Goal: Information Seeking & Learning: Learn about a topic

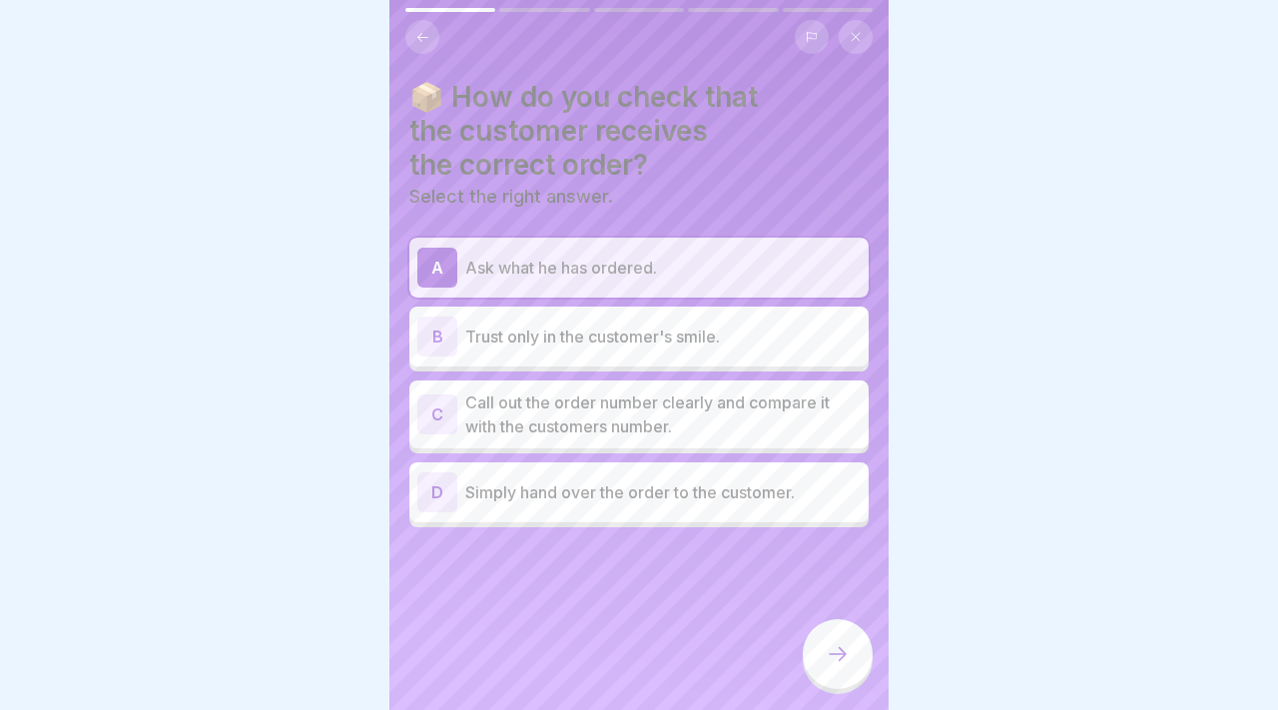
click at [674, 413] on p "Call out the order number clearly and compare it with the customers number." at bounding box center [662, 414] width 395 height 48
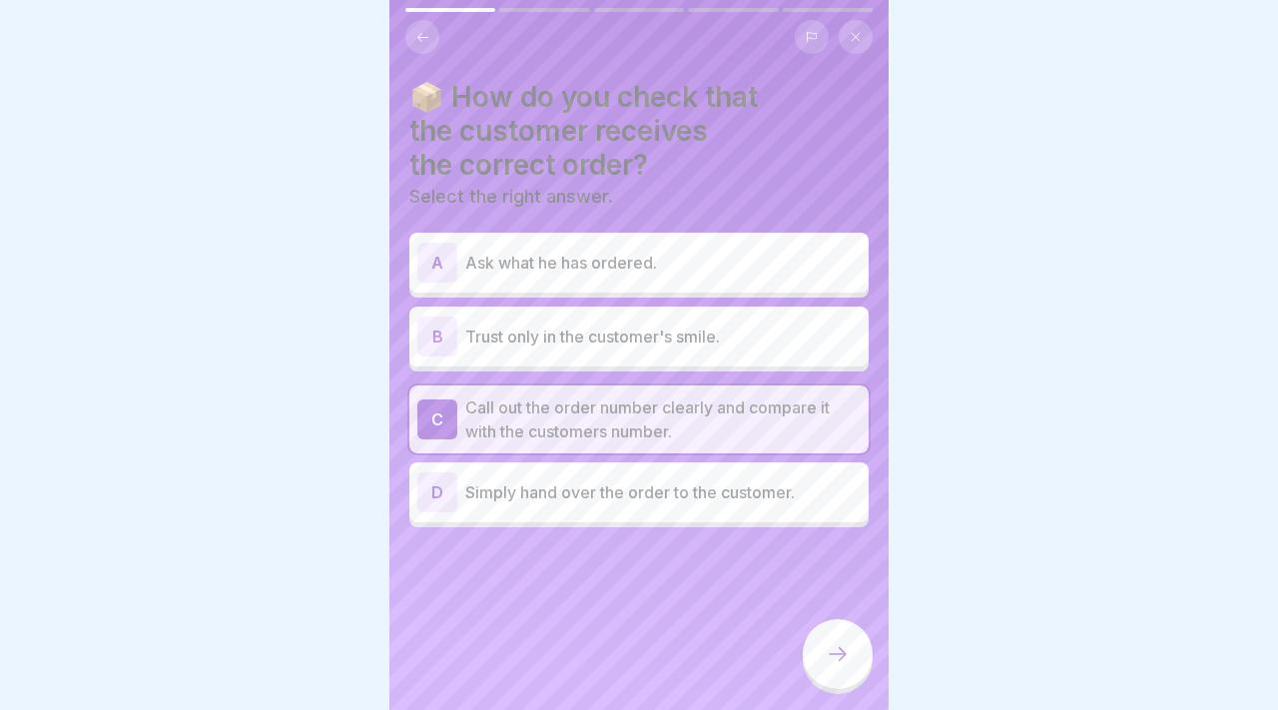
click at [826, 631] on div at bounding box center [837, 654] width 70 height 70
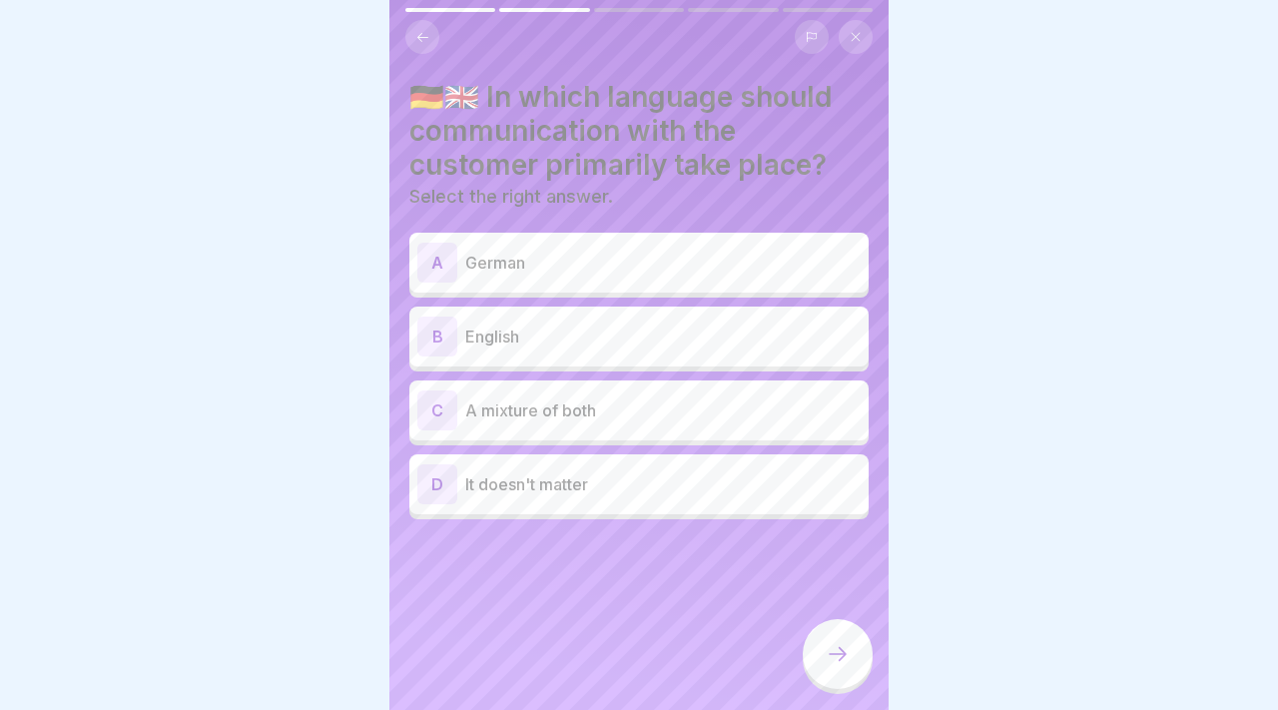
click at [770, 488] on p "It doesn't matter" at bounding box center [662, 484] width 395 height 24
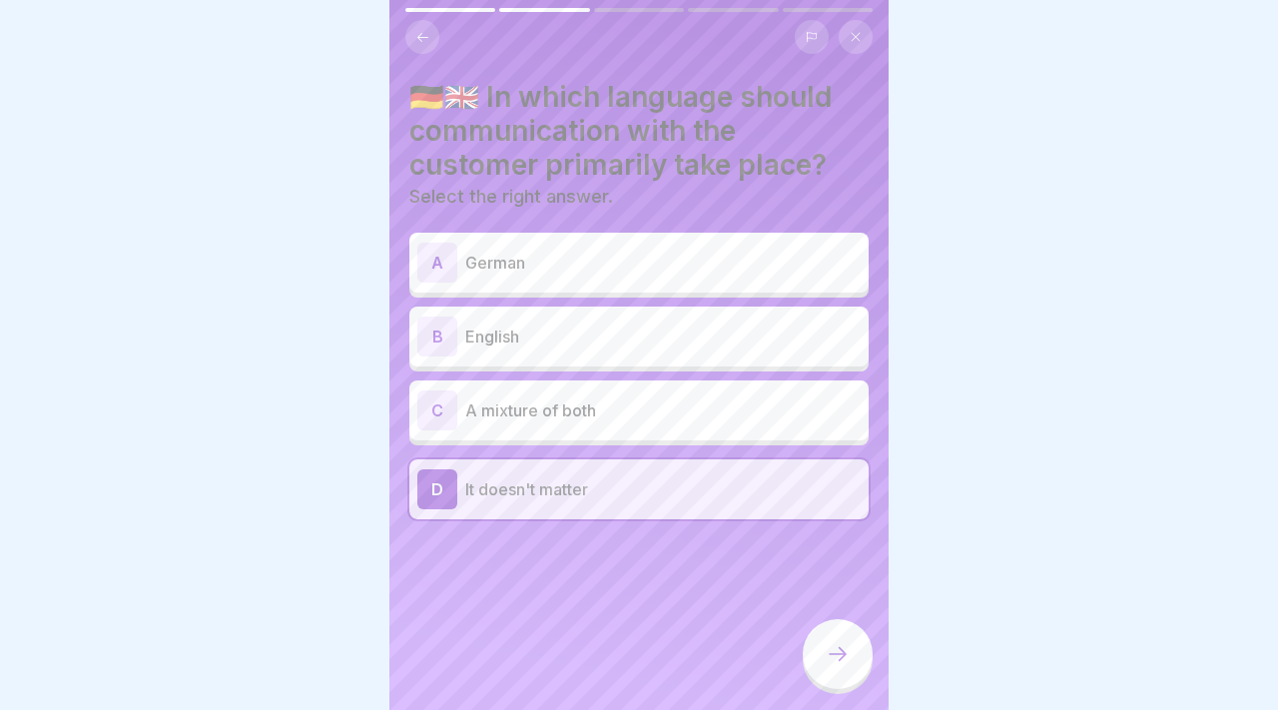
click at [845, 644] on icon at bounding box center [837, 654] width 24 height 24
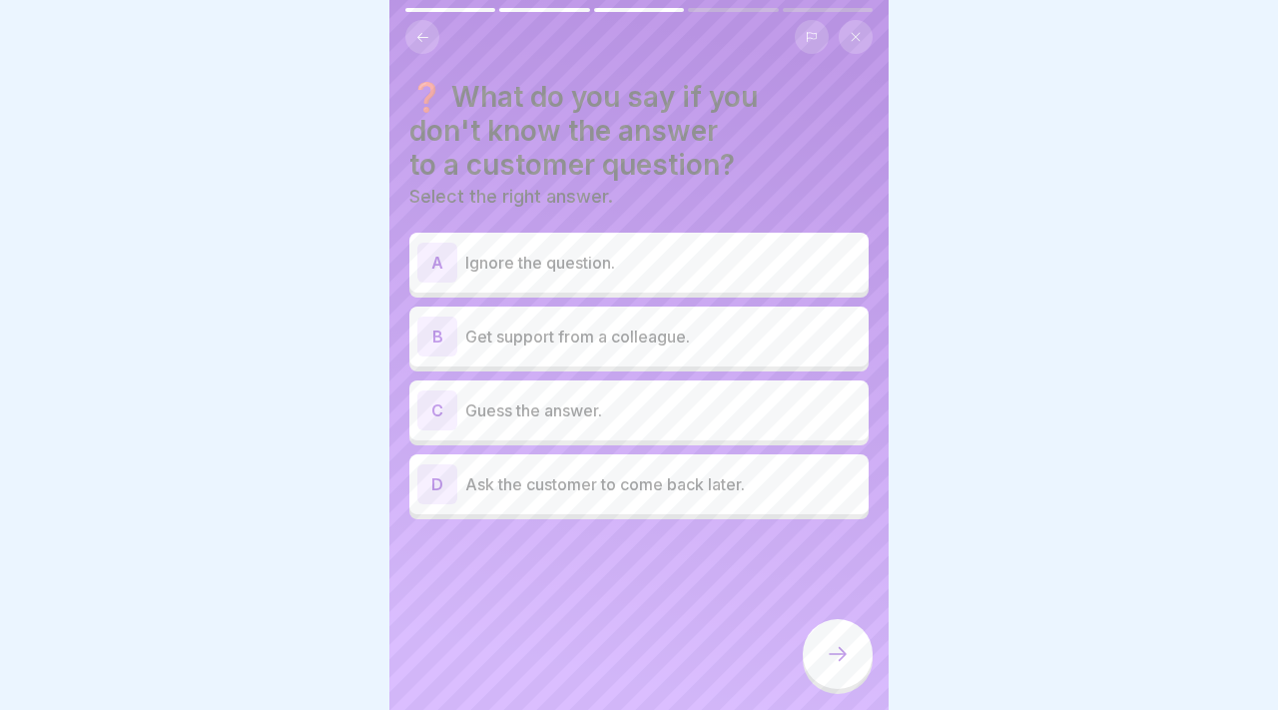
click at [842, 495] on div "D Ask the customer to come back later." at bounding box center [638, 484] width 443 height 40
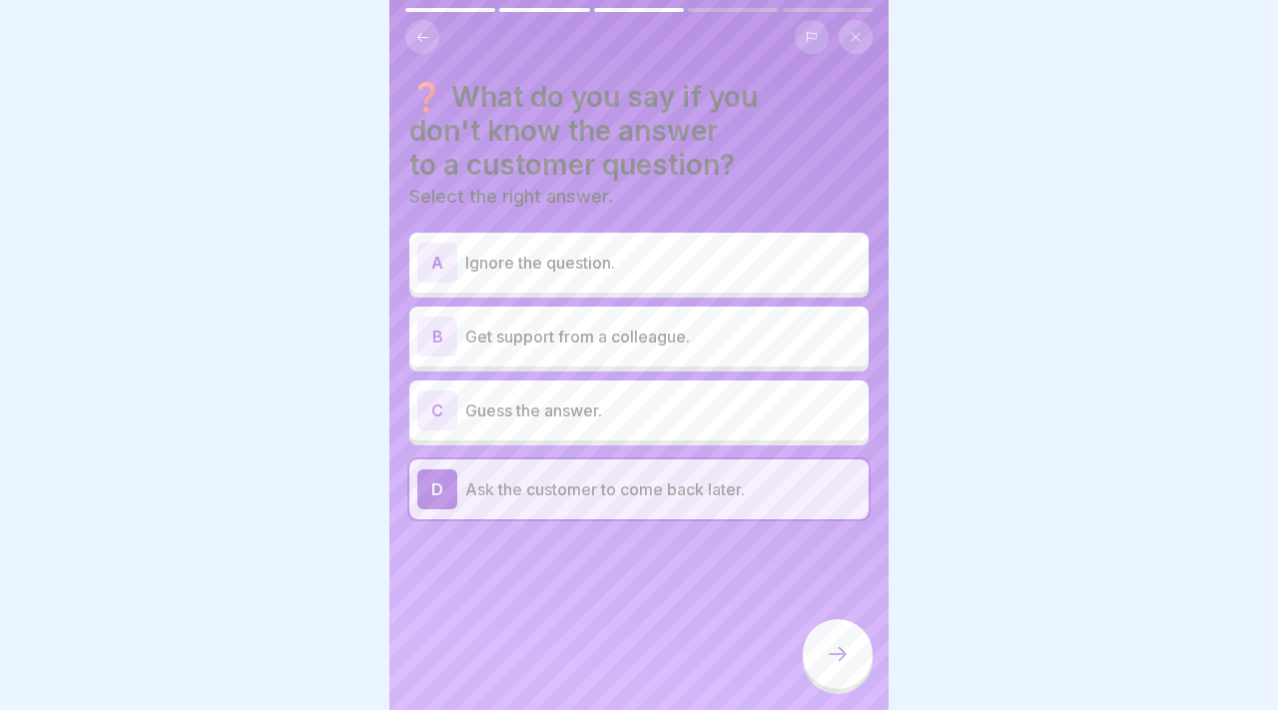
click at [802, 407] on p "Guess the answer." at bounding box center [662, 410] width 395 height 24
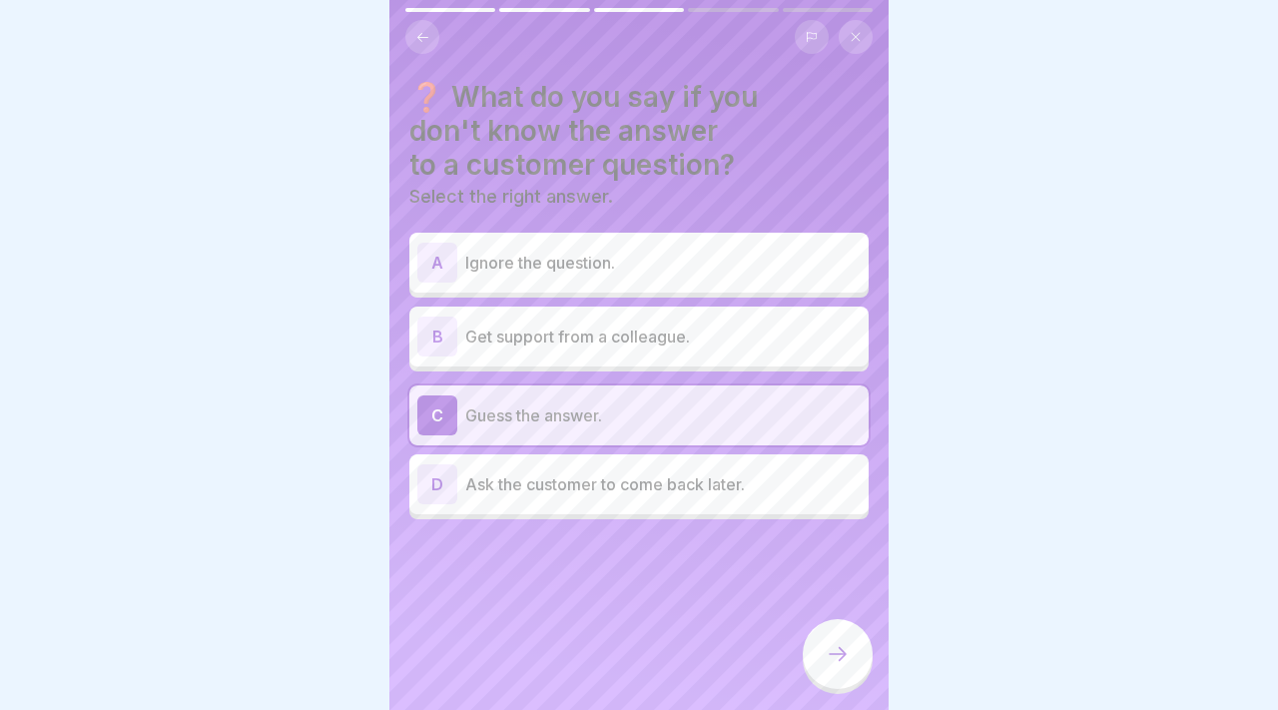
click at [785, 331] on p "Get support from a colleague." at bounding box center [662, 336] width 395 height 24
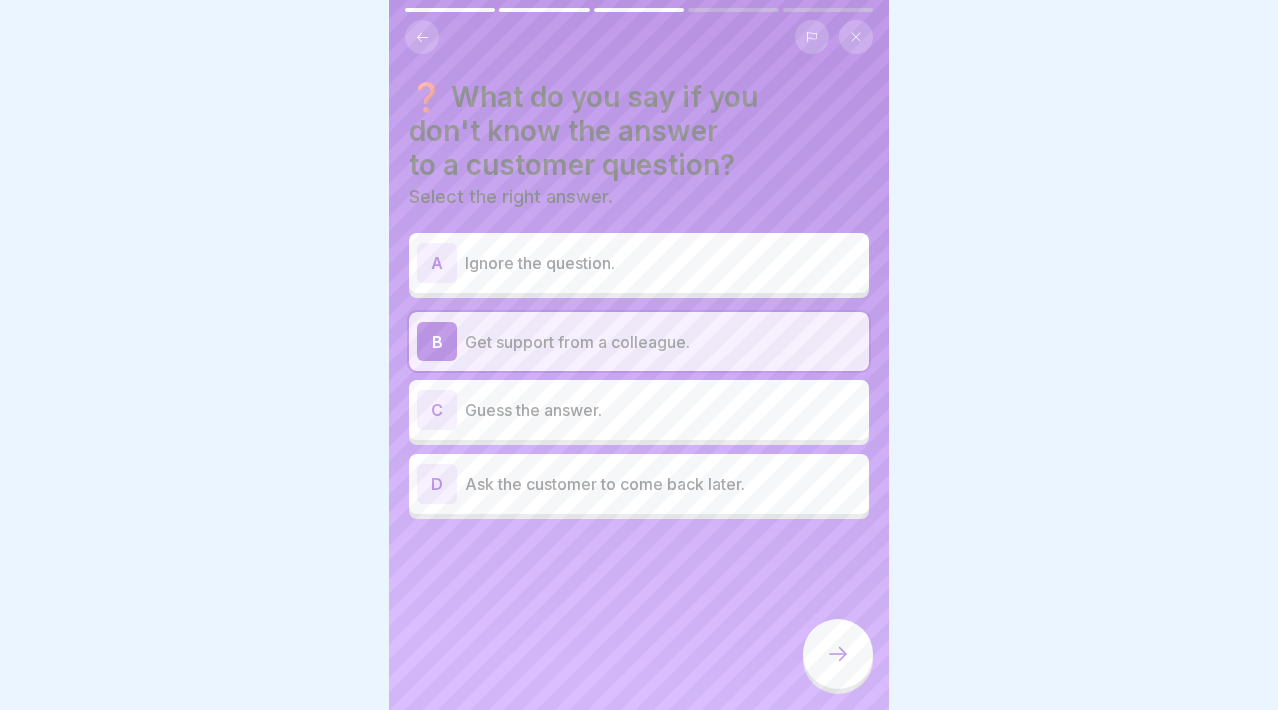
click at [809, 673] on div at bounding box center [837, 654] width 70 height 70
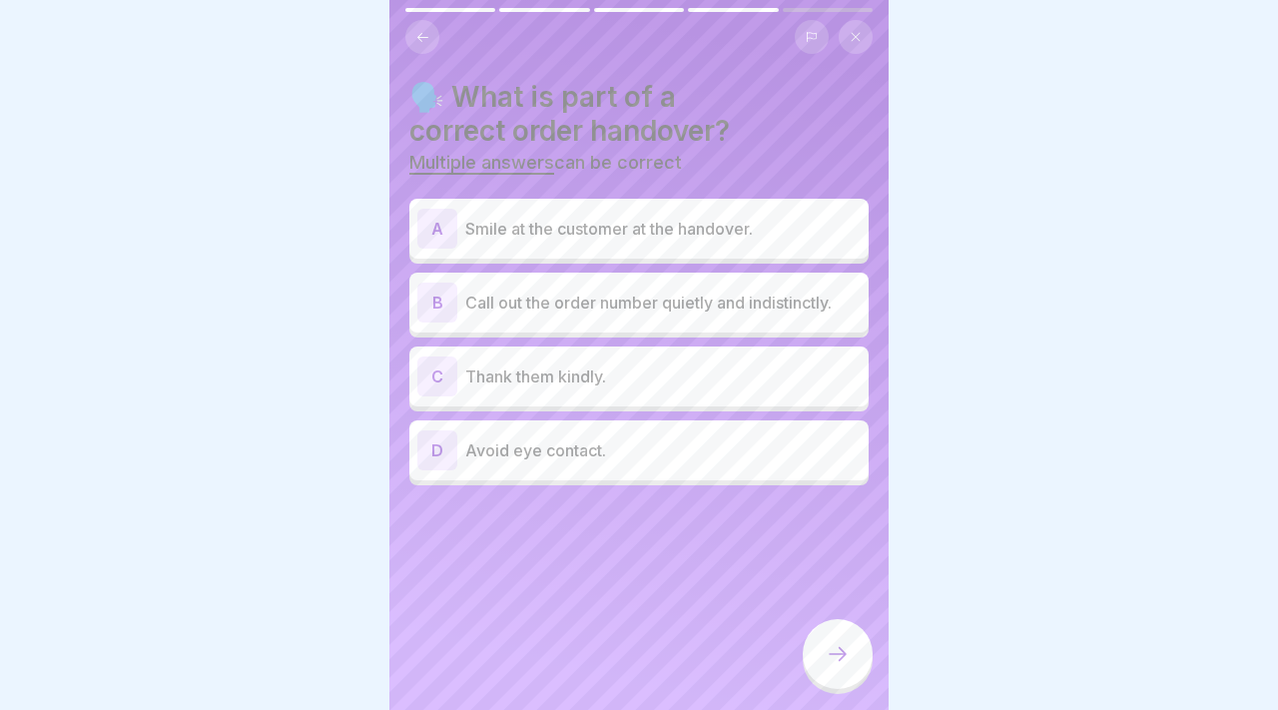
click at [728, 217] on p "Smile at the customer at the handover." at bounding box center [662, 229] width 395 height 24
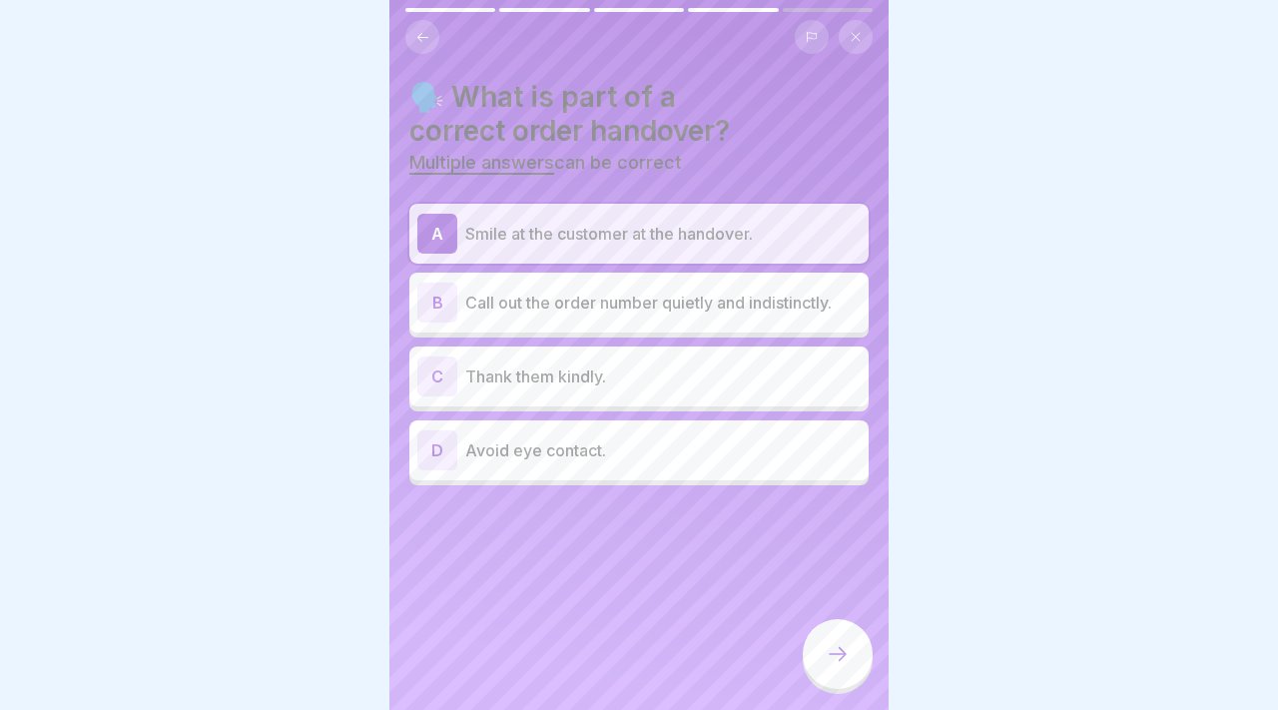
click at [849, 649] on div at bounding box center [837, 654] width 70 height 70
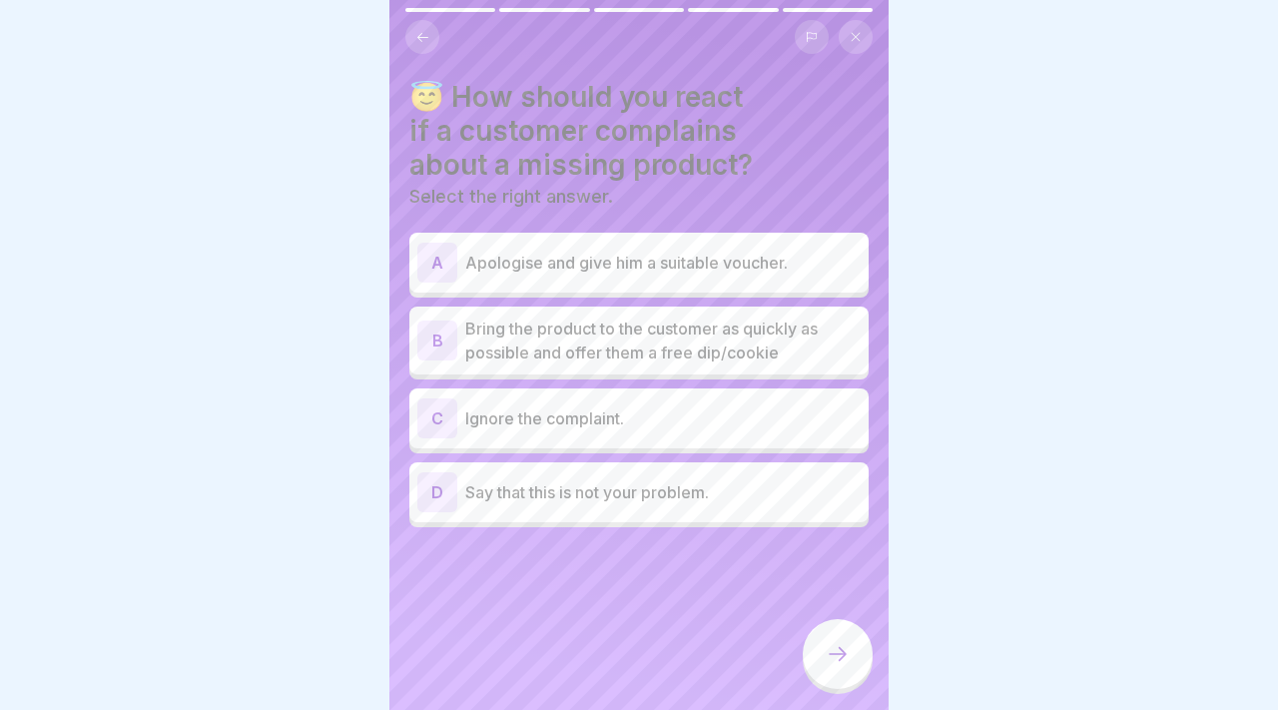
click at [779, 353] on p "Bring the product to the customer as quickly as possible and offer them a free …" at bounding box center [662, 340] width 395 height 48
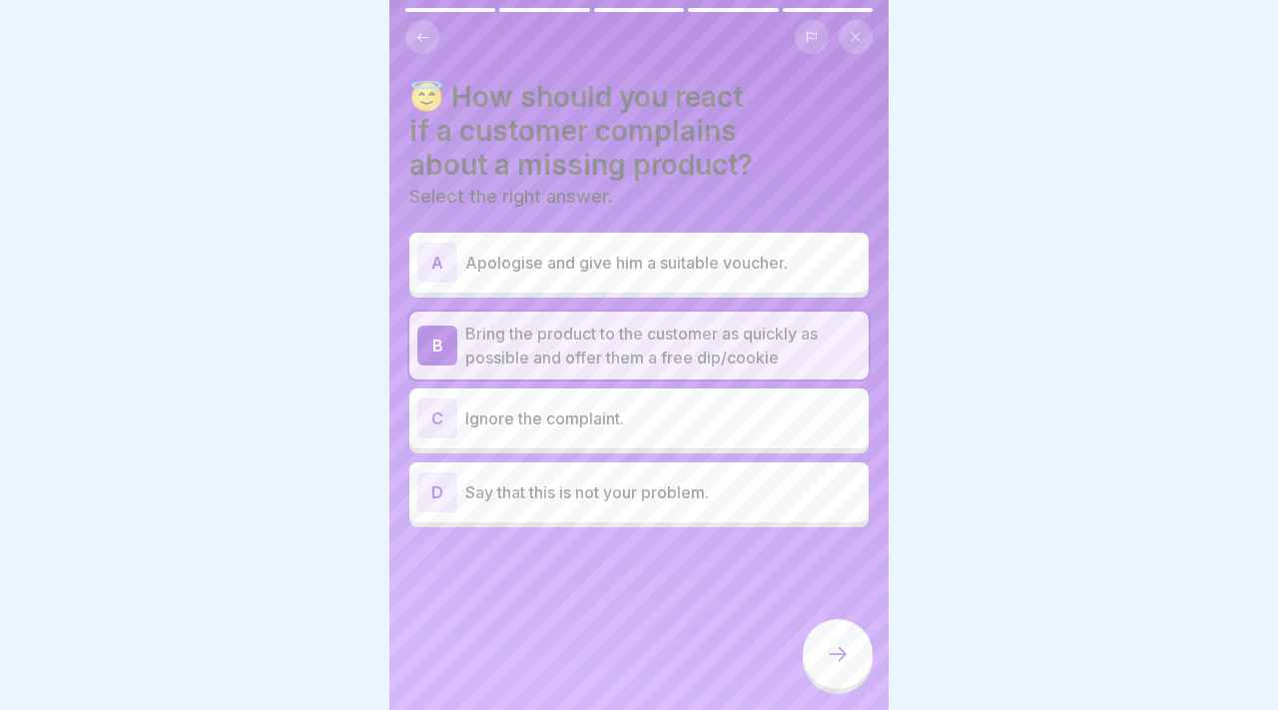
click at [784, 270] on p "Apologise and give him a suitable voucher." at bounding box center [662, 263] width 395 height 24
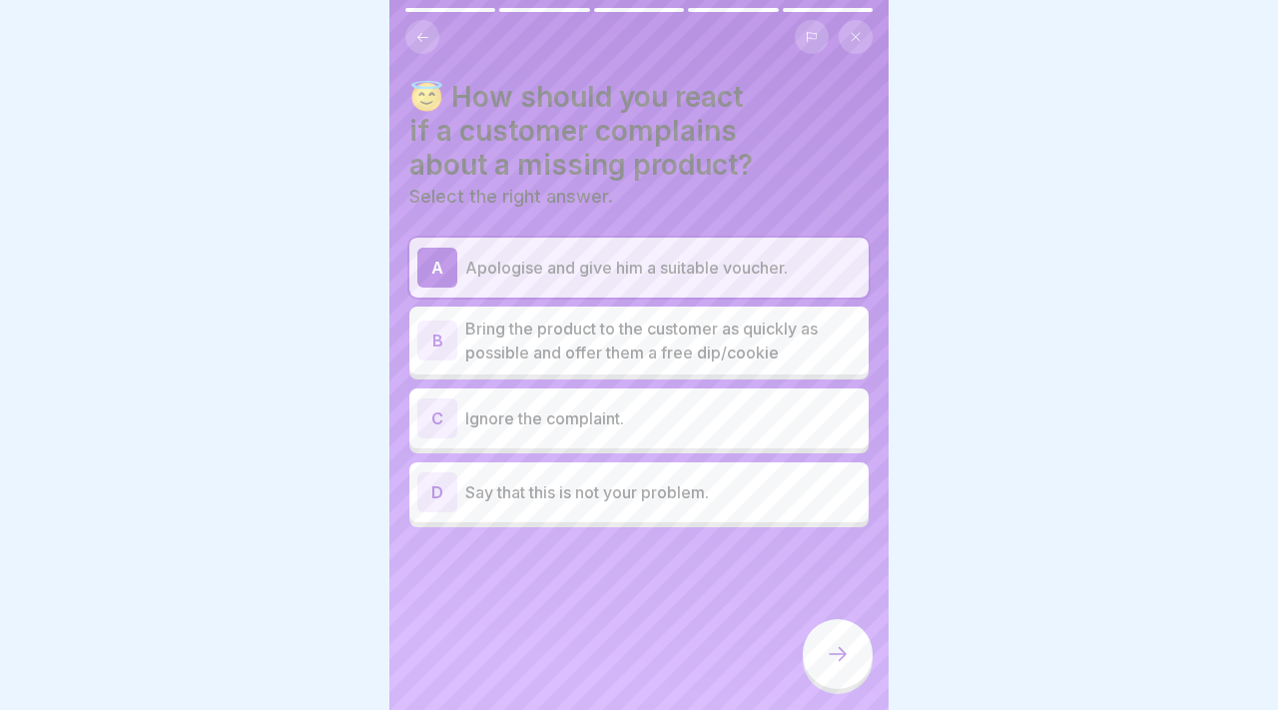
click at [784, 337] on p "Bring the product to the customer as quickly as possible and offer them a free …" at bounding box center [662, 340] width 395 height 48
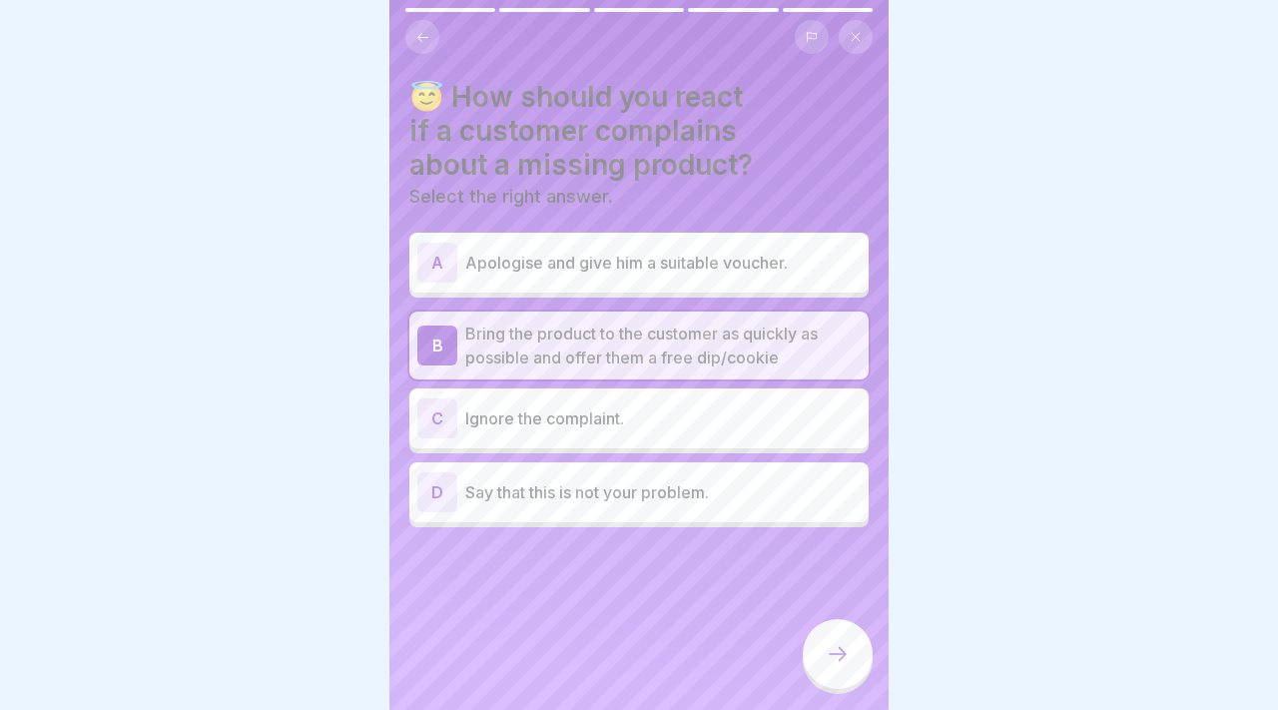
click at [854, 644] on div at bounding box center [837, 654] width 70 height 70
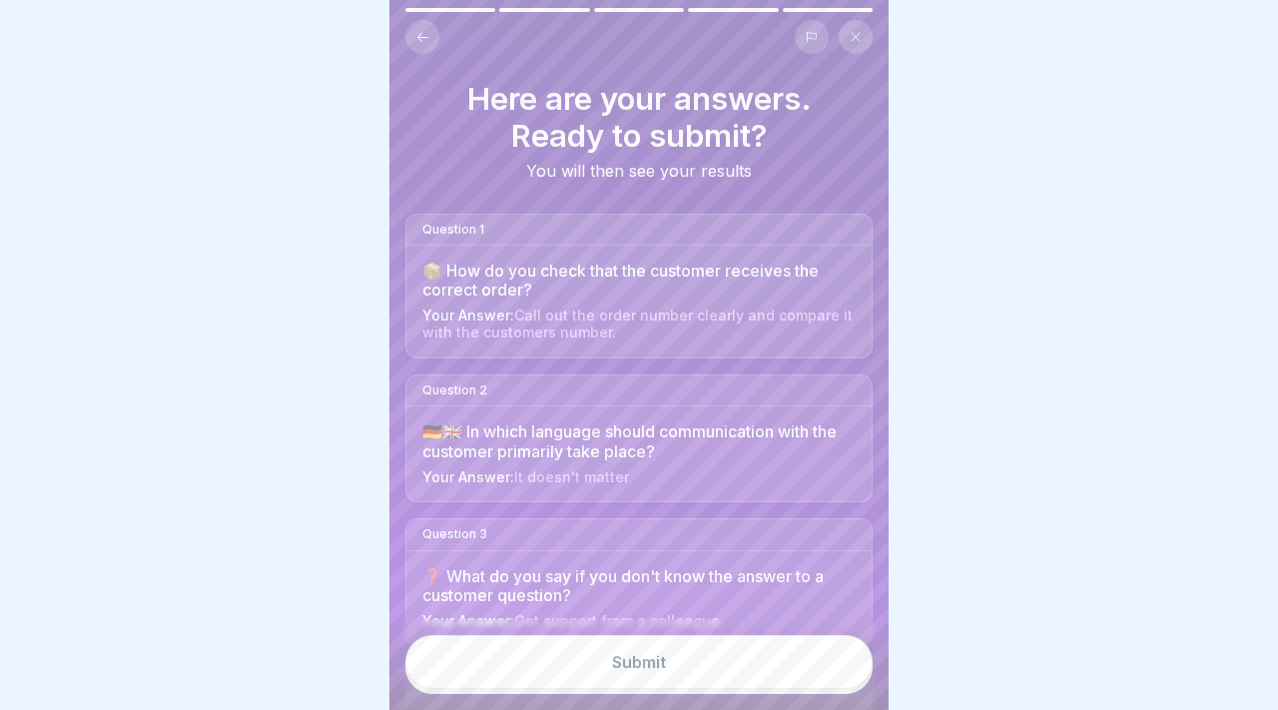
click at [816, 666] on button "Submit" at bounding box center [638, 662] width 467 height 54
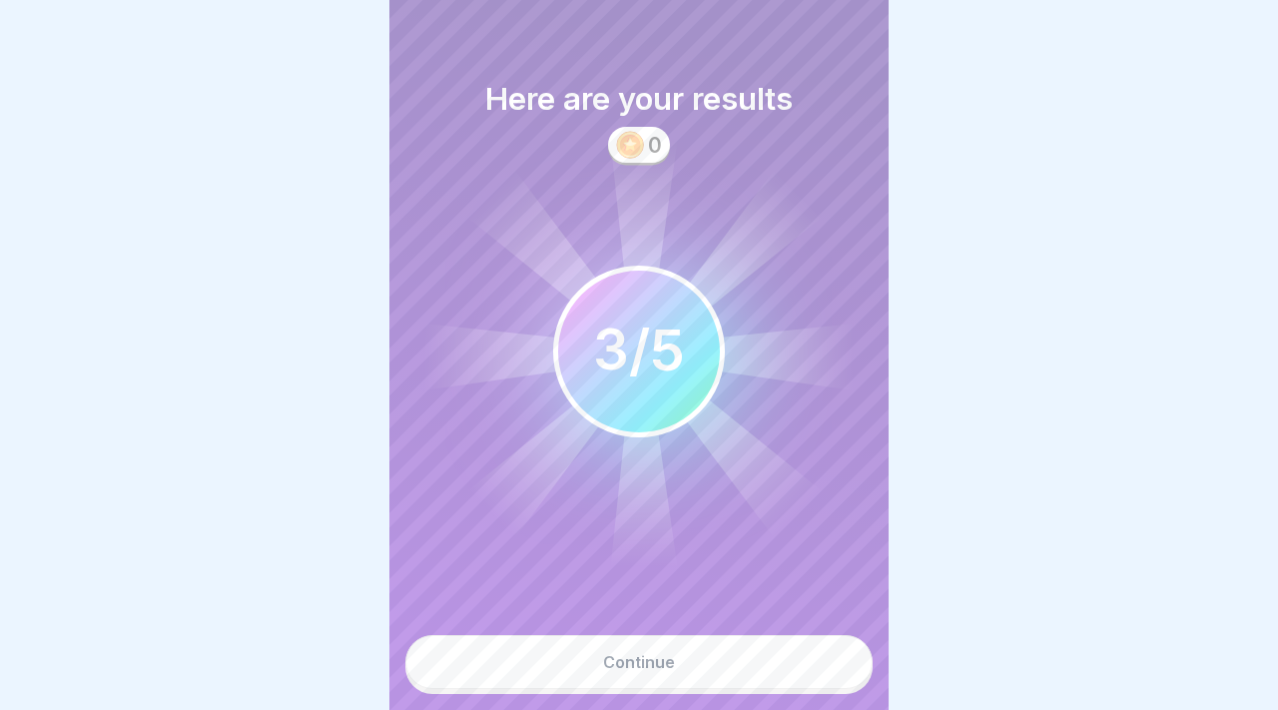
click at [816, 666] on button "Continue" at bounding box center [638, 662] width 467 height 54
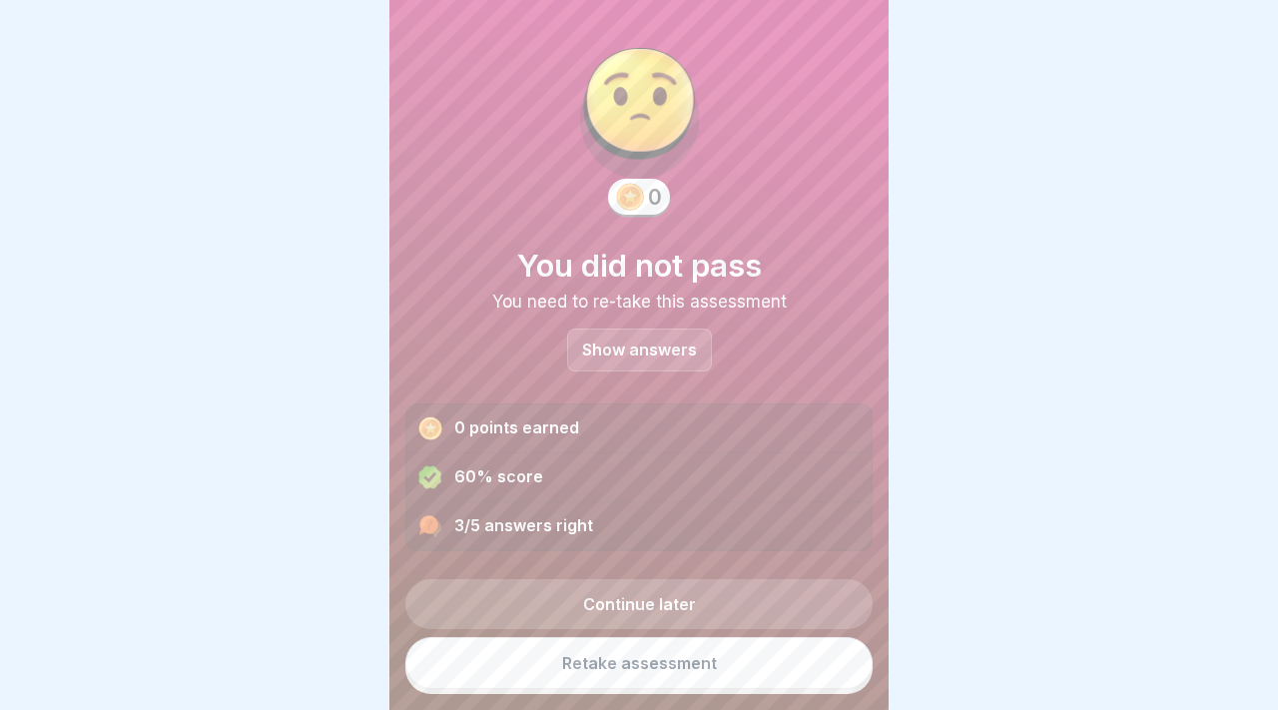
click at [672, 366] on div "Show answers" at bounding box center [639, 349] width 145 height 43
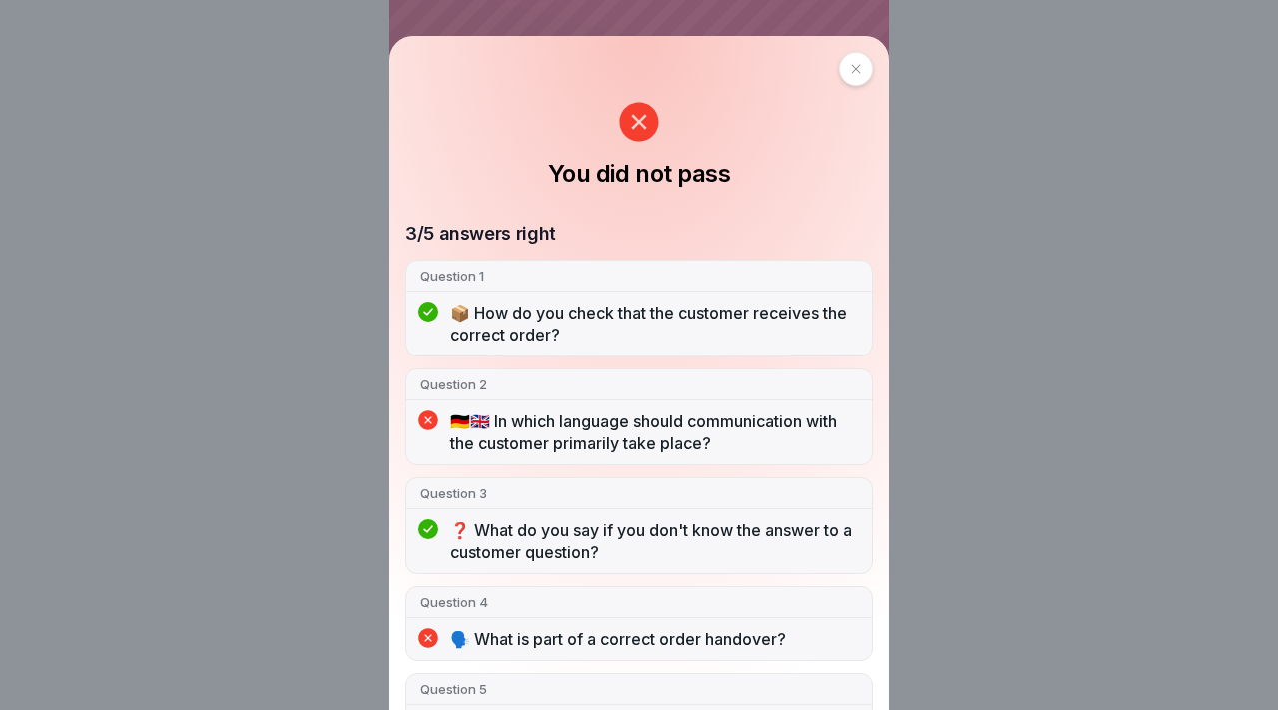
click at [840, 71] on div at bounding box center [855, 69] width 34 height 34
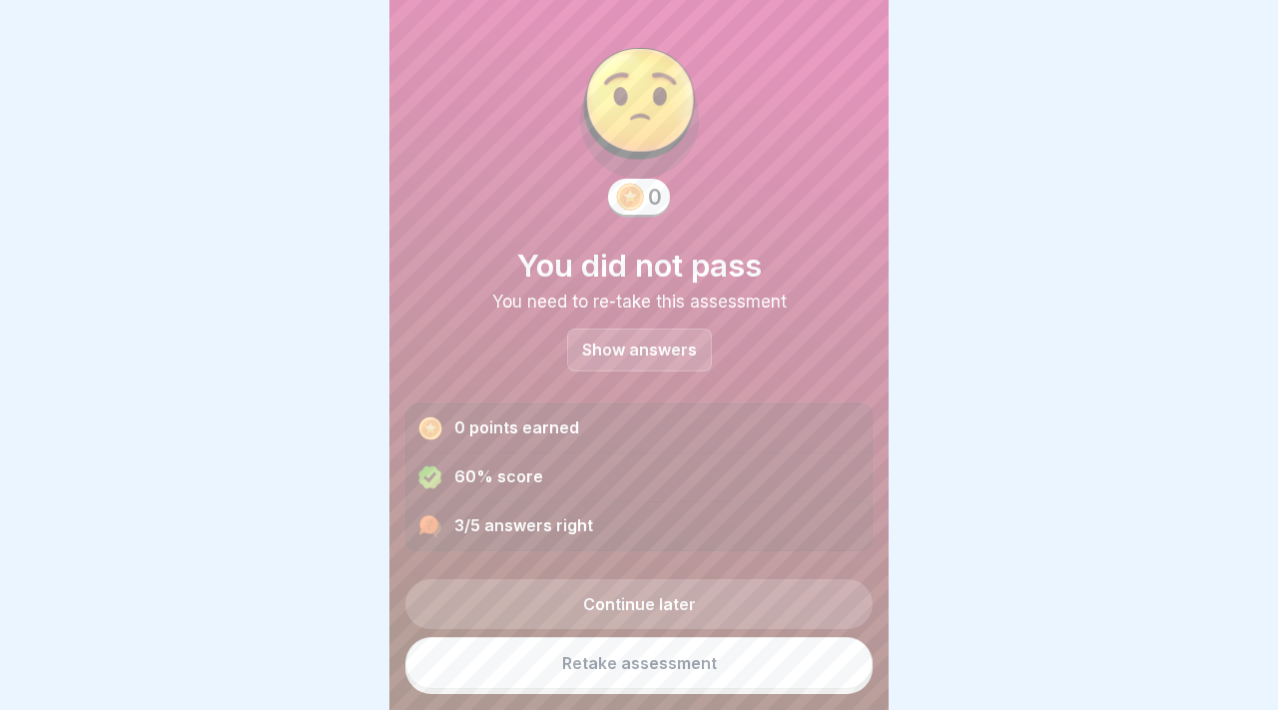
click at [636, 647] on link "Retake assessment" at bounding box center [638, 663] width 467 height 52
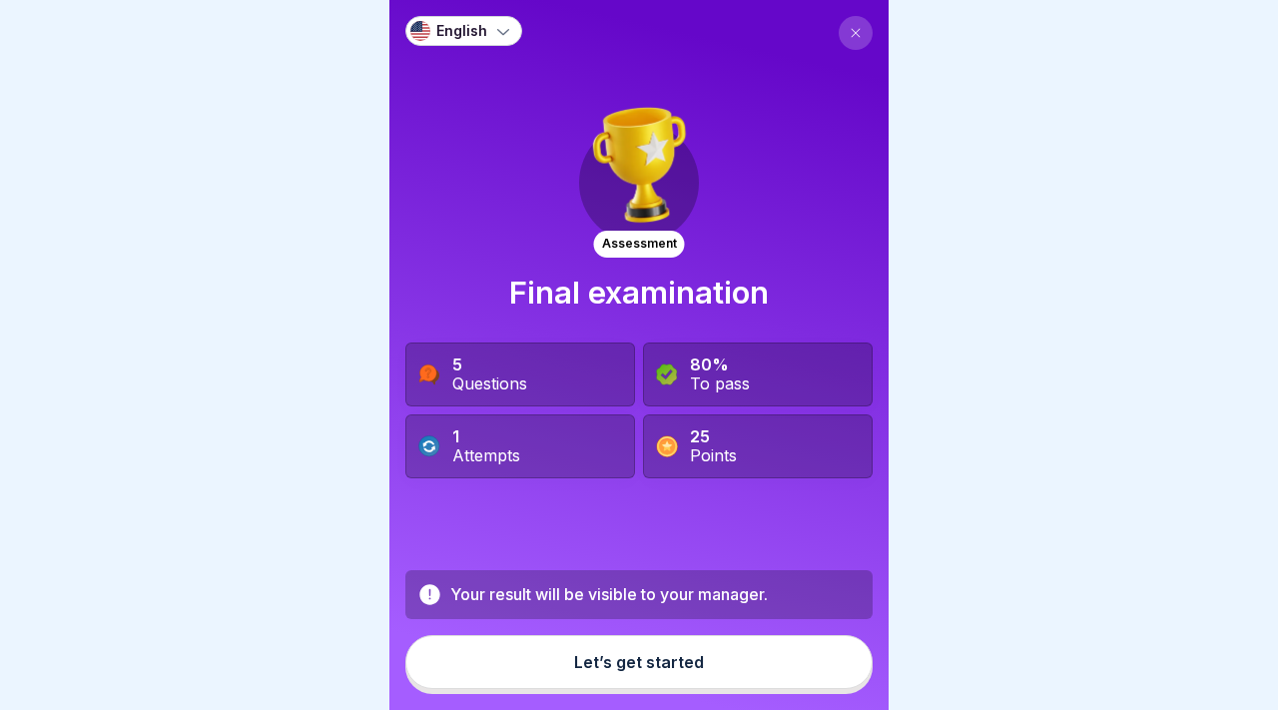
click at [647, 648] on button "Let’s get started" at bounding box center [638, 662] width 467 height 54
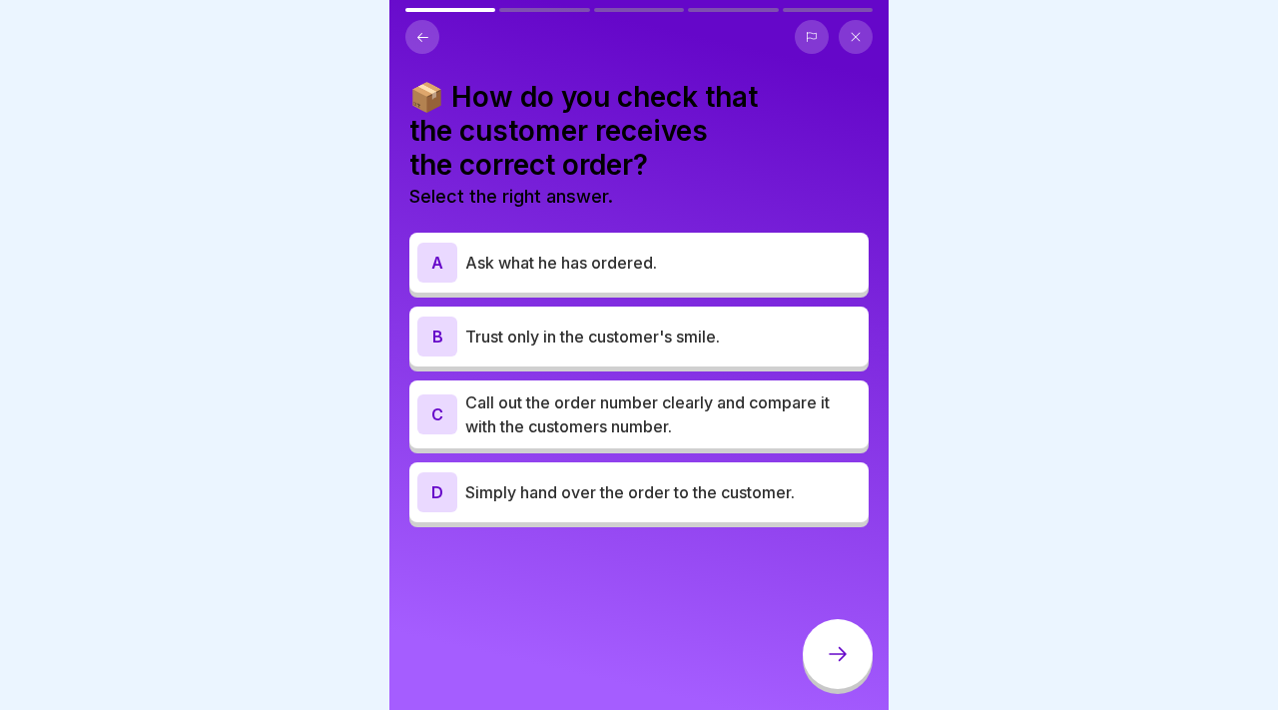
click at [648, 434] on p "Call out the order number clearly and compare it with the customers number." at bounding box center [662, 414] width 395 height 48
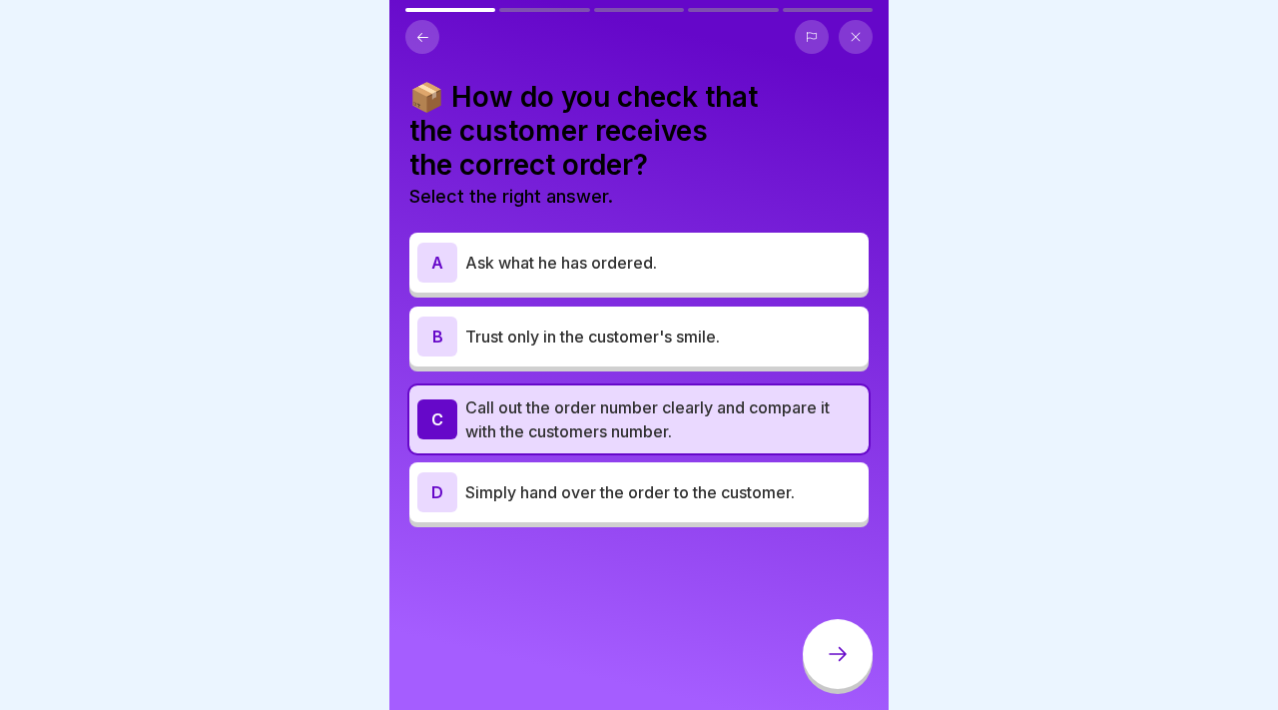
click at [834, 643] on icon at bounding box center [837, 654] width 24 height 24
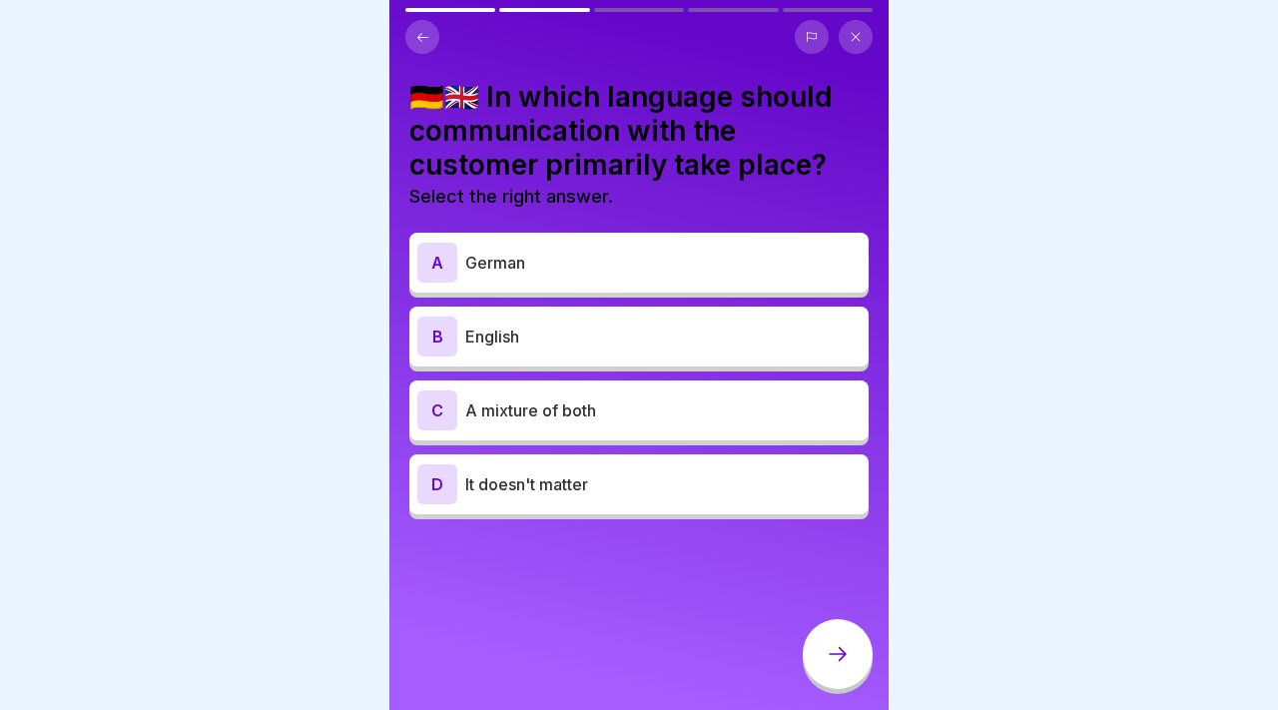
click at [676, 408] on p "A mixture of both" at bounding box center [662, 410] width 395 height 24
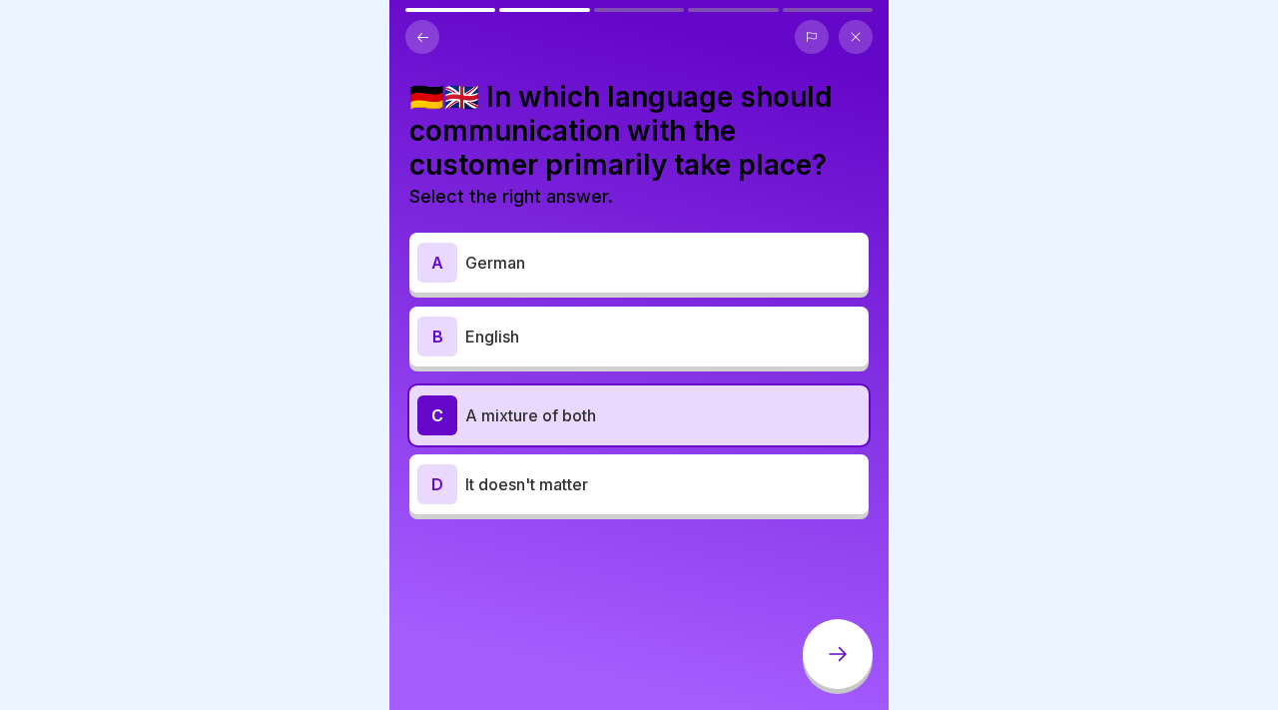
click at [827, 656] on icon at bounding box center [837, 654] width 24 height 24
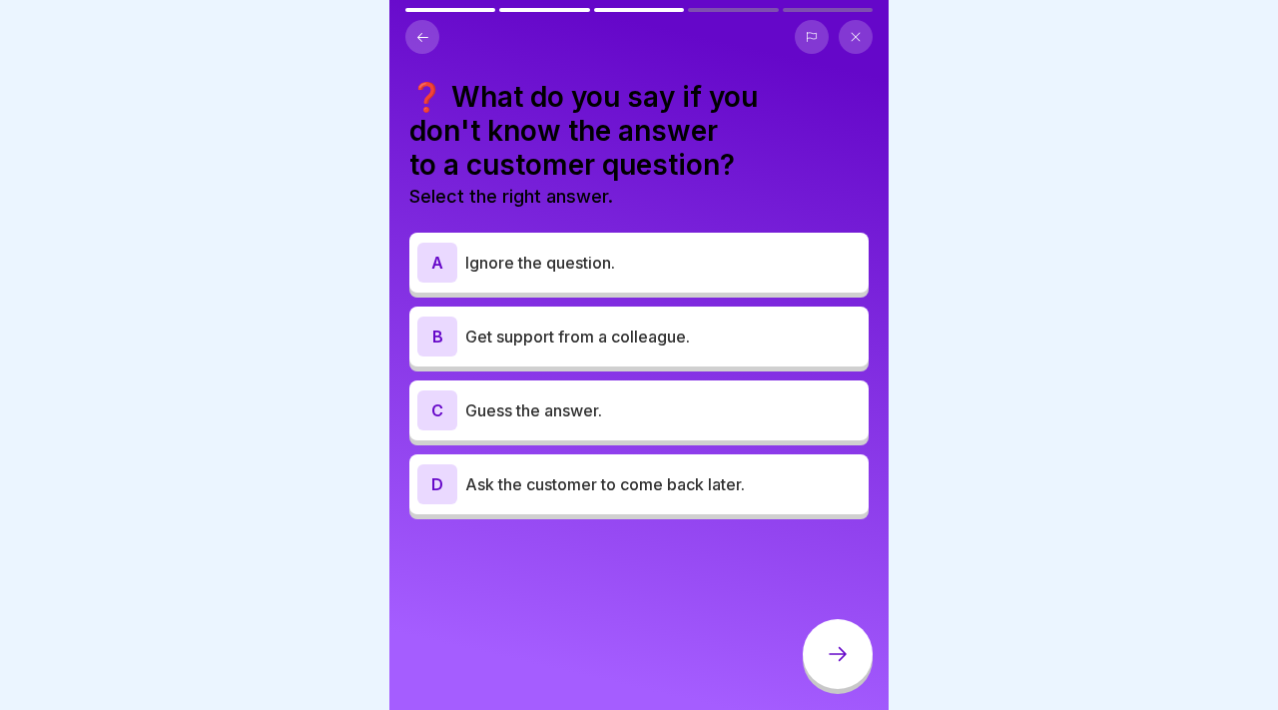
click at [598, 336] on p "Get support from a colleague." at bounding box center [662, 336] width 395 height 24
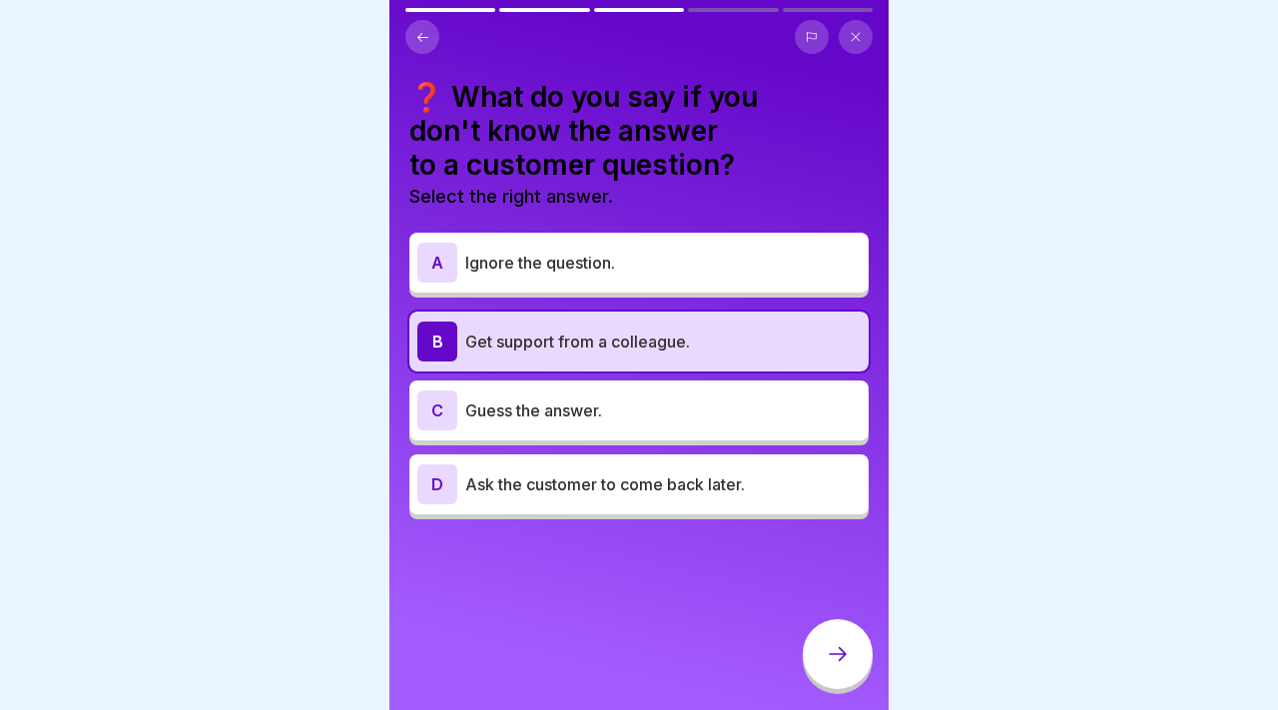
click at [822, 635] on div at bounding box center [837, 654] width 70 height 70
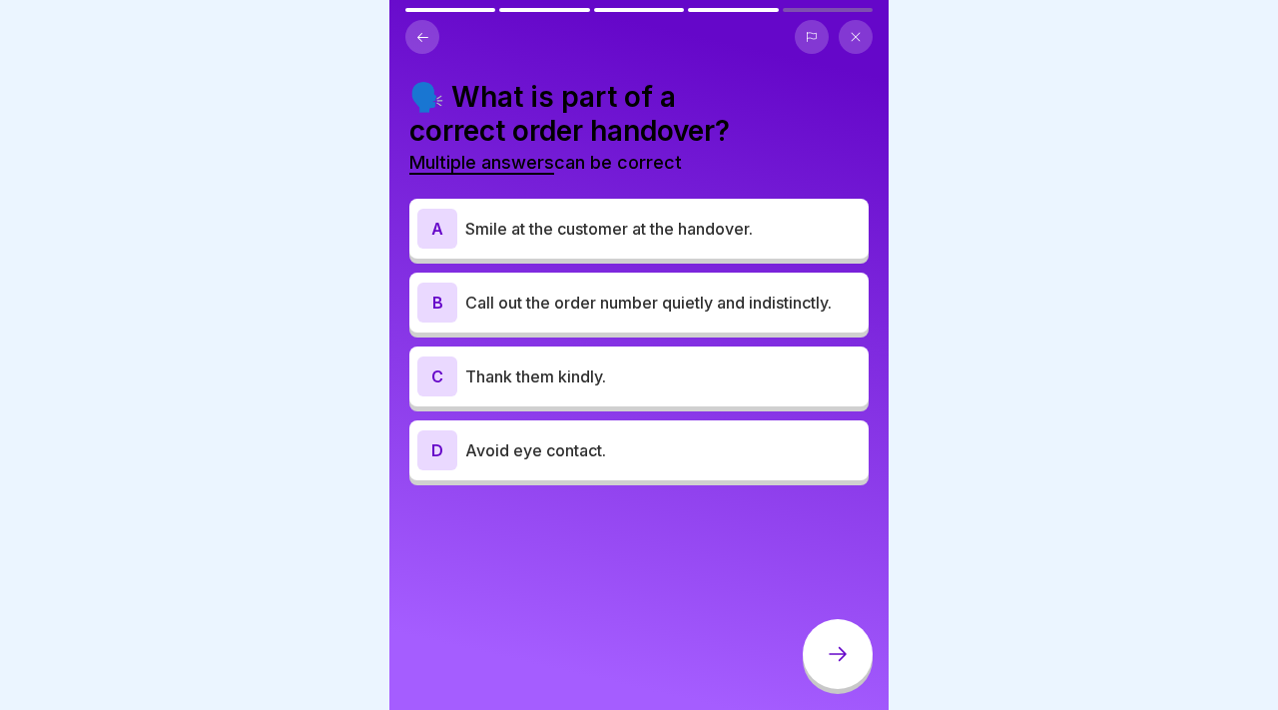
click at [601, 247] on div "A Smile at the customer at the handover." at bounding box center [638, 229] width 443 height 40
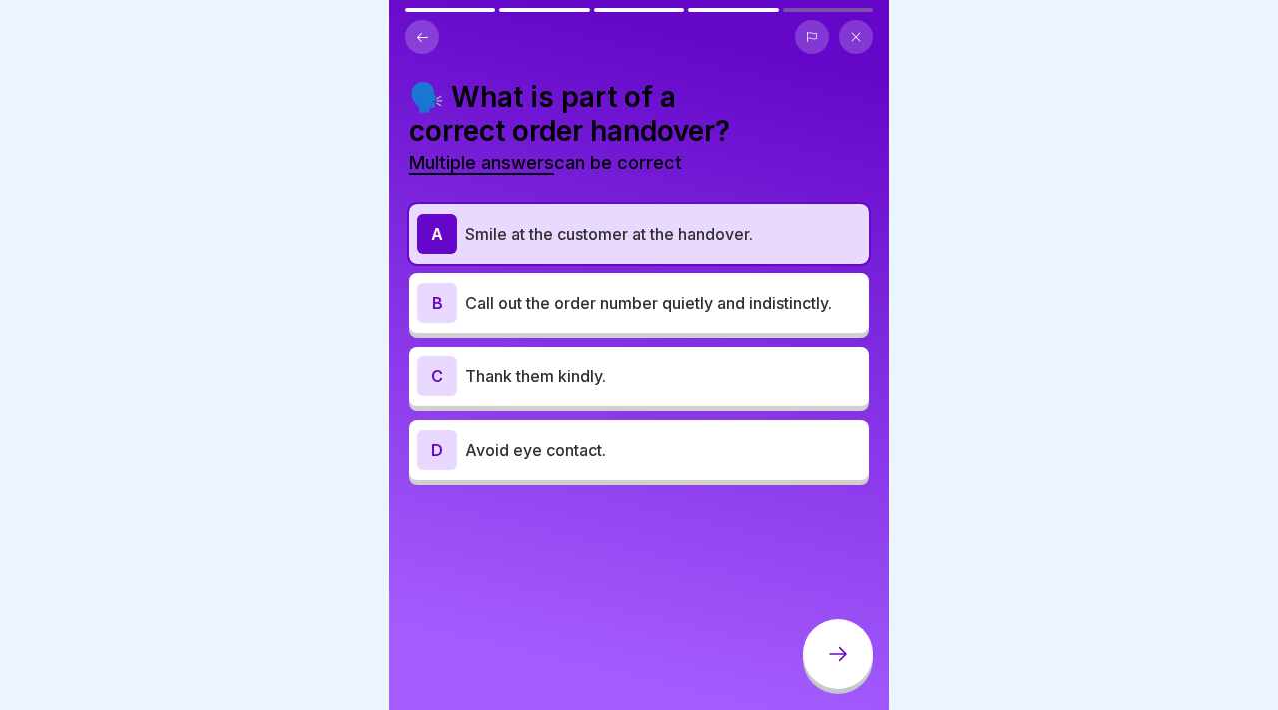
click at [840, 626] on div at bounding box center [837, 654] width 70 height 70
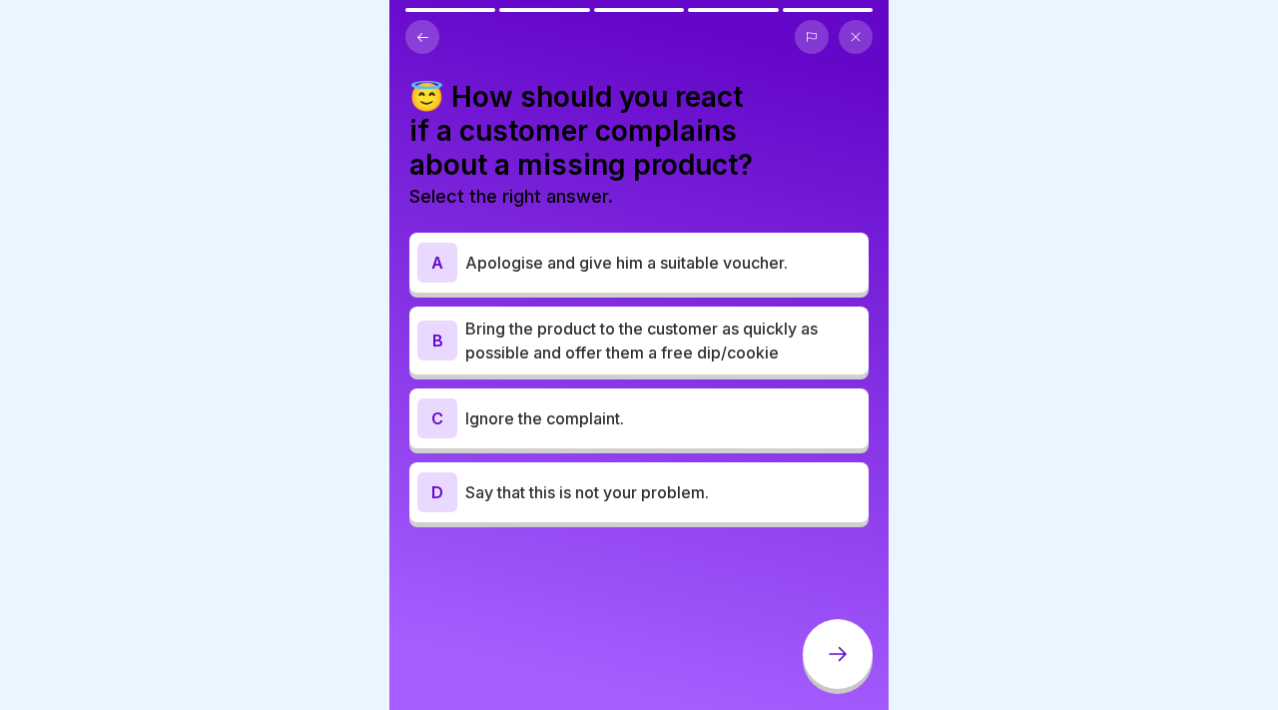
click at [705, 357] on p "Bring the product to the customer as quickly as possible and offer them a free …" at bounding box center [662, 340] width 395 height 48
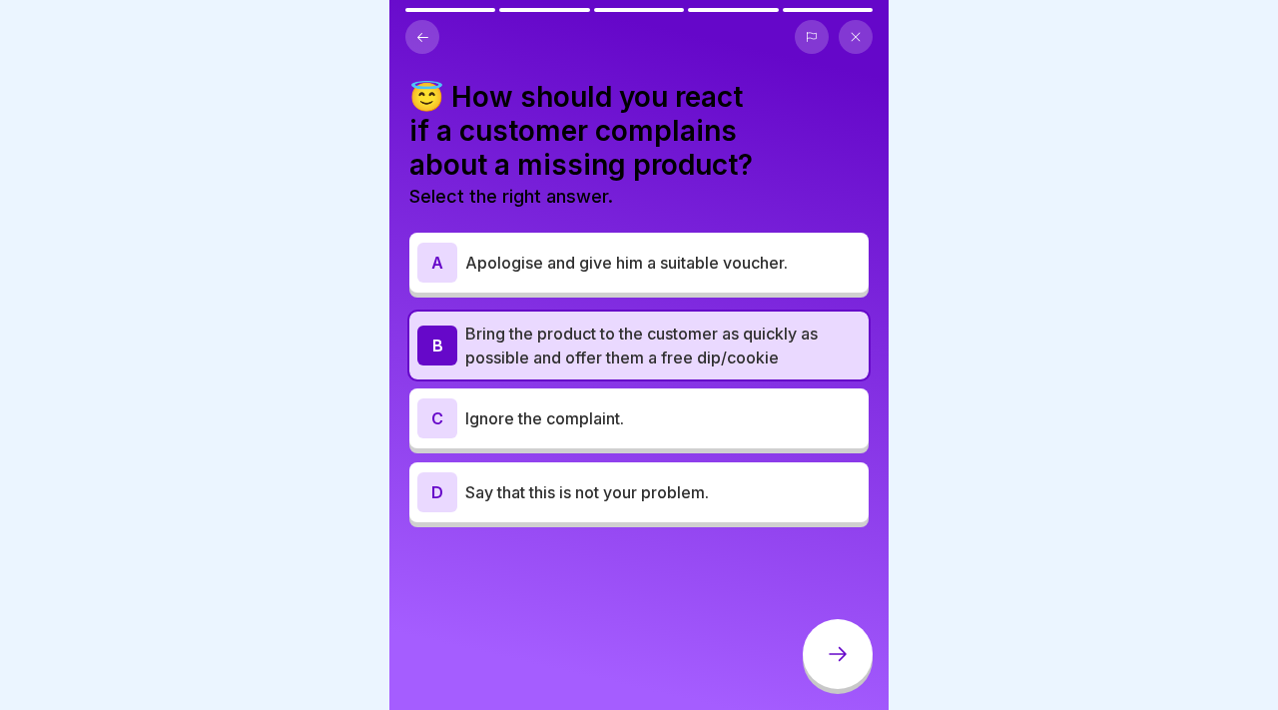
click at [821, 642] on div at bounding box center [837, 654] width 70 height 70
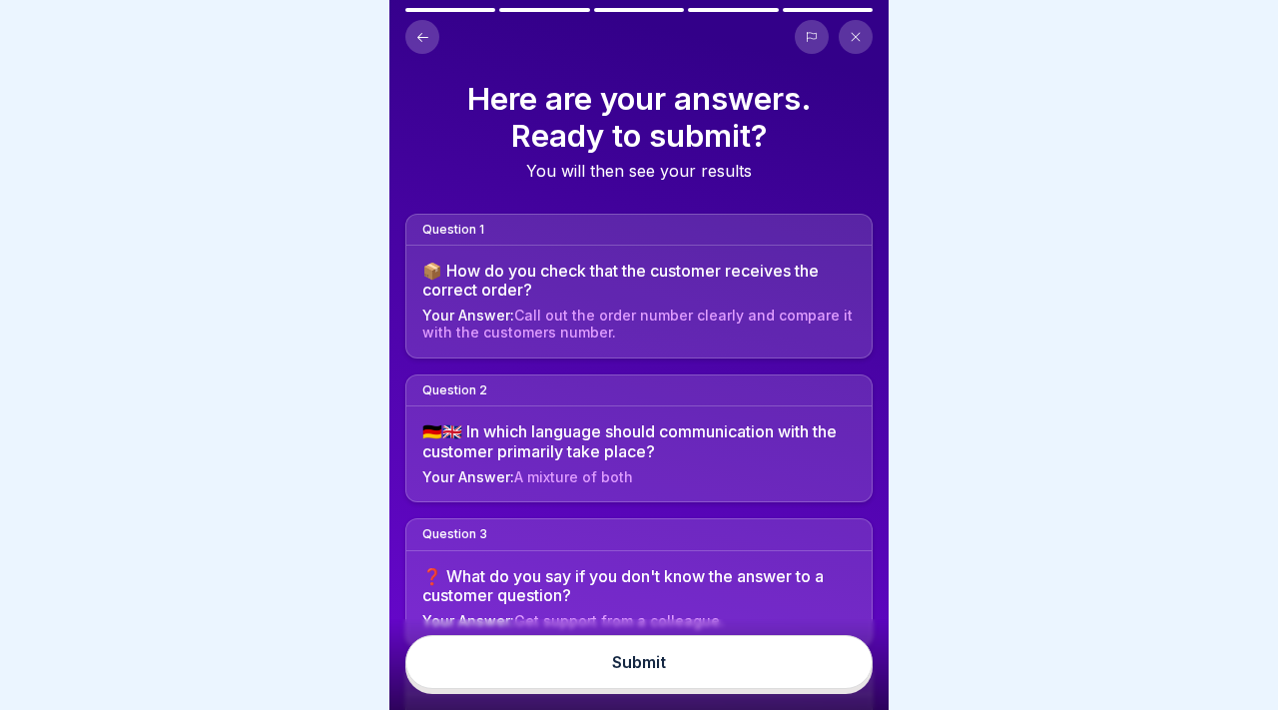
click at [818, 666] on button "Submit" at bounding box center [638, 662] width 467 height 54
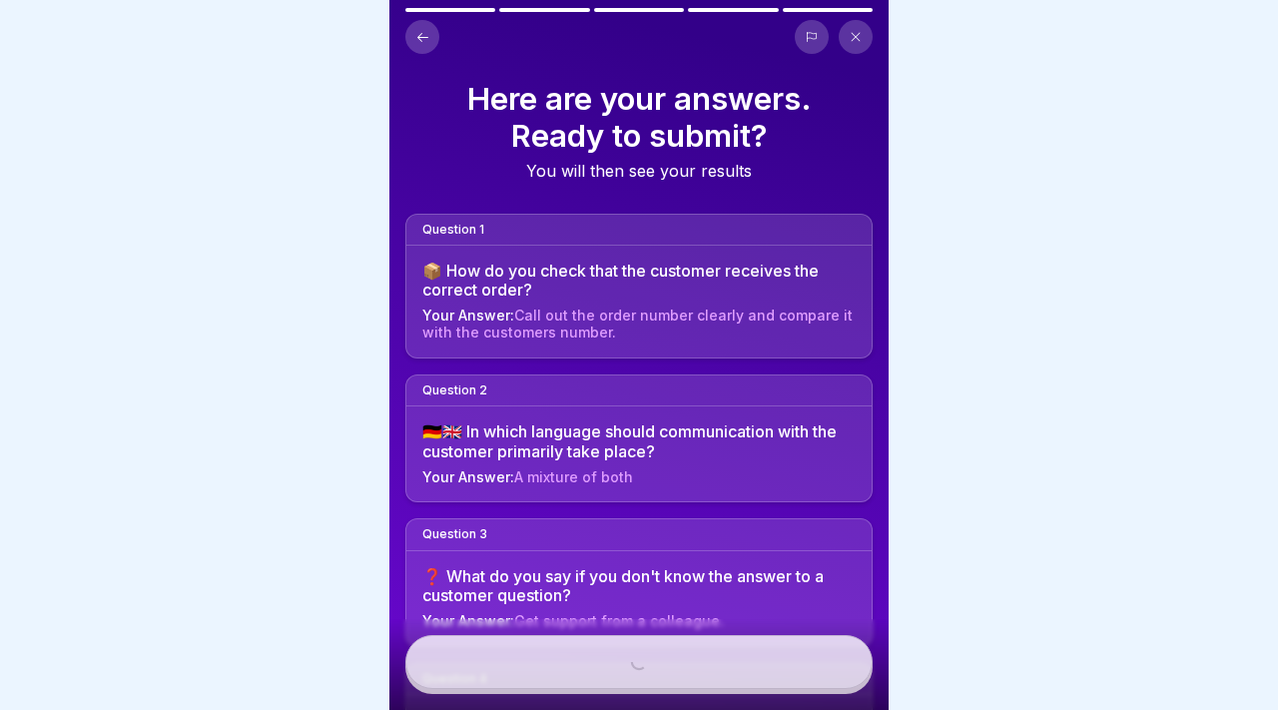
click at [818, 666] on div "Submit" at bounding box center [638, 664] width 499 height 91
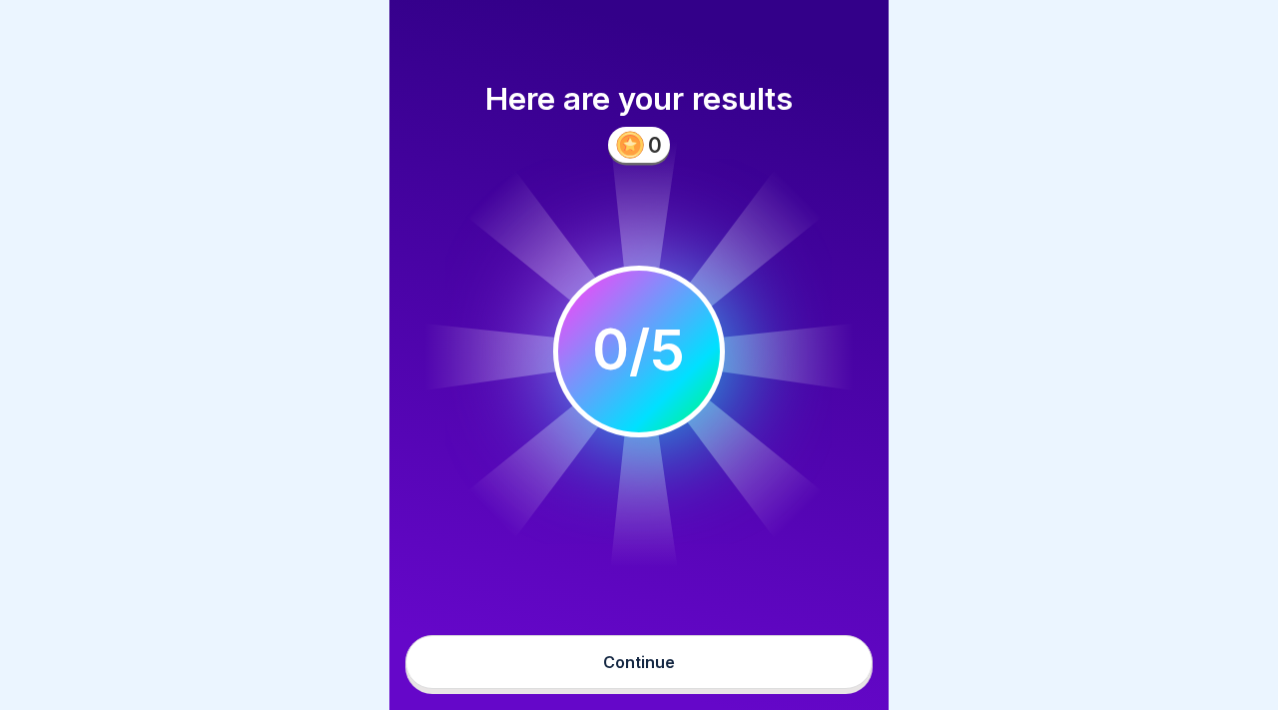
click at [818, 666] on button "Continue" at bounding box center [638, 662] width 467 height 54
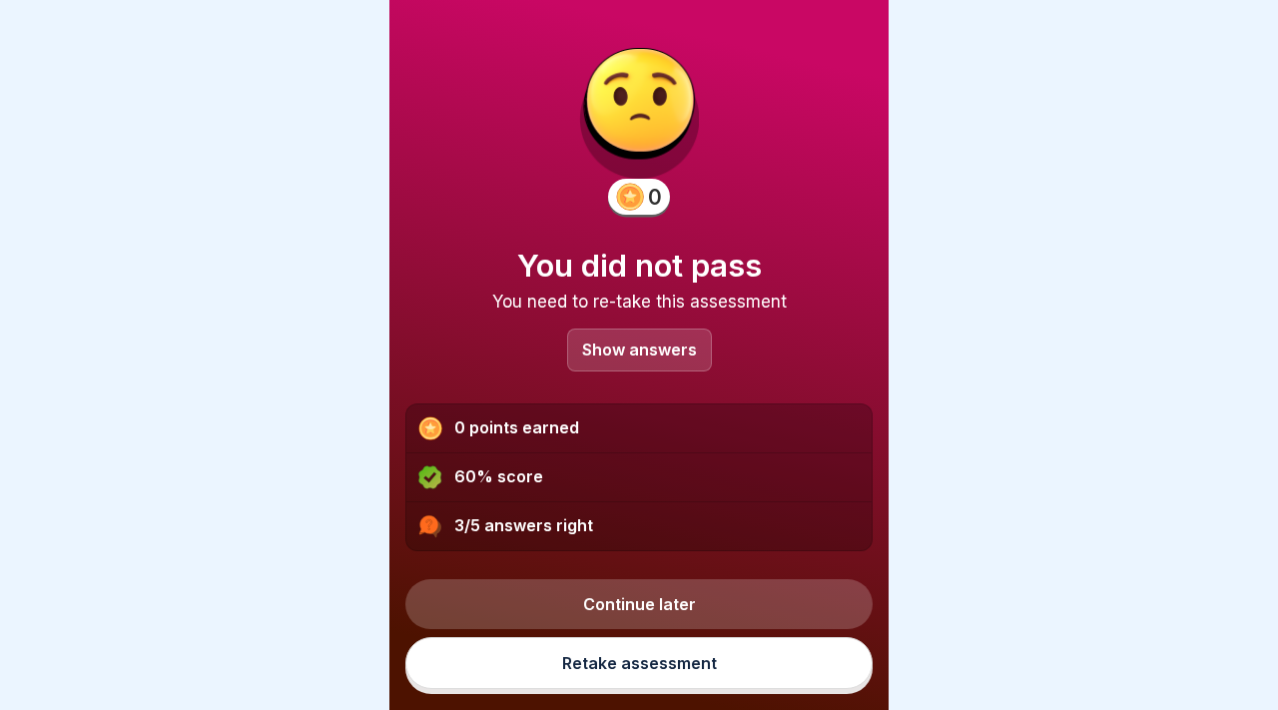
click at [684, 361] on div "Show answers" at bounding box center [639, 349] width 145 height 43
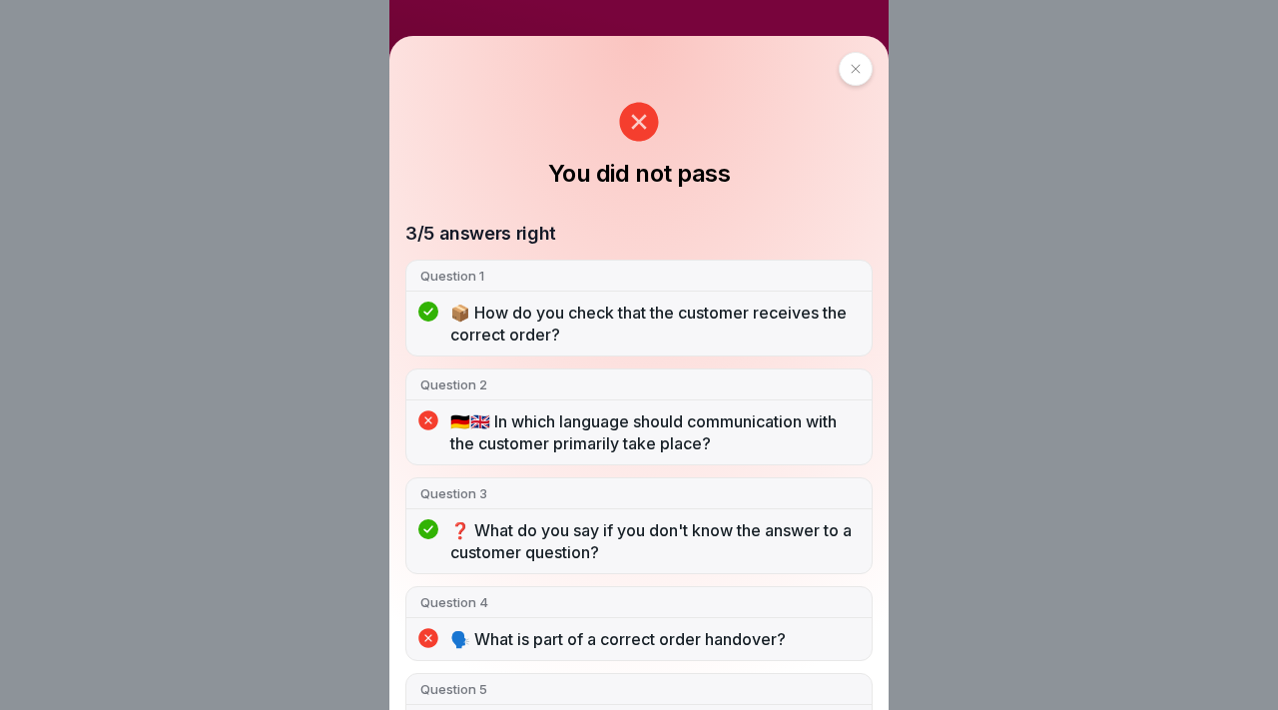
click at [862, 78] on div at bounding box center [855, 69] width 34 height 34
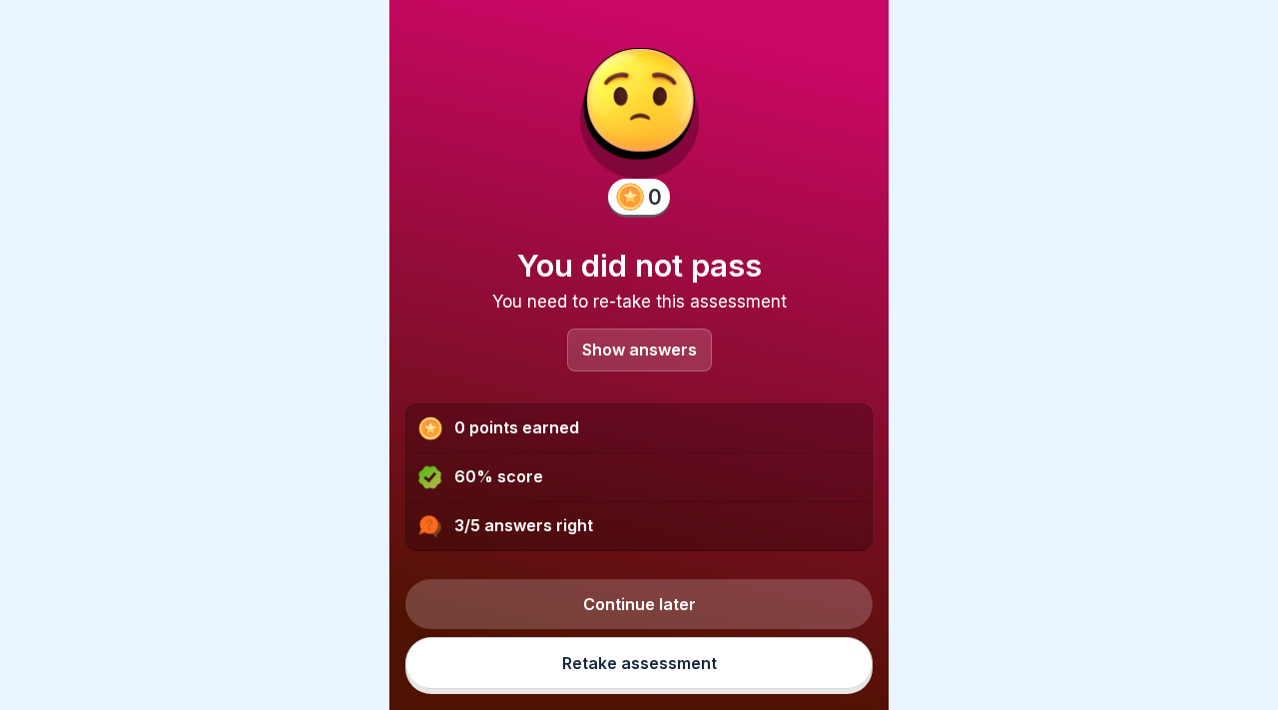
click at [764, 691] on div "Continue later Retake assessment" at bounding box center [638, 628] width 467 height 131
click at [777, 654] on link "Retake assessment" at bounding box center [638, 663] width 467 height 52
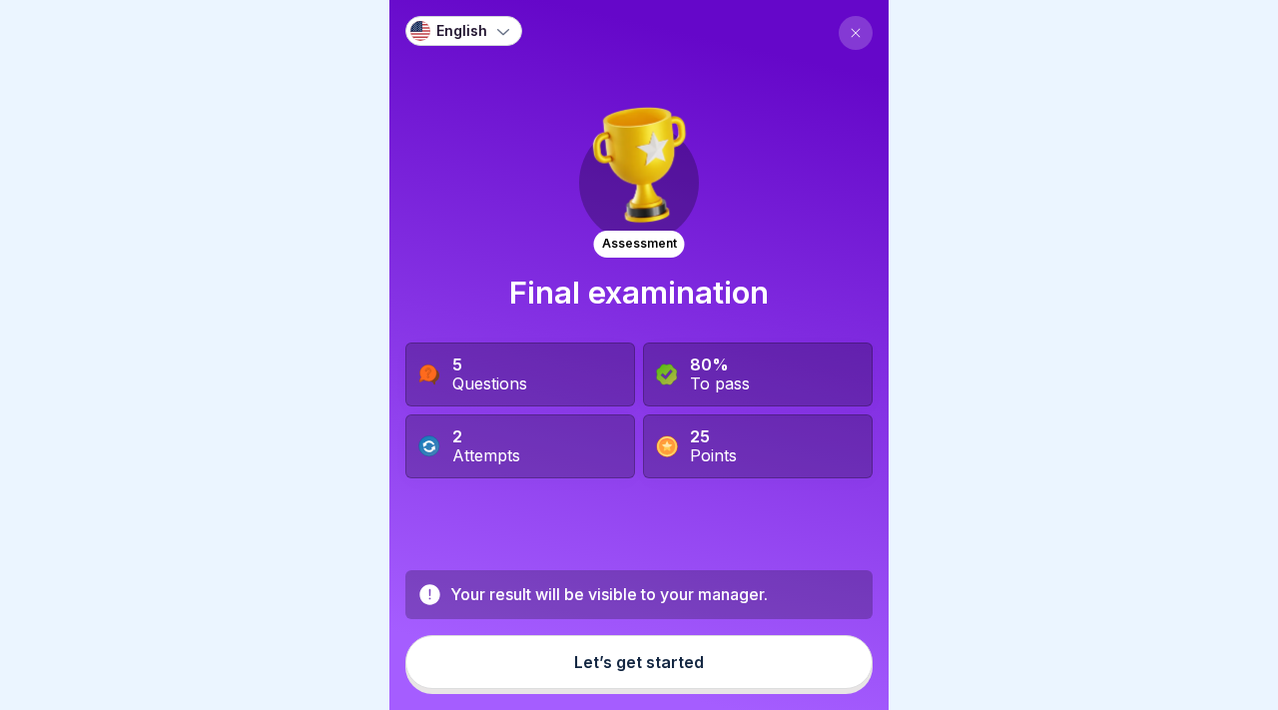
click at [745, 657] on button "Let’s get started" at bounding box center [638, 662] width 467 height 54
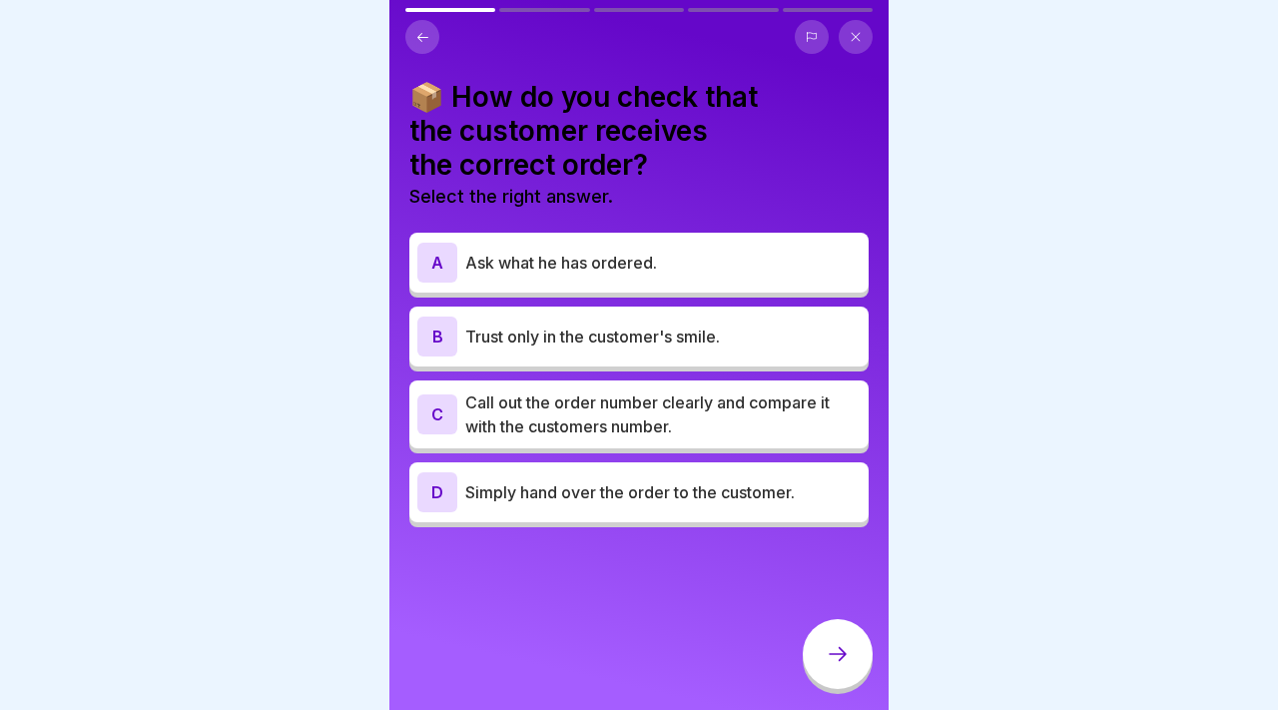
click at [680, 408] on p "Call out the order number clearly and compare it with the customers number." at bounding box center [662, 414] width 395 height 48
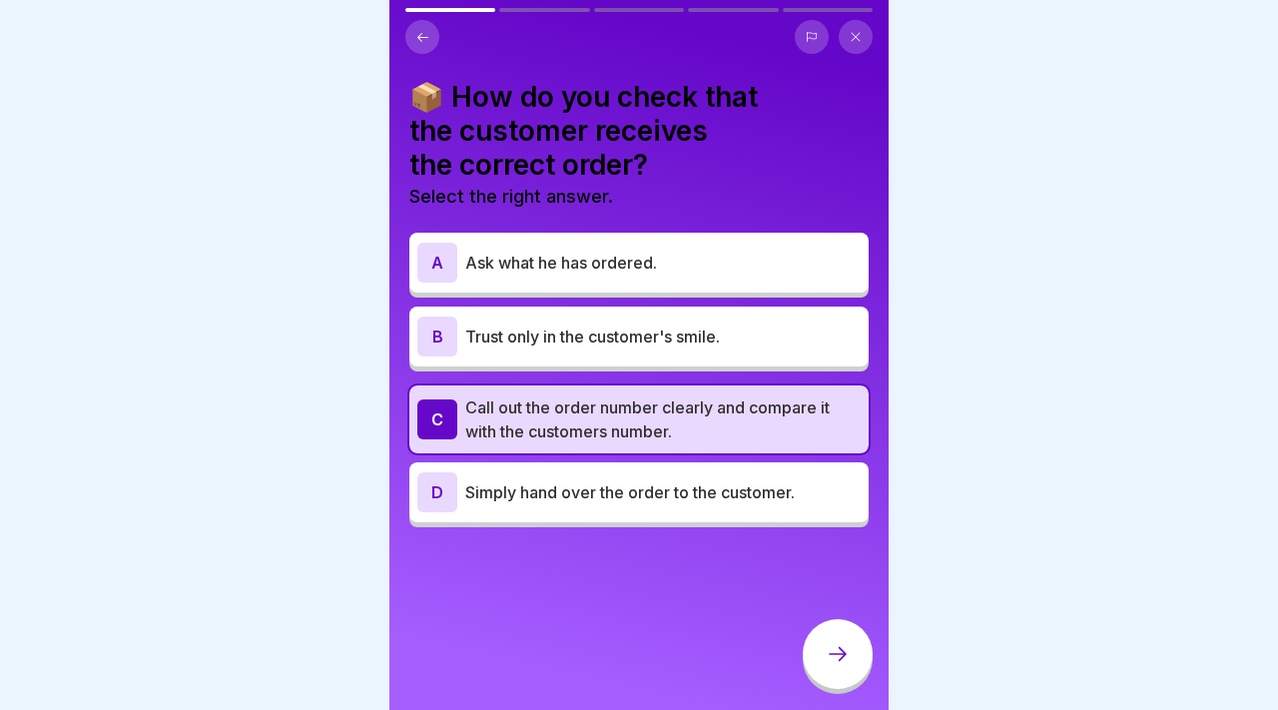
click at [830, 662] on icon at bounding box center [837, 654] width 24 height 24
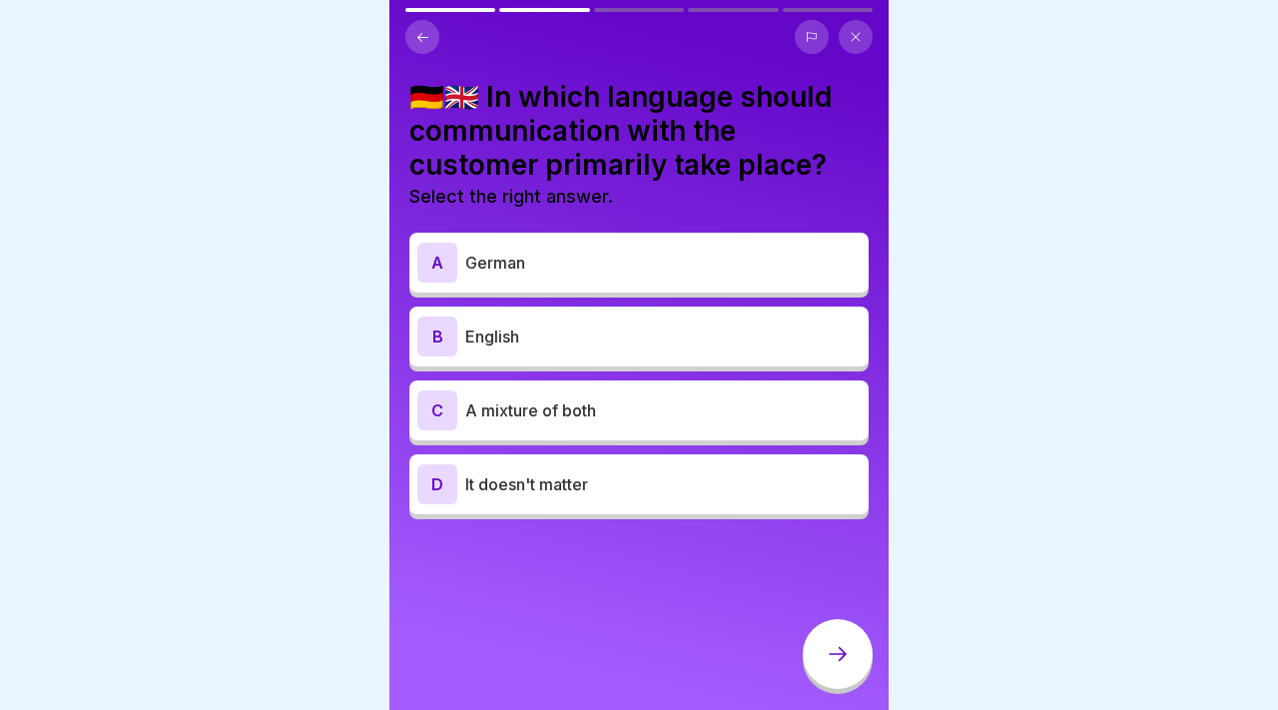
click at [742, 267] on p "German" at bounding box center [662, 263] width 395 height 24
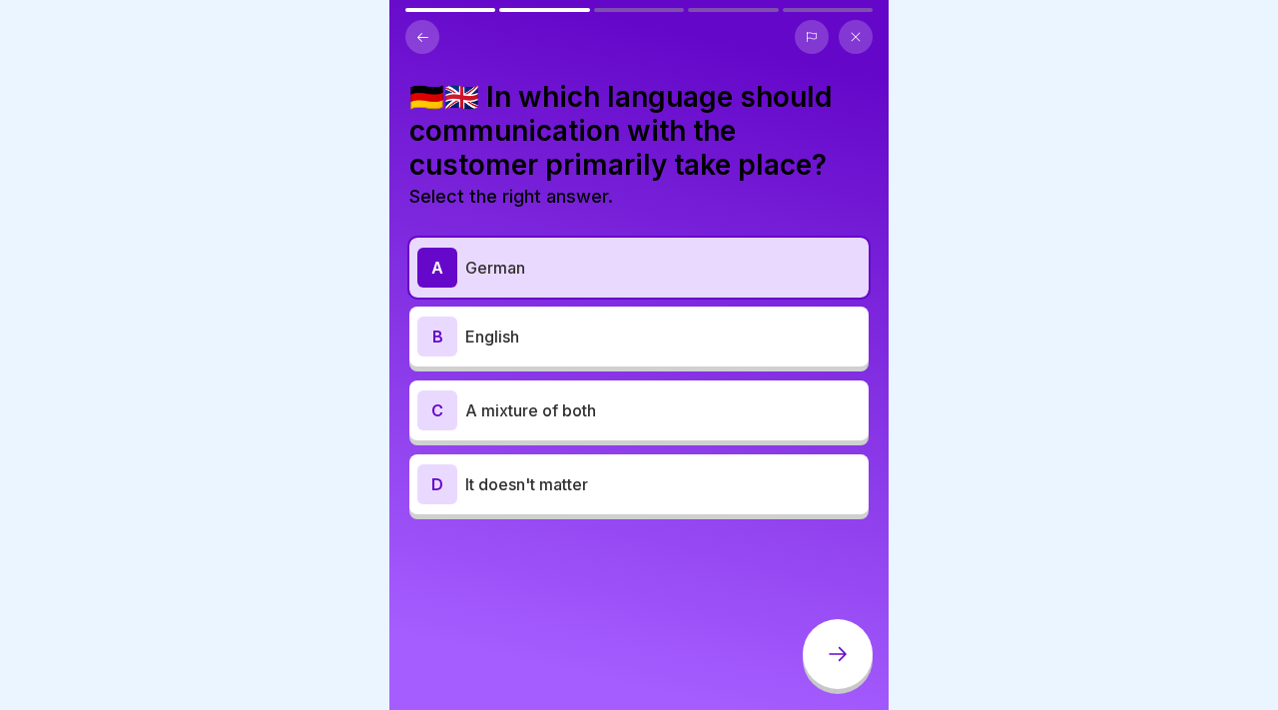
click at [836, 675] on div at bounding box center [837, 654] width 70 height 70
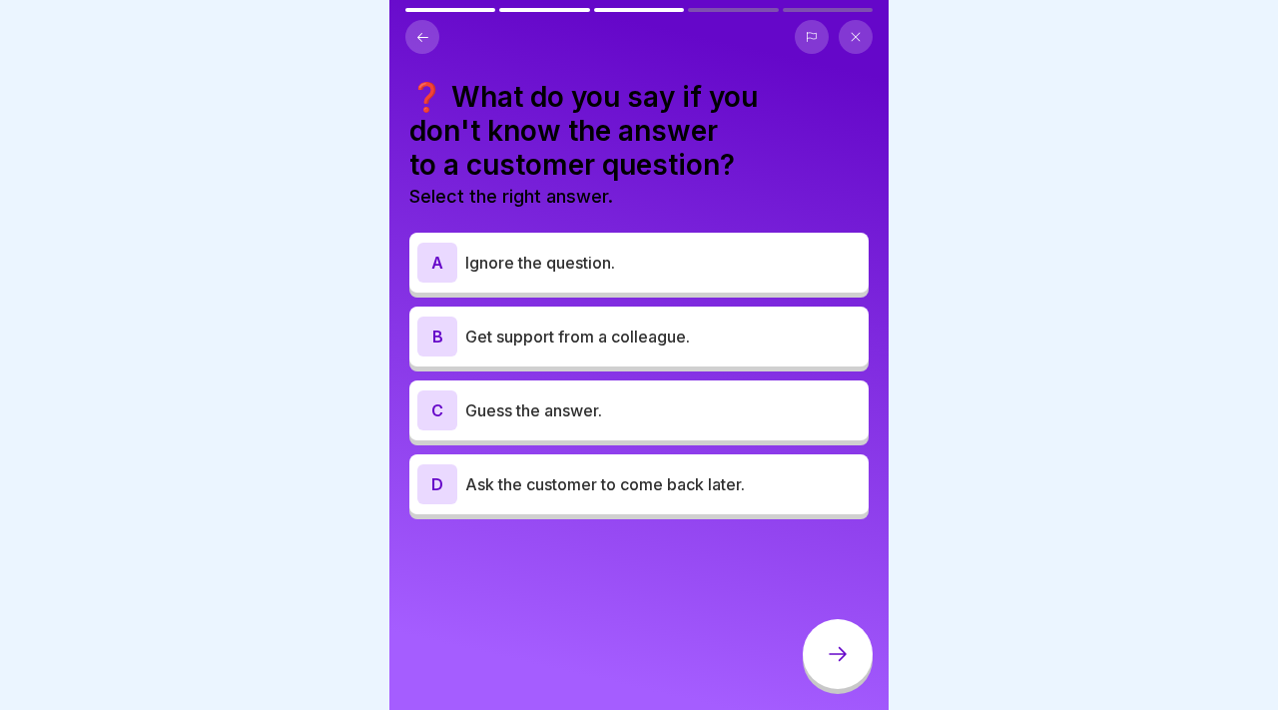
click at [785, 338] on p "Get support from a colleague." at bounding box center [662, 336] width 395 height 24
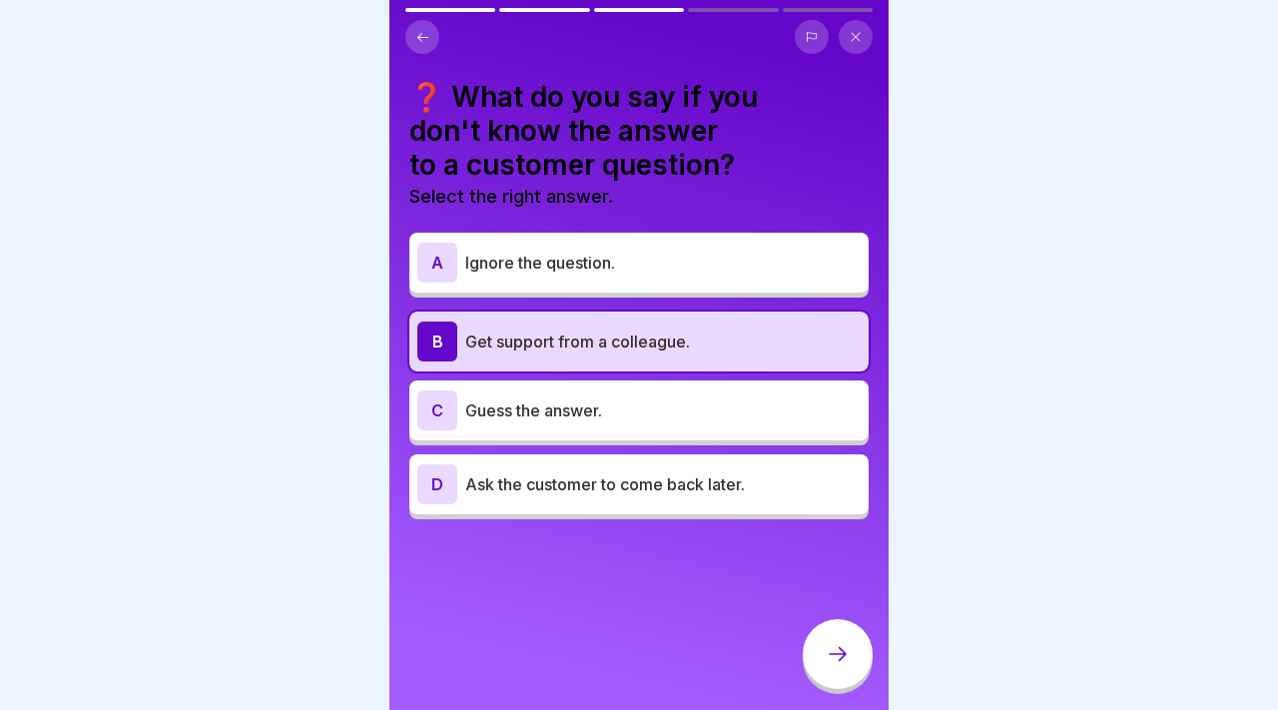
click at [860, 653] on div at bounding box center [837, 654] width 70 height 70
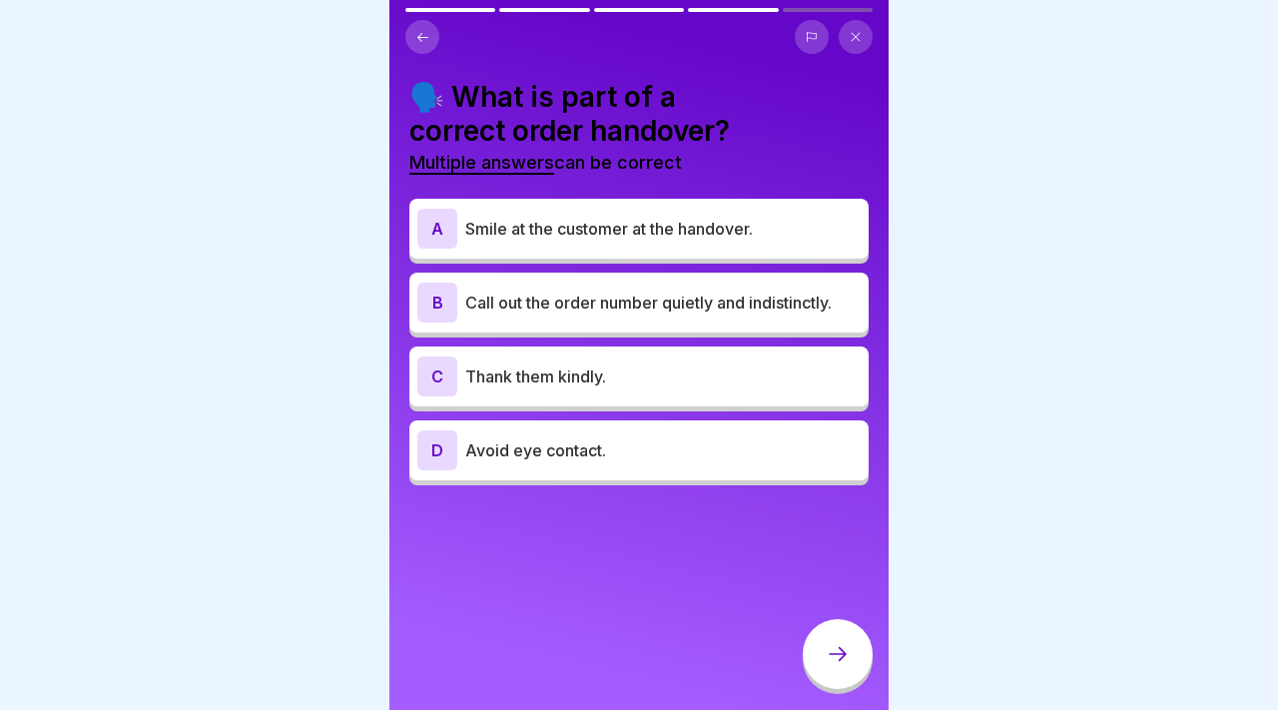
click at [737, 239] on p "Smile at the customer at the handover." at bounding box center [662, 229] width 395 height 24
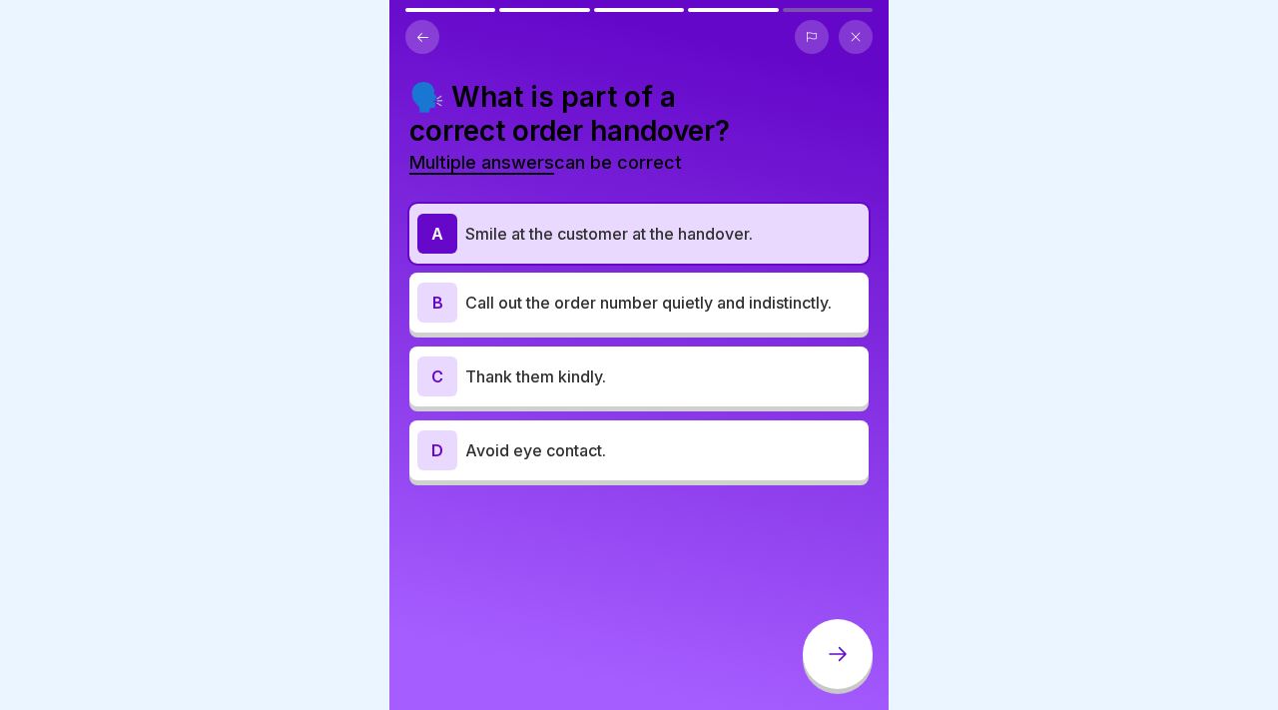
click at [832, 644] on icon at bounding box center [837, 654] width 24 height 24
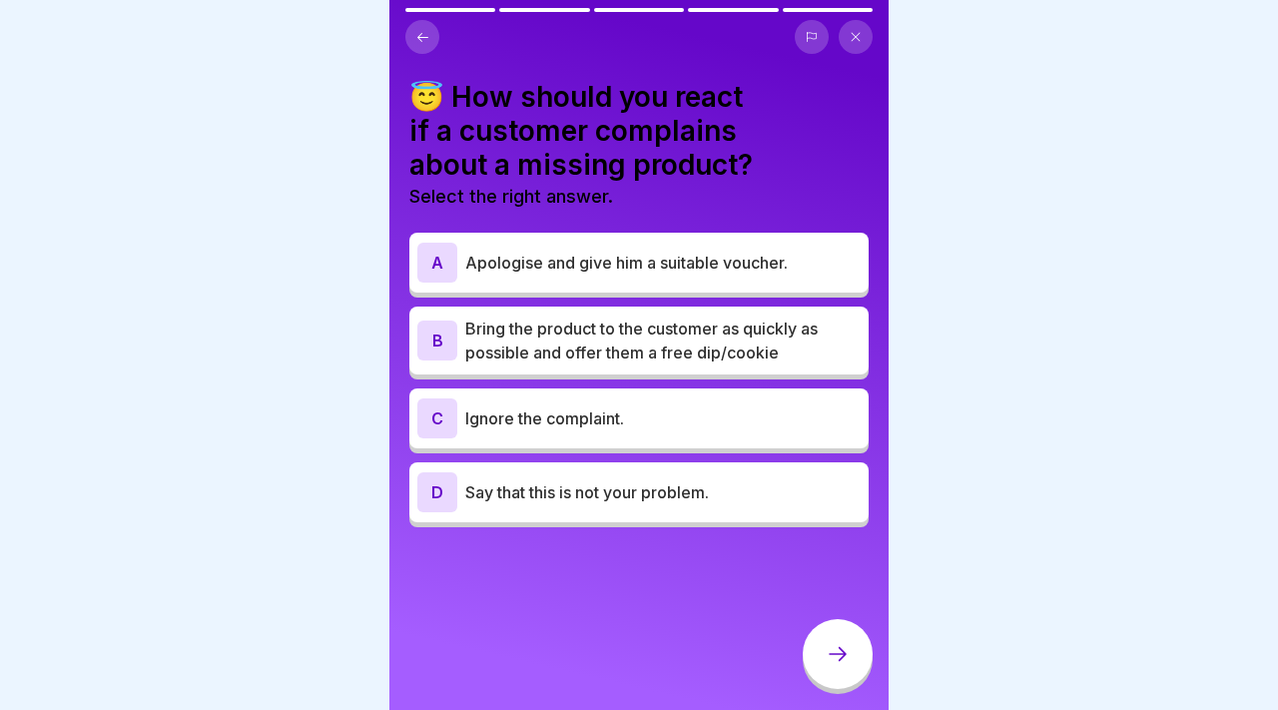
click at [727, 350] on p "Bring the product to the customer as quickly as possible and offer them a free …" at bounding box center [662, 340] width 395 height 48
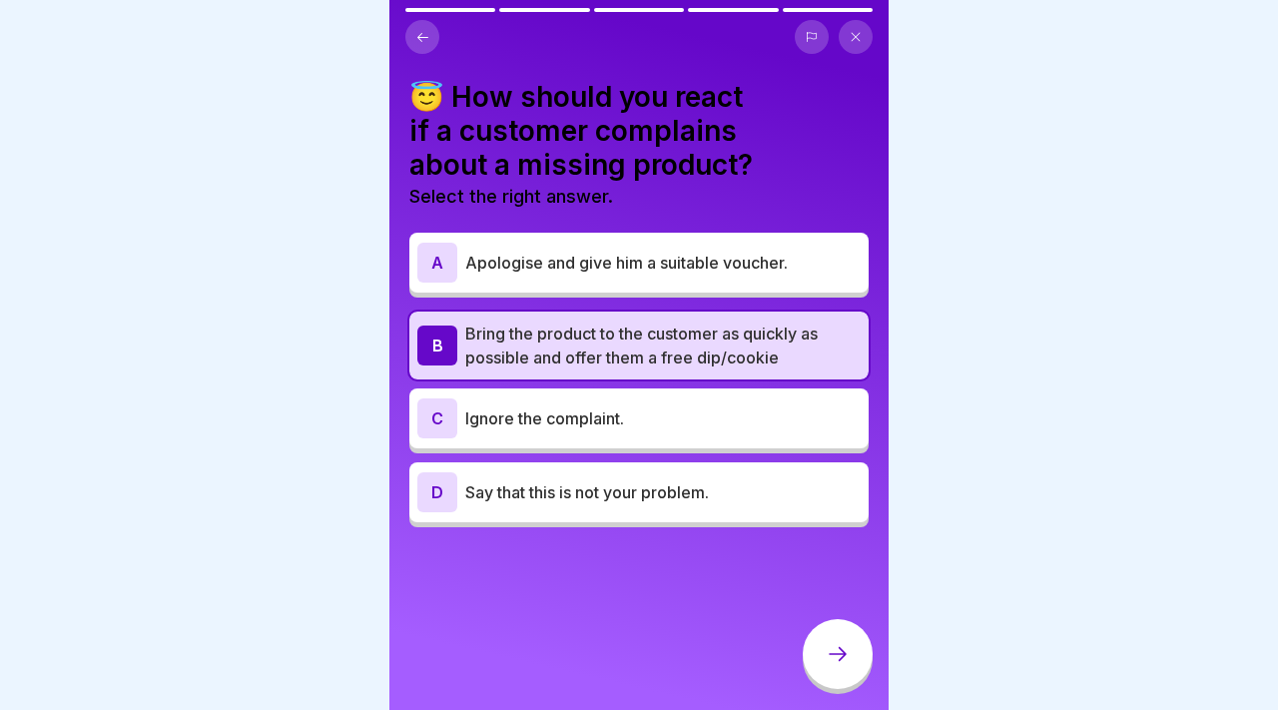
click at [847, 654] on icon at bounding box center [837, 654] width 24 height 24
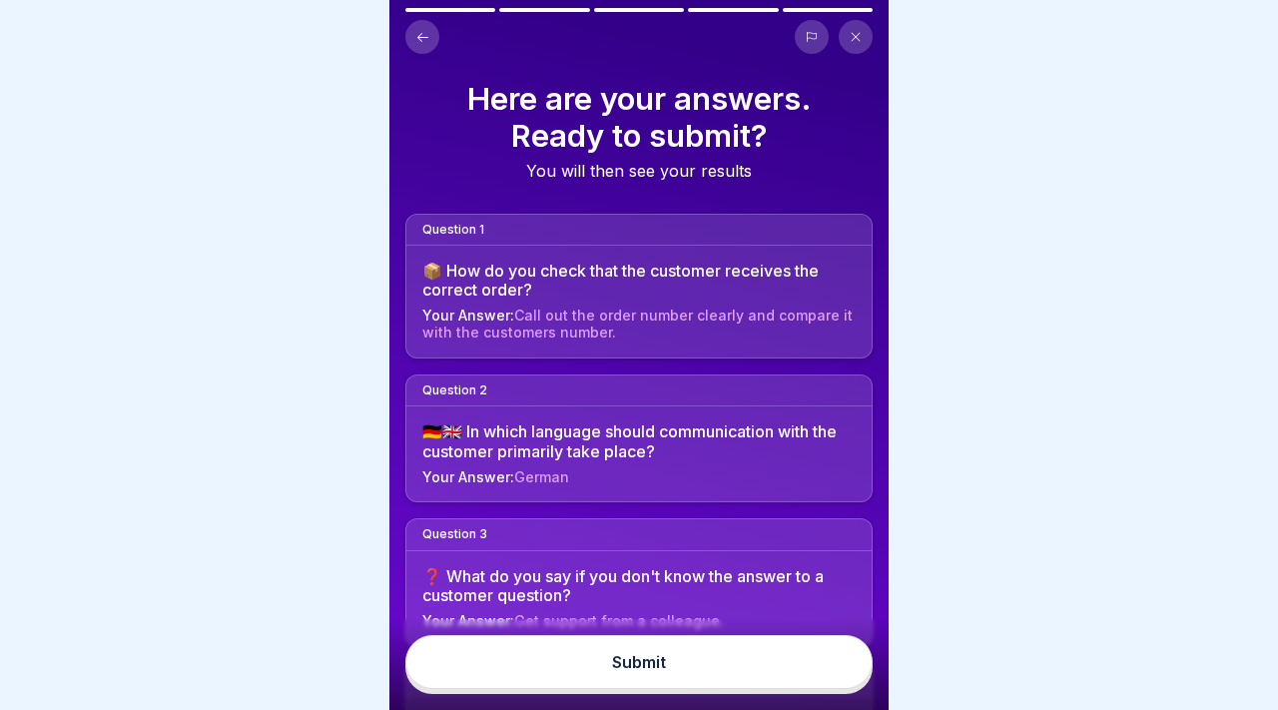
click at [847, 654] on button "Submit" at bounding box center [638, 662] width 467 height 54
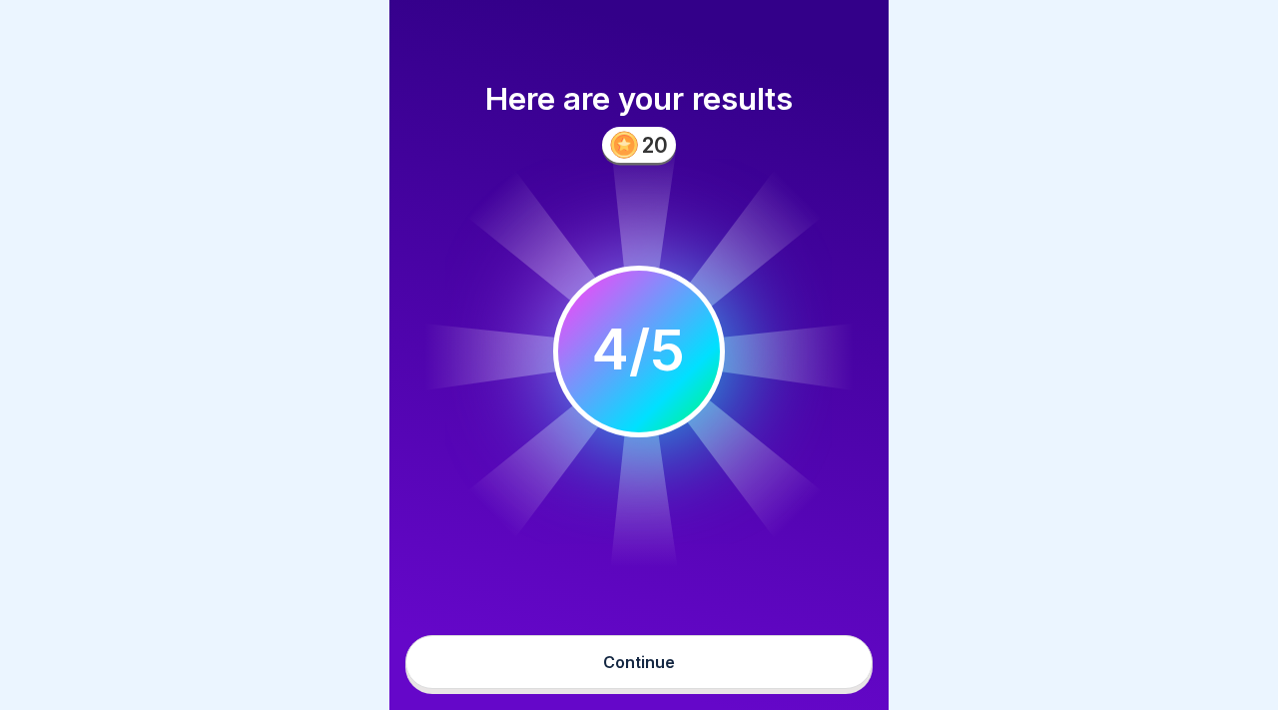
click at [692, 655] on button "Continue" at bounding box center [638, 662] width 467 height 54
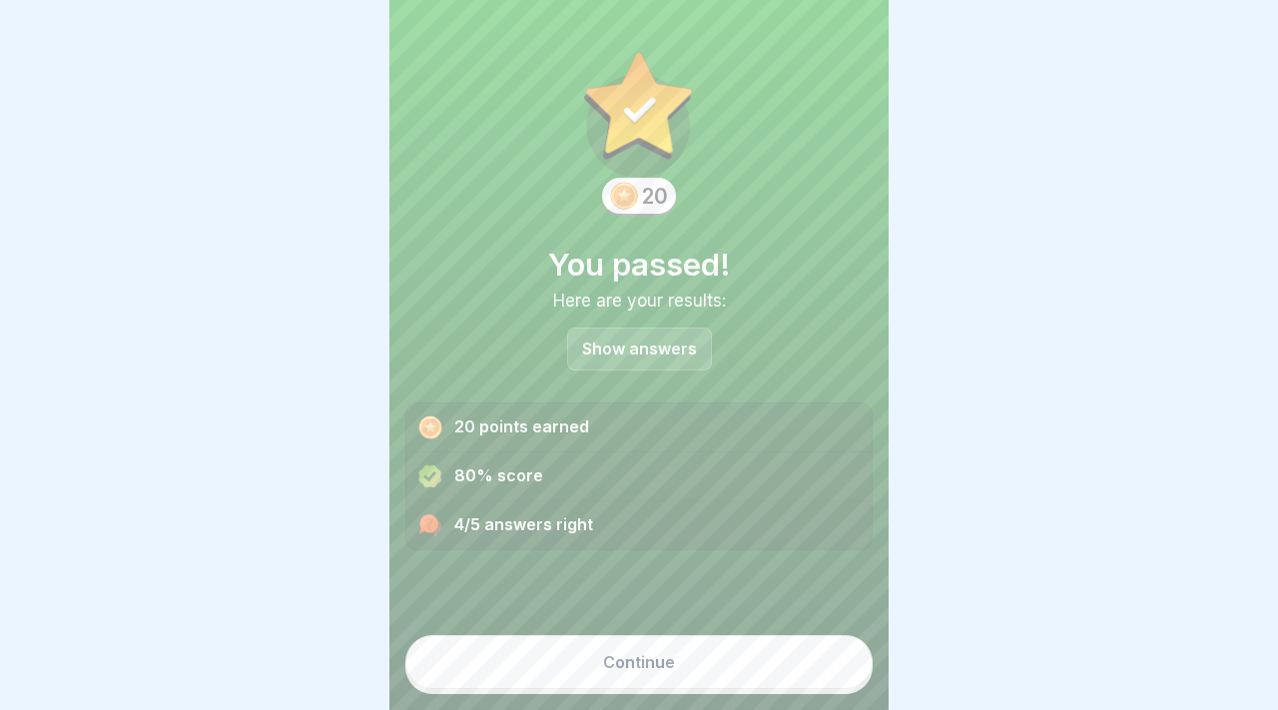
click at [692, 655] on button "Continue" at bounding box center [638, 662] width 467 height 54
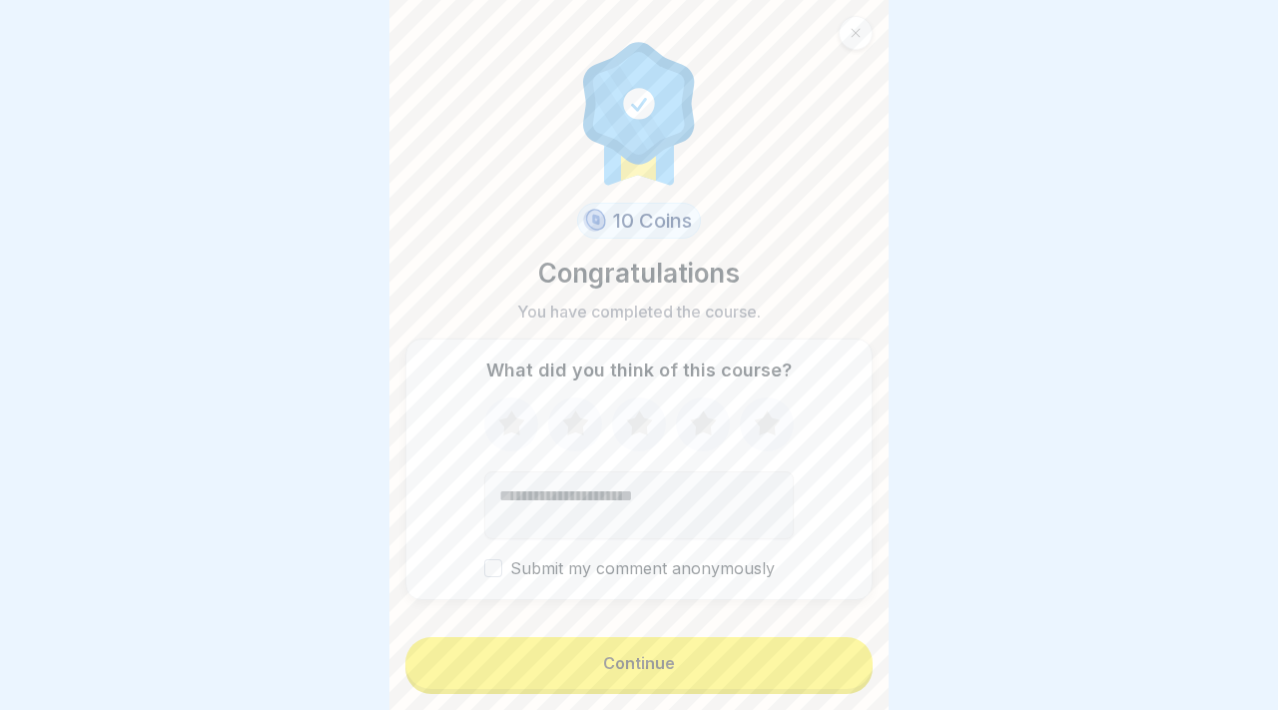
click at [692, 655] on button "Continue" at bounding box center [638, 663] width 467 height 52
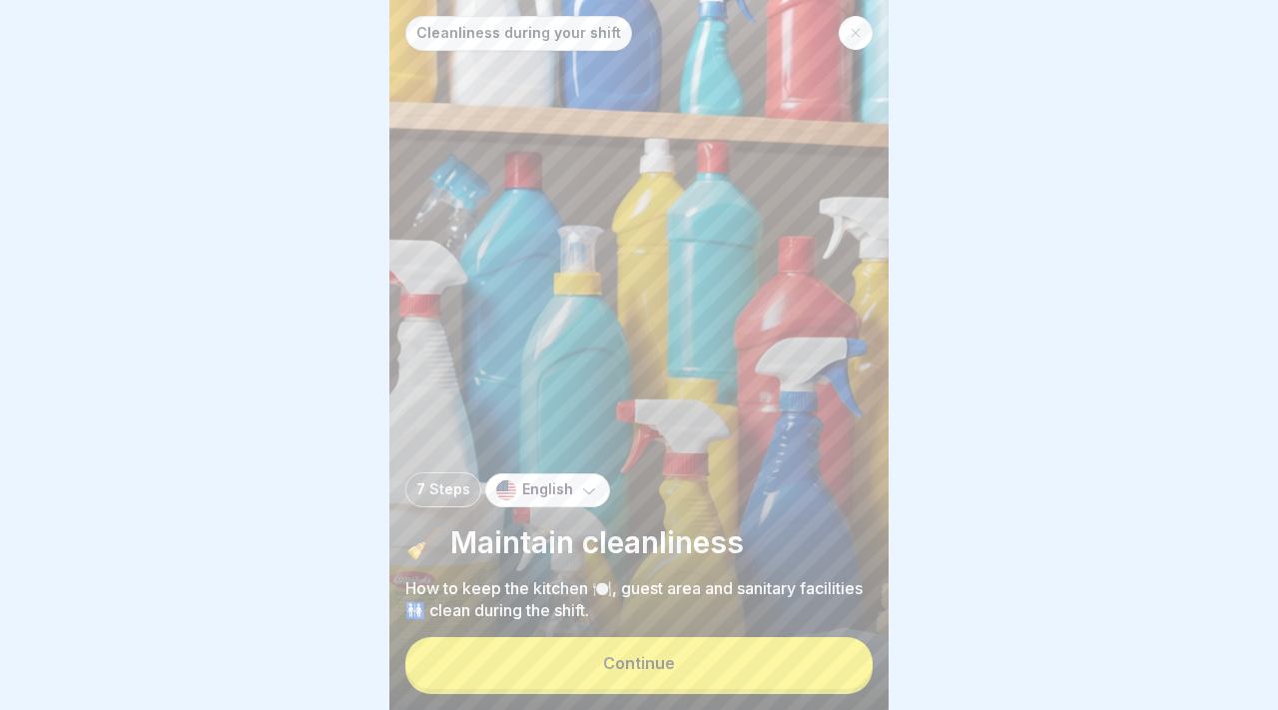
click at [692, 655] on button "Continue" at bounding box center [638, 663] width 467 height 52
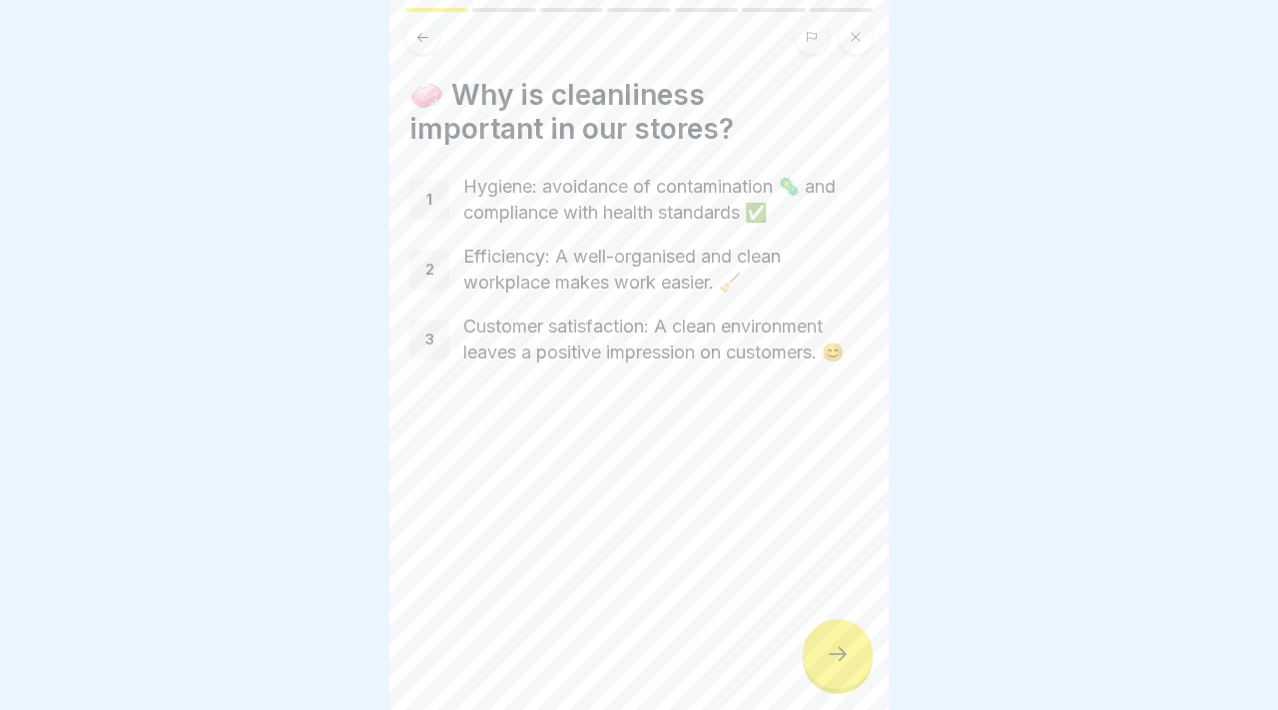
click at [843, 660] on icon at bounding box center [837, 654] width 24 height 24
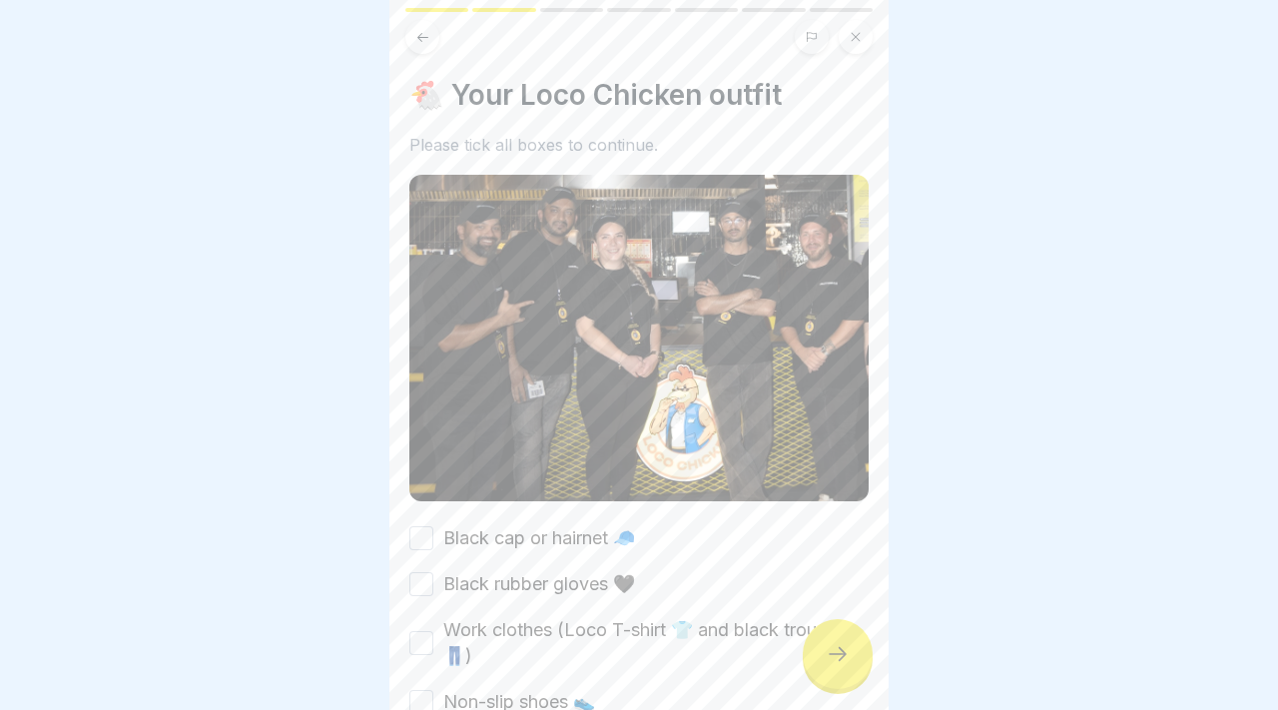
click at [843, 660] on icon at bounding box center [837, 654] width 24 height 24
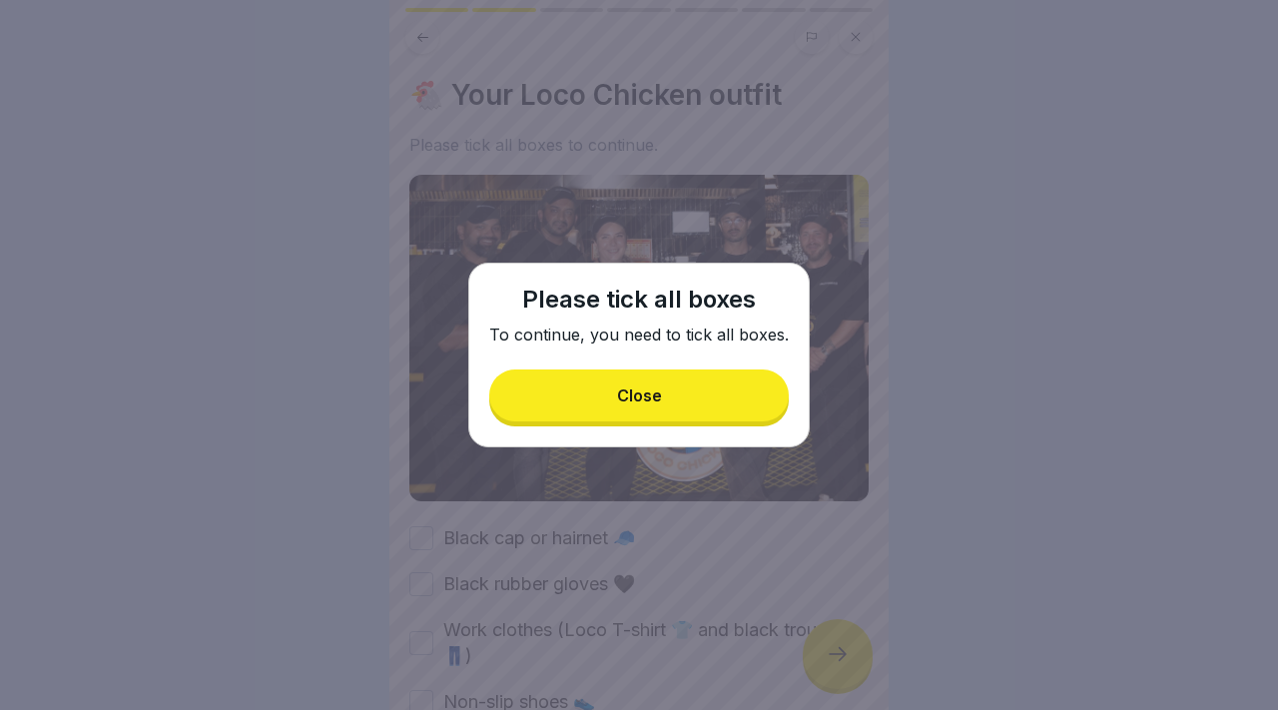
click at [730, 412] on button "Close" at bounding box center [638, 395] width 299 height 52
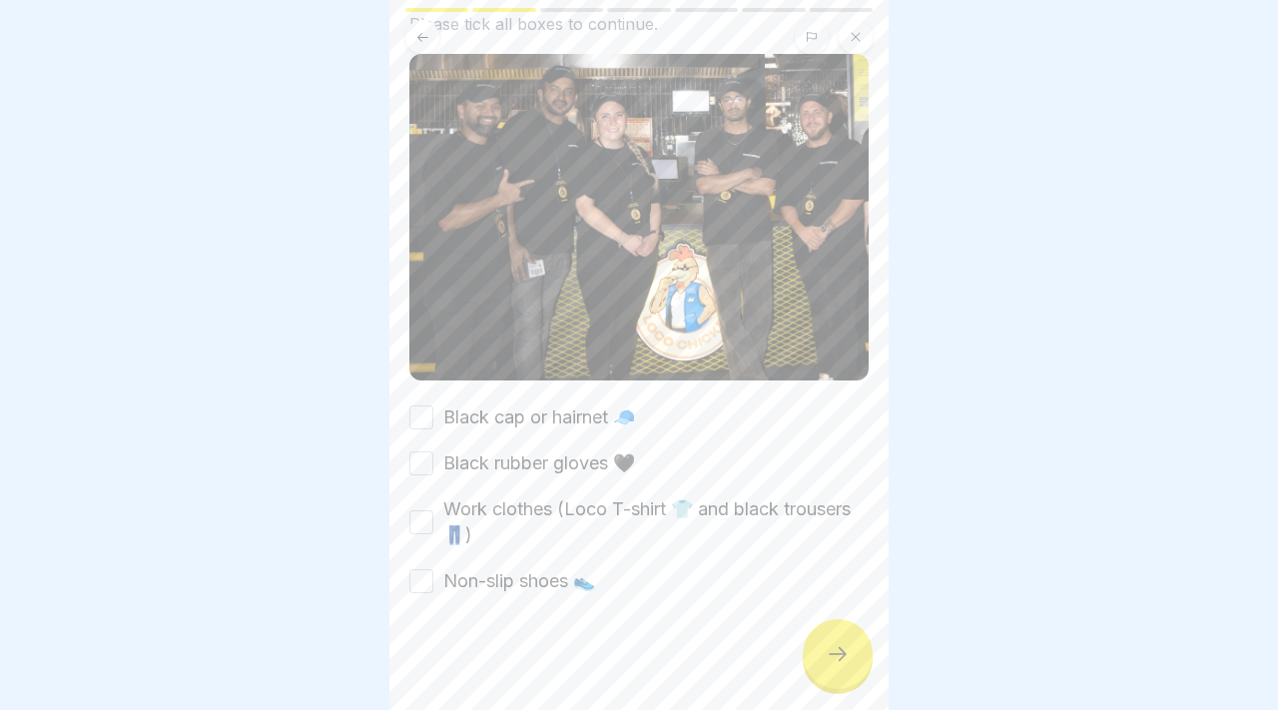
scroll to position [125, 0]
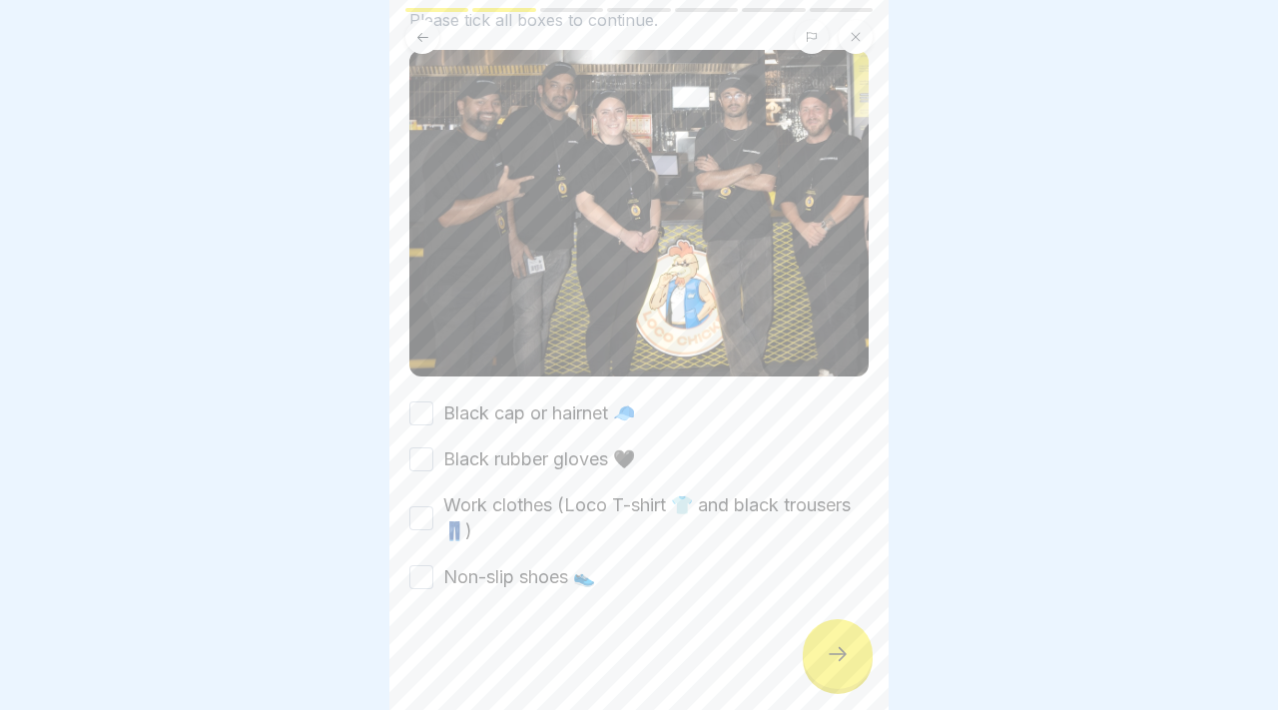
click at [826, 647] on icon at bounding box center [837, 654] width 24 height 24
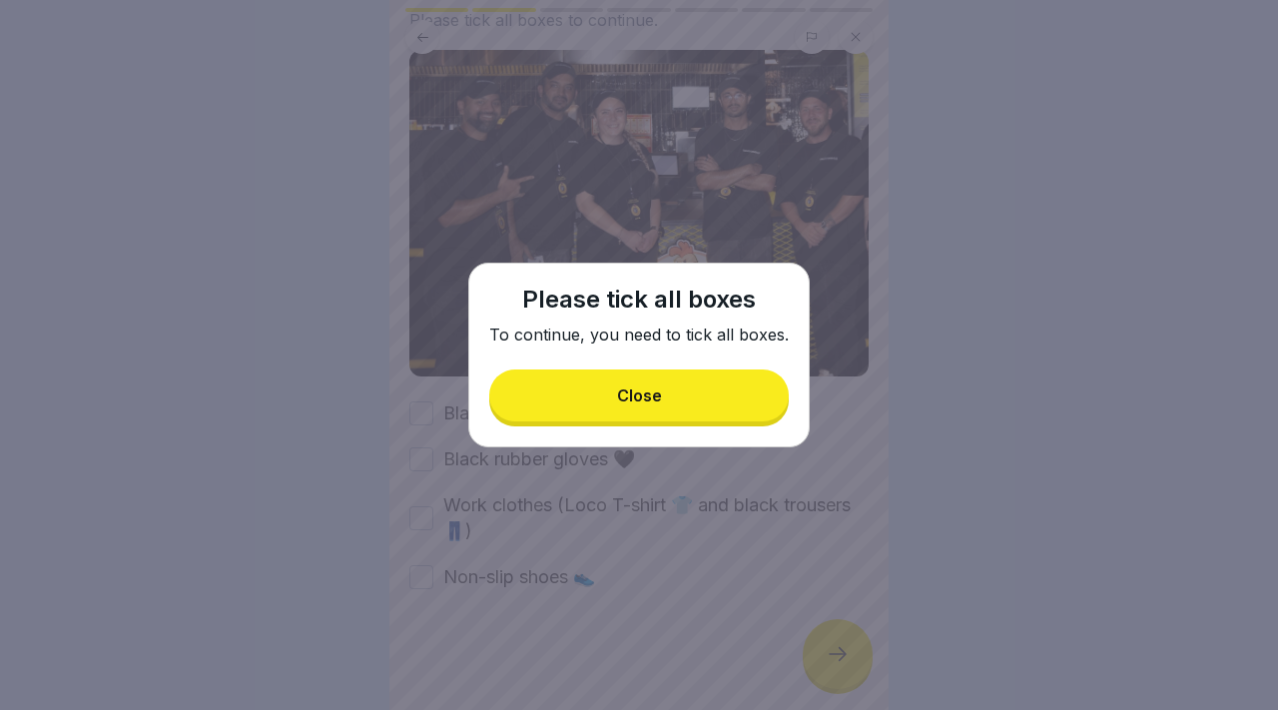
click at [727, 440] on div "Please tick all boxes To continue, you need to tick all boxes. Close" at bounding box center [638, 355] width 341 height 185
click at [693, 398] on button "Close" at bounding box center [638, 395] width 299 height 52
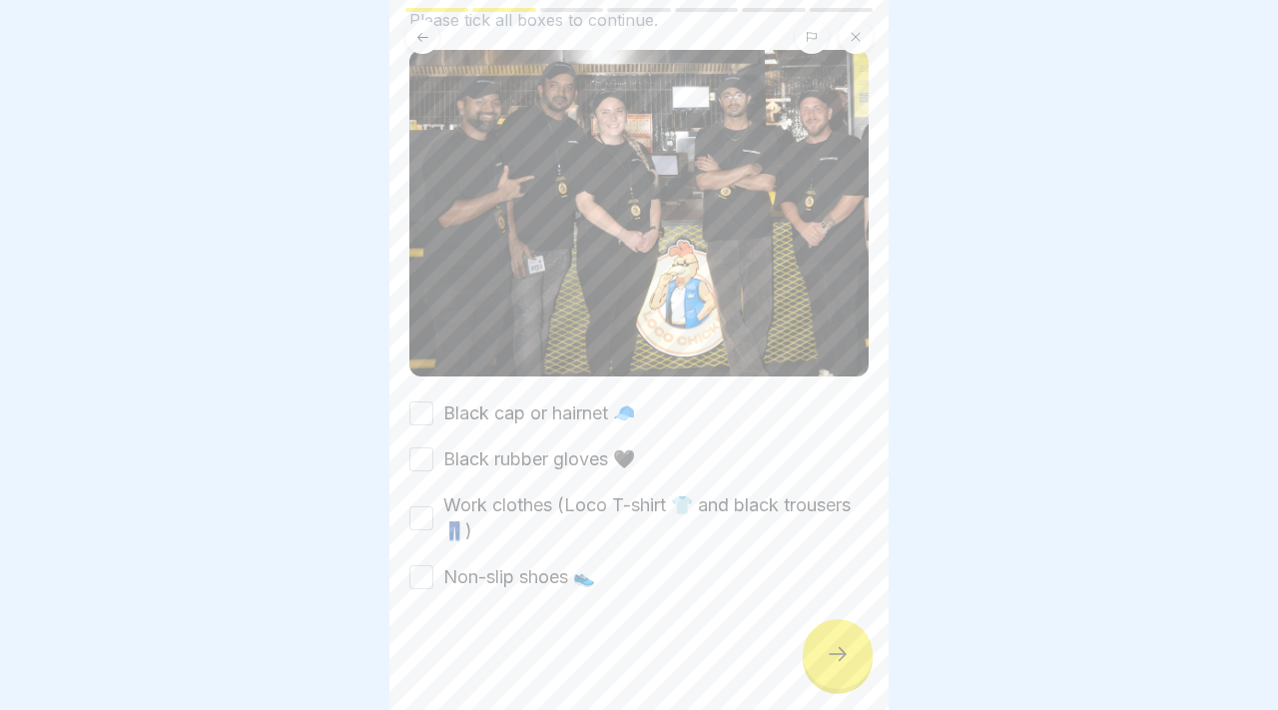
click at [423, 416] on button "Black cap or hairnet 🧢" at bounding box center [421, 413] width 24 height 24
click at [426, 450] on button "Black rubber gloves 🖤" at bounding box center [421, 459] width 24 height 24
click at [431, 520] on button "Work clothes (Loco T-shirt 👕 and black trousers 👖)" at bounding box center [421, 518] width 24 height 24
click at [435, 566] on div "Non-slip shoes 👟" at bounding box center [502, 577] width 186 height 26
click at [430, 582] on button "Non-slip shoes 👟" at bounding box center [421, 577] width 24 height 24
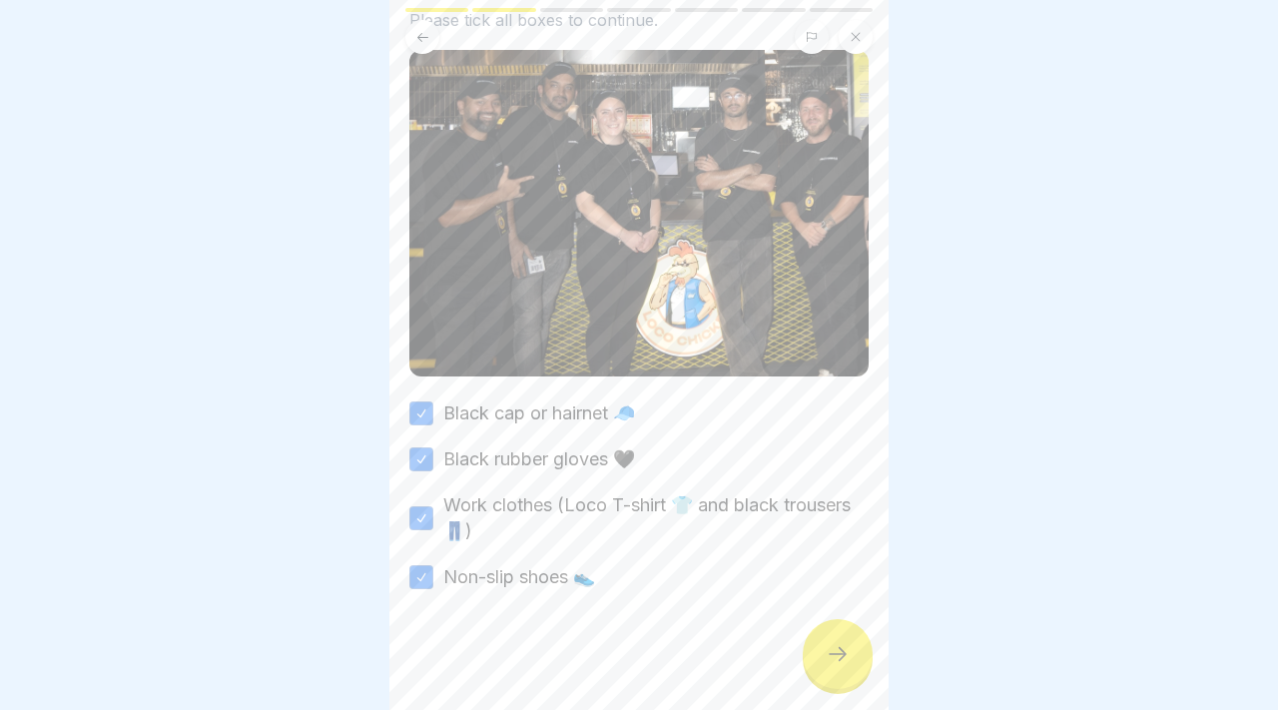
click at [807, 669] on div at bounding box center [837, 654] width 70 height 70
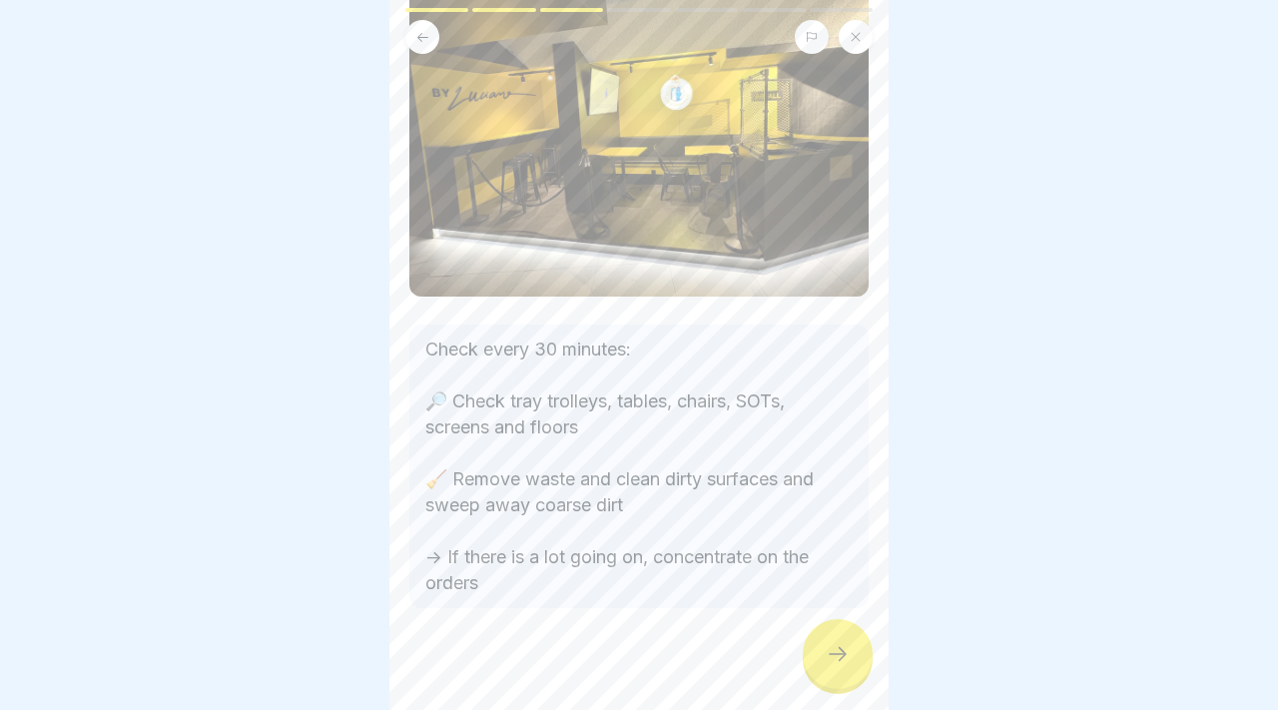
scroll to position [185, 0]
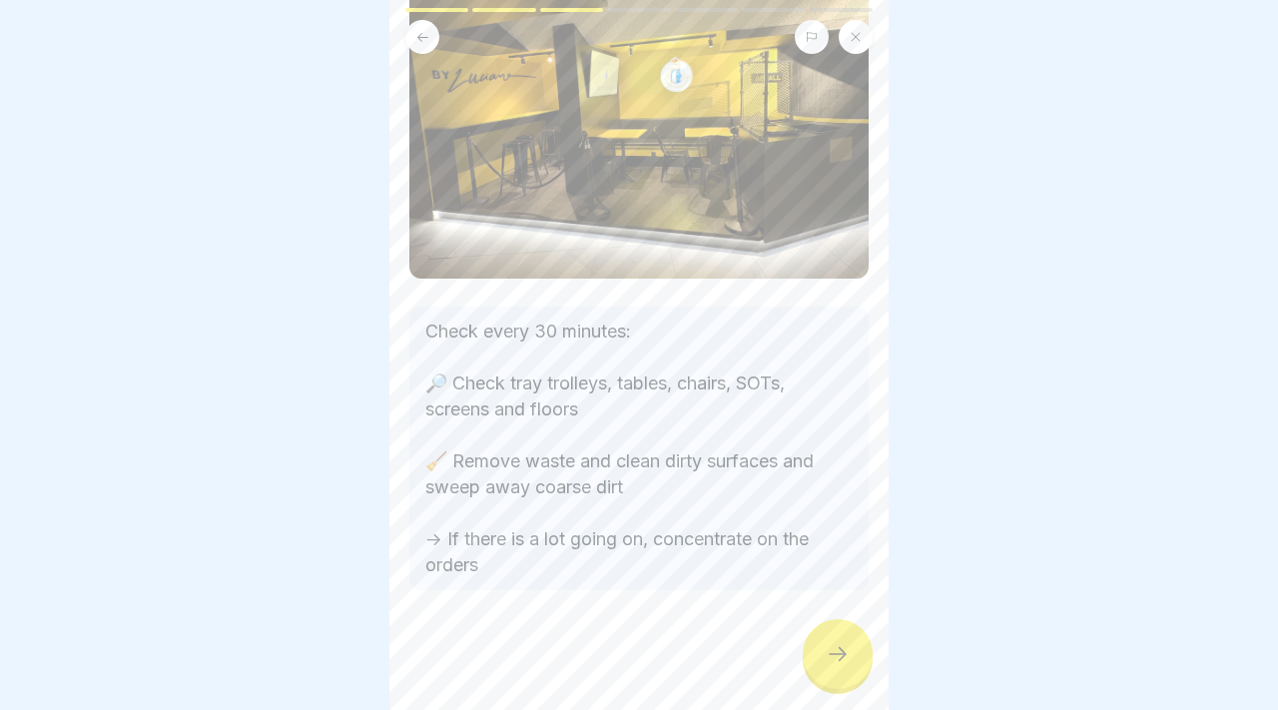
click at [807, 639] on div at bounding box center [837, 654] width 70 height 70
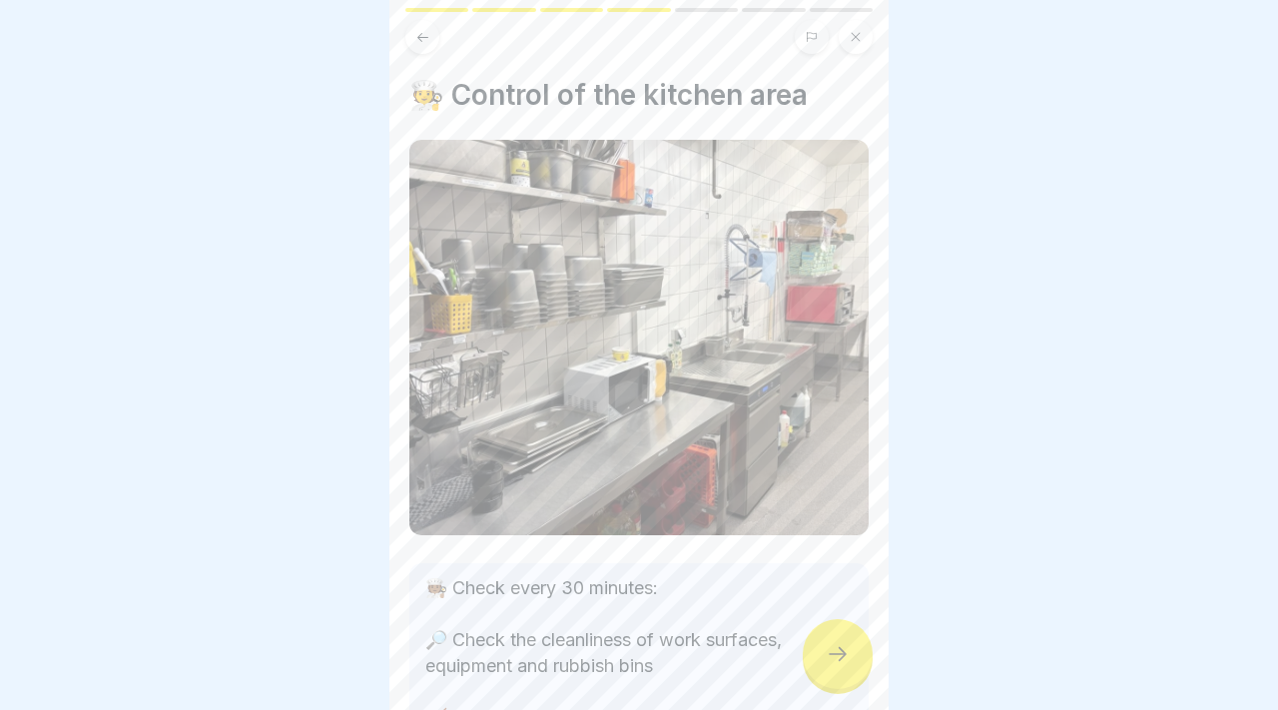
click at [820, 640] on div at bounding box center [837, 654] width 70 height 70
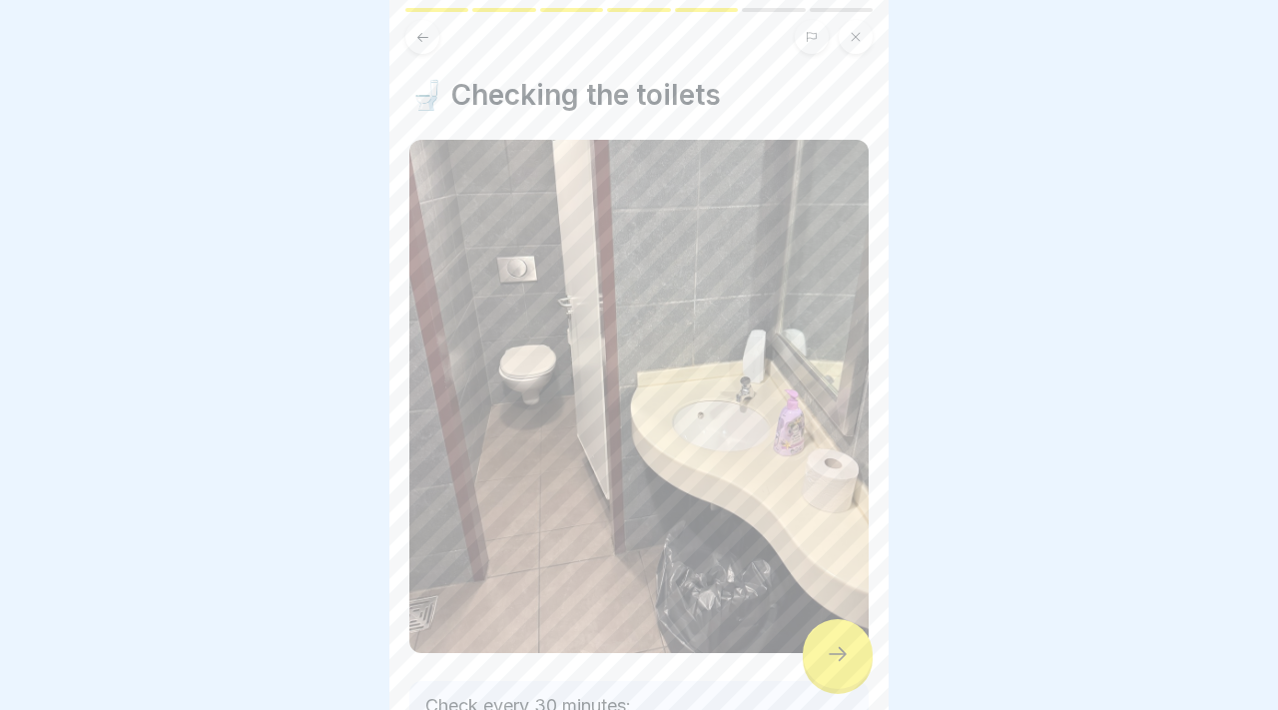
click at [820, 640] on div at bounding box center [837, 654] width 70 height 70
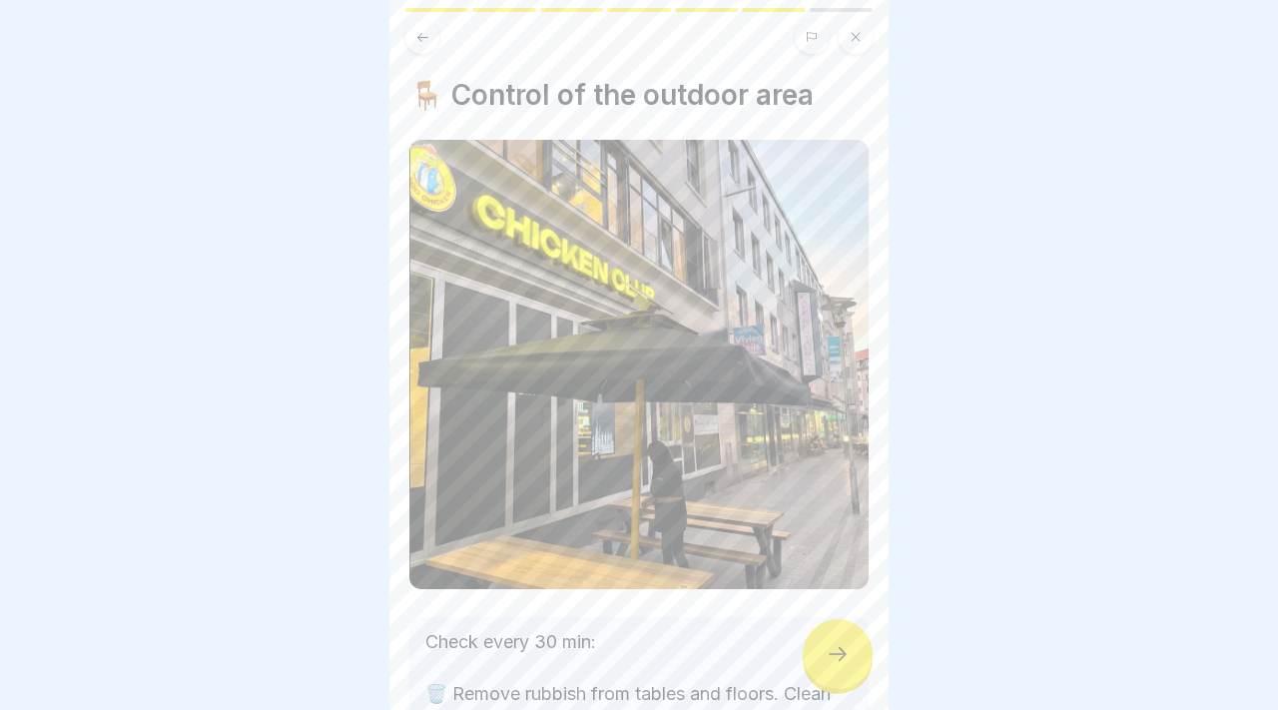
click at [820, 640] on div at bounding box center [837, 654] width 70 height 70
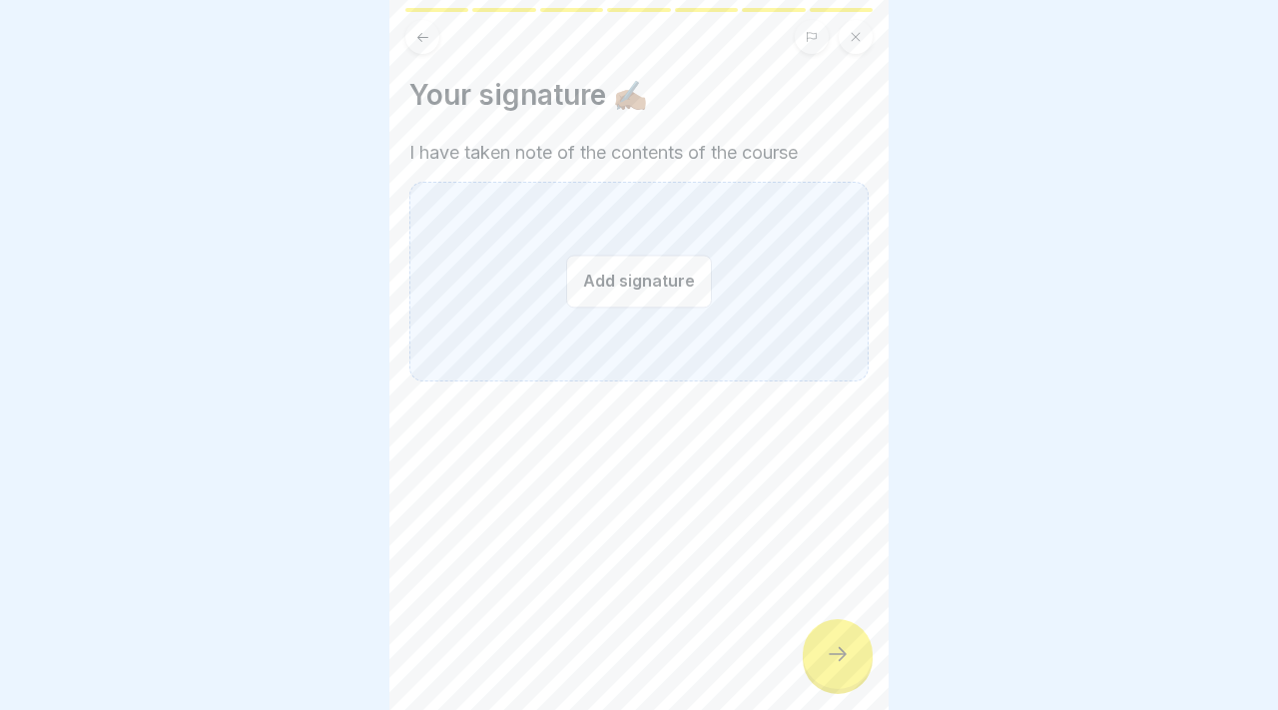
click at [706, 362] on div "Add signature" at bounding box center [638, 282] width 459 height 200
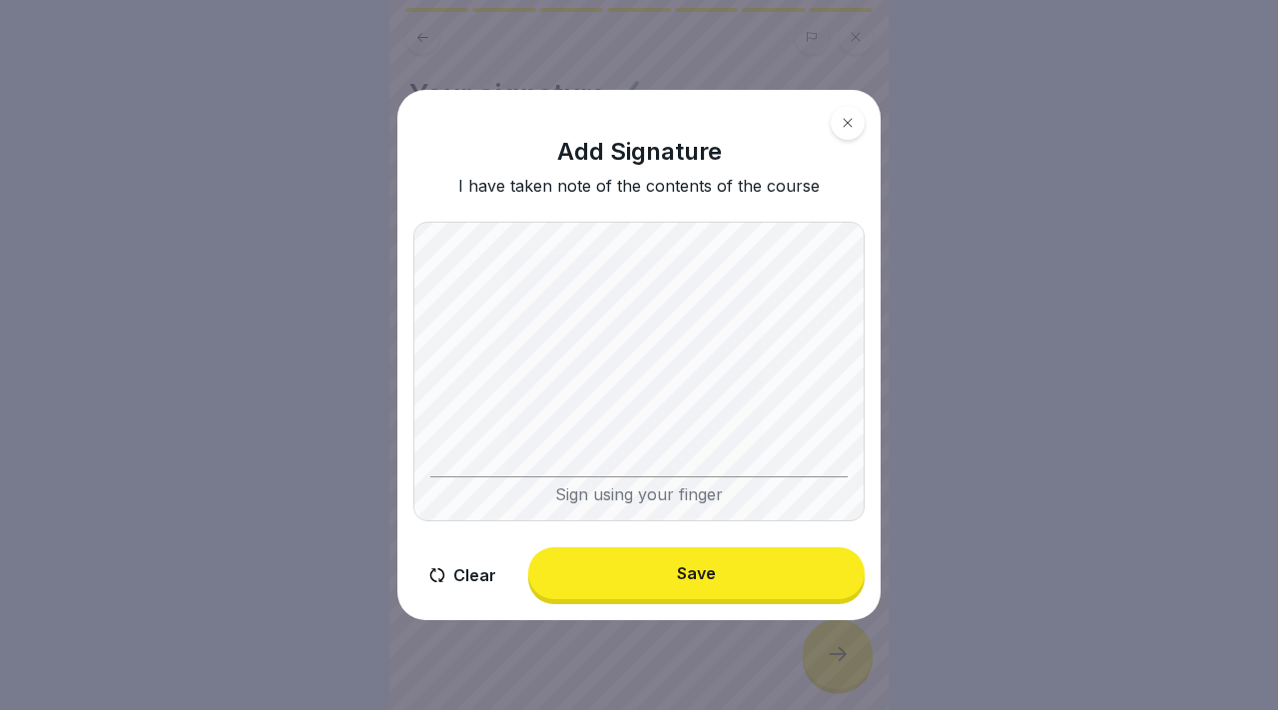
click at [678, 571] on div "Save" at bounding box center [696, 573] width 39 height 18
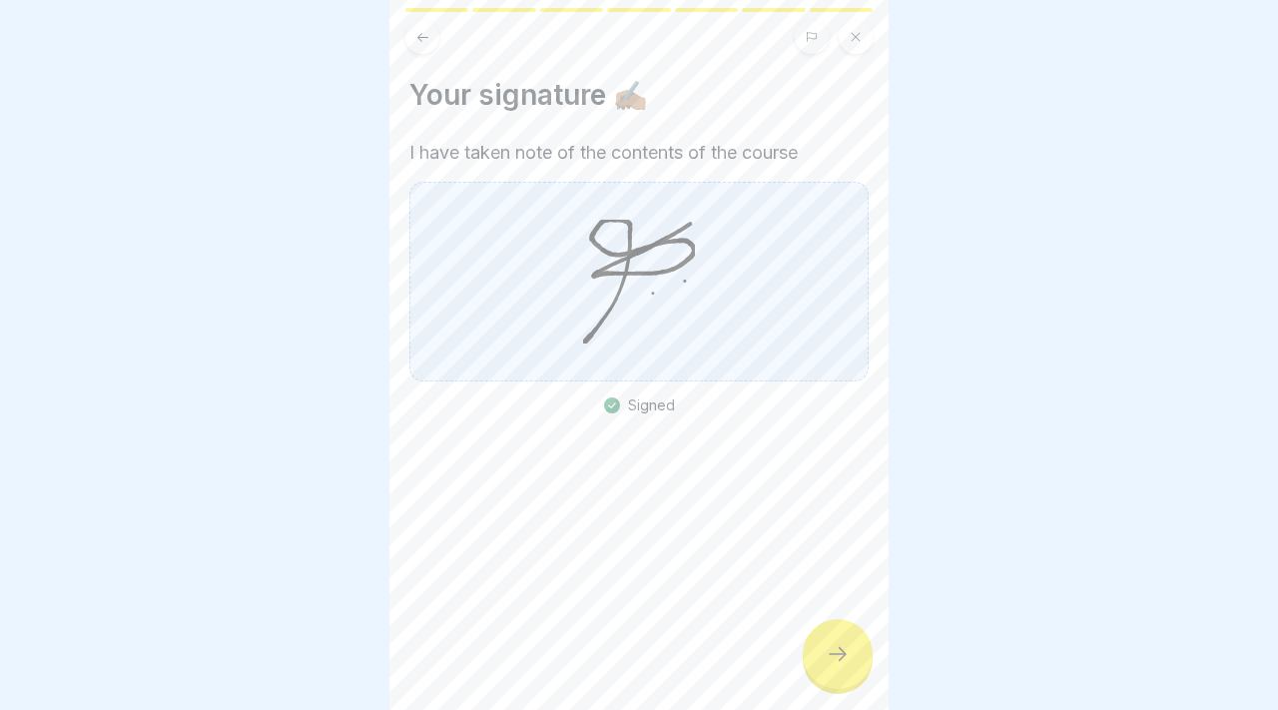
click at [829, 648] on icon at bounding box center [837, 654] width 24 height 24
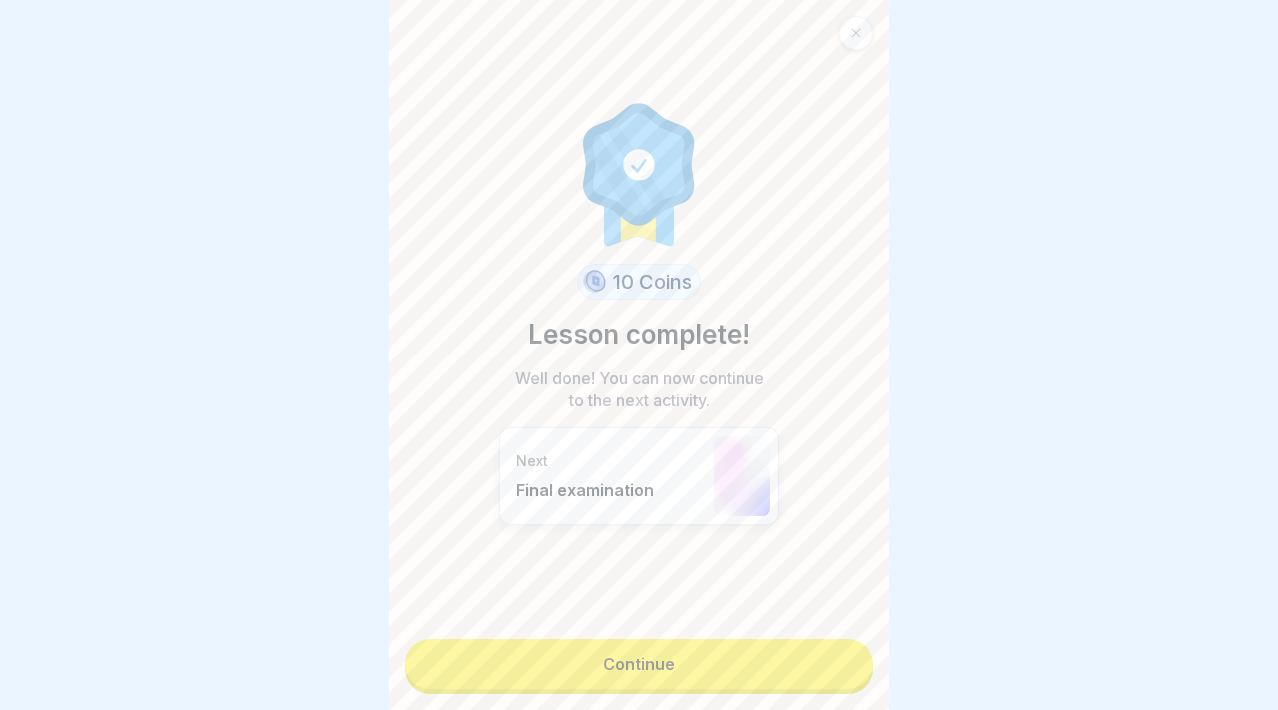
click at [829, 648] on link "Continue" at bounding box center [638, 664] width 467 height 50
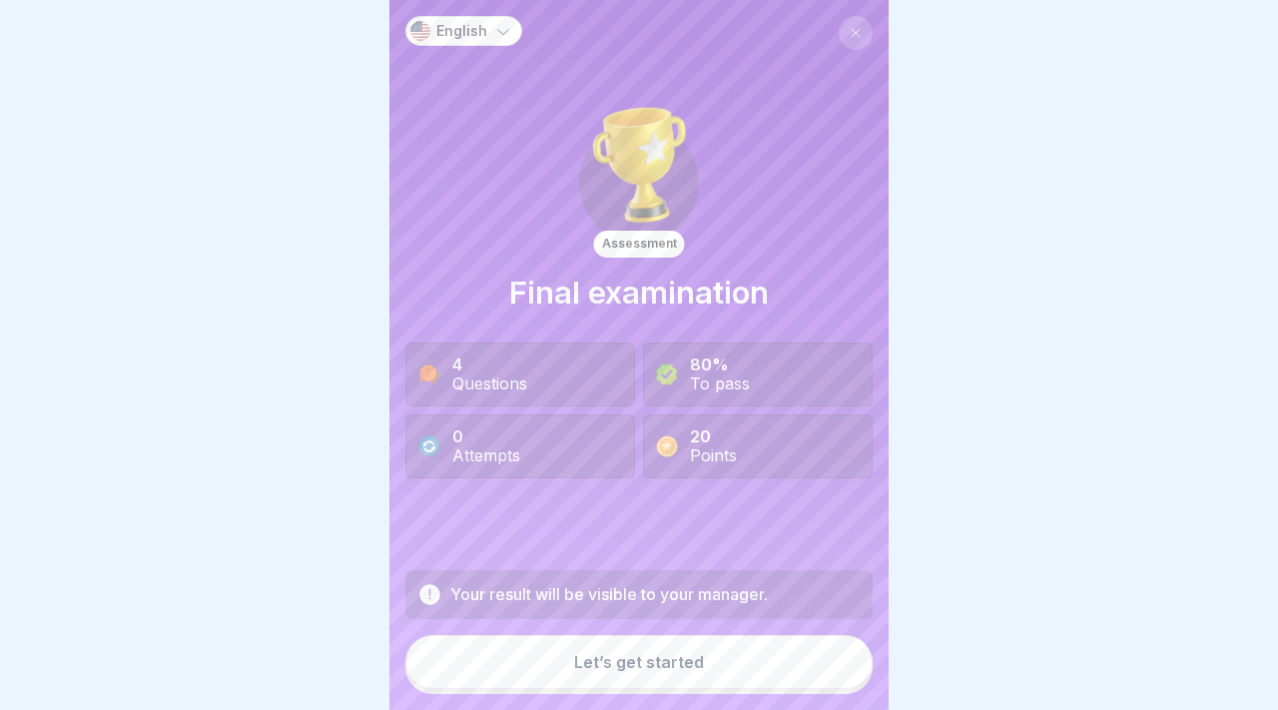
click at [829, 648] on button "Let’s get started" at bounding box center [638, 662] width 467 height 54
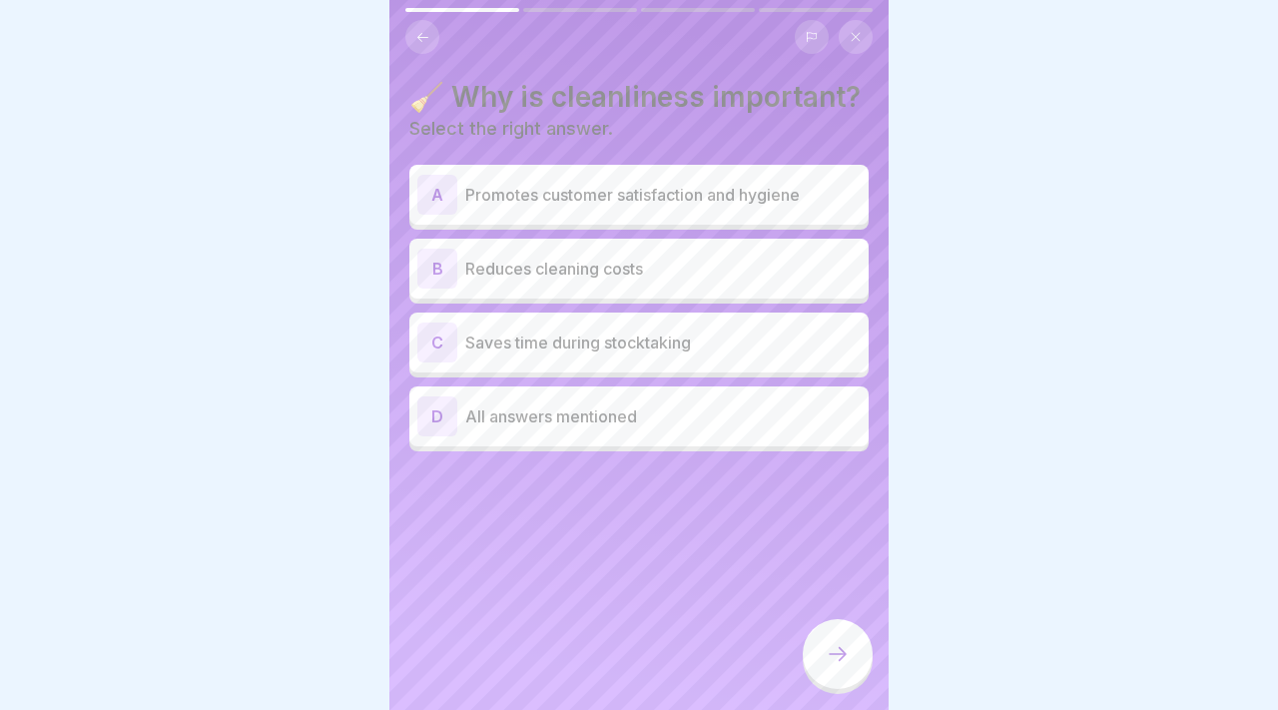
click at [782, 208] on div "A Promotes customer satisfaction and hygiene" at bounding box center [638, 195] width 443 height 40
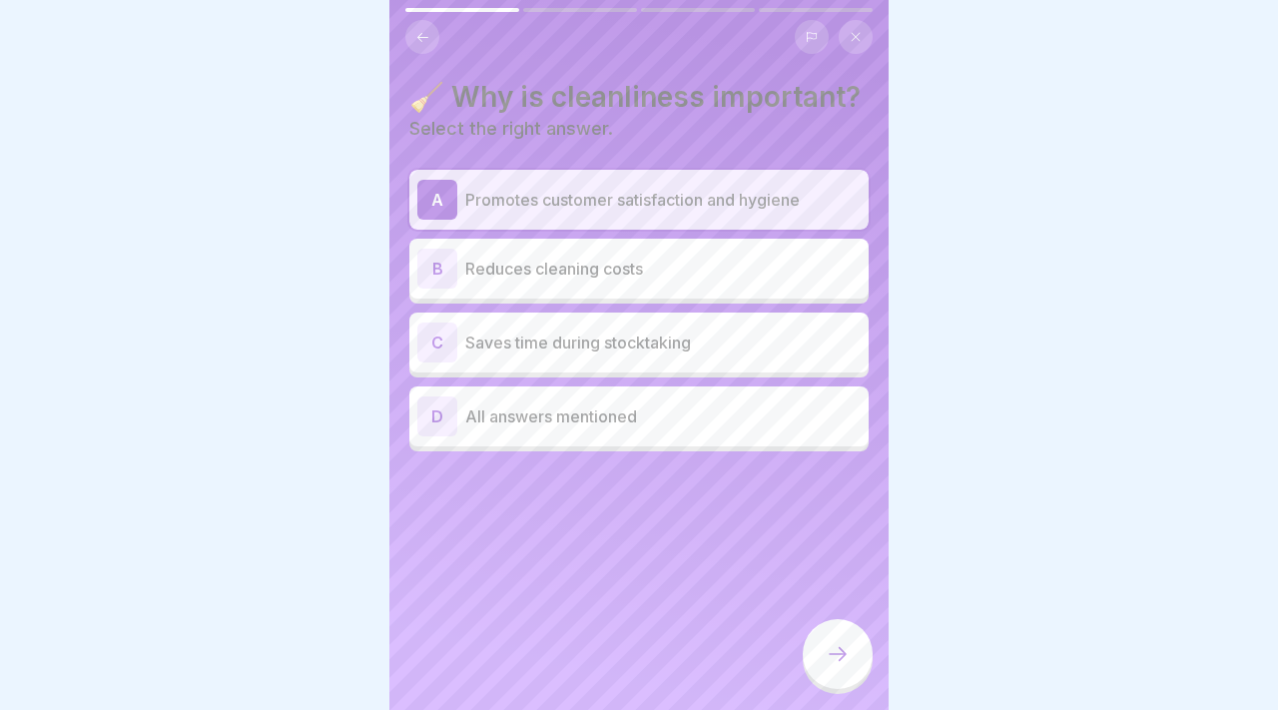
click at [792, 397] on div "D All answers mentioned" at bounding box center [638, 416] width 443 height 40
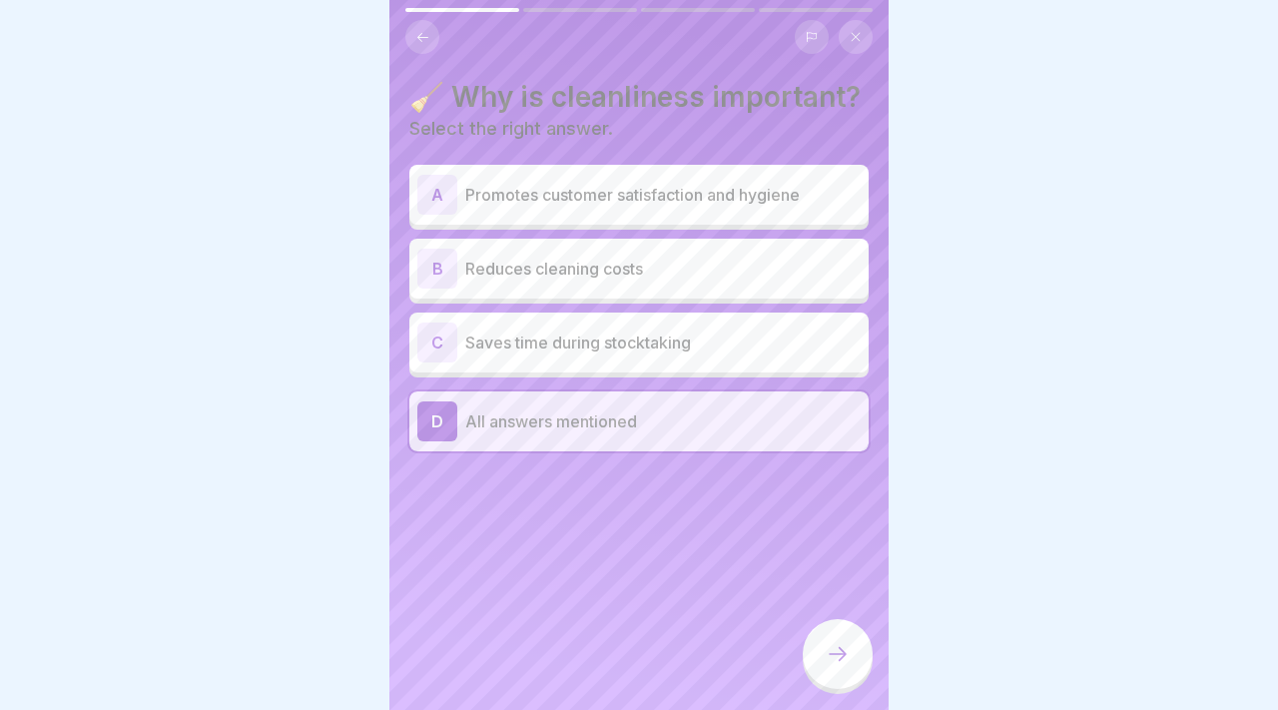
click at [852, 666] on div at bounding box center [837, 654] width 70 height 70
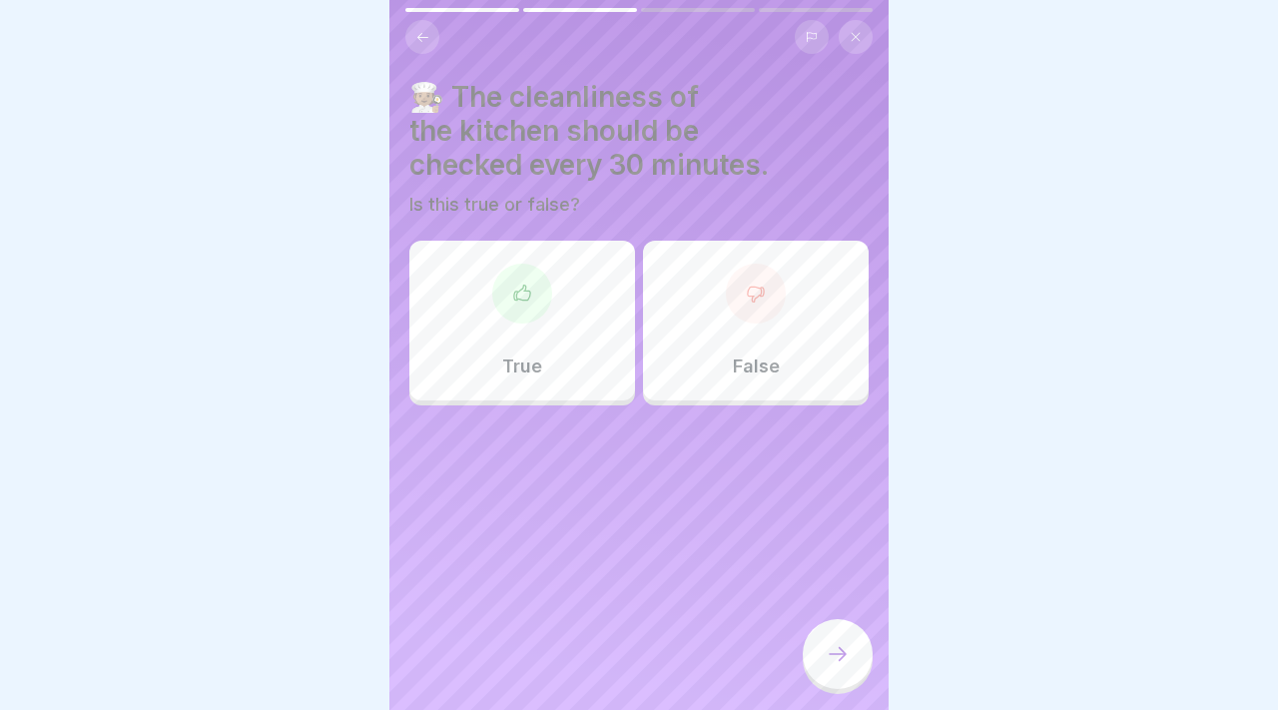
click at [595, 345] on div "True" at bounding box center [522, 321] width 226 height 160
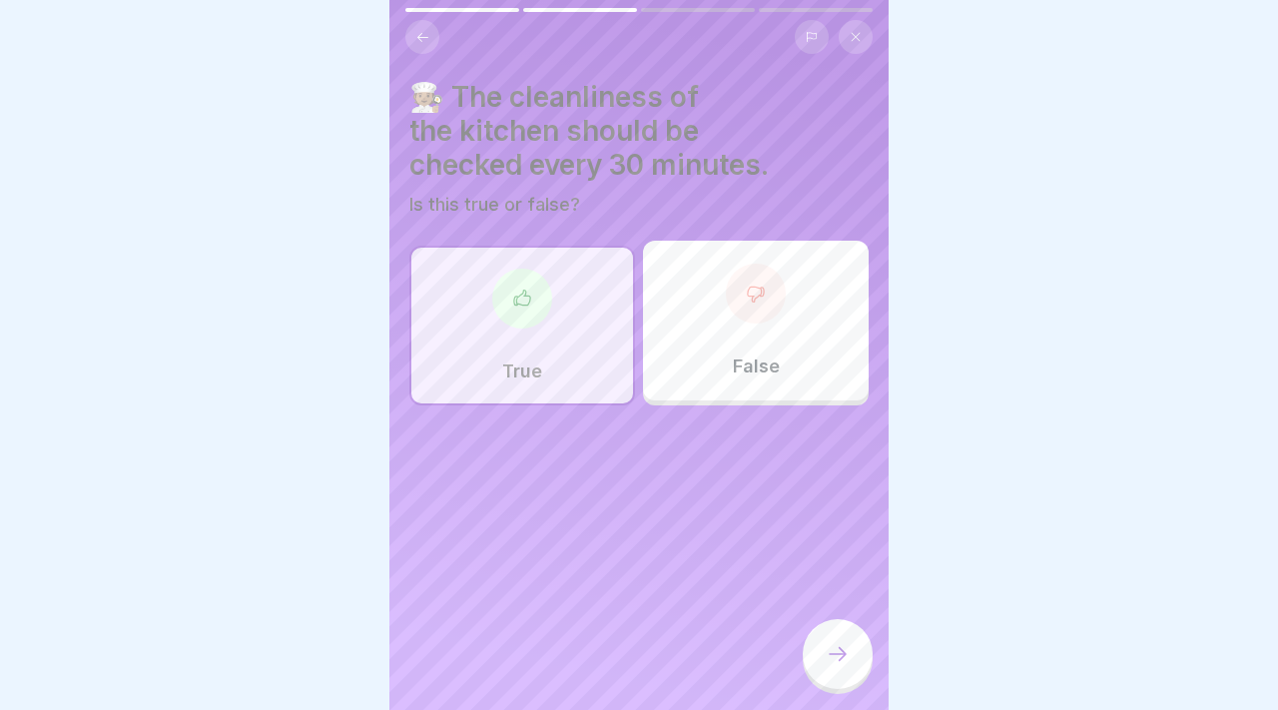
click at [846, 670] on div at bounding box center [837, 654] width 70 height 70
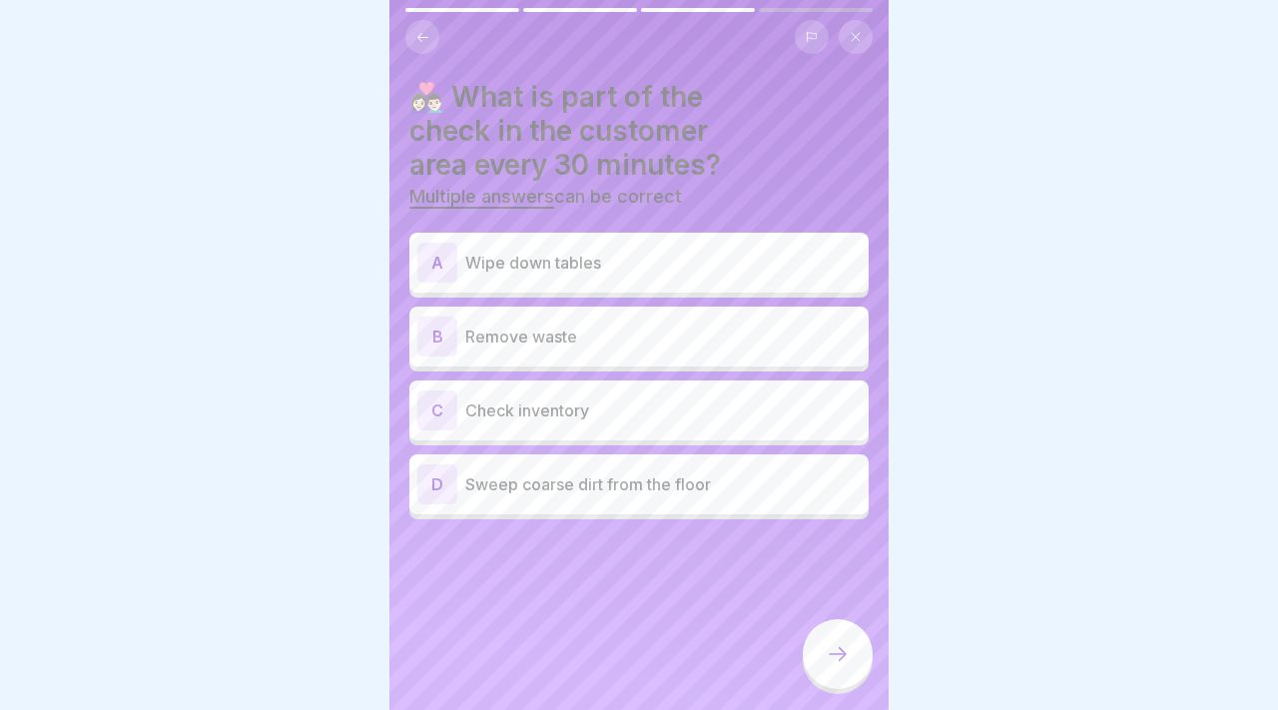
click at [753, 316] on div "B Remove waste" at bounding box center [638, 336] width 443 height 40
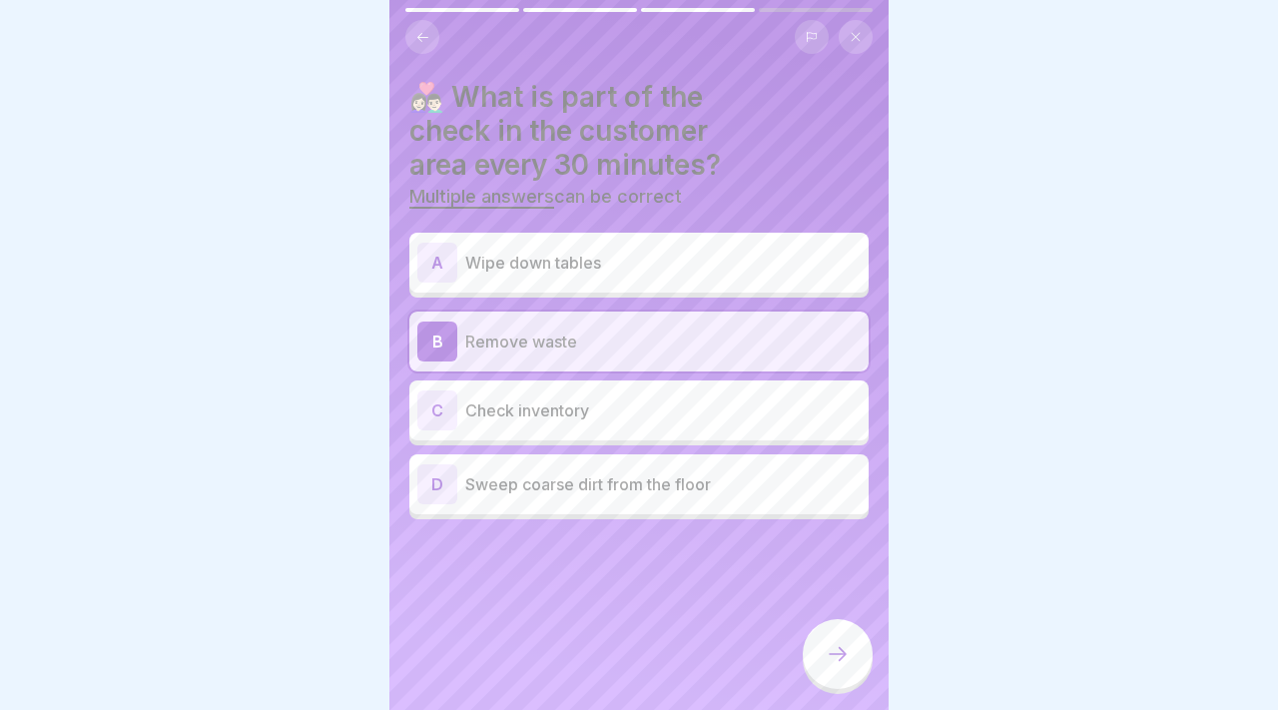
click at [747, 392] on div "C Check inventory" at bounding box center [638, 410] width 443 height 40
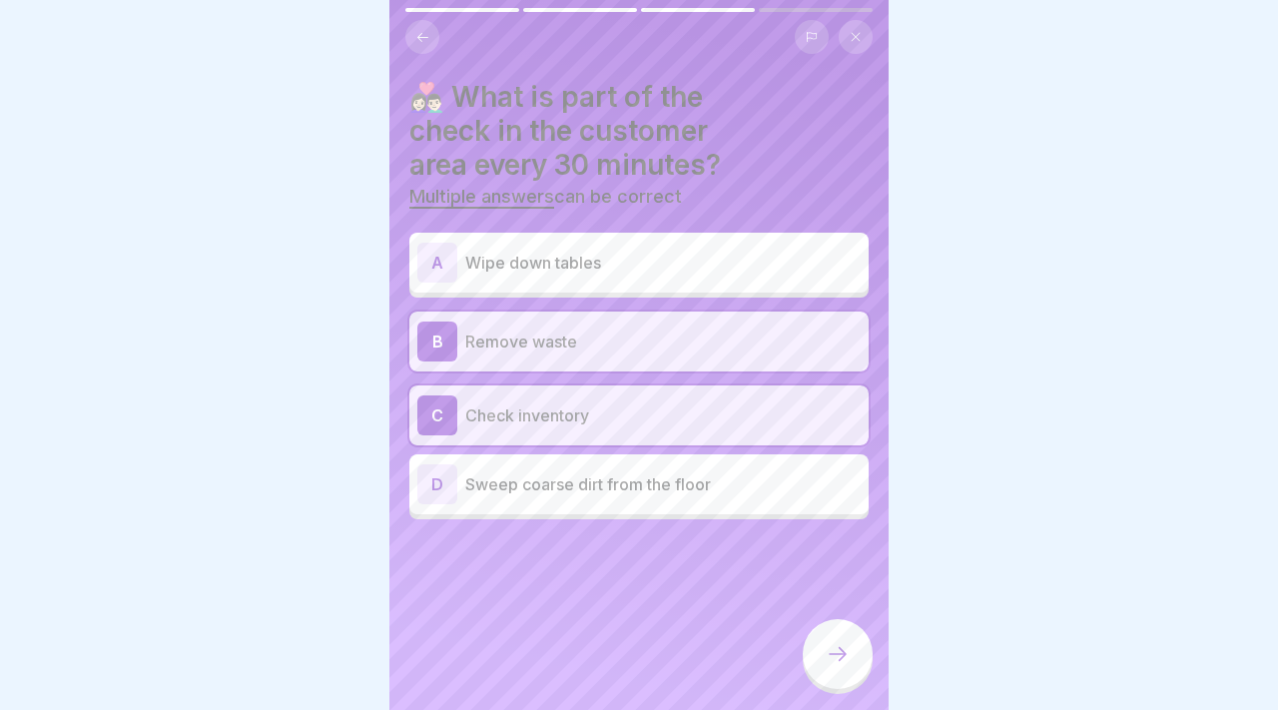
click at [701, 251] on p "Wipe down tables" at bounding box center [662, 263] width 395 height 24
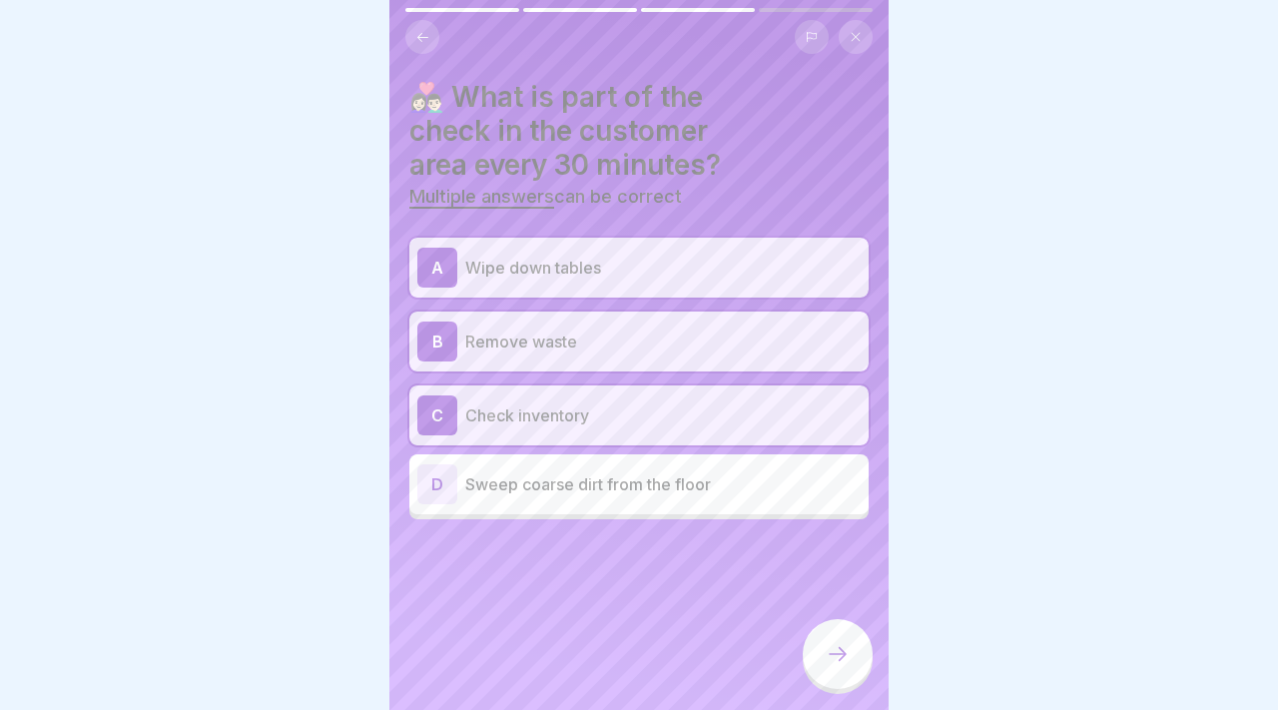
click at [702, 464] on div "D Sweep coarse dirt from the floor" at bounding box center [638, 484] width 443 height 40
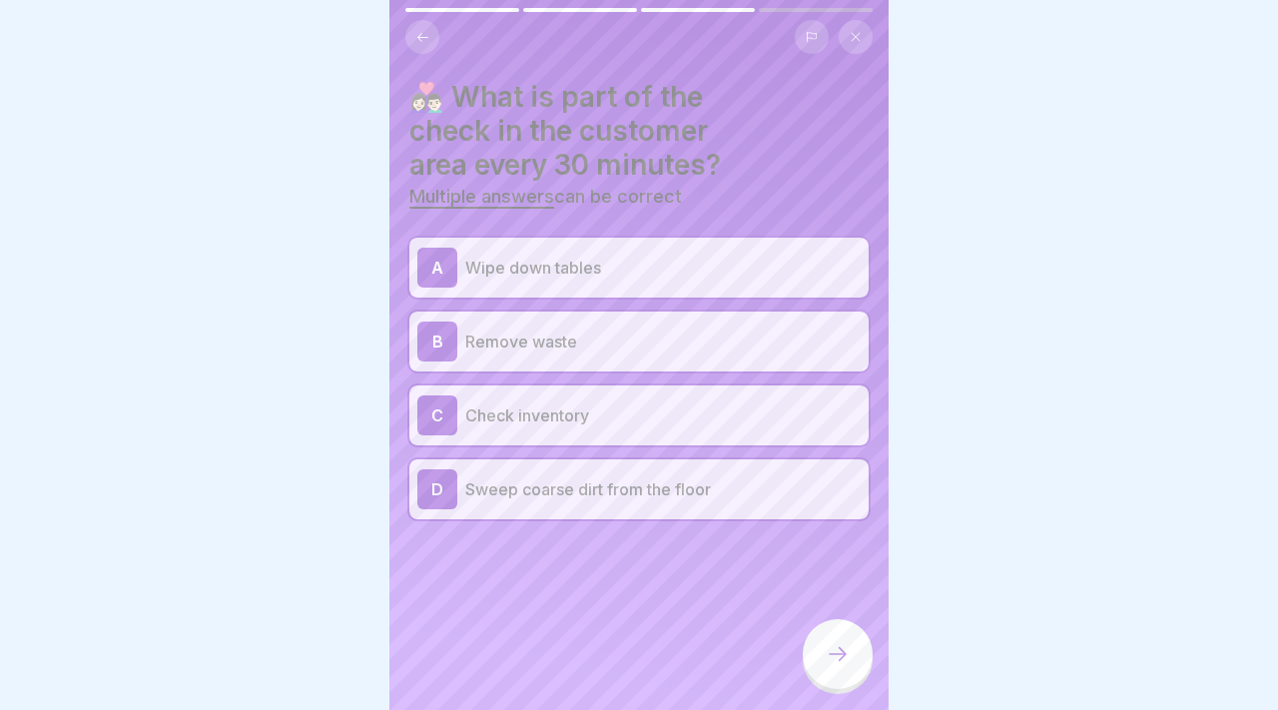
click at [701, 403] on p "Check inventory" at bounding box center [662, 415] width 395 height 24
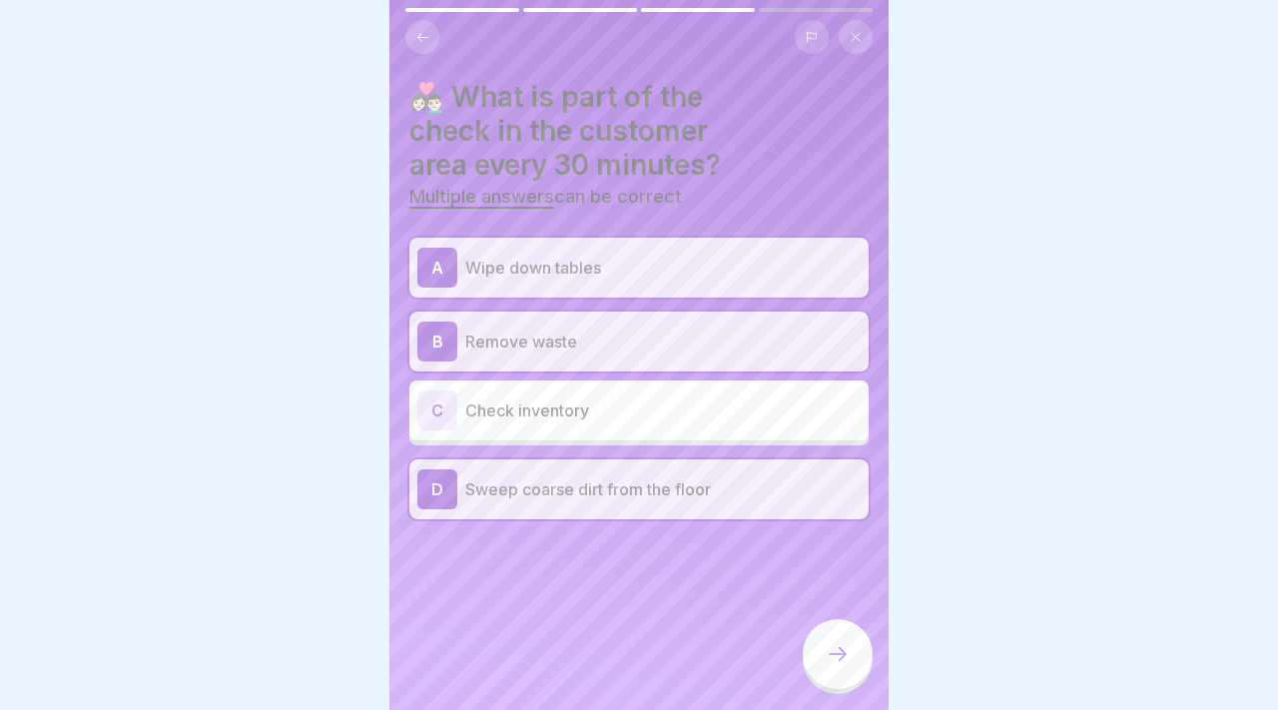
click at [822, 646] on div at bounding box center [837, 654] width 70 height 70
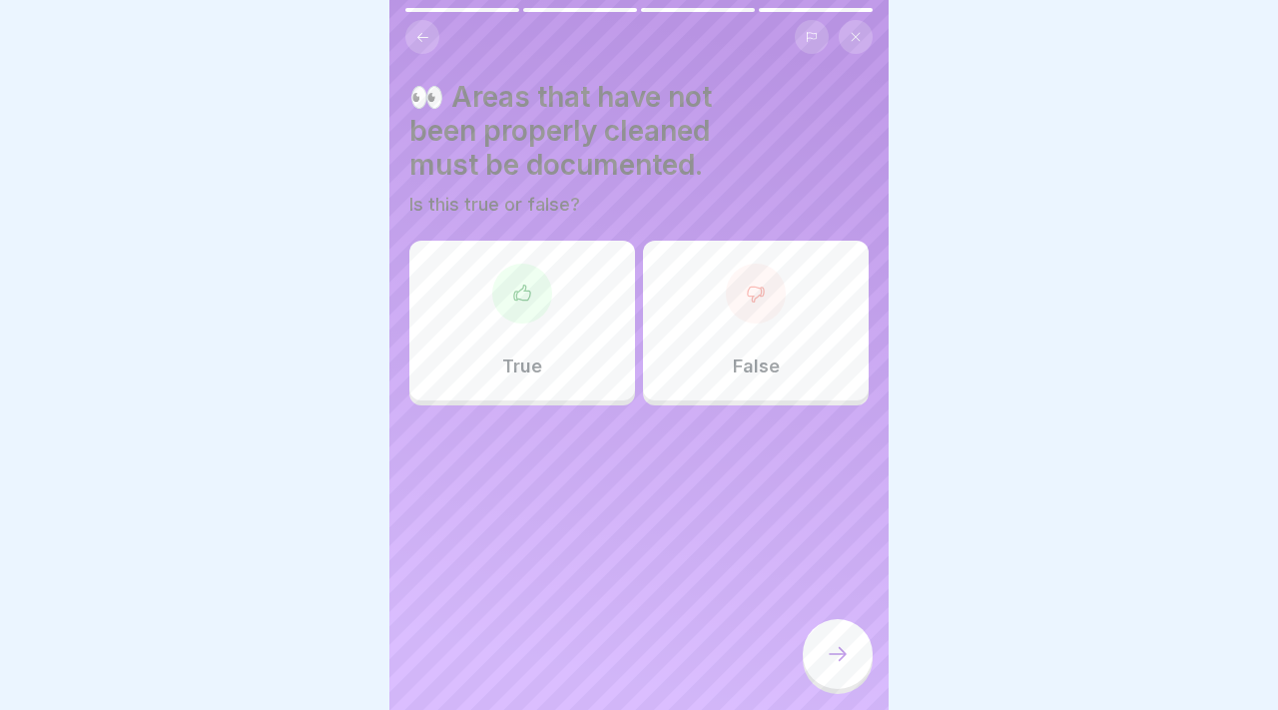
click at [514, 265] on div at bounding box center [522, 293] width 60 height 60
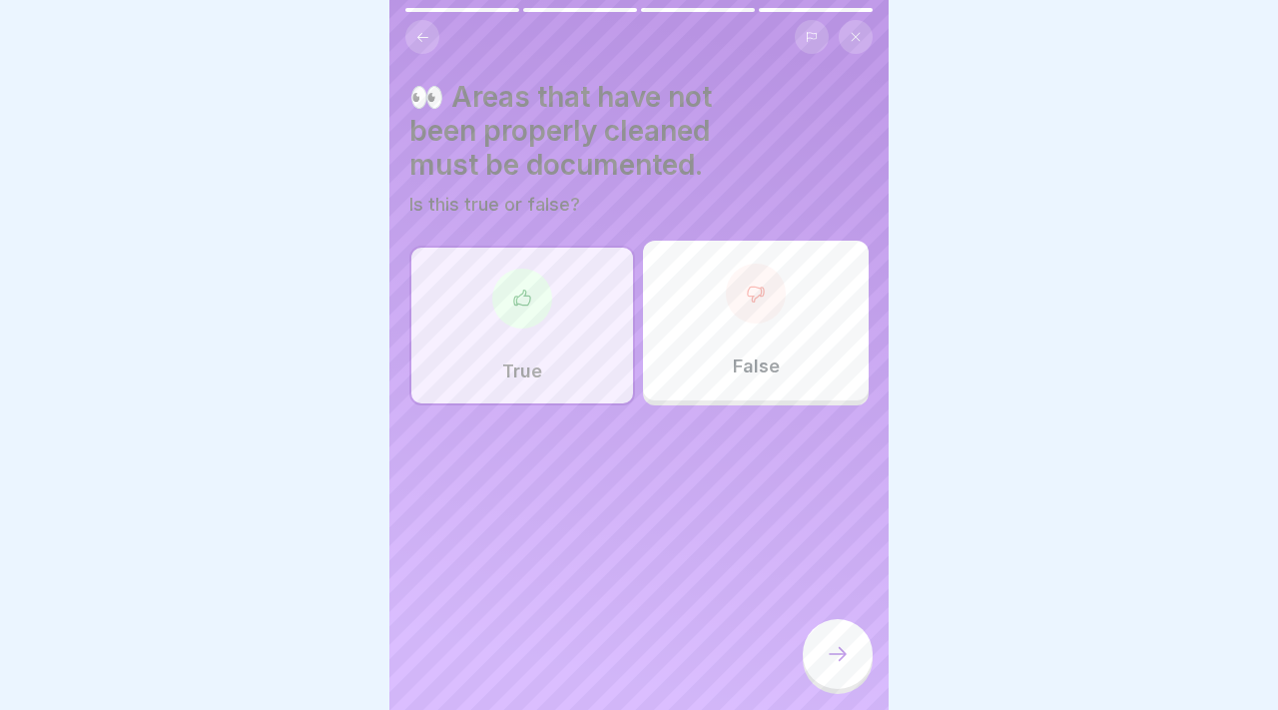
click at [821, 643] on div at bounding box center [837, 654] width 70 height 70
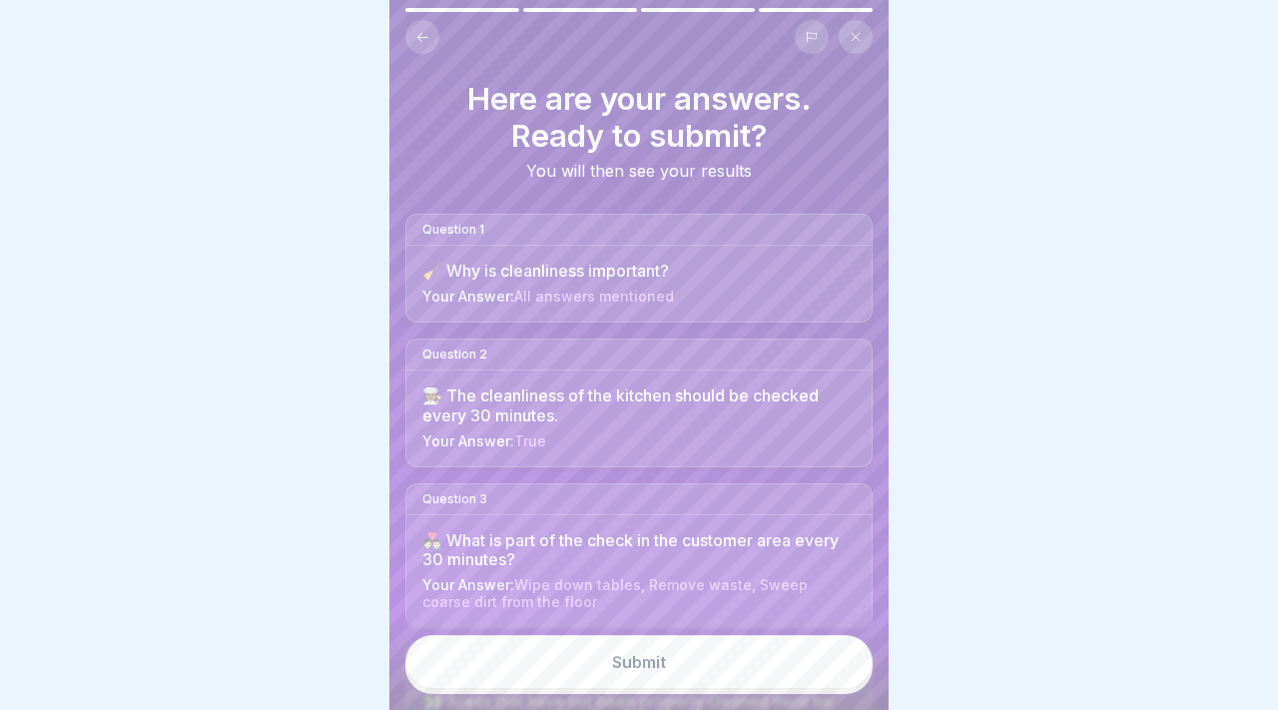
click at [821, 643] on button "Submit" at bounding box center [638, 662] width 467 height 54
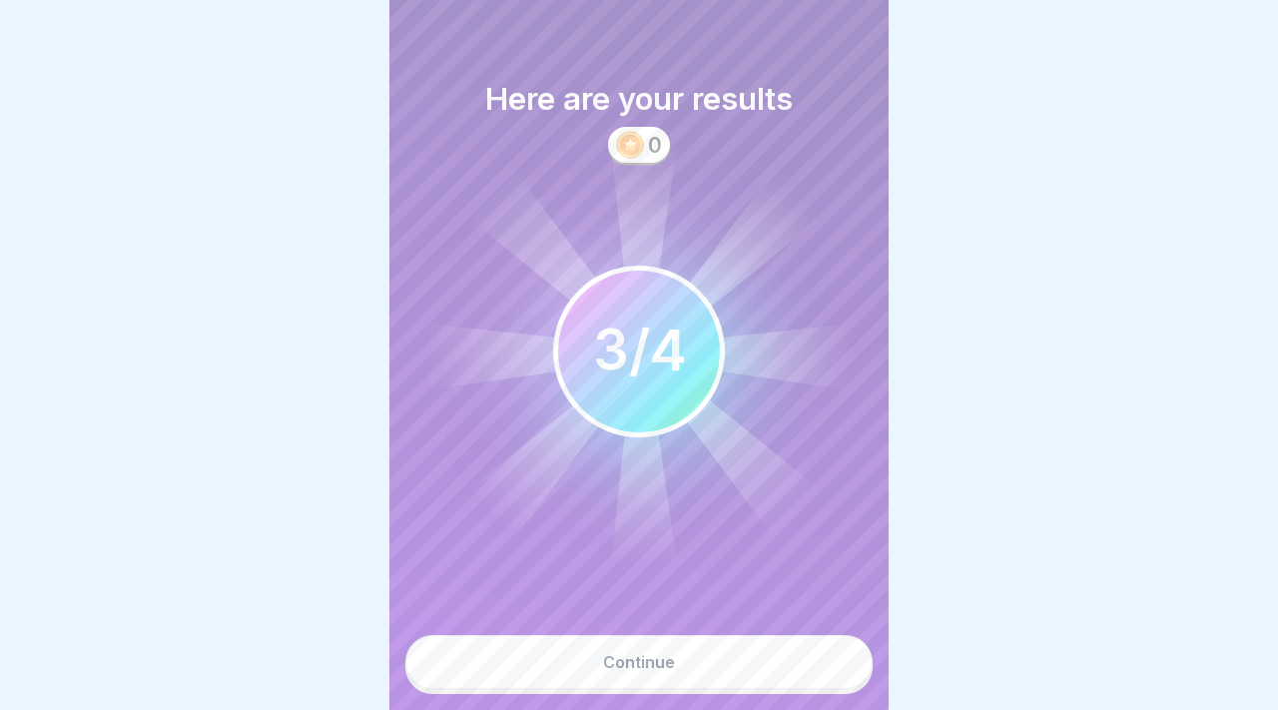
click at [821, 643] on button "Continue" at bounding box center [638, 662] width 467 height 54
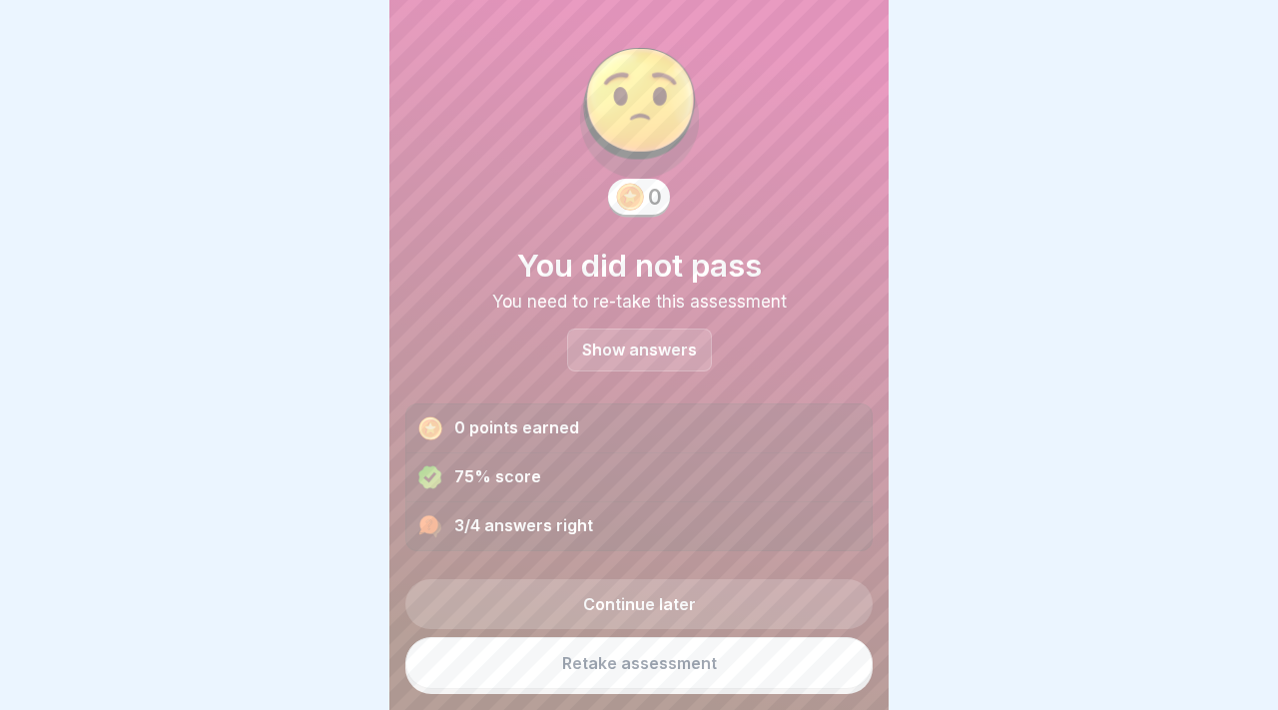
click at [631, 341] on p "Show answers" at bounding box center [639, 349] width 115 height 17
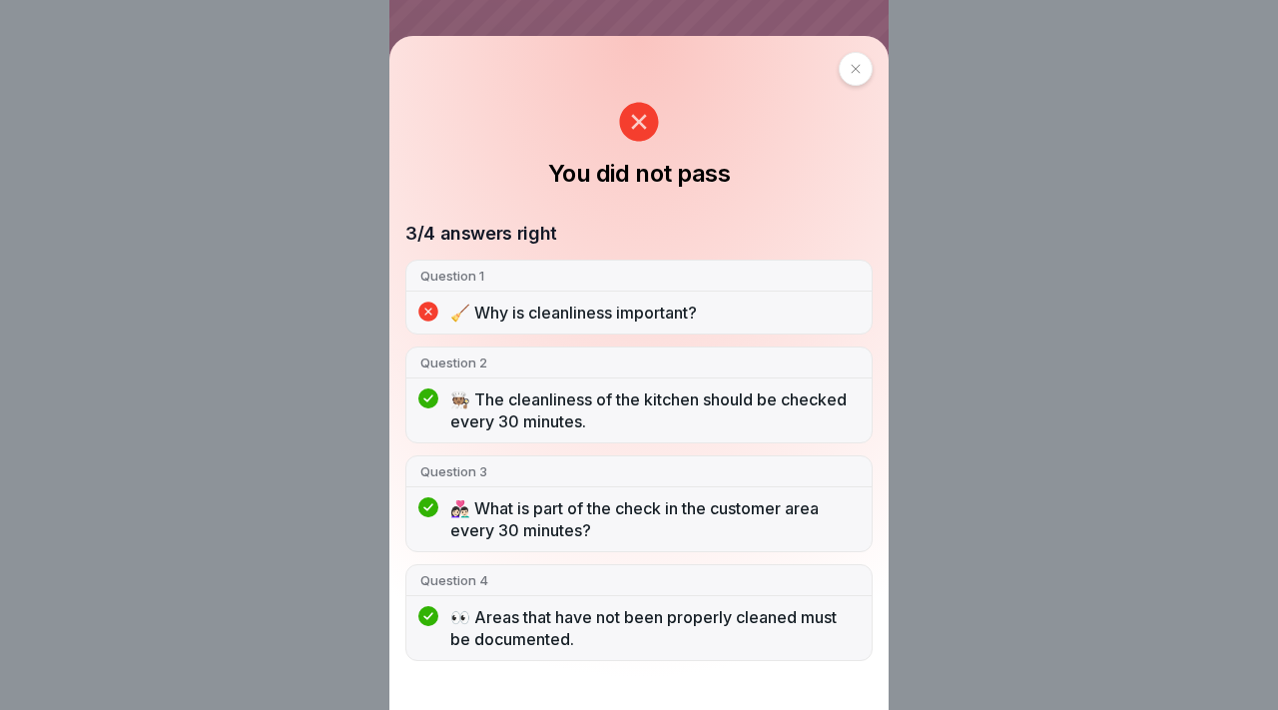
click at [852, 63] on icon at bounding box center [855, 69] width 12 height 12
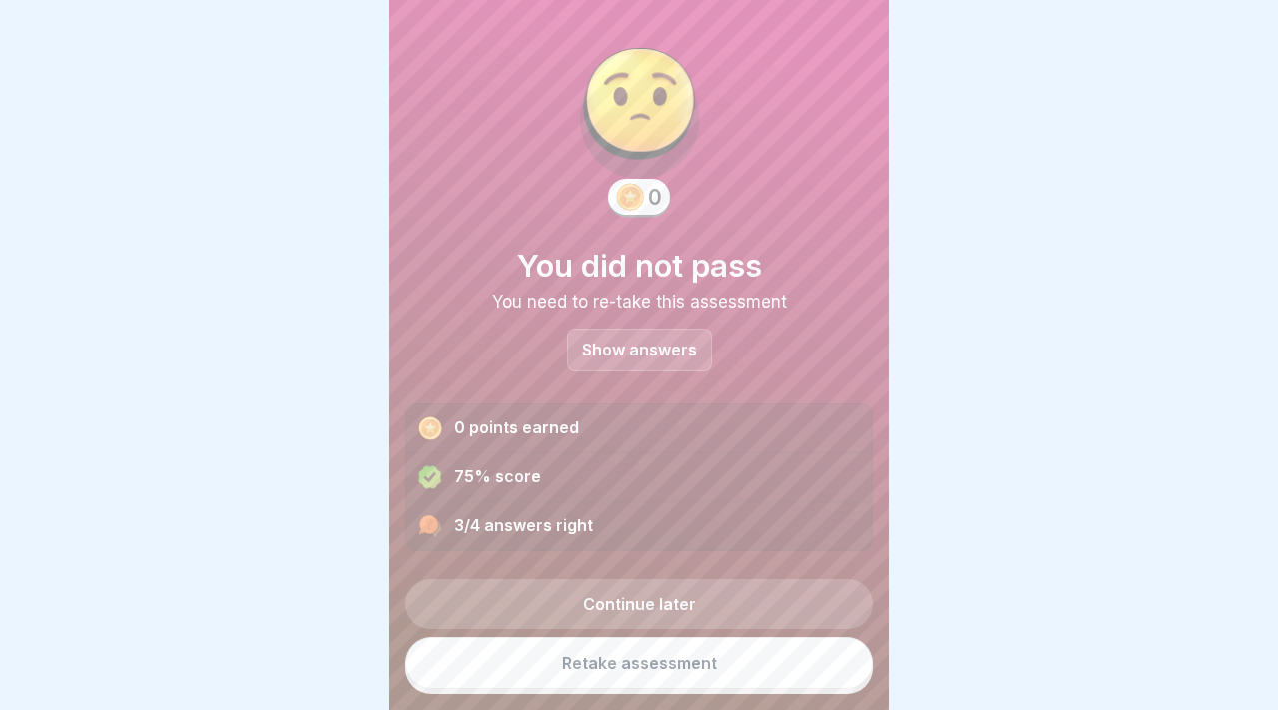
click at [684, 659] on link "Retake assessment" at bounding box center [638, 663] width 467 height 52
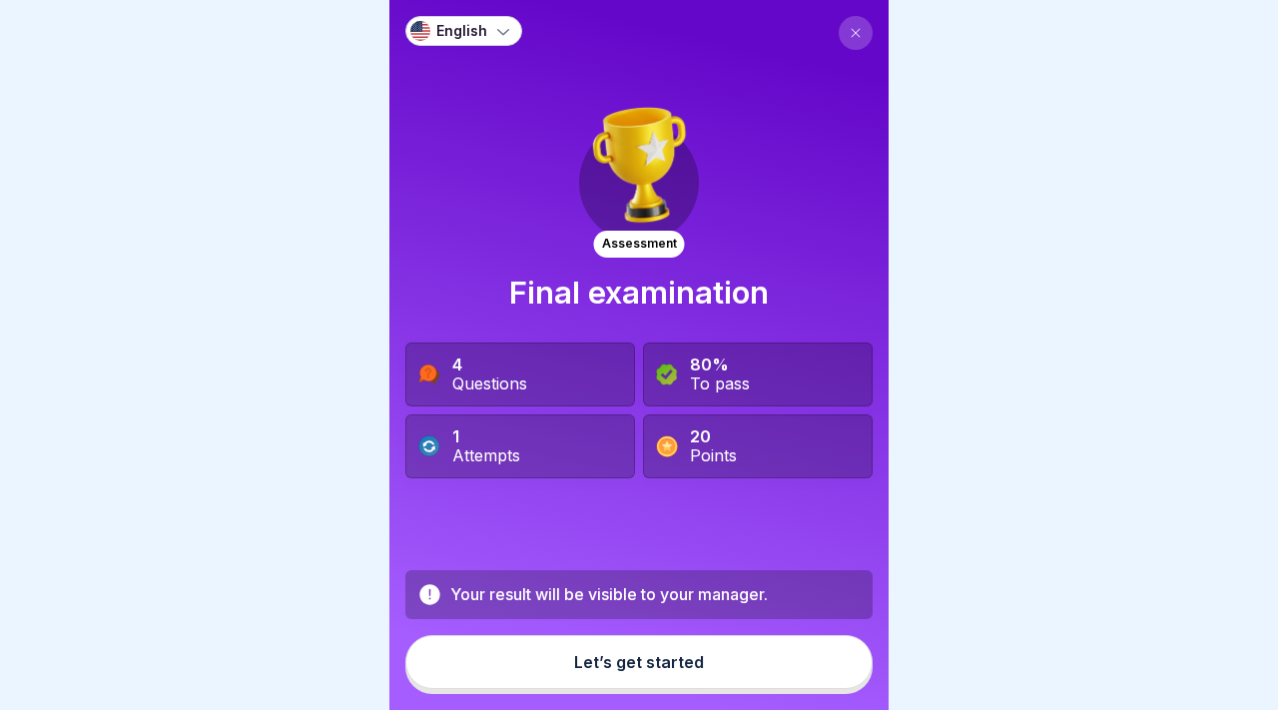
click at [679, 675] on button "Let’s get started" at bounding box center [638, 662] width 467 height 54
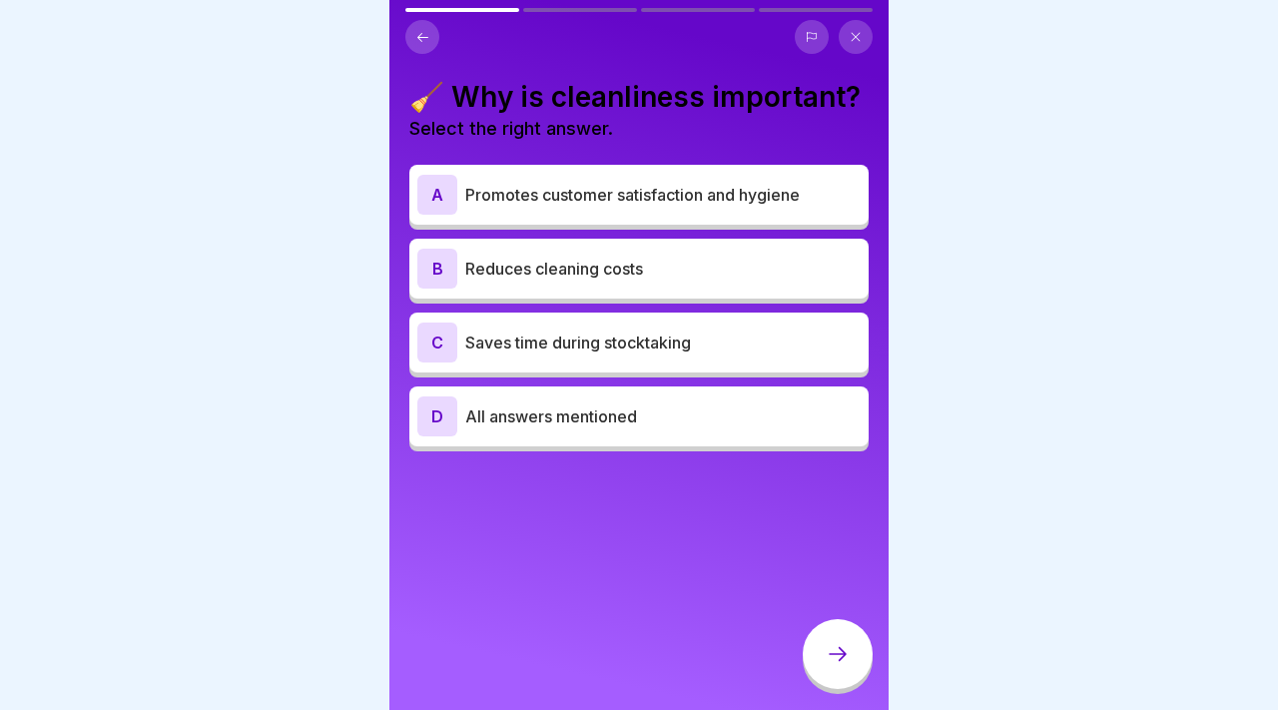
click at [616, 249] on div "B Reduces cleaning costs" at bounding box center [638, 269] width 443 height 40
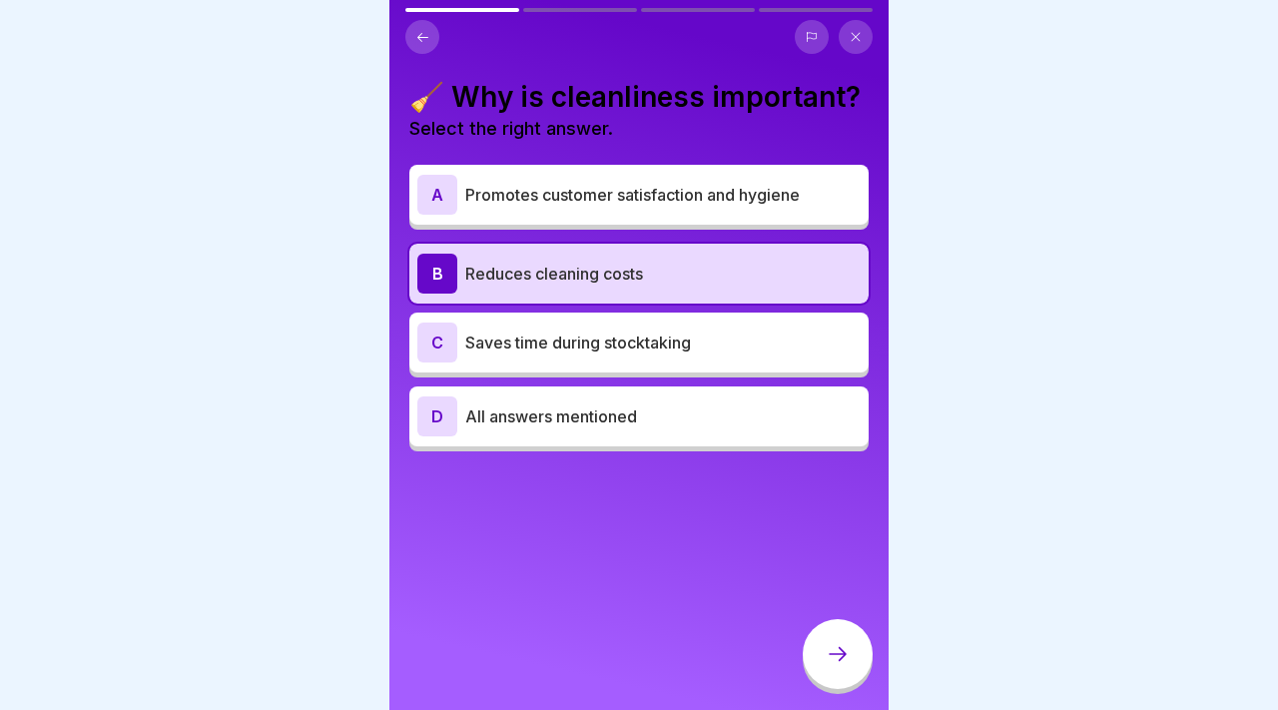
click at [616, 326] on div "C Saves time during stocktaking" at bounding box center [638, 342] width 443 height 40
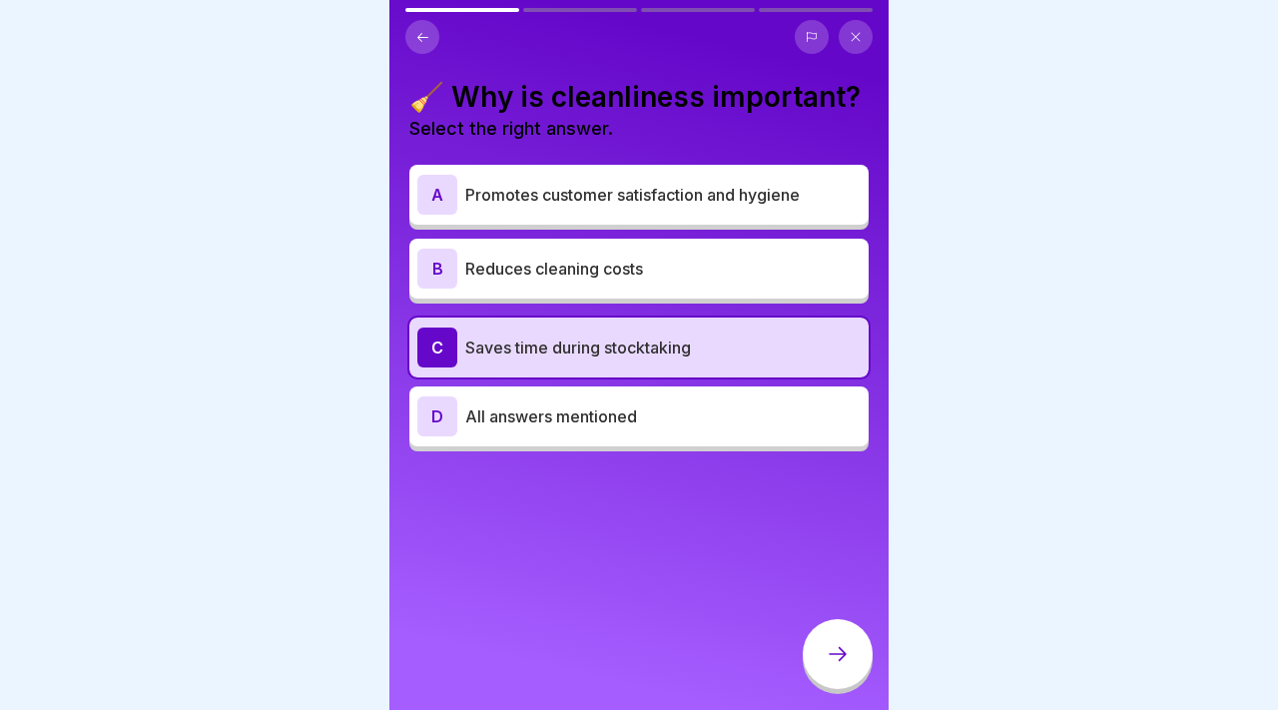
click at [684, 288] on div "B Reduces cleaning costs" at bounding box center [638, 269] width 459 height 60
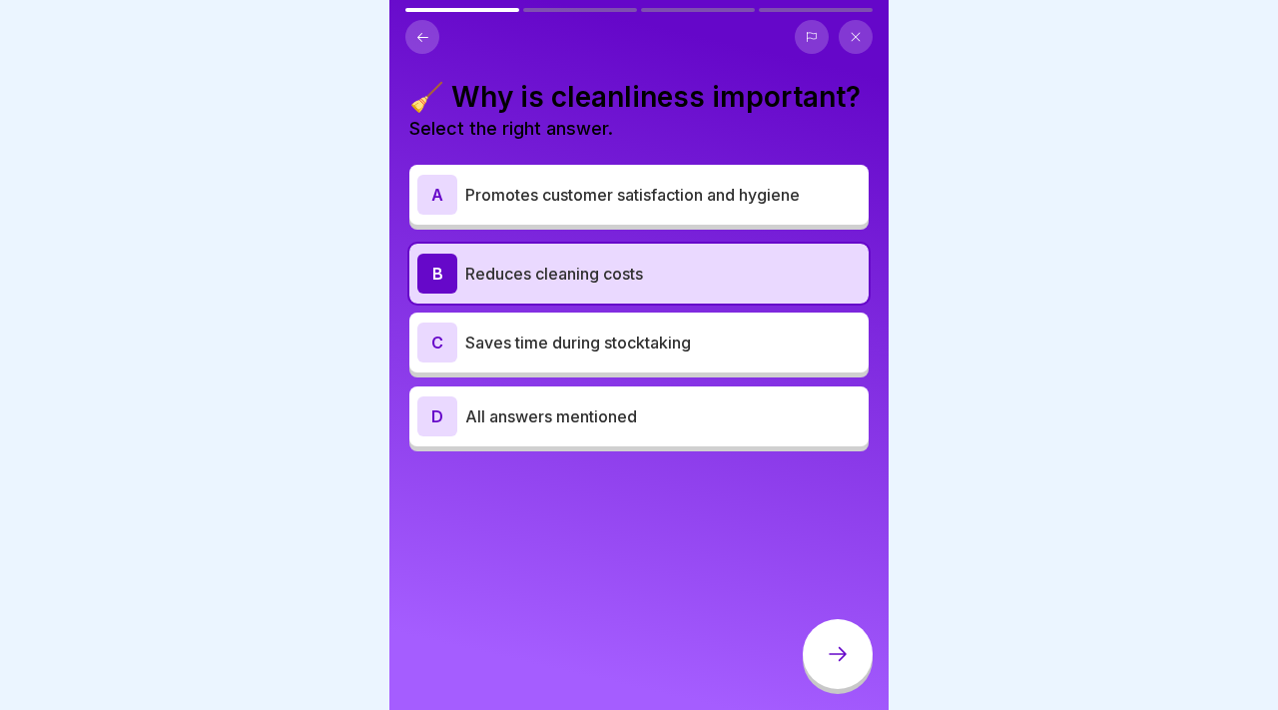
click at [664, 227] on div "A Promotes customer satisfaction and hygiene B Reduces cleaning costs C Saves t…" at bounding box center [638, 310] width 459 height 281
click at [666, 218] on div "A Promotes customer satisfaction and hygiene" at bounding box center [638, 195] width 459 height 60
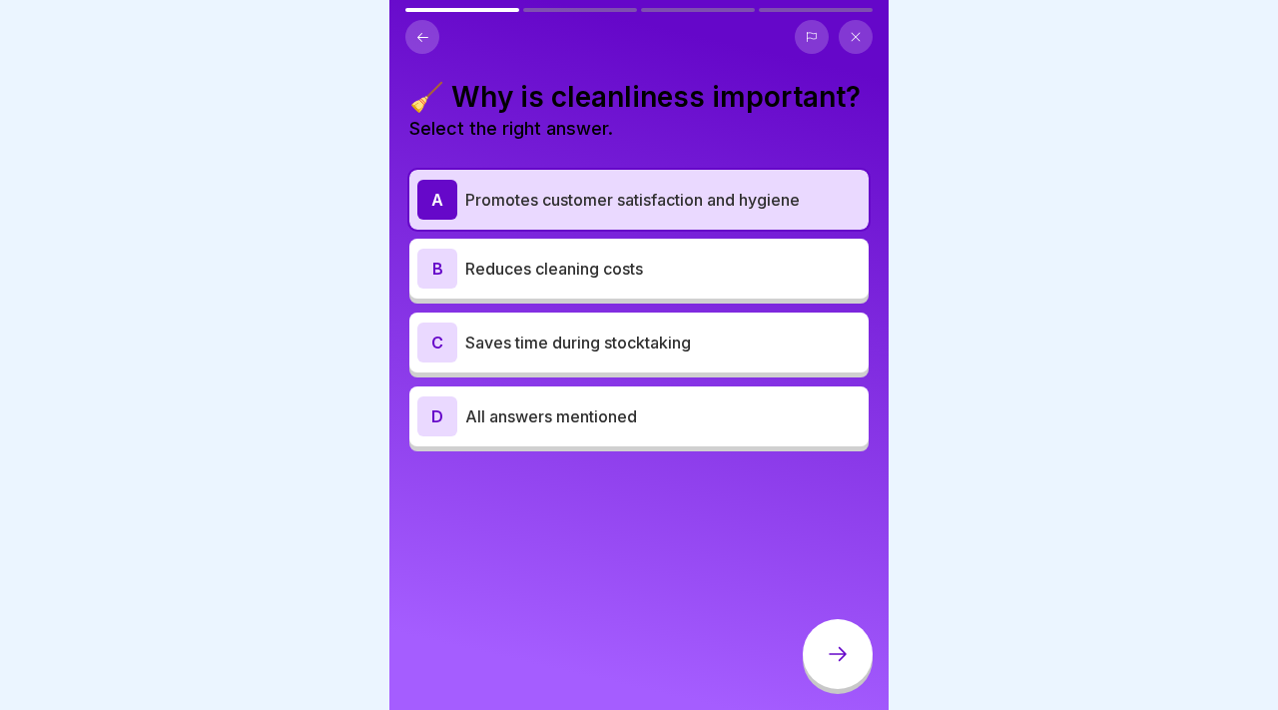
click at [664, 284] on div "B Reduces cleaning costs" at bounding box center [638, 269] width 443 height 40
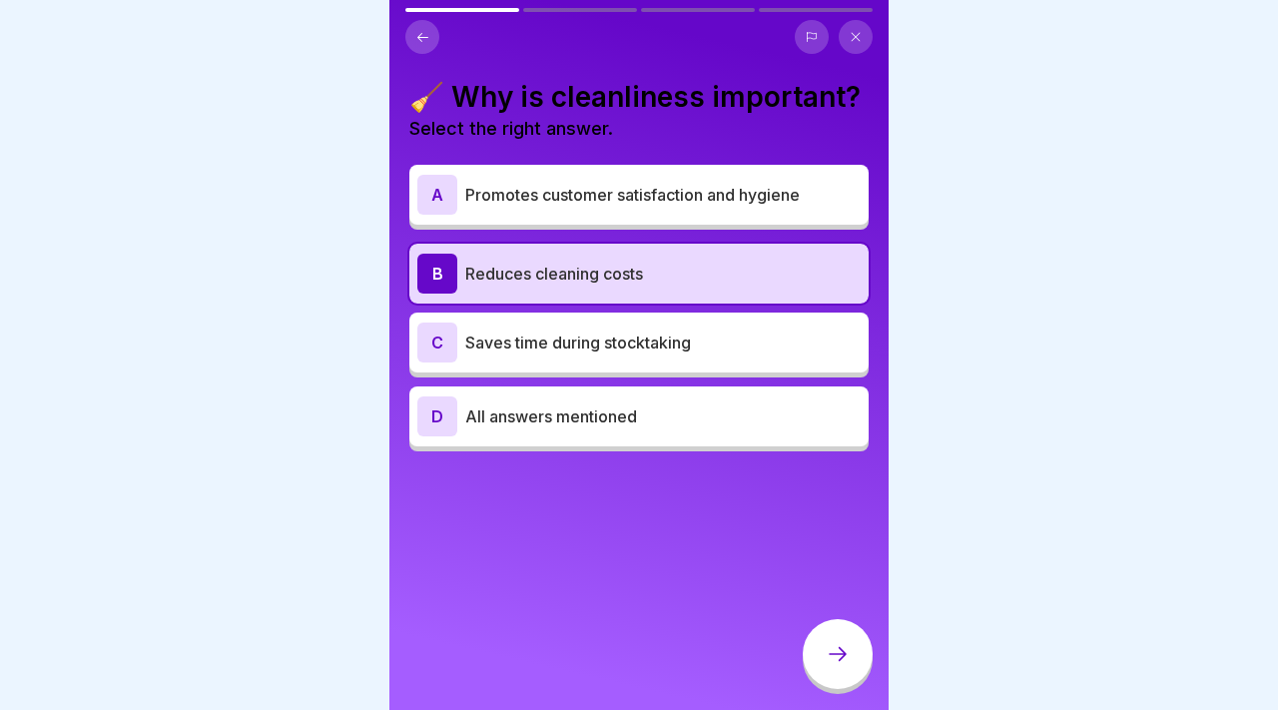
click at [670, 369] on div "C Saves time during stocktaking" at bounding box center [638, 342] width 459 height 60
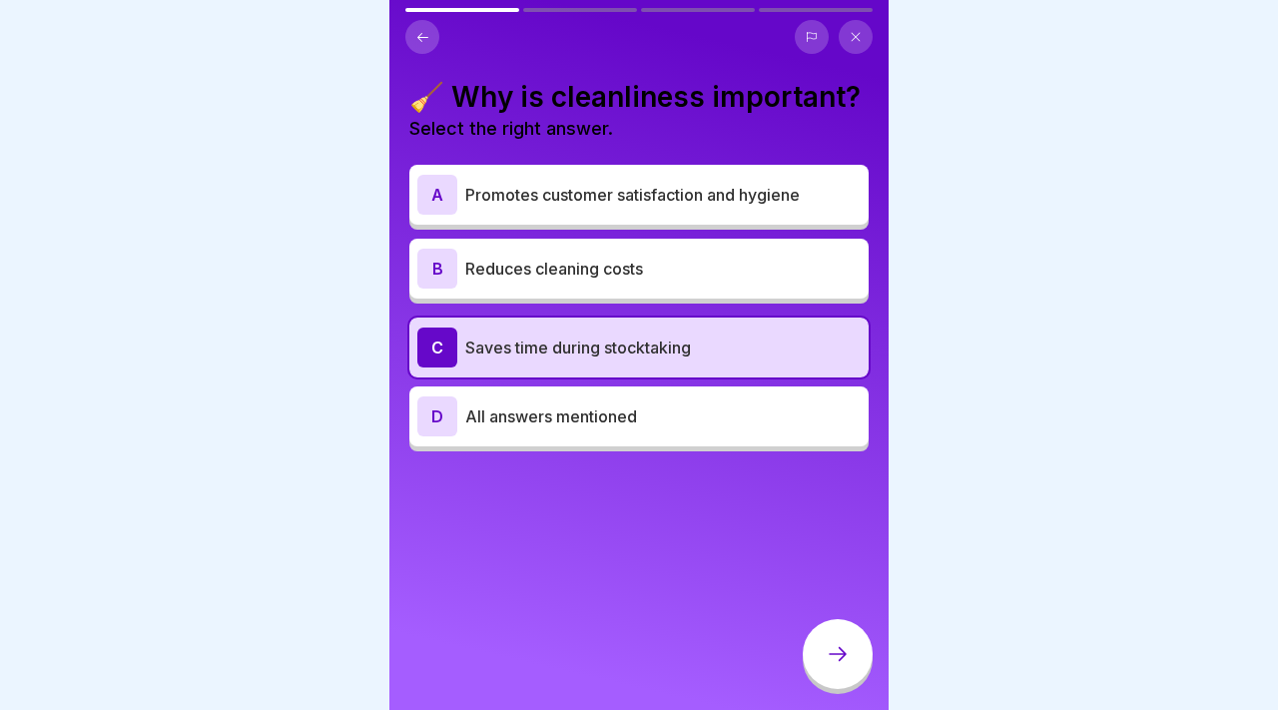
click at [673, 407] on p "All answers mentioned" at bounding box center [662, 416] width 395 height 24
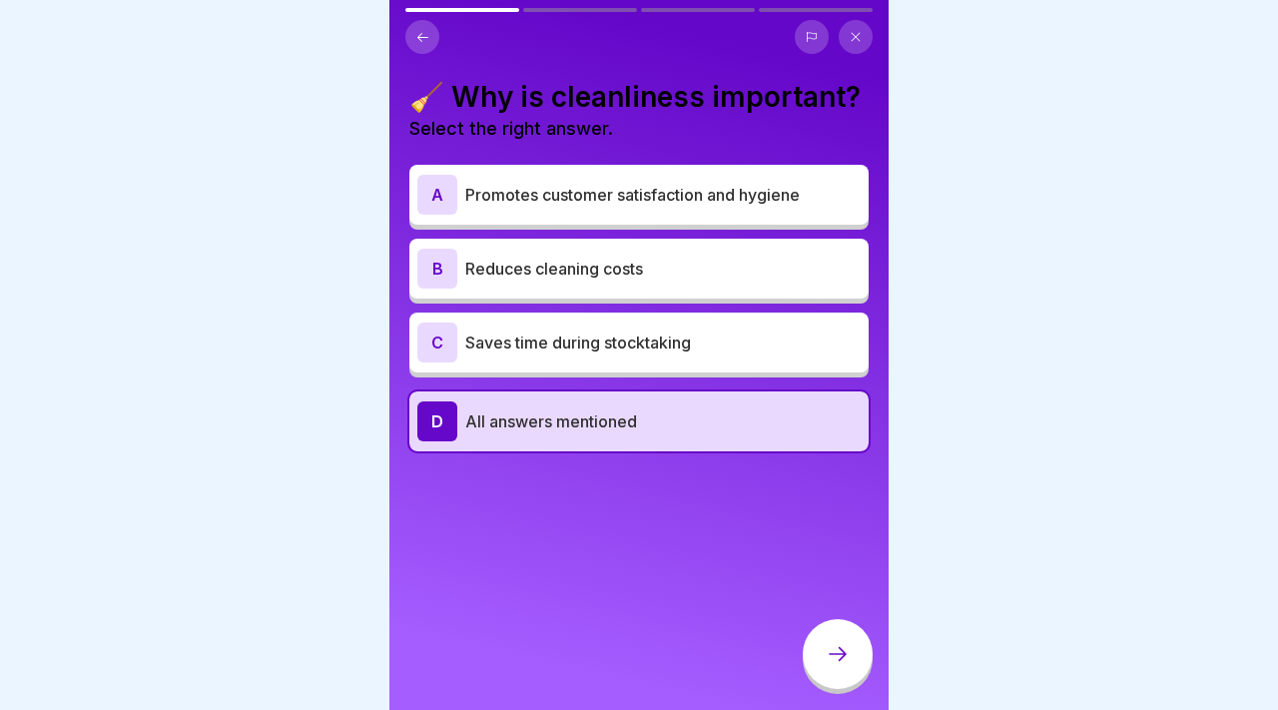
click at [840, 655] on icon at bounding box center [837, 654] width 24 height 24
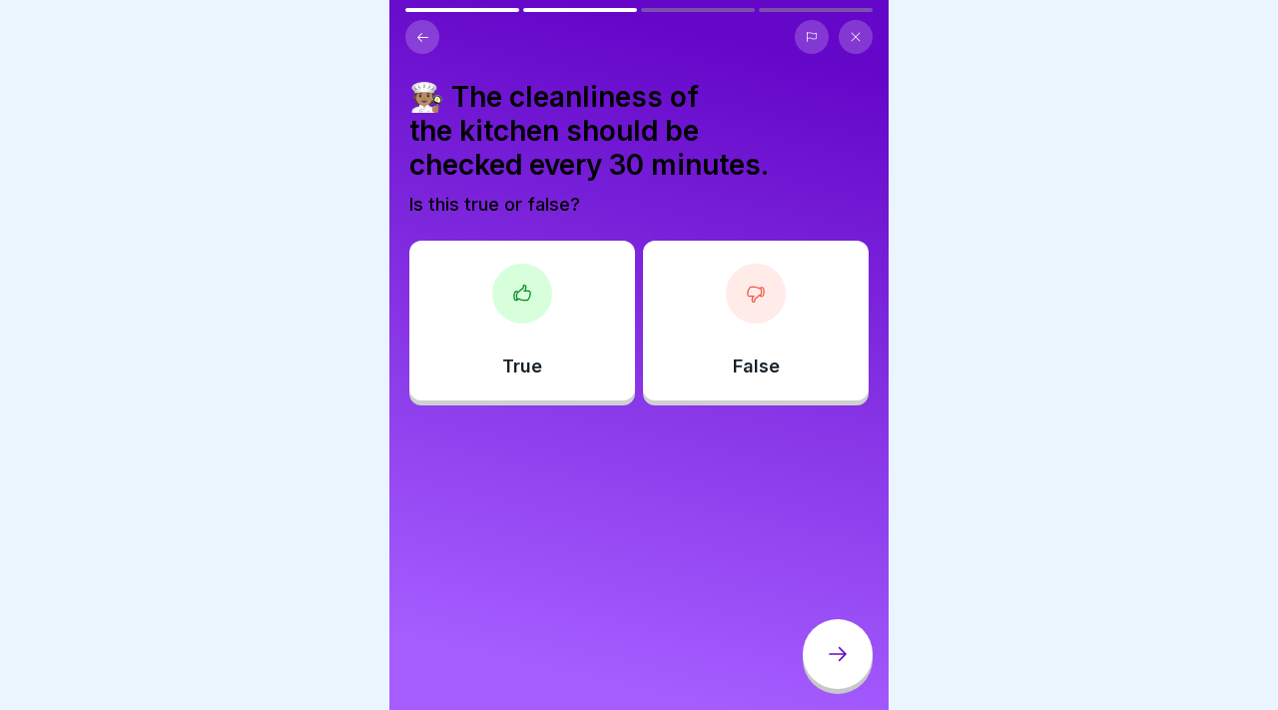
click at [577, 333] on div "True" at bounding box center [522, 321] width 226 height 160
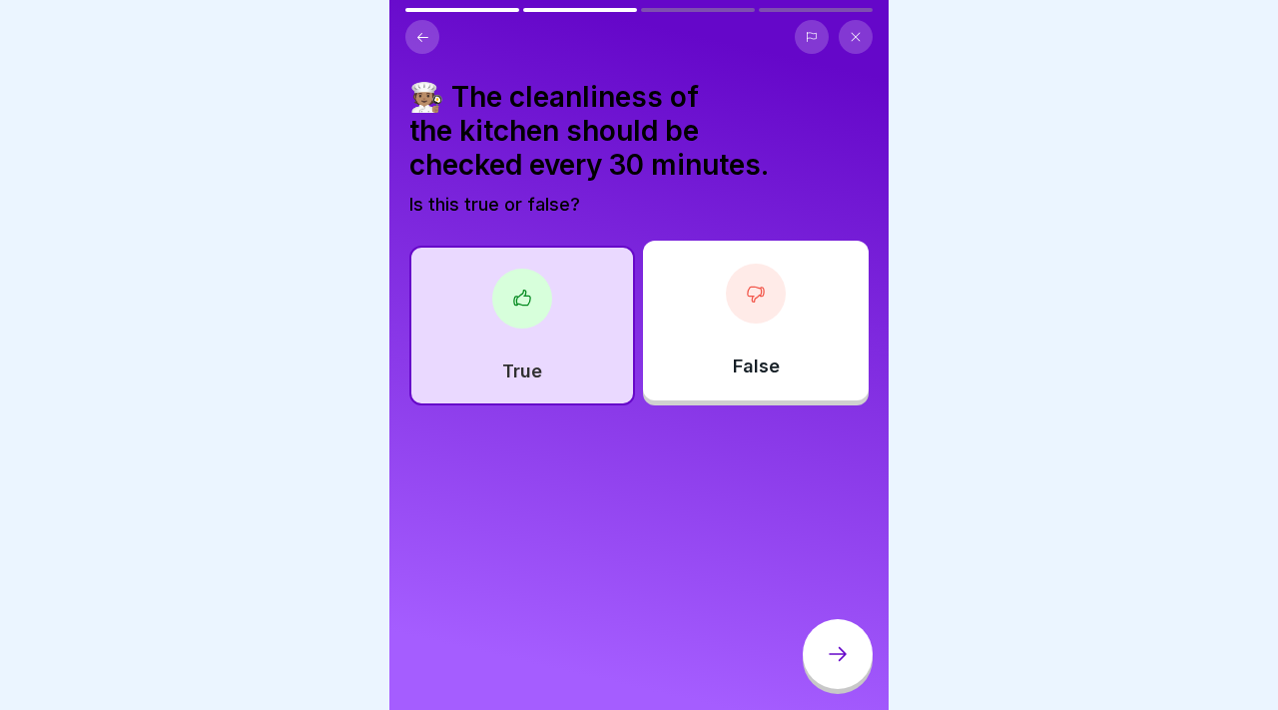
click at [826, 643] on icon at bounding box center [837, 654] width 24 height 24
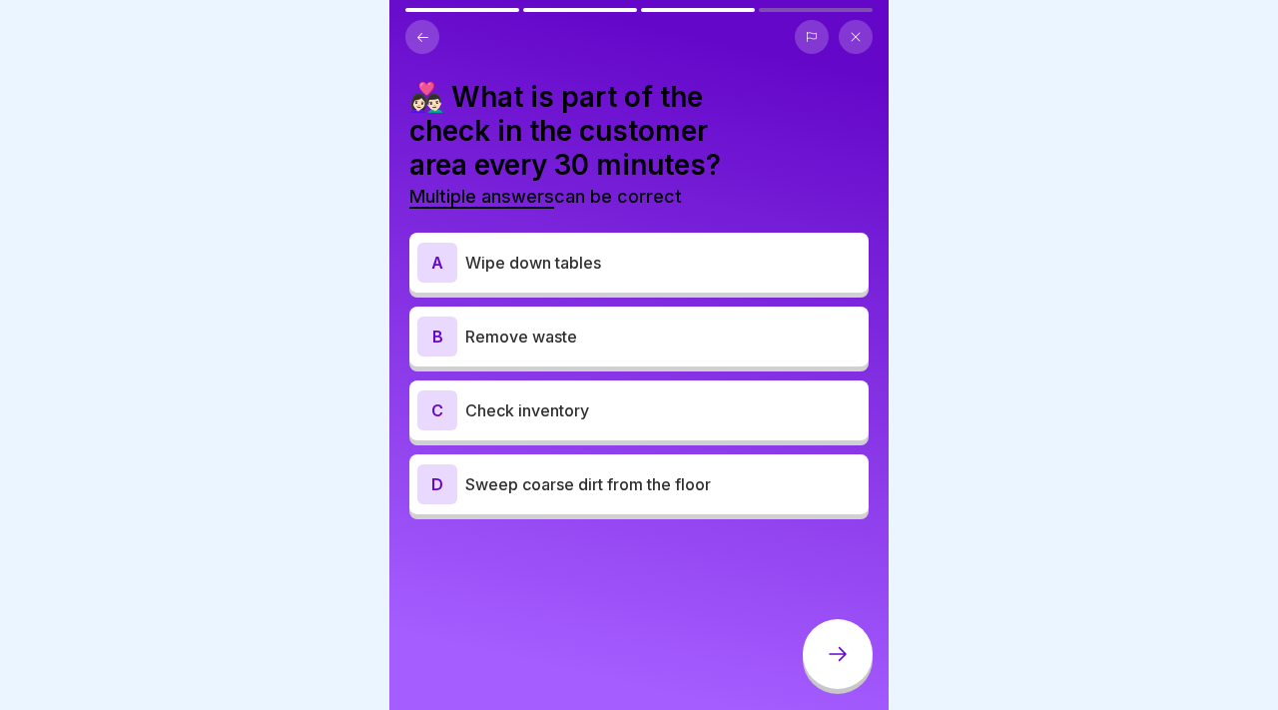
click at [602, 324] on p "Remove waste" at bounding box center [662, 336] width 395 height 24
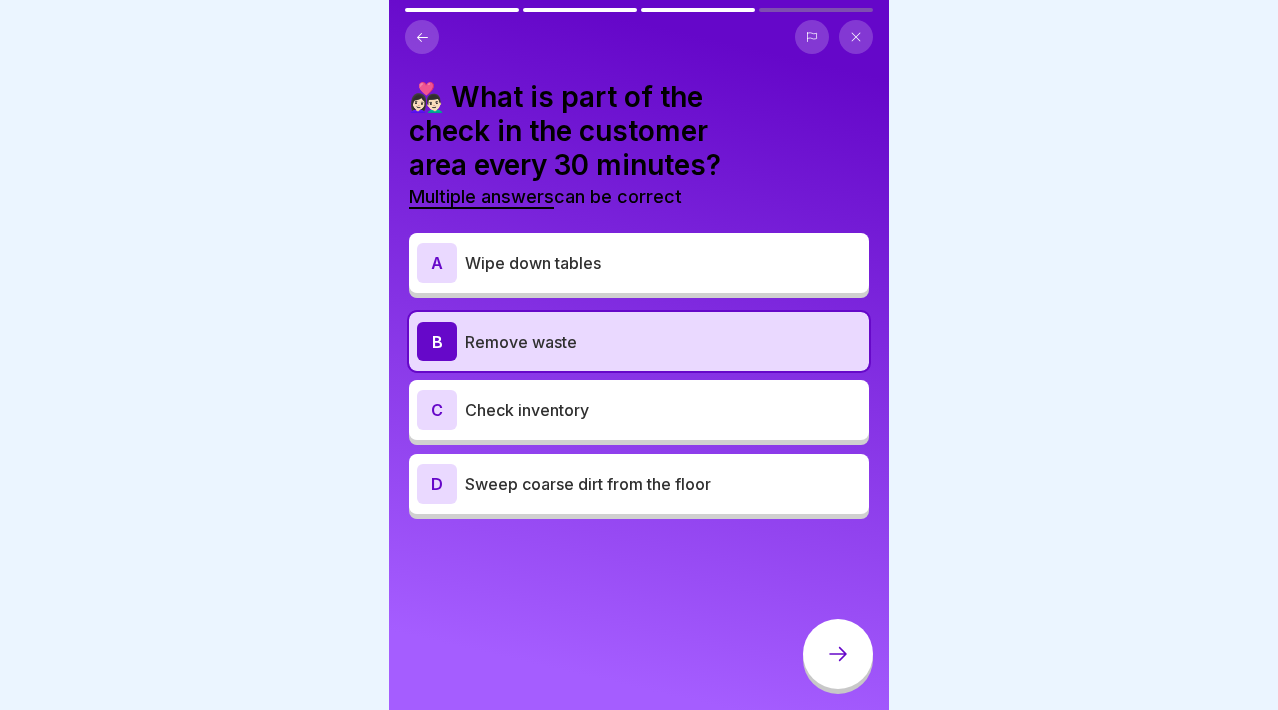
click at [606, 251] on p "Wipe down tables" at bounding box center [662, 263] width 395 height 24
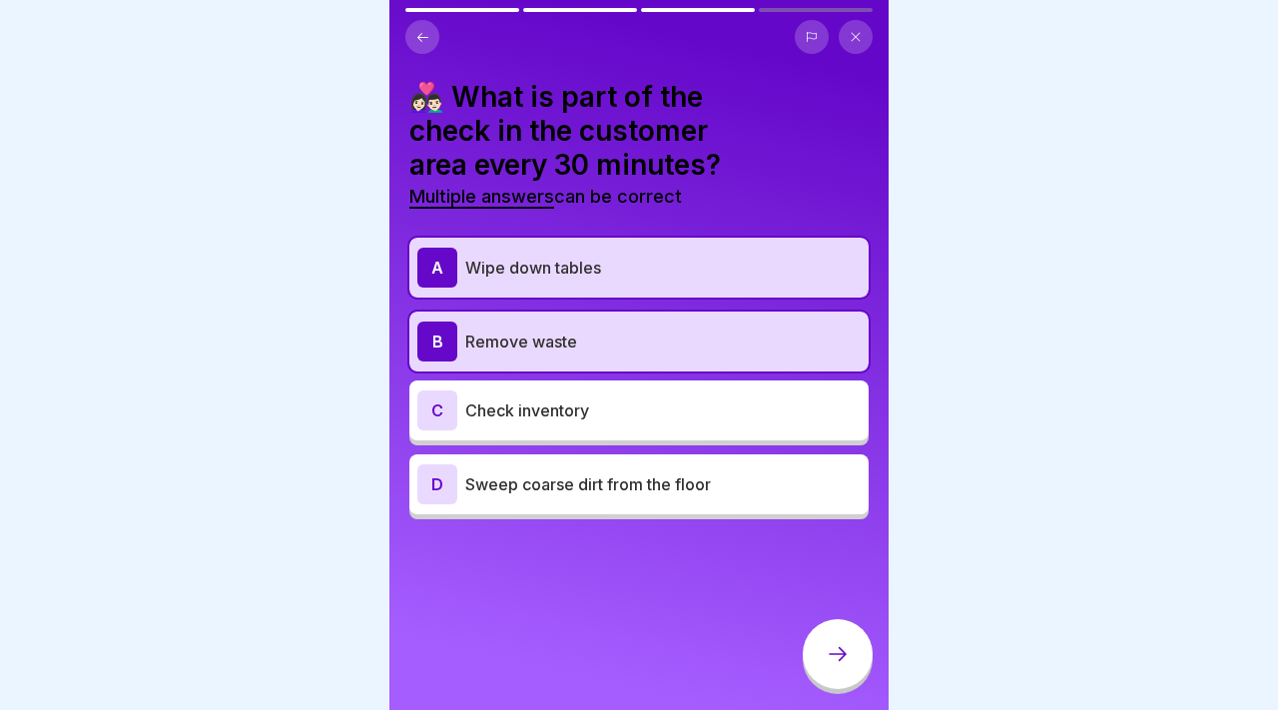
click at [593, 454] on div "D Sweep coarse dirt from the floor" at bounding box center [638, 484] width 459 height 60
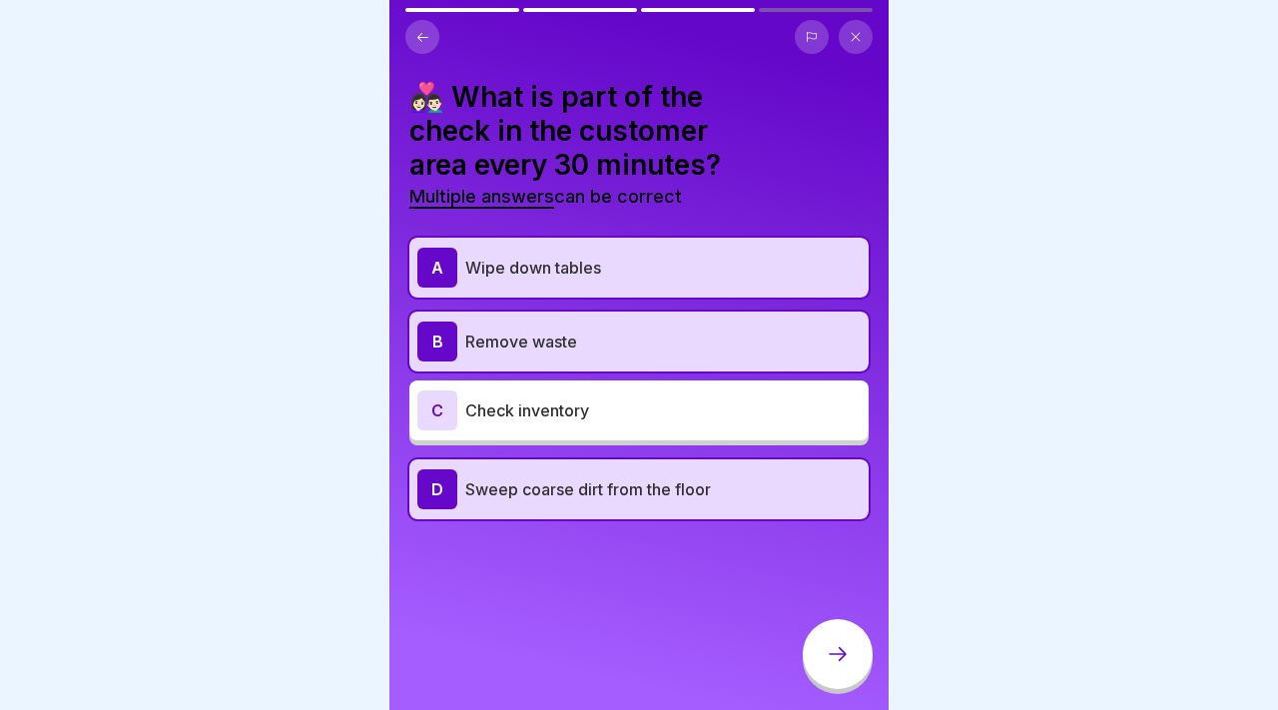
click at [657, 390] on div "C Check inventory" at bounding box center [638, 410] width 443 height 40
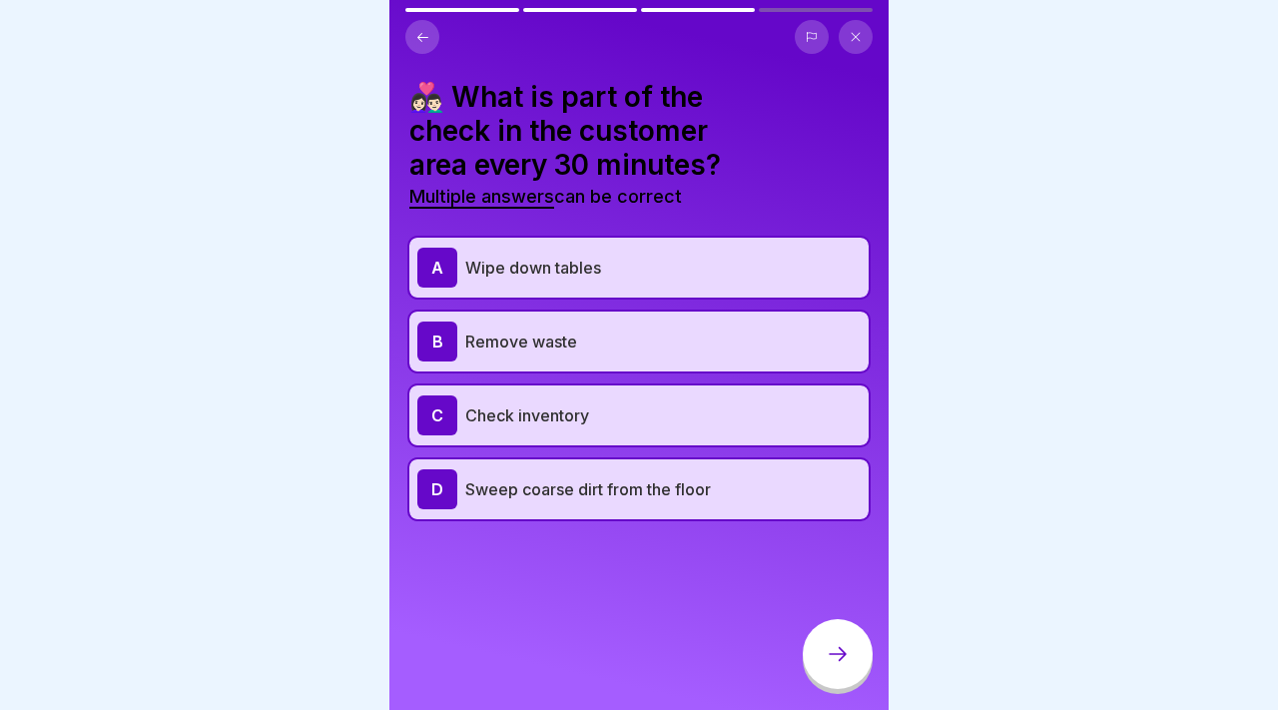
click at [657, 403] on p "Check inventory" at bounding box center [662, 415] width 395 height 24
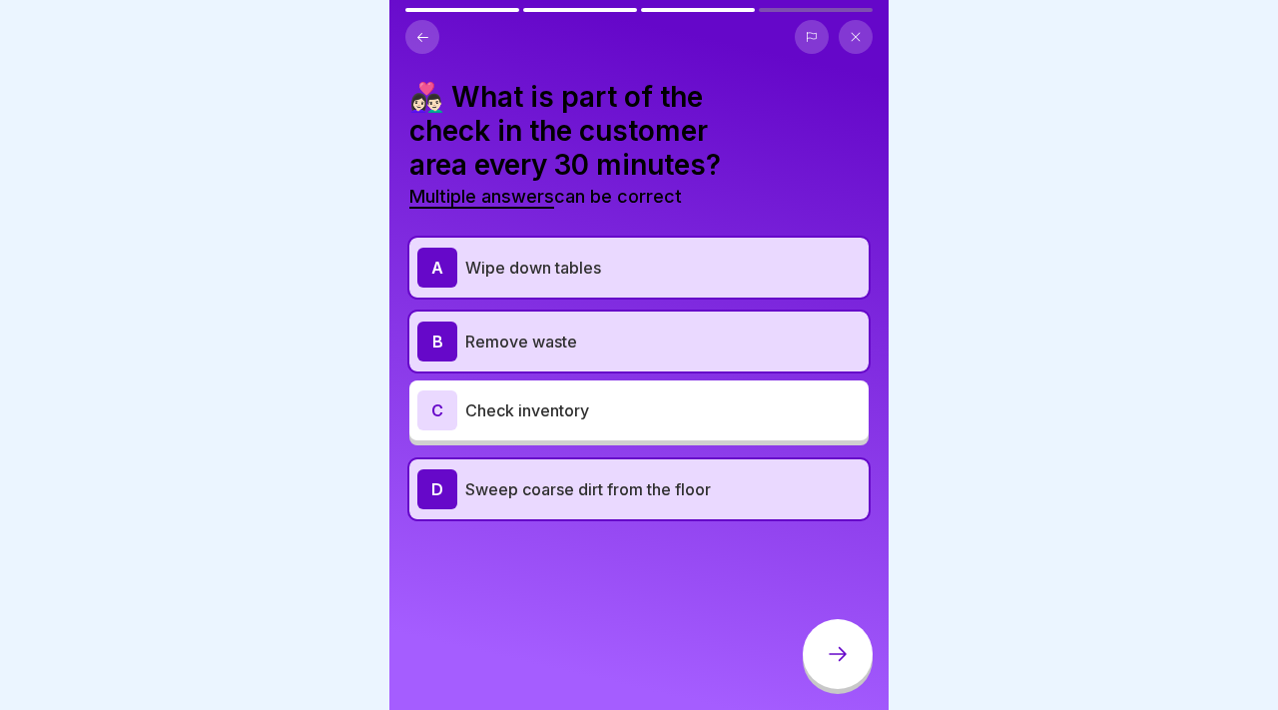
click at [657, 390] on div "C Check inventory" at bounding box center [638, 410] width 443 height 40
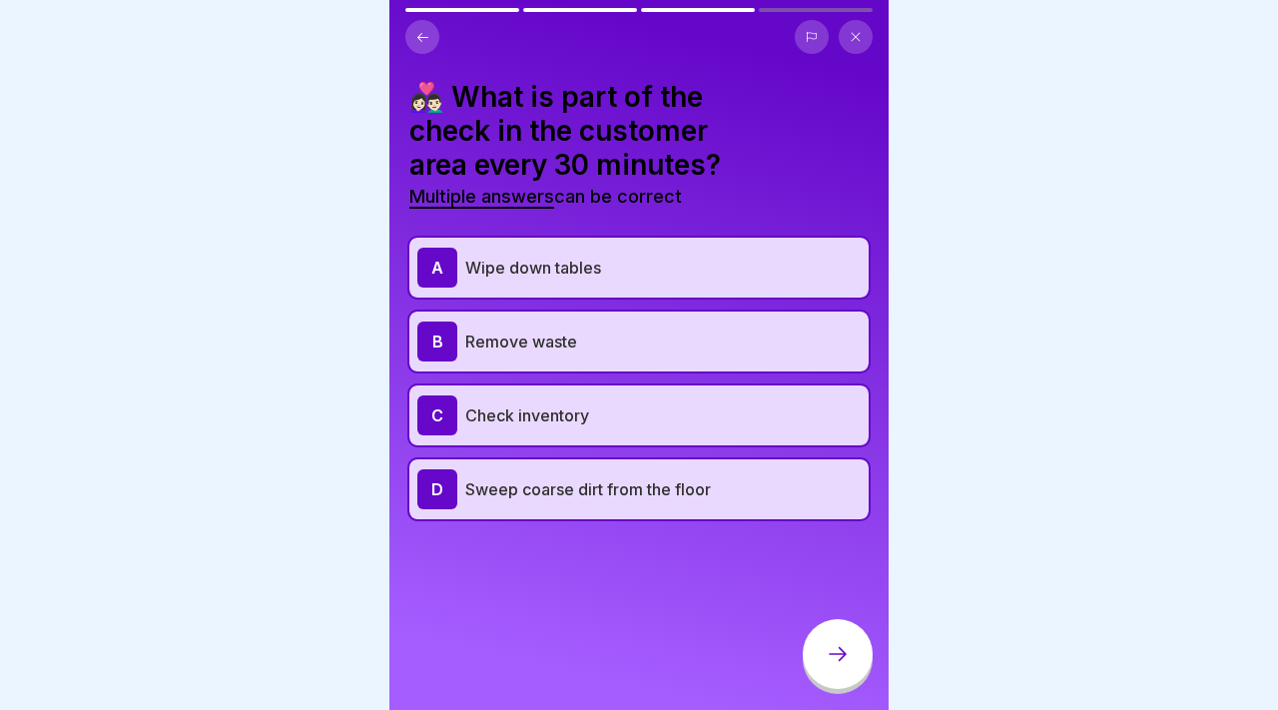
click at [795, 492] on div "👩🏻‍❤️‍👨🏻 What is part of the check in the customer area every 30 minutes? Multi…" at bounding box center [638, 355] width 499 height 710
click at [791, 477] on p "Sweep coarse dirt from the floor" at bounding box center [662, 489] width 395 height 24
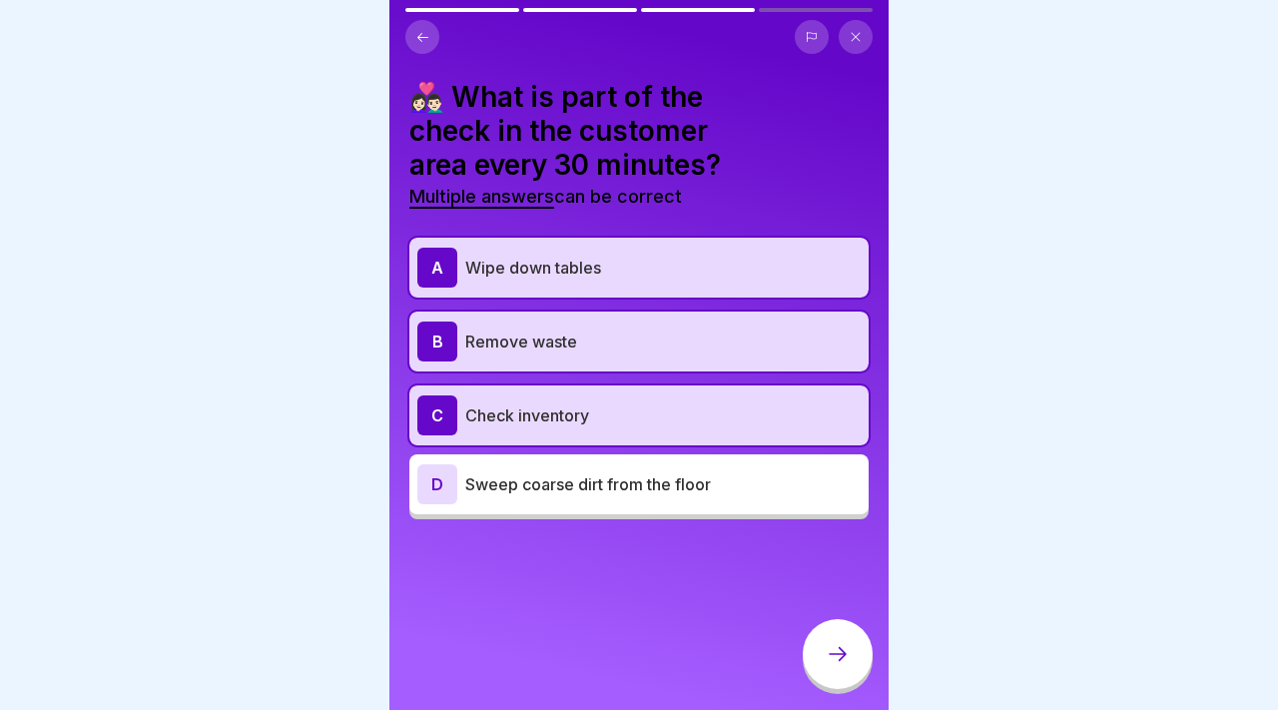
click at [818, 647] on div at bounding box center [837, 654] width 70 height 70
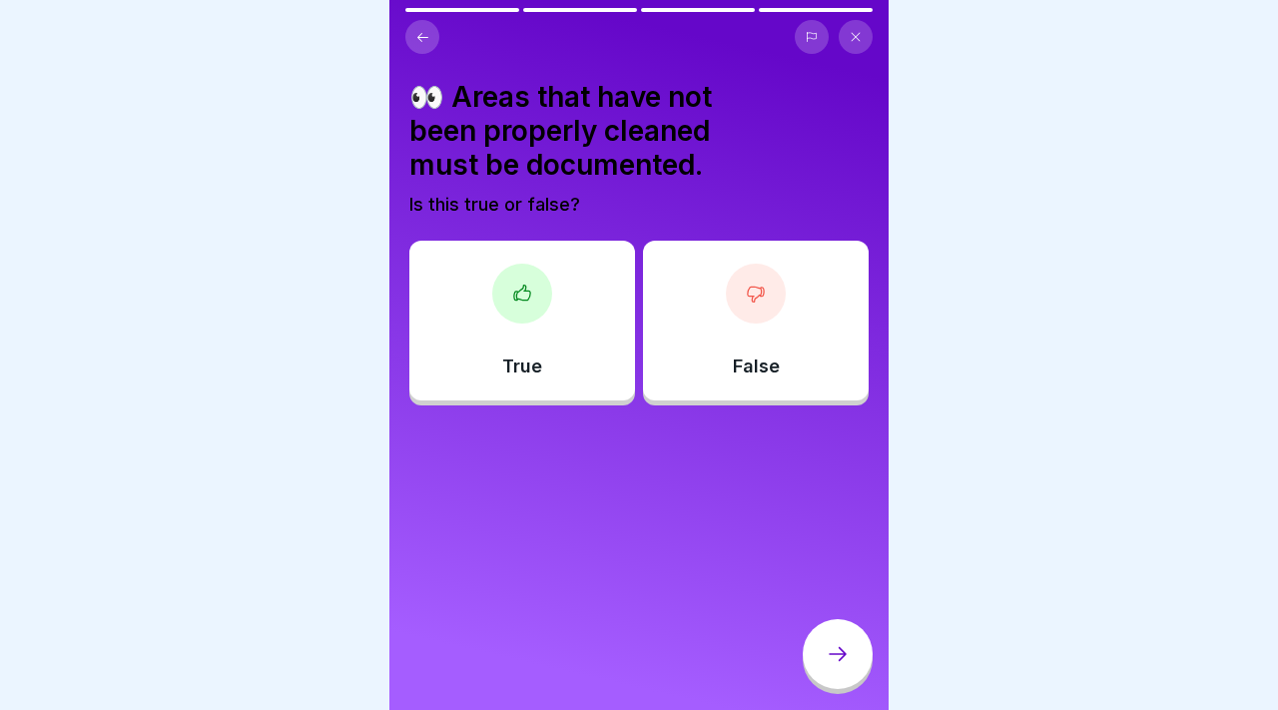
click at [576, 348] on div "True" at bounding box center [522, 321] width 226 height 160
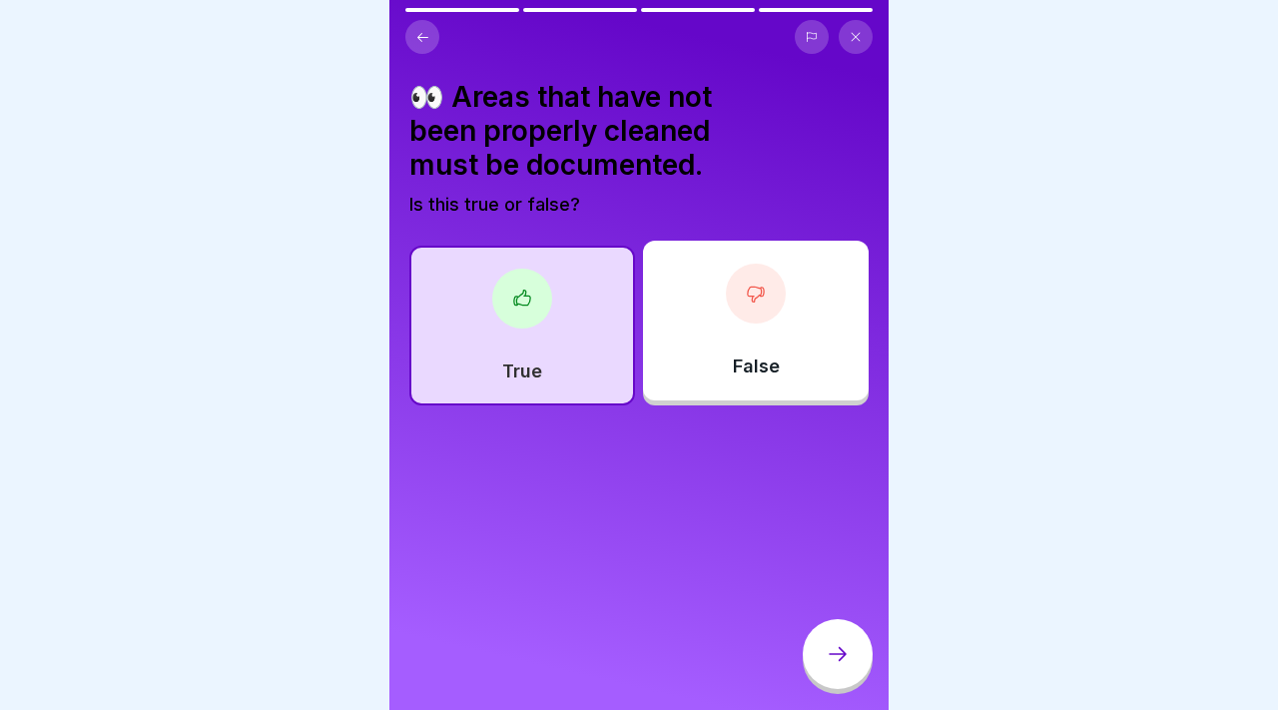
click at [810, 630] on div at bounding box center [837, 654] width 70 height 70
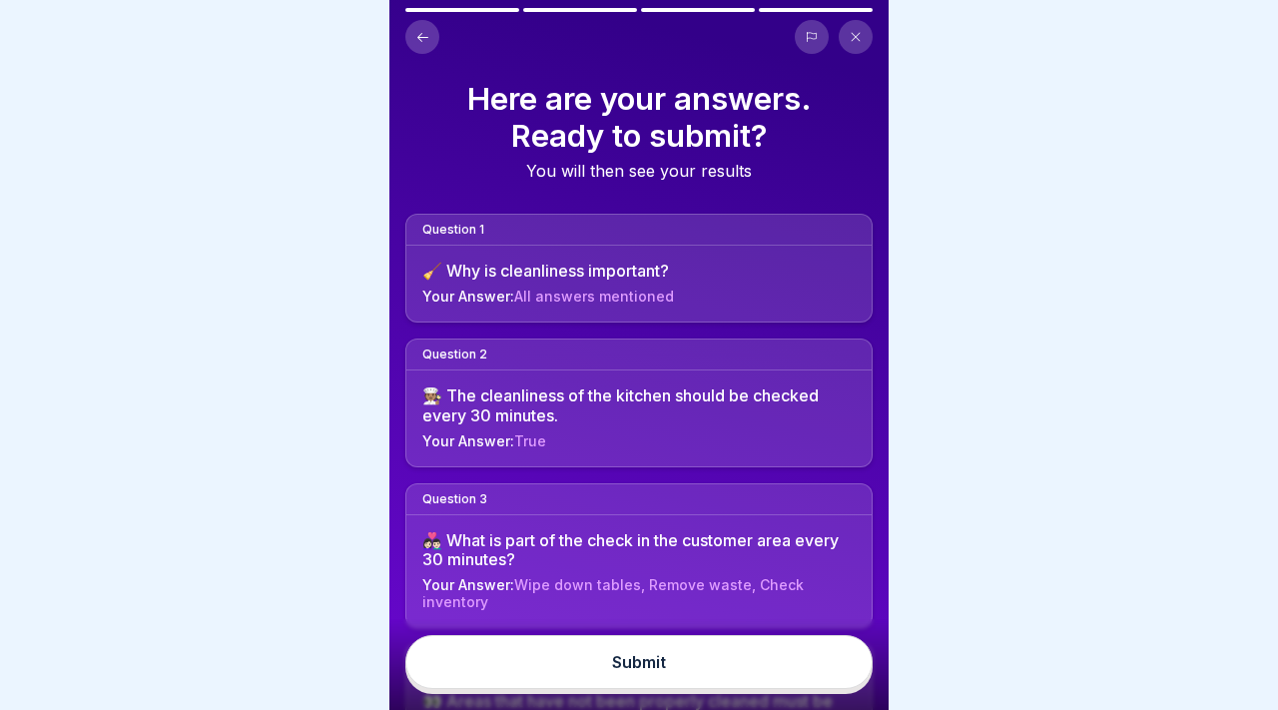
click at [790, 645] on button "Submit" at bounding box center [638, 662] width 467 height 54
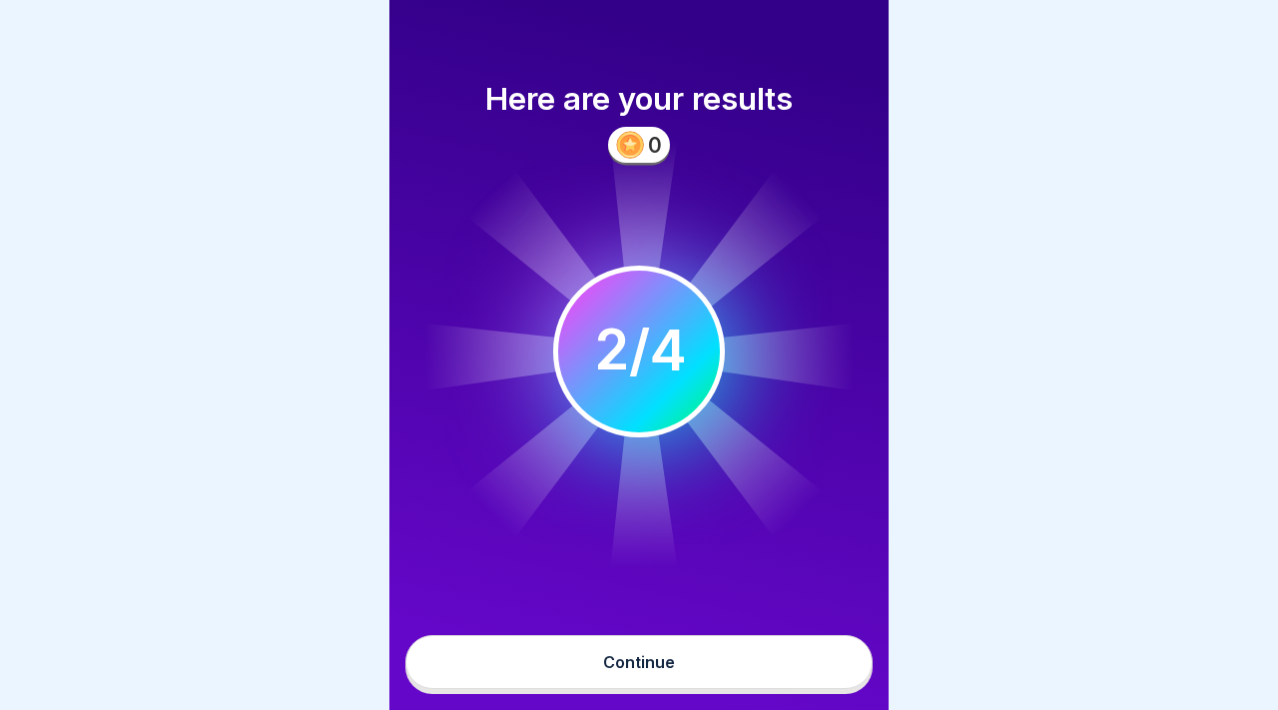
click at [678, 663] on button "Continue" at bounding box center [638, 662] width 467 height 54
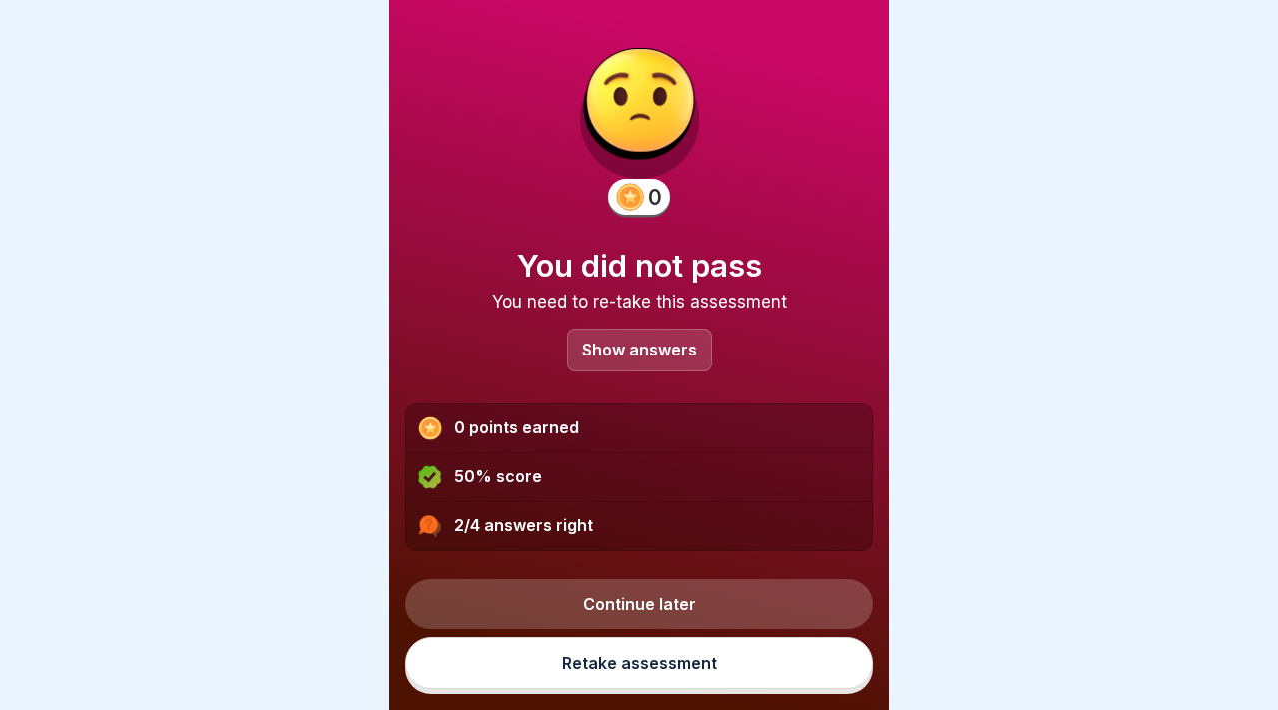
click at [678, 663] on link "Retake assessment" at bounding box center [638, 663] width 467 height 52
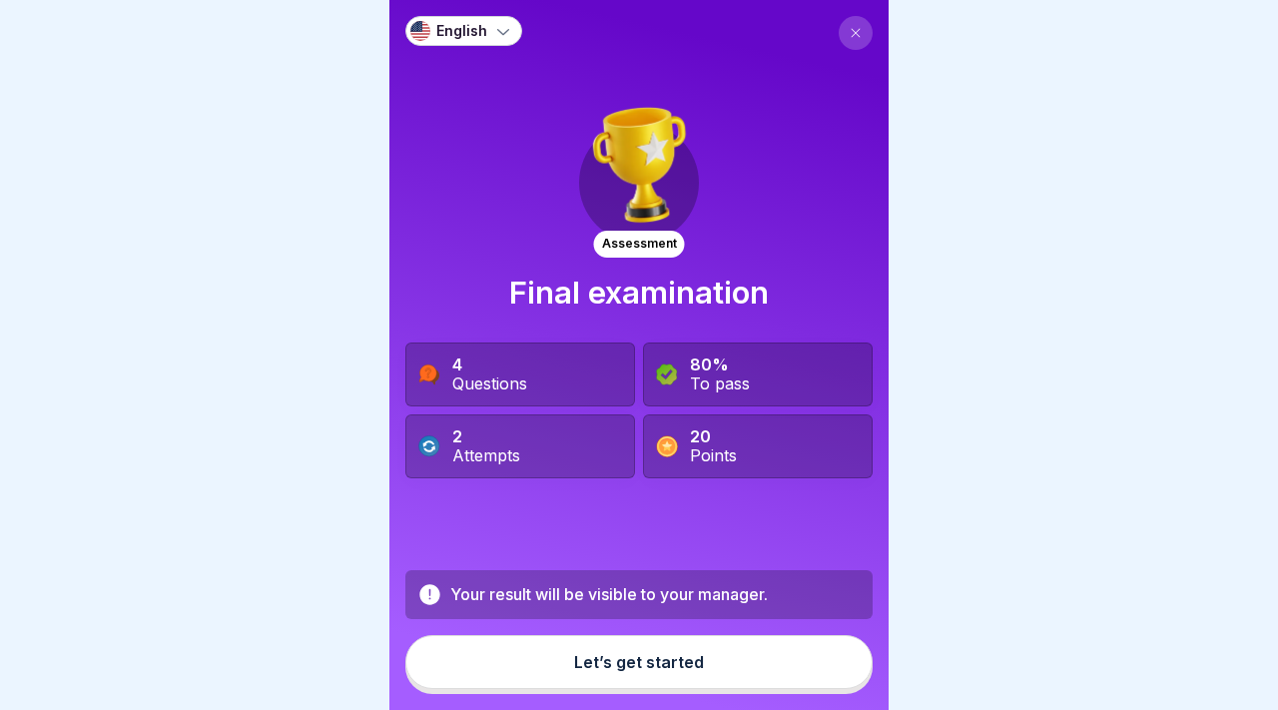
click at [663, 656] on div "Let’s get started" at bounding box center [639, 662] width 130 height 18
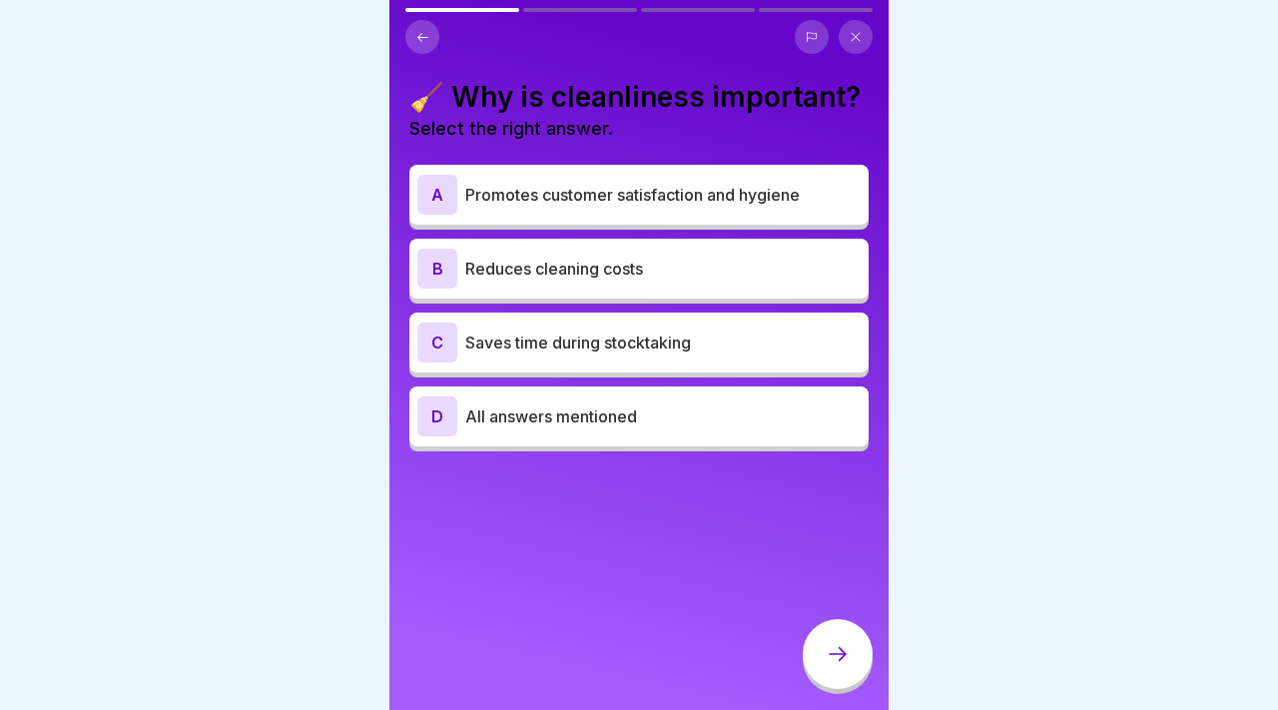
click at [556, 342] on p "Saves time during stocktaking" at bounding box center [662, 342] width 395 height 24
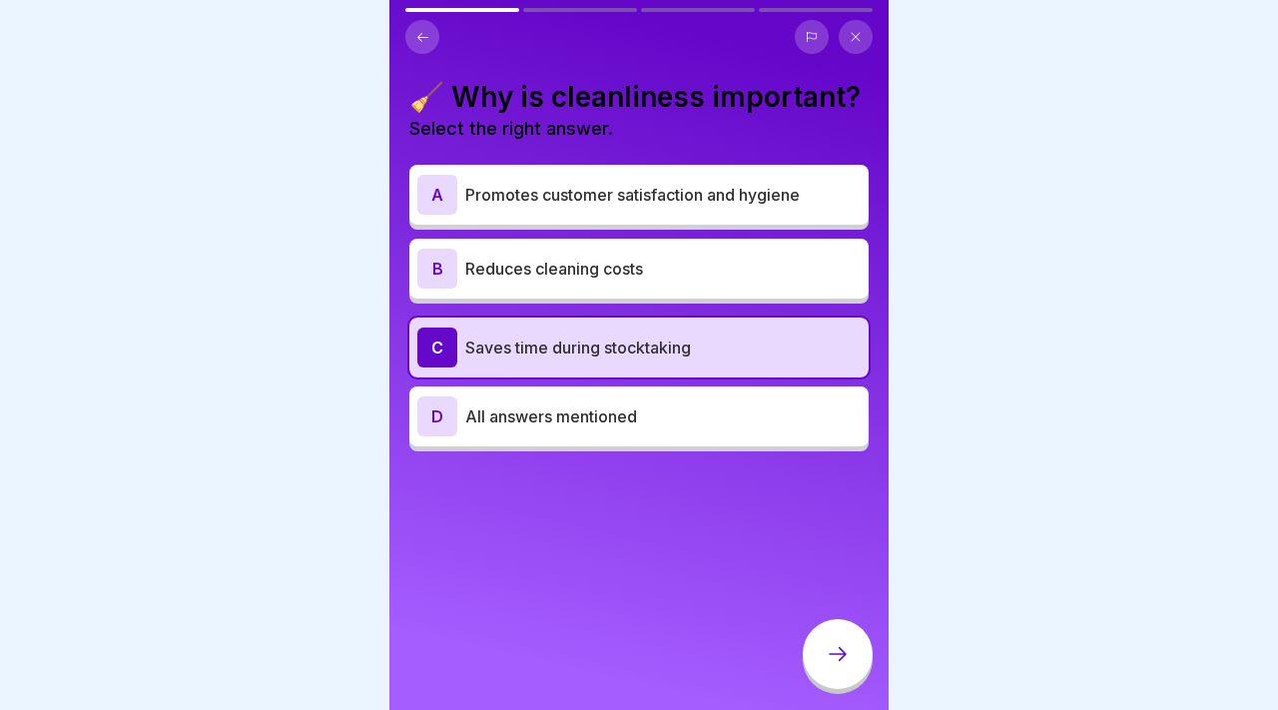
click at [584, 272] on p "Reduces cleaning costs" at bounding box center [662, 269] width 395 height 24
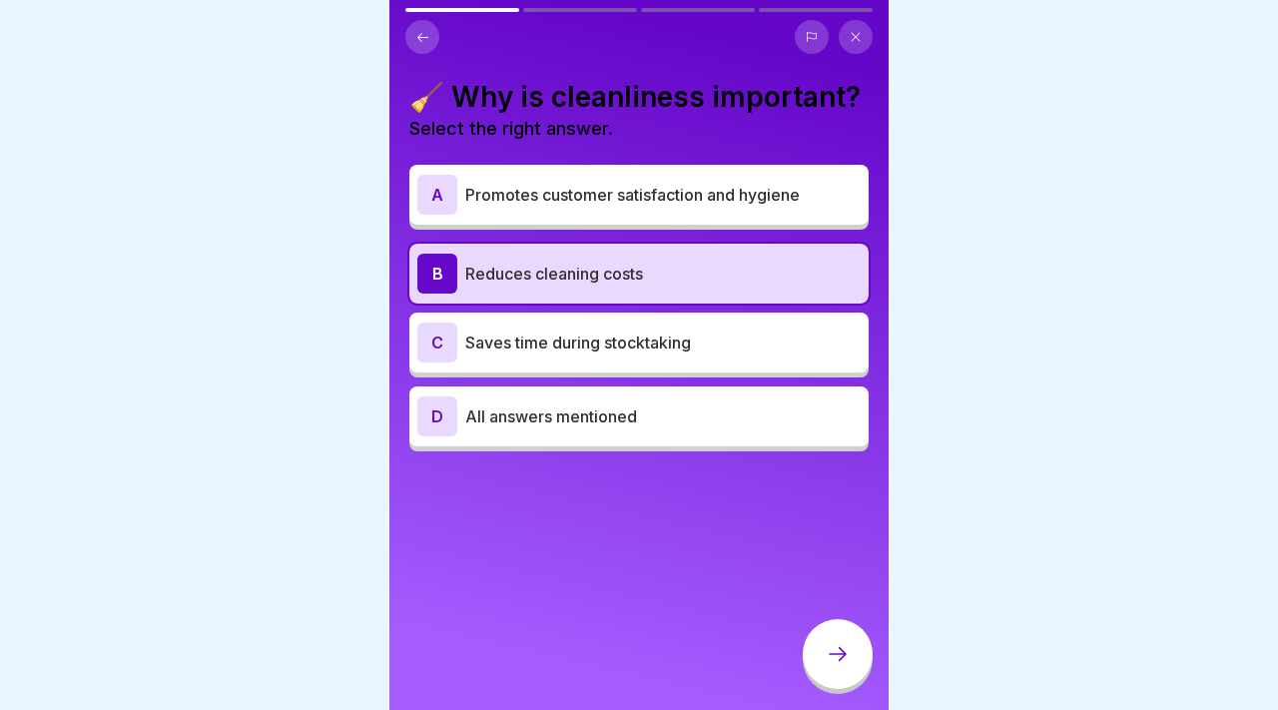
click at [809, 641] on div at bounding box center [837, 654] width 70 height 70
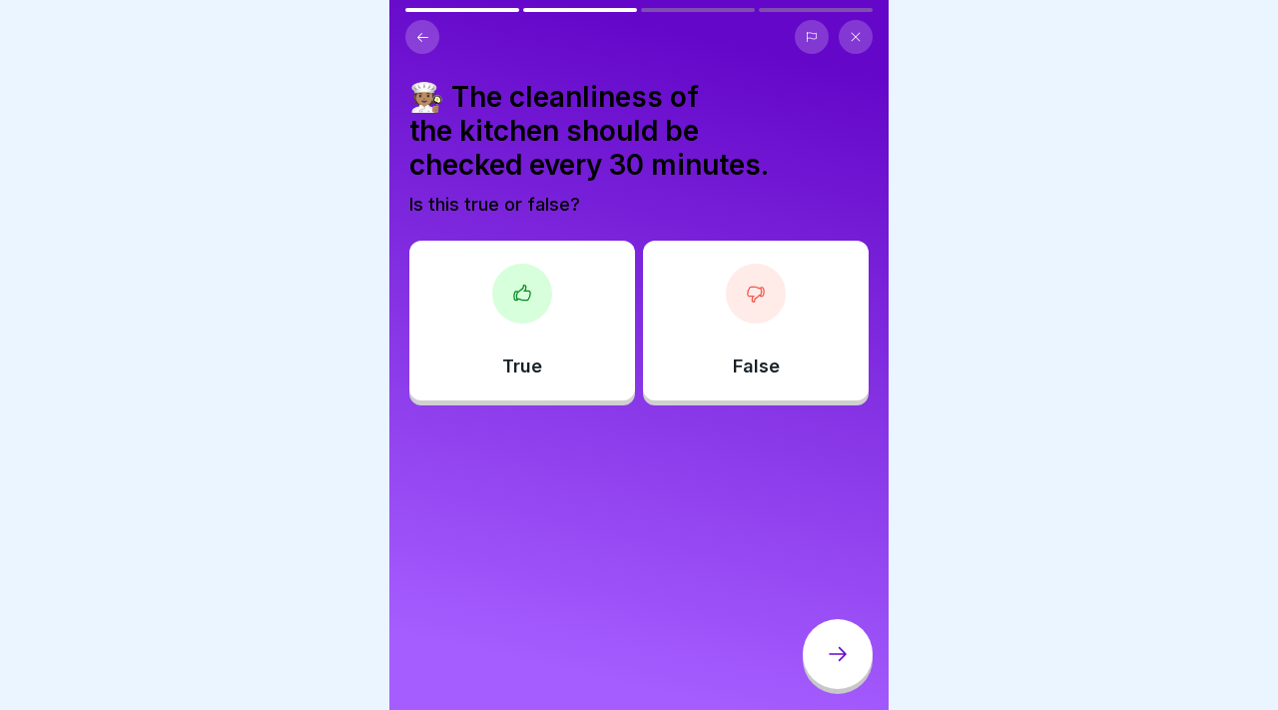
click at [577, 353] on div "True" at bounding box center [522, 321] width 226 height 160
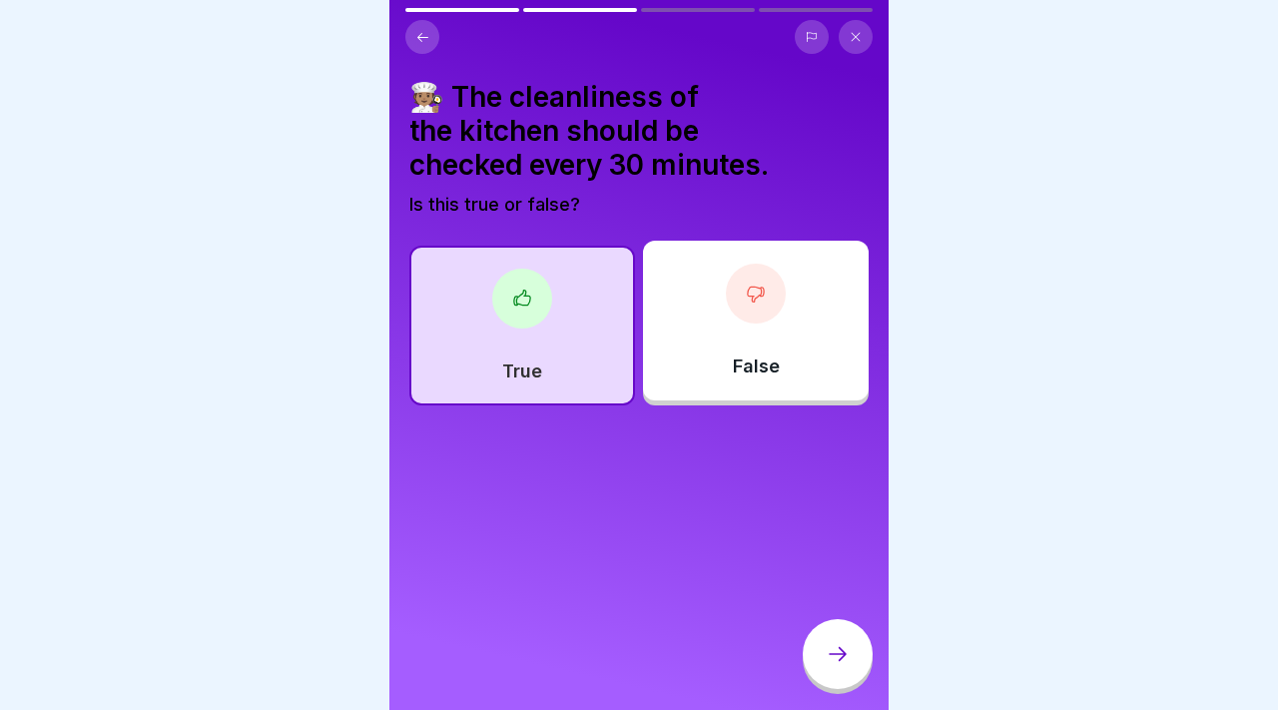
click at [823, 647] on div at bounding box center [837, 654] width 70 height 70
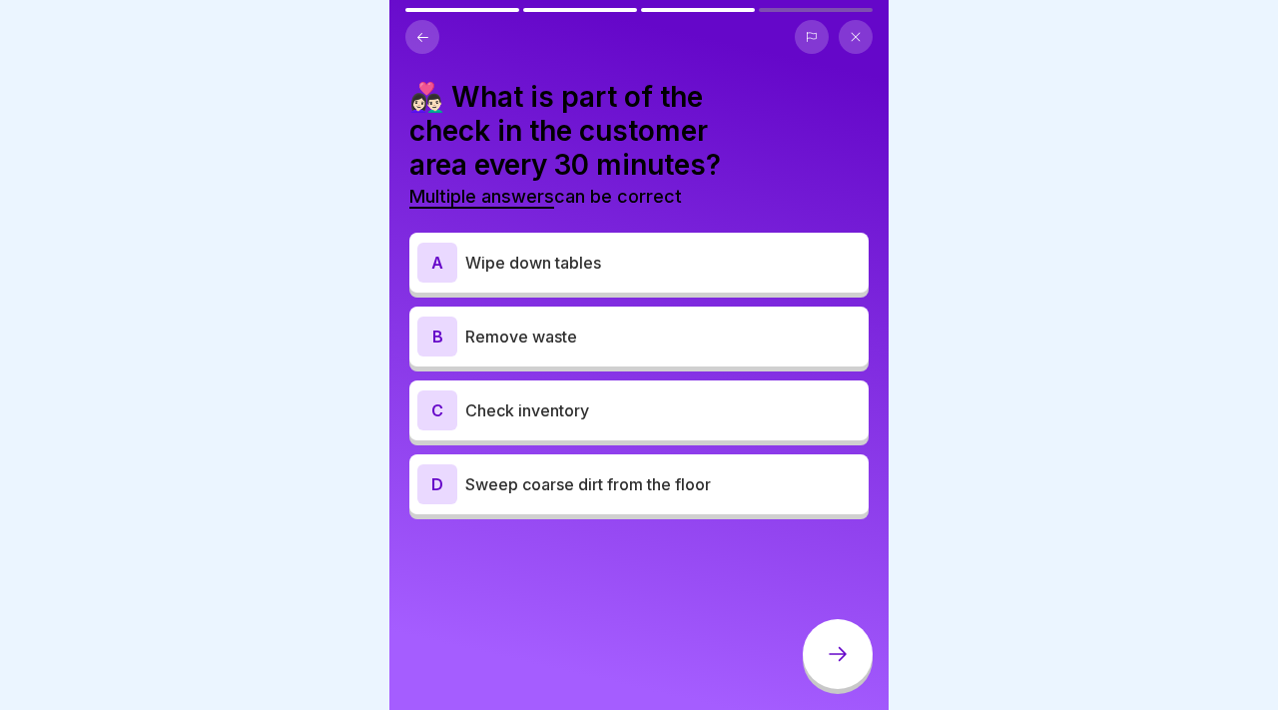
click at [664, 251] on p "Wipe down tables" at bounding box center [662, 263] width 395 height 24
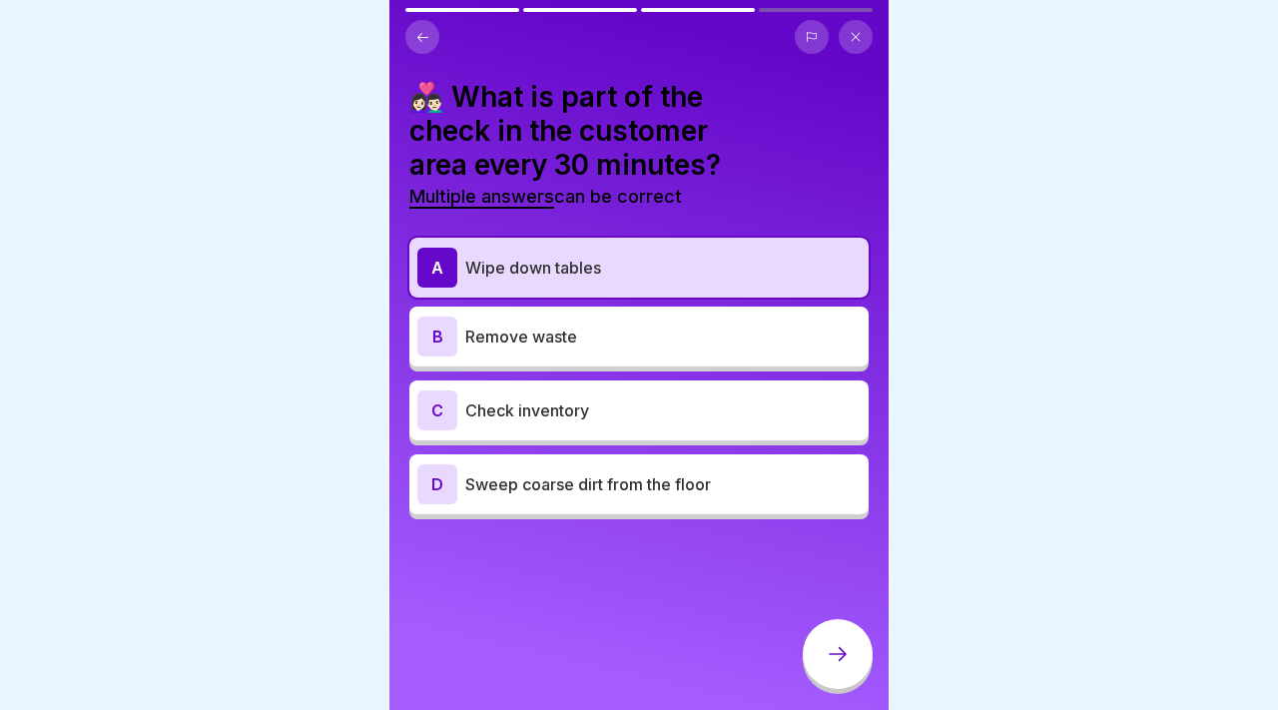
click at [798, 398] on p "Check inventory" at bounding box center [662, 410] width 395 height 24
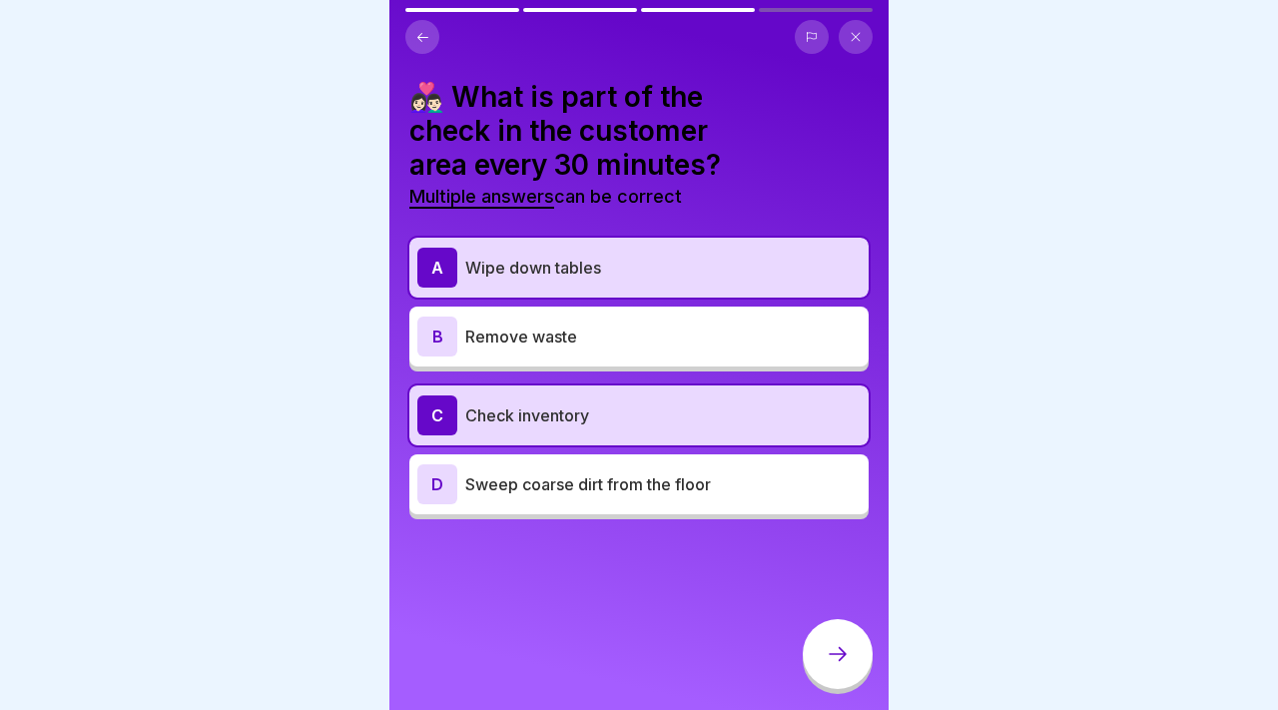
click at [825, 660] on icon at bounding box center [837, 654] width 24 height 24
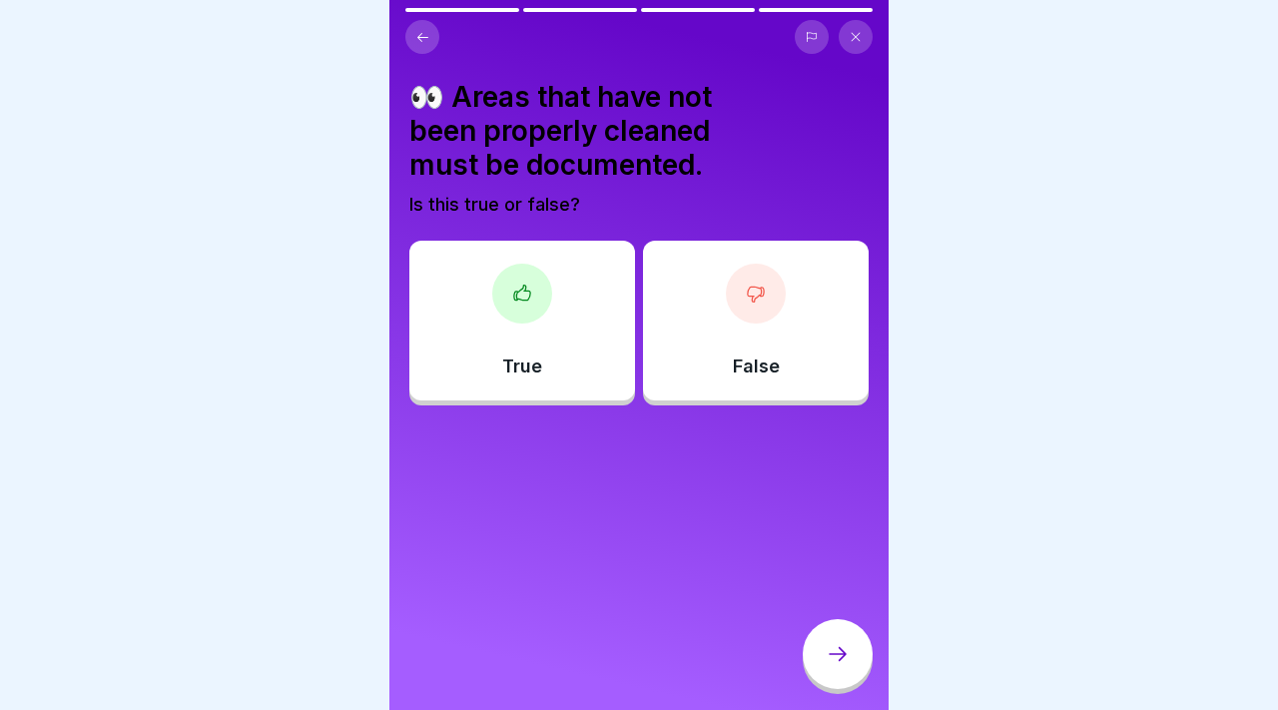
click at [467, 366] on div "True" at bounding box center [522, 321] width 226 height 160
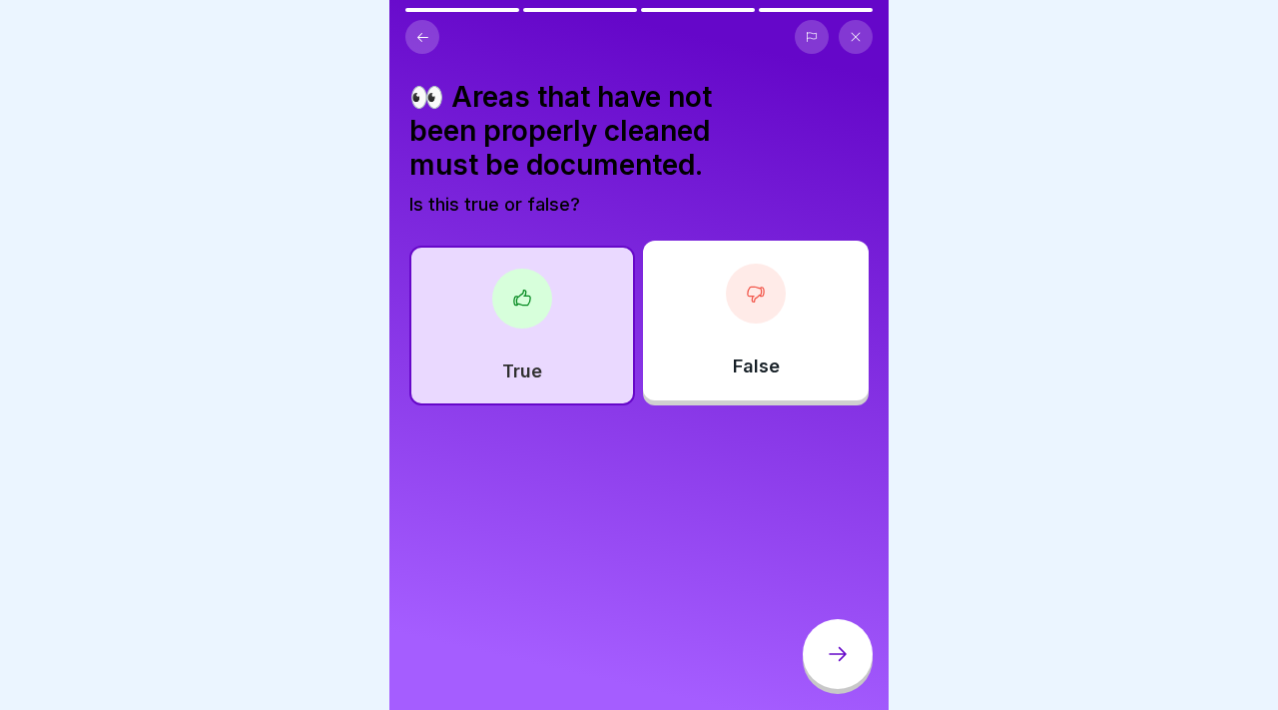
click at [821, 664] on div at bounding box center [837, 654] width 70 height 70
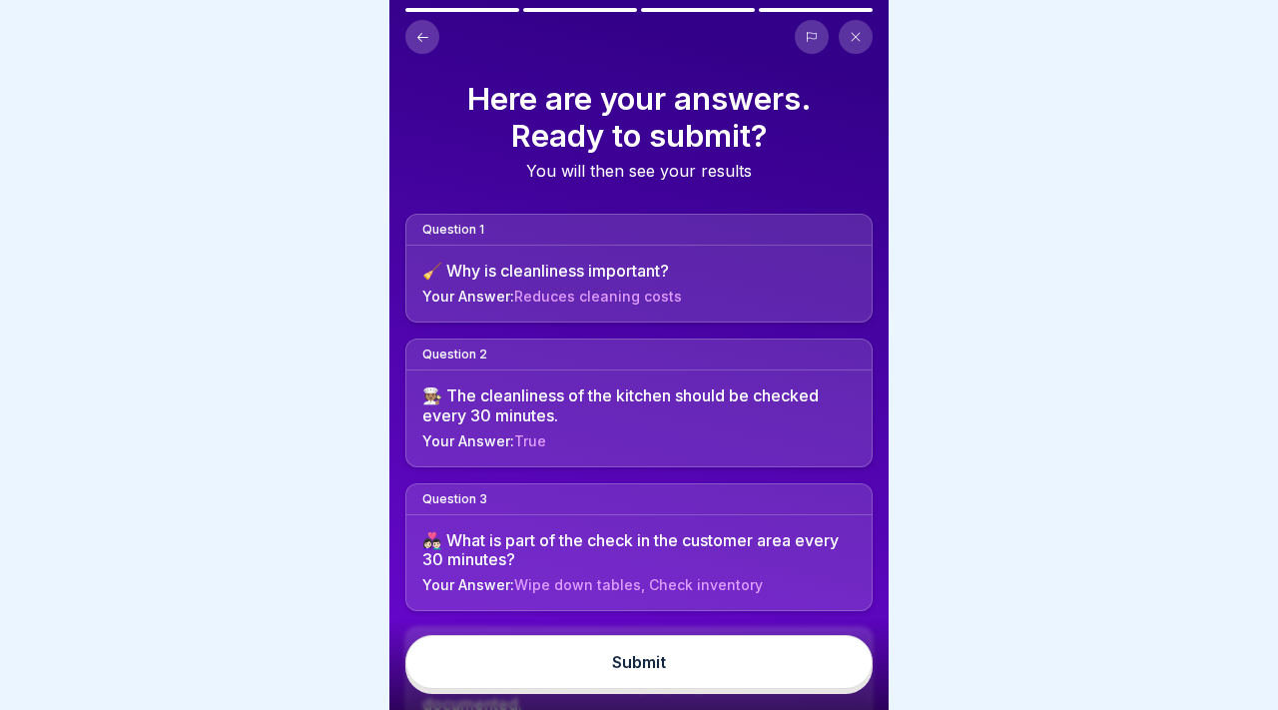
click at [794, 671] on button "Submit" at bounding box center [638, 662] width 467 height 54
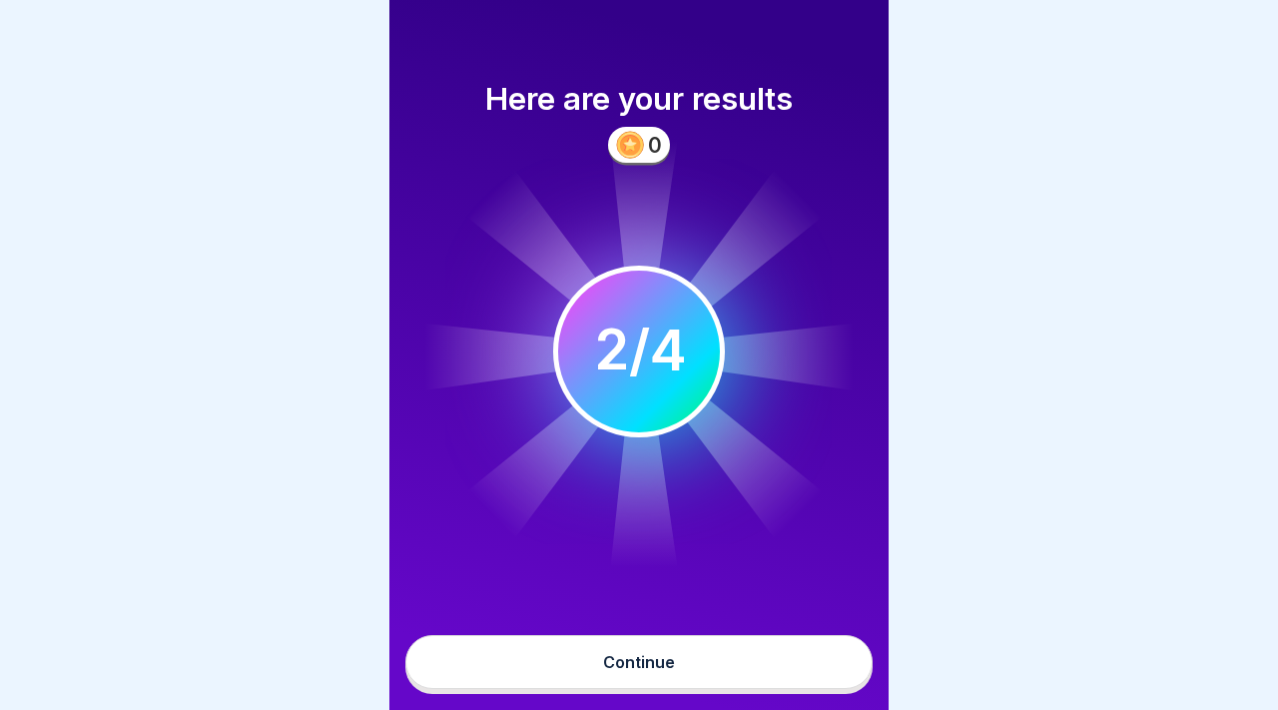
click at [794, 671] on button "Continue" at bounding box center [638, 662] width 467 height 54
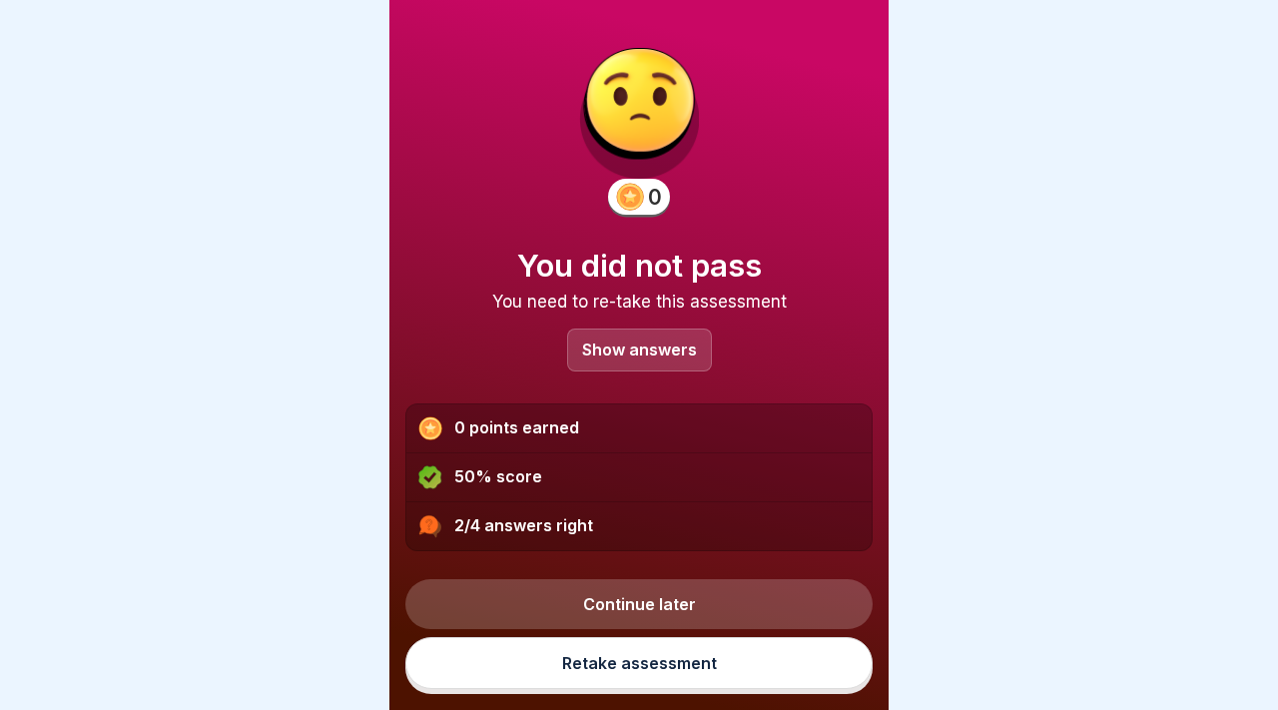
click at [794, 671] on link "Retake assessment" at bounding box center [638, 663] width 467 height 52
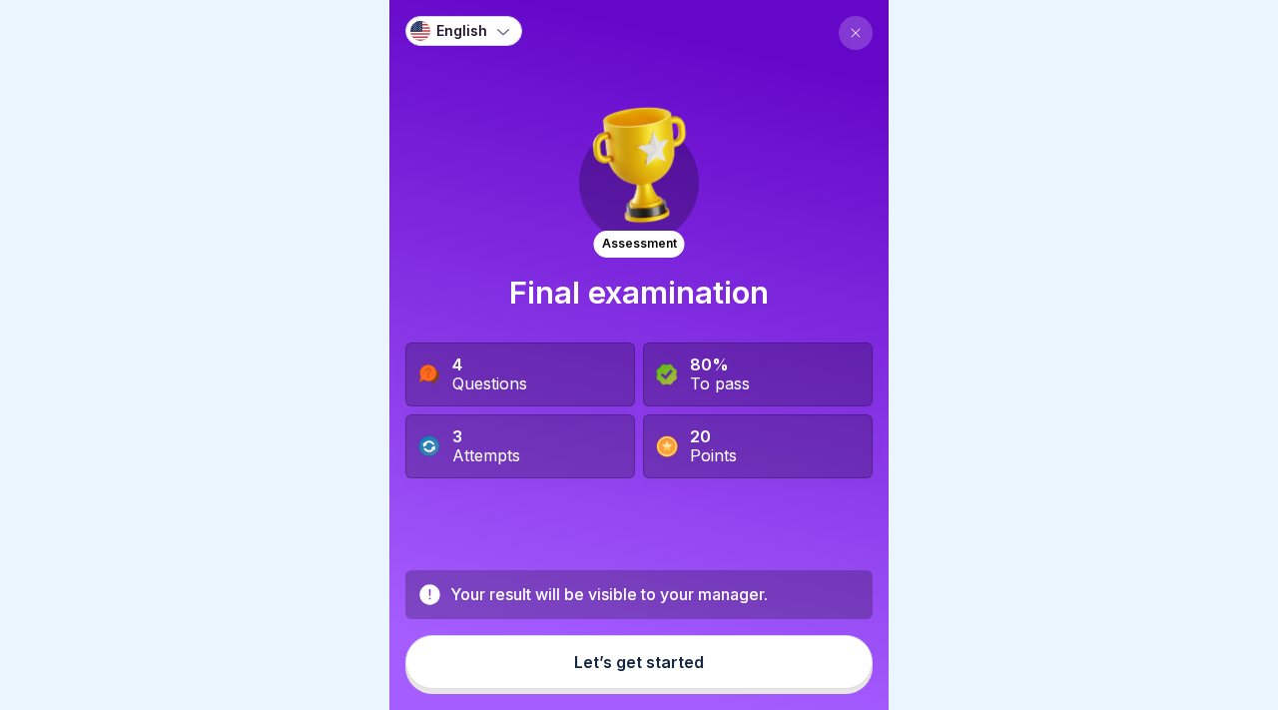
click at [630, 672] on button "Let’s get started" at bounding box center [638, 662] width 467 height 54
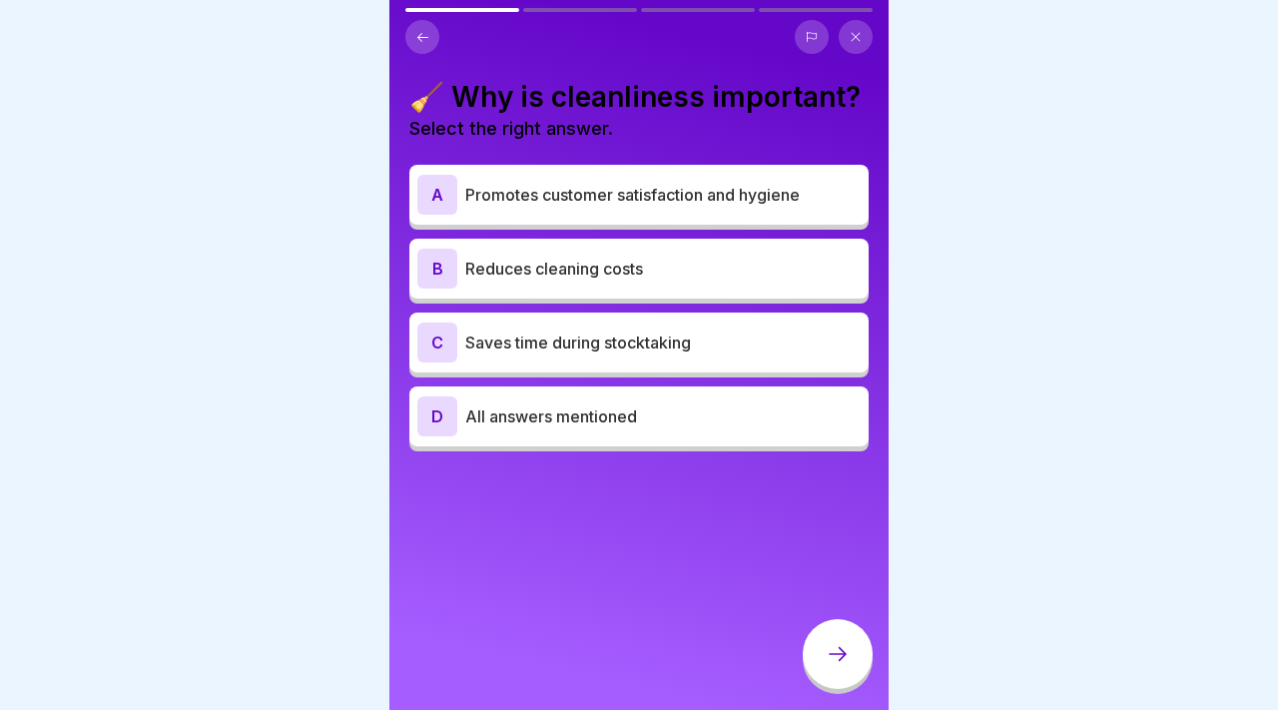
click at [524, 350] on p "Saves time during stocktaking" at bounding box center [662, 342] width 395 height 24
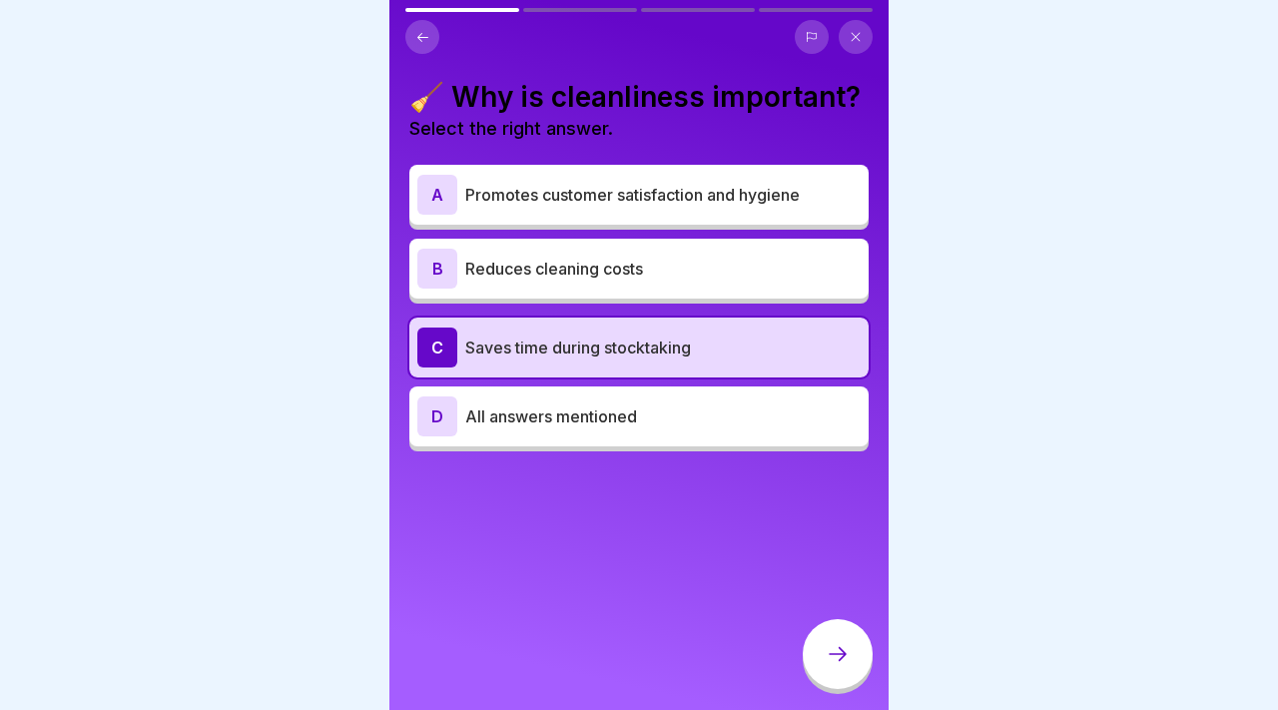
click at [499, 431] on div "D All answers mentioned" at bounding box center [638, 416] width 443 height 40
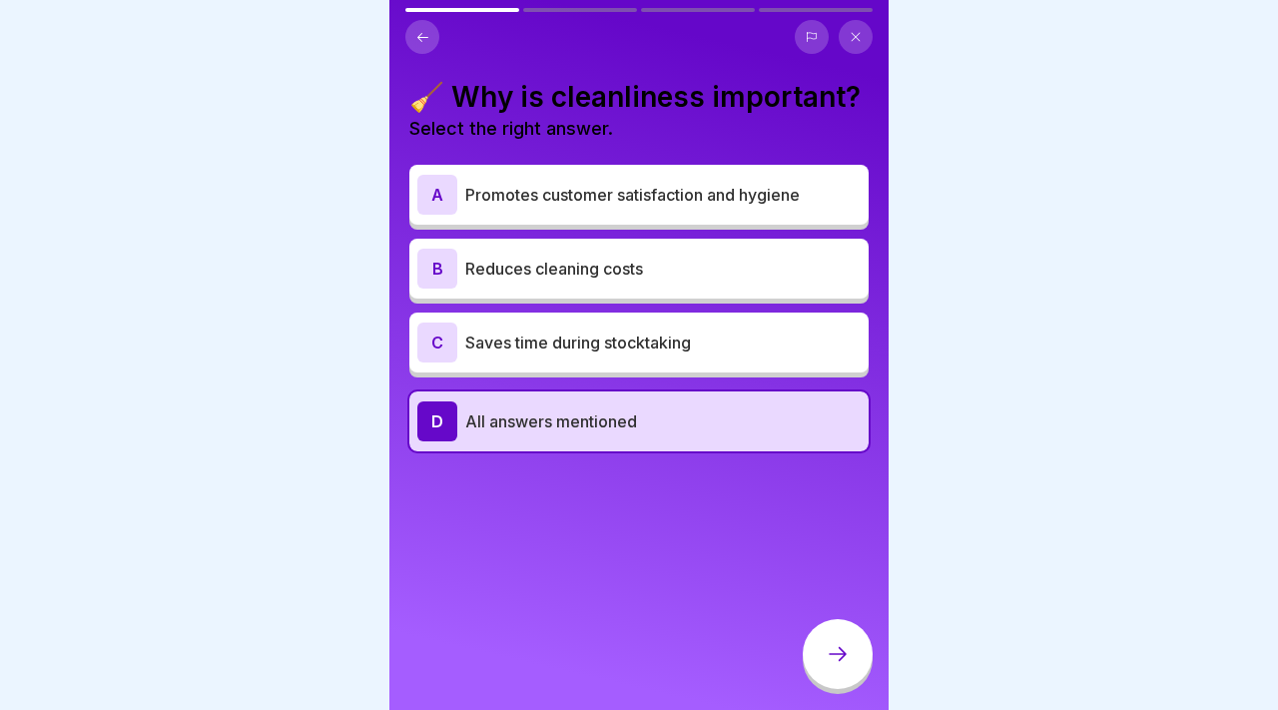
click at [849, 653] on div at bounding box center [837, 654] width 70 height 70
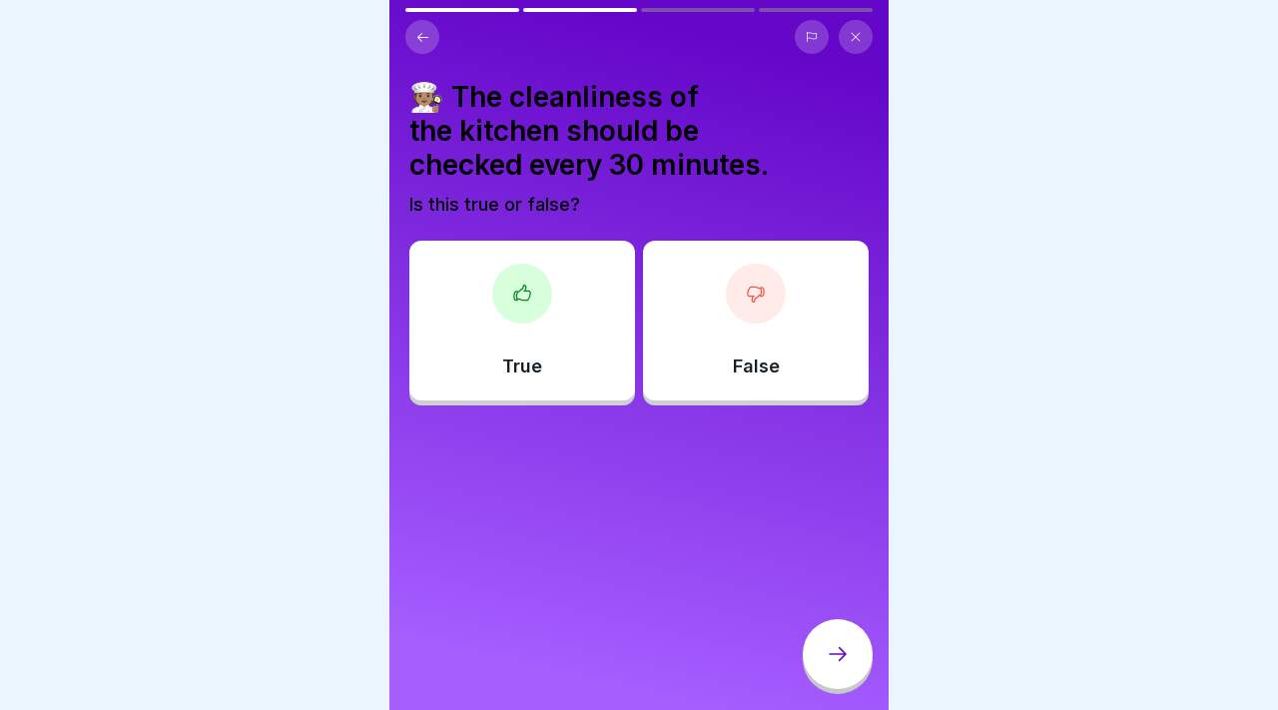
click at [686, 334] on div "False" at bounding box center [756, 321] width 226 height 160
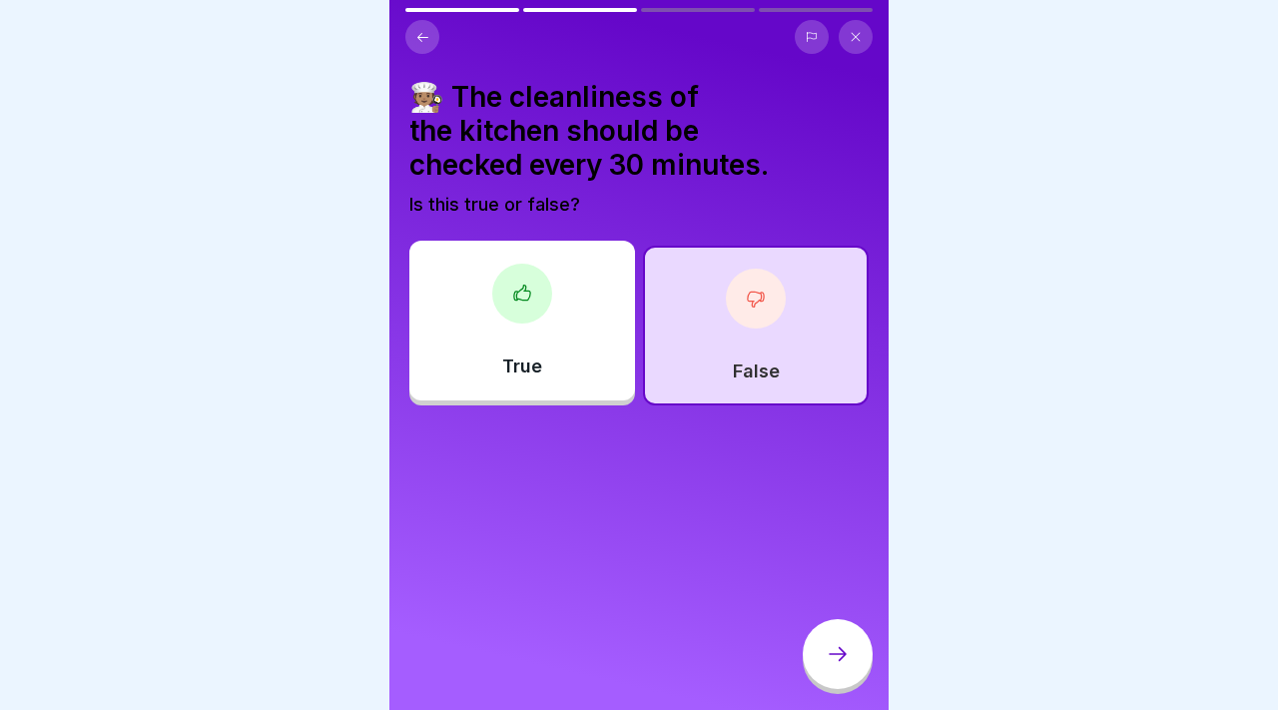
click at [573, 346] on div "True" at bounding box center [522, 321] width 226 height 160
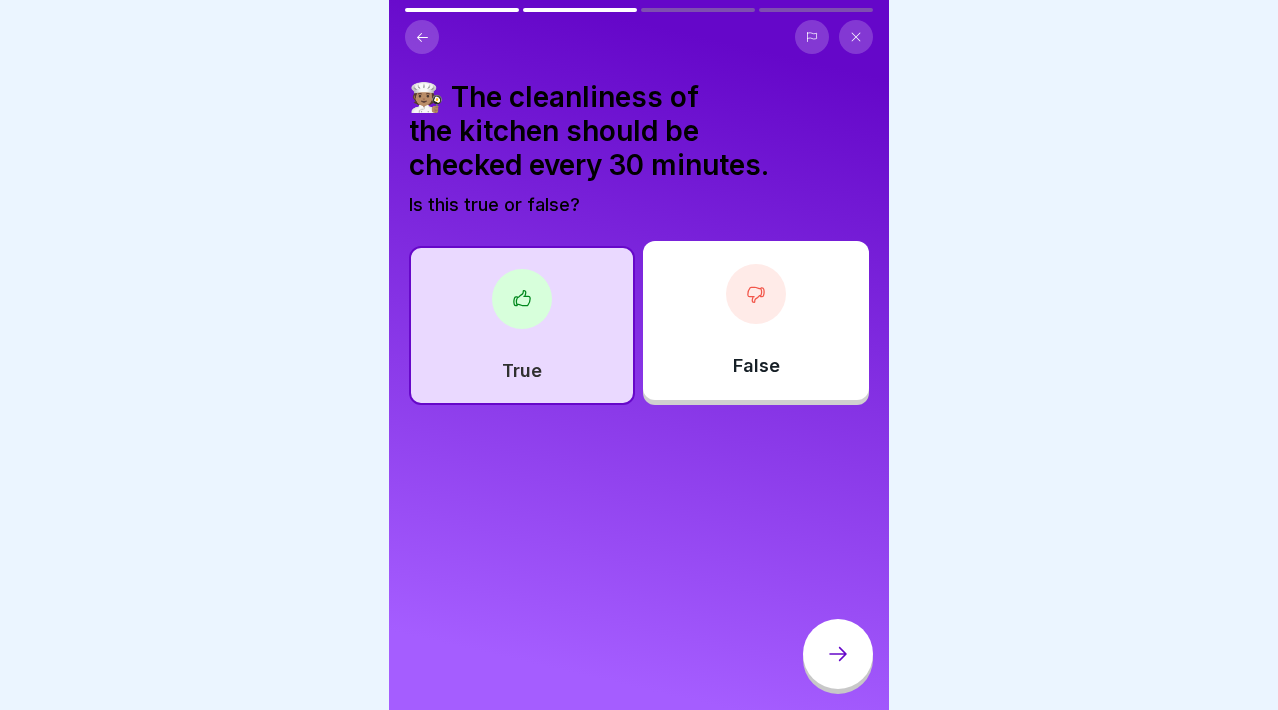
click at [818, 652] on div at bounding box center [837, 654] width 70 height 70
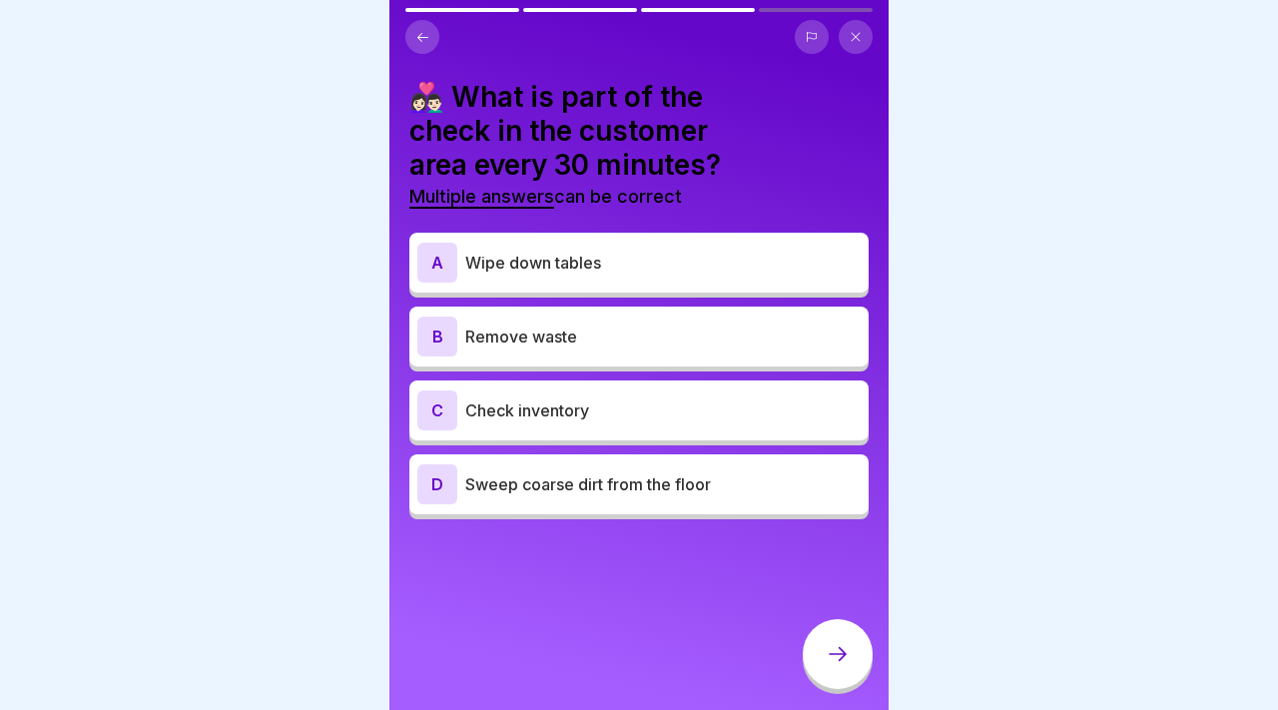
click at [643, 398] on p "Check inventory" at bounding box center [662, 410] width 395 height 24
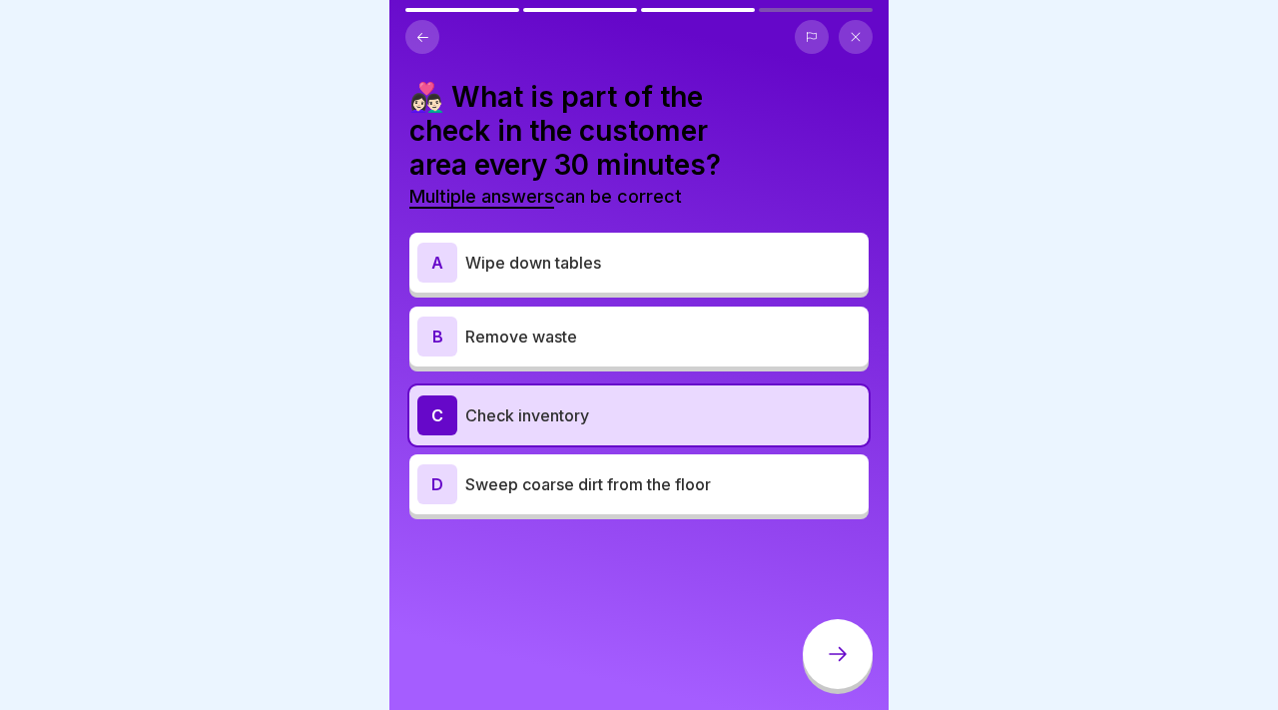
click at [637, 324] on p "Remove waste" at bounding box center [662, 336] width 395 height 24
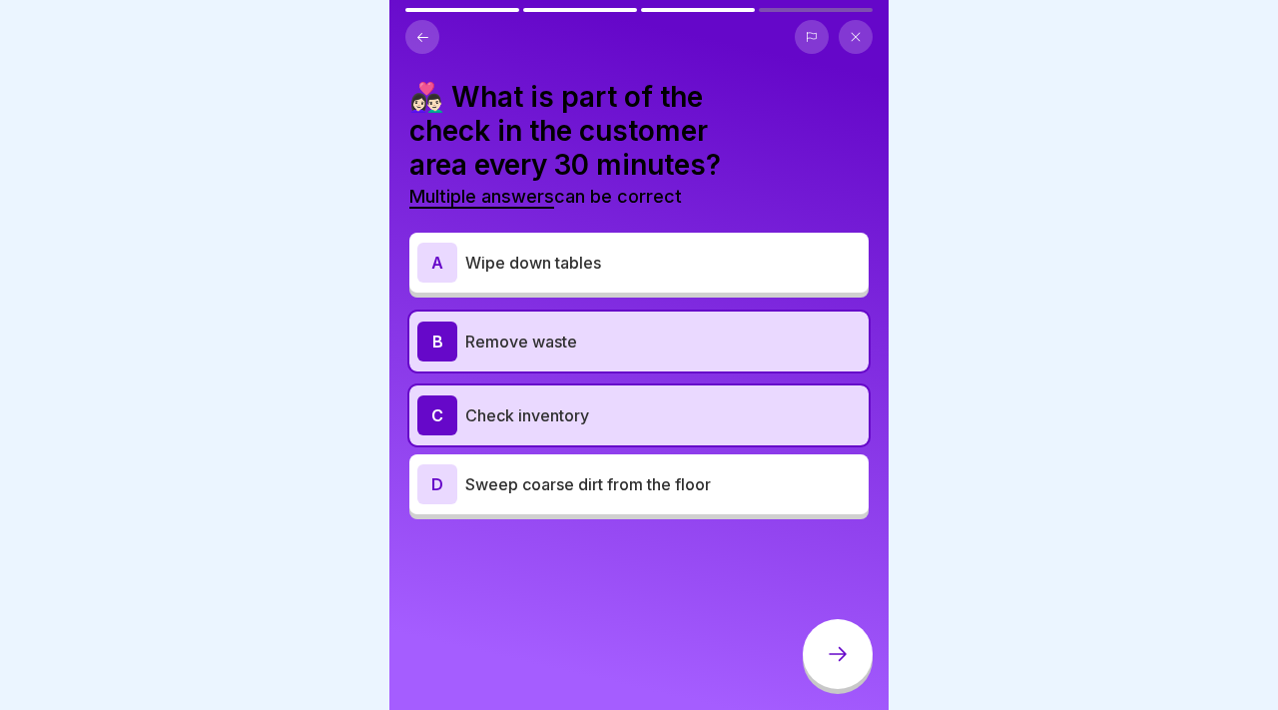
click at [637, 329] on p "Remove waste" at bounding box center [662, 341] width 395 height 24
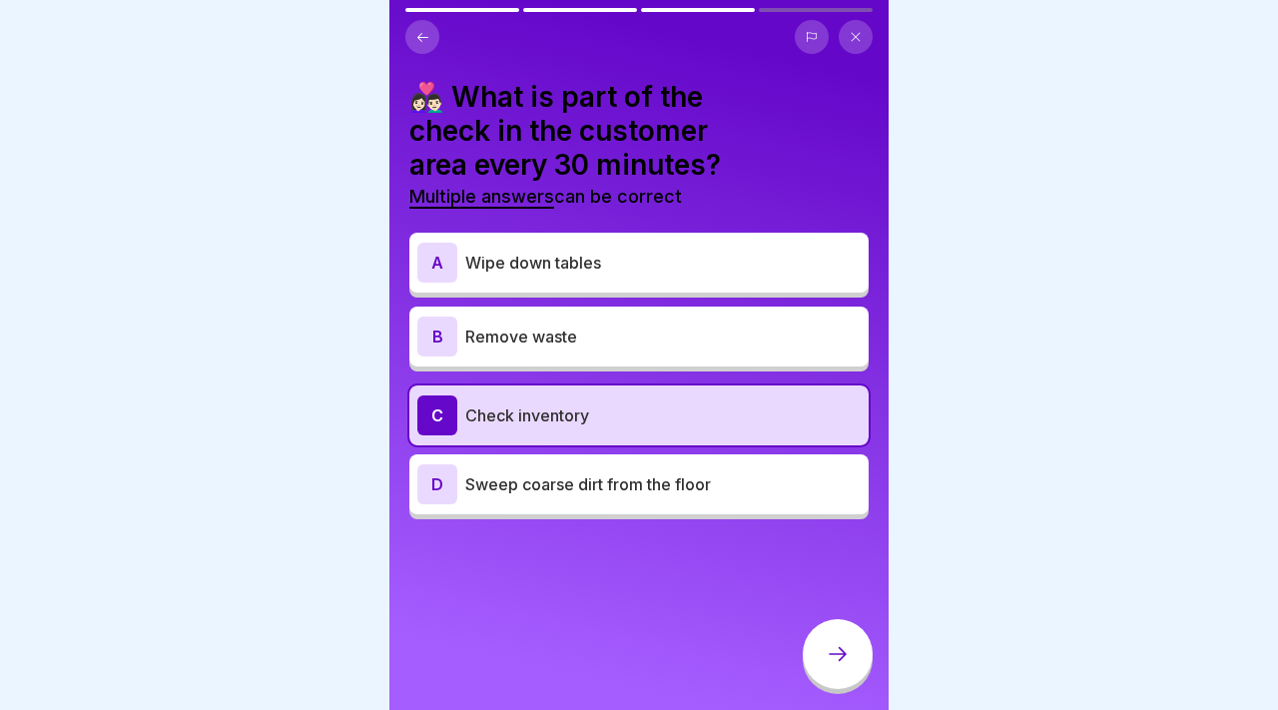
click at [623, 472] on p "Sweep coarse dirt from the floor" at bounding box center [662, 484] width 395 height 24
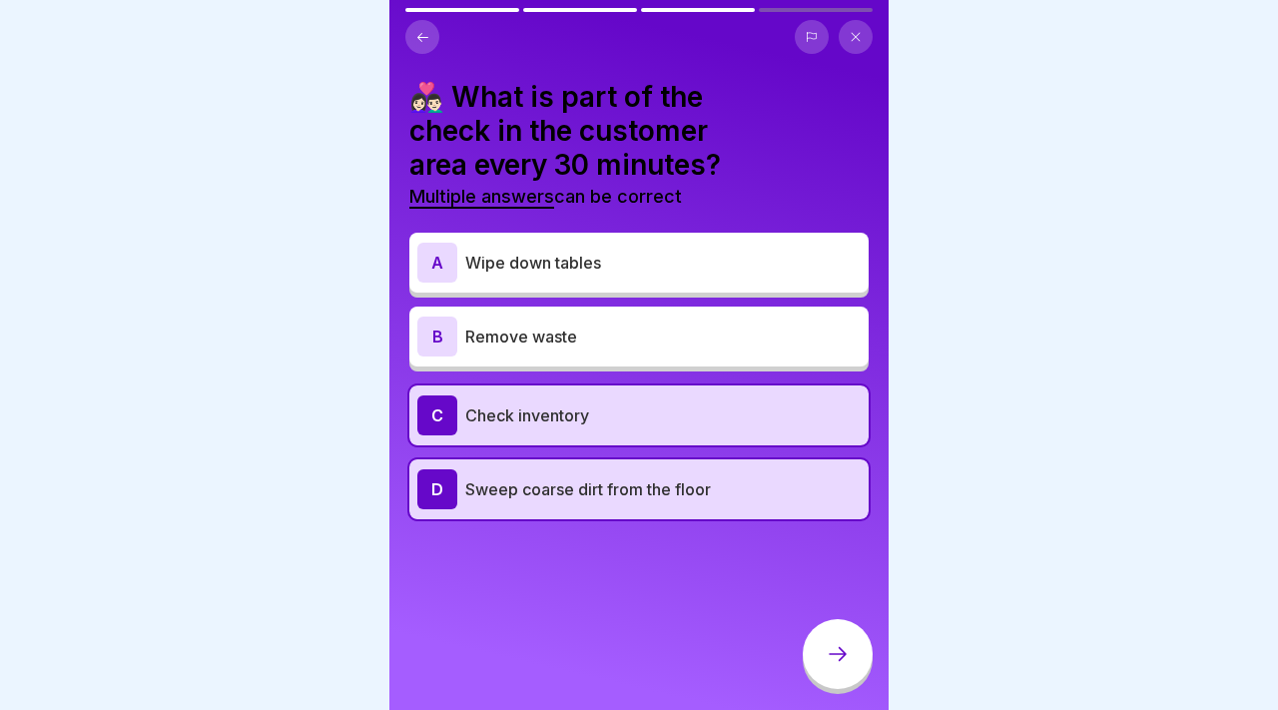
click at [602, 251] on p "Wipe down tables" at bounding box center [662, 263] width 395 height 24
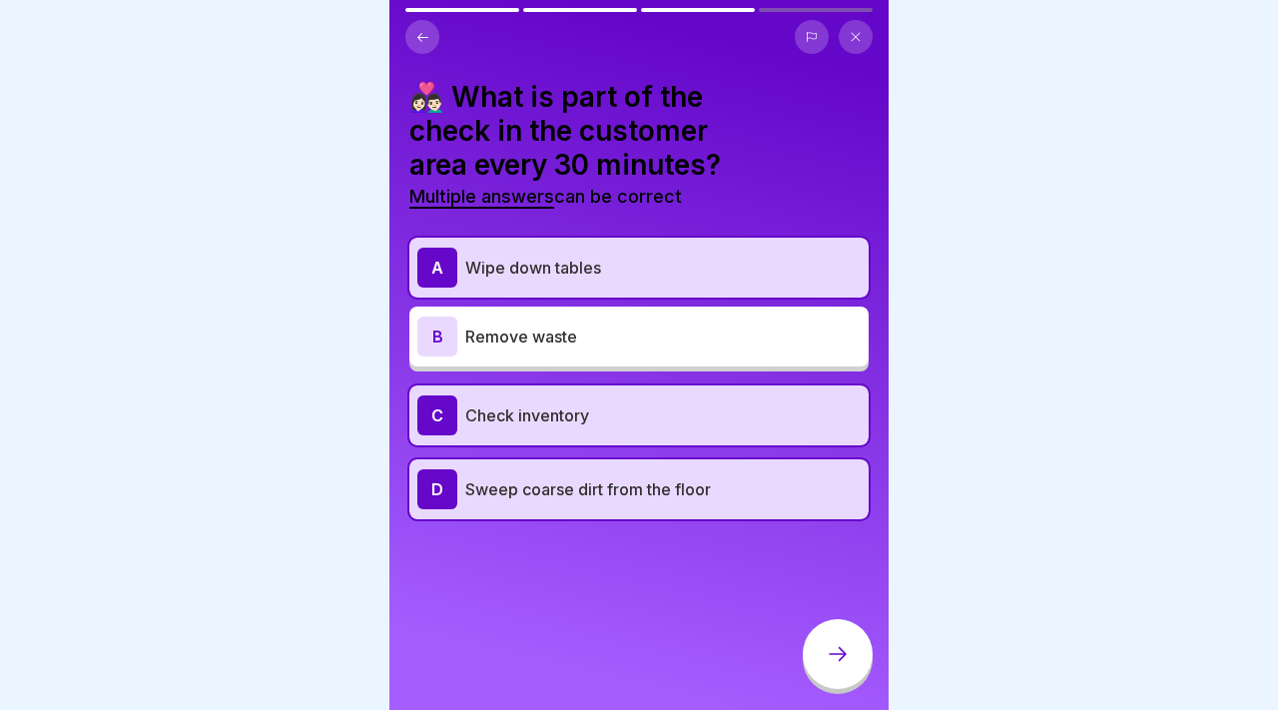
click at [825, 623] on div at bounding box center [837, 654] width 70 height 70
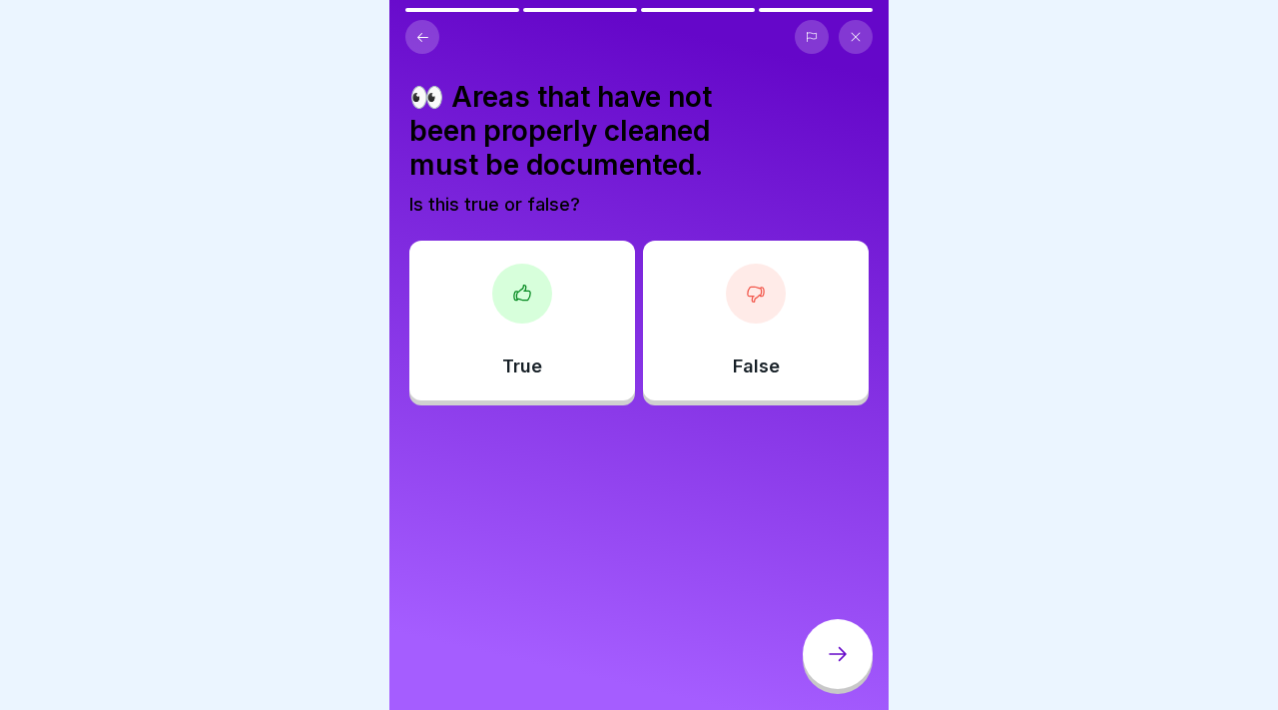
click at [555, 305] on div "True" at bounding box center [522, 321] width 226 height 160
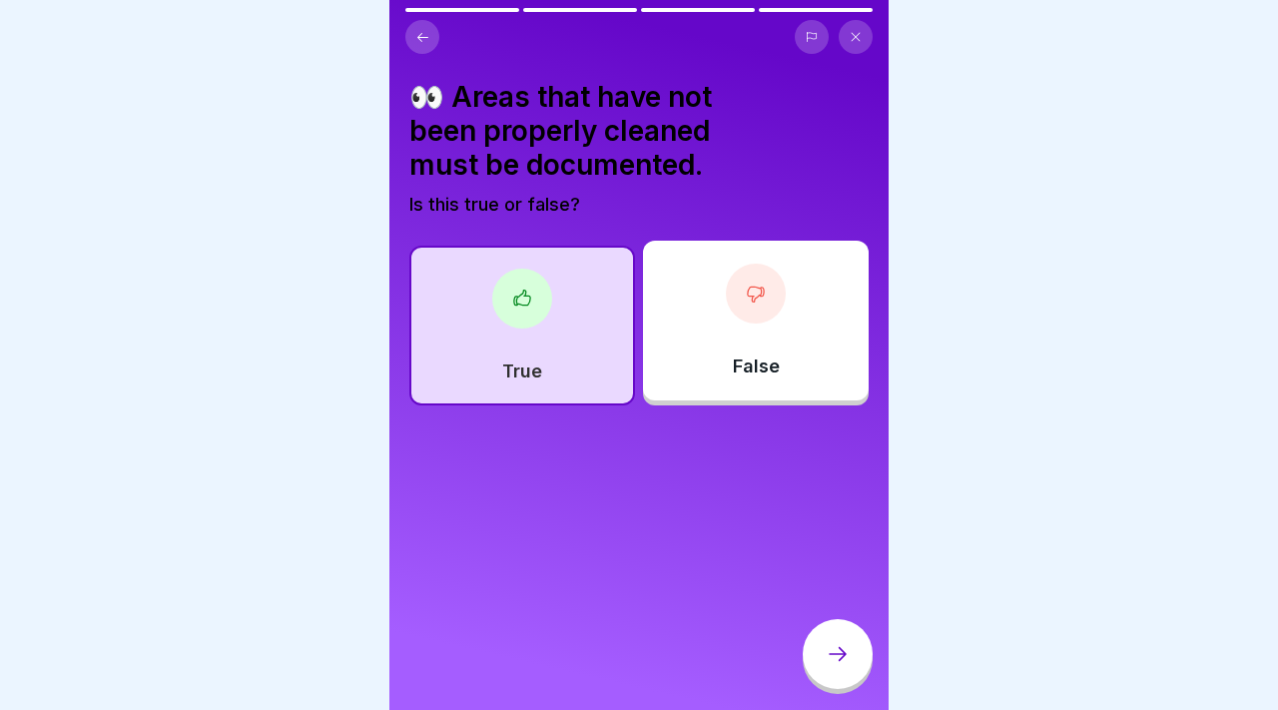
click at [806, 638] on div at bounding box center [837, 654] width 70 height 70
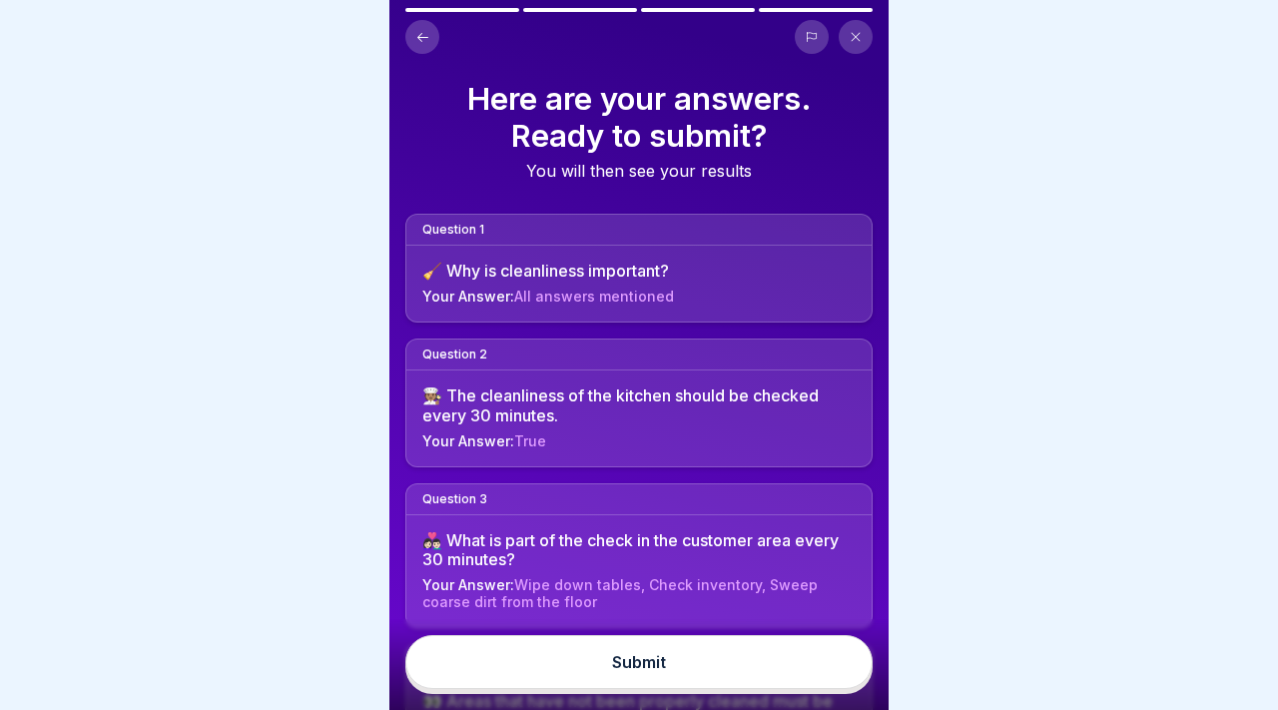
click at [801, 649] on button "Submit" at bounding box center [638, 662] width 467 height 54
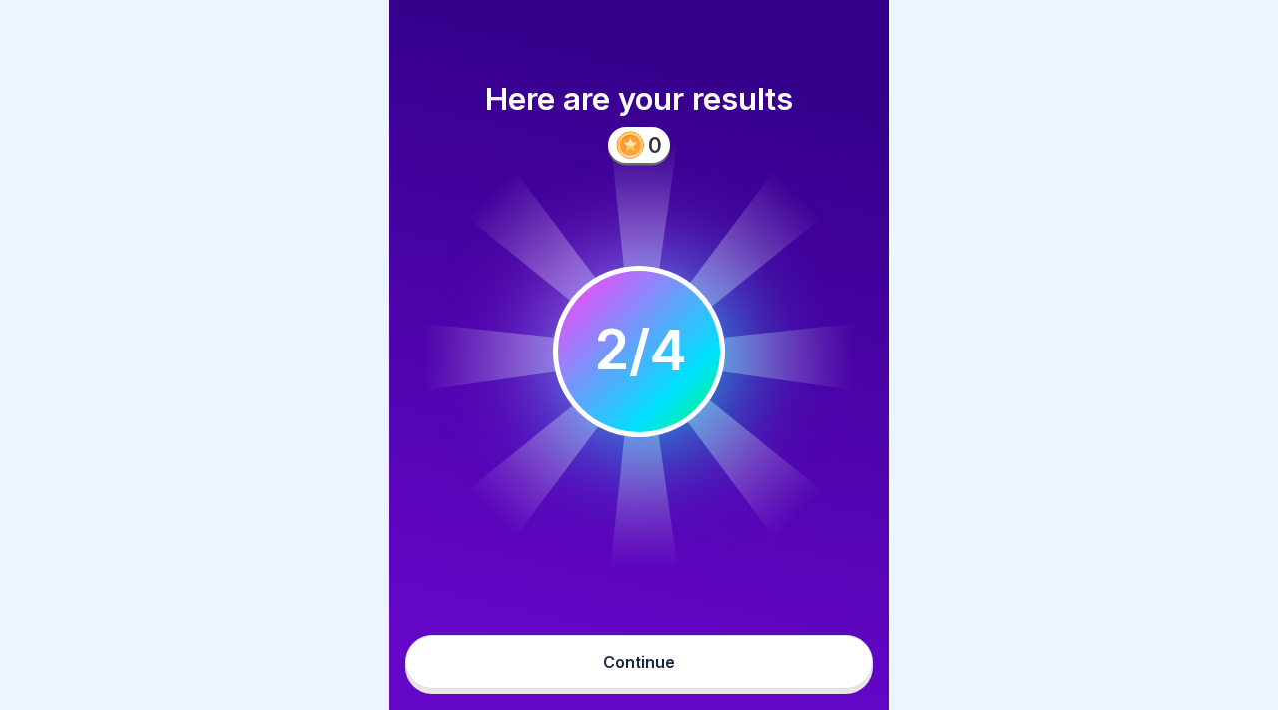
click at [638, 683] on button "Continue" at bounding box center [638, 662] width 467 height 54
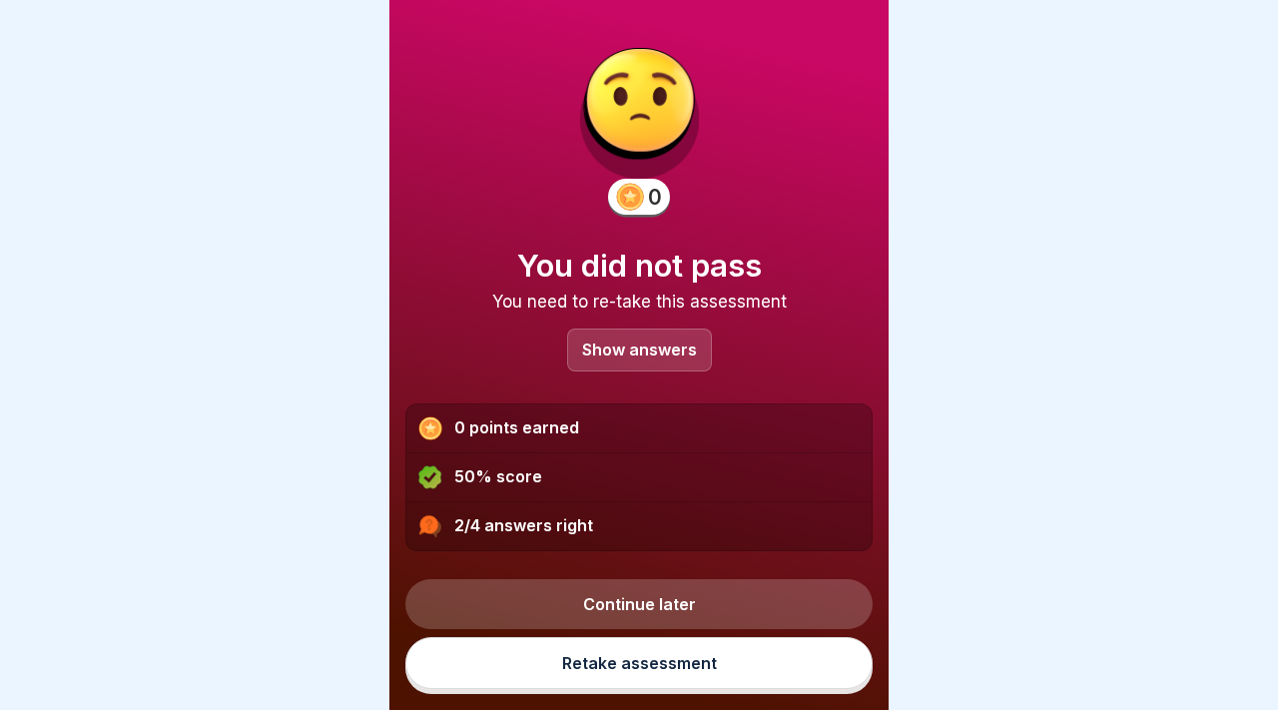
click at [633, 362] on div "Show answers" at bounding box center [639, 349] width 145 height 43
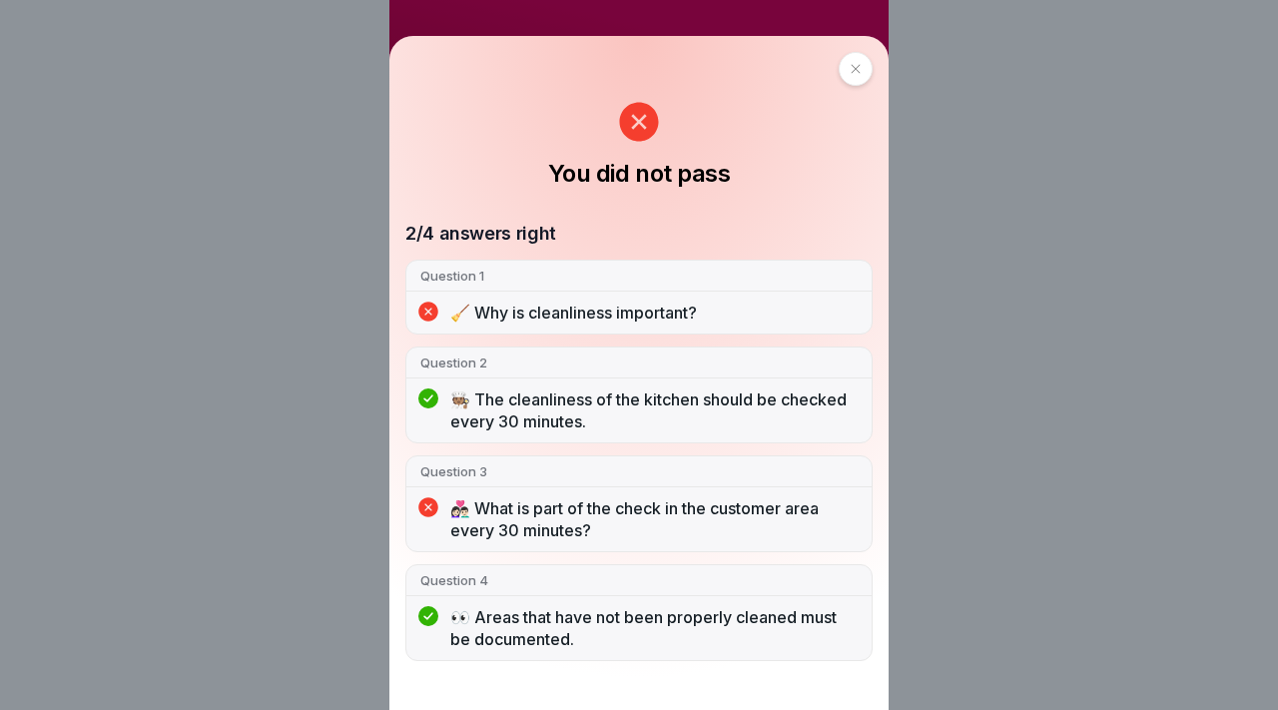
click at [847, 67] on div at bounding box center [855, 69] width 34 height 34
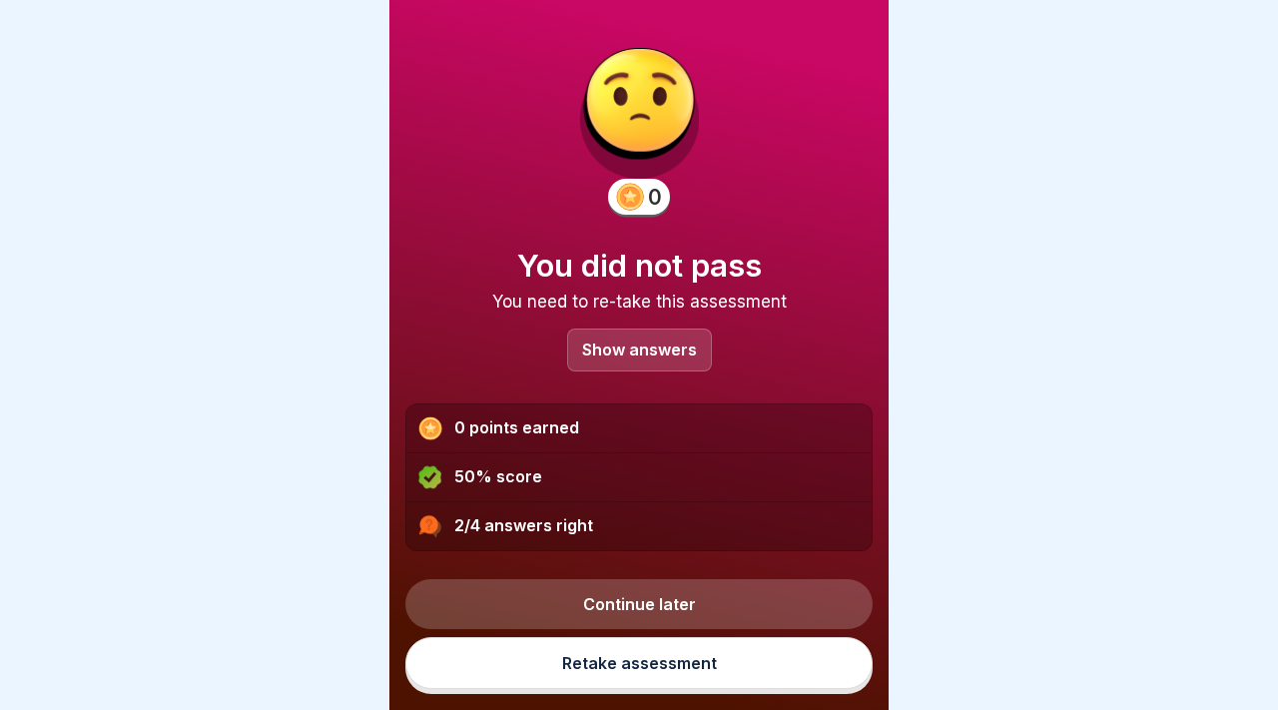
click at [684, 663] on link "Retake assessment" at bounding box center [638, 663] width 467 height 52
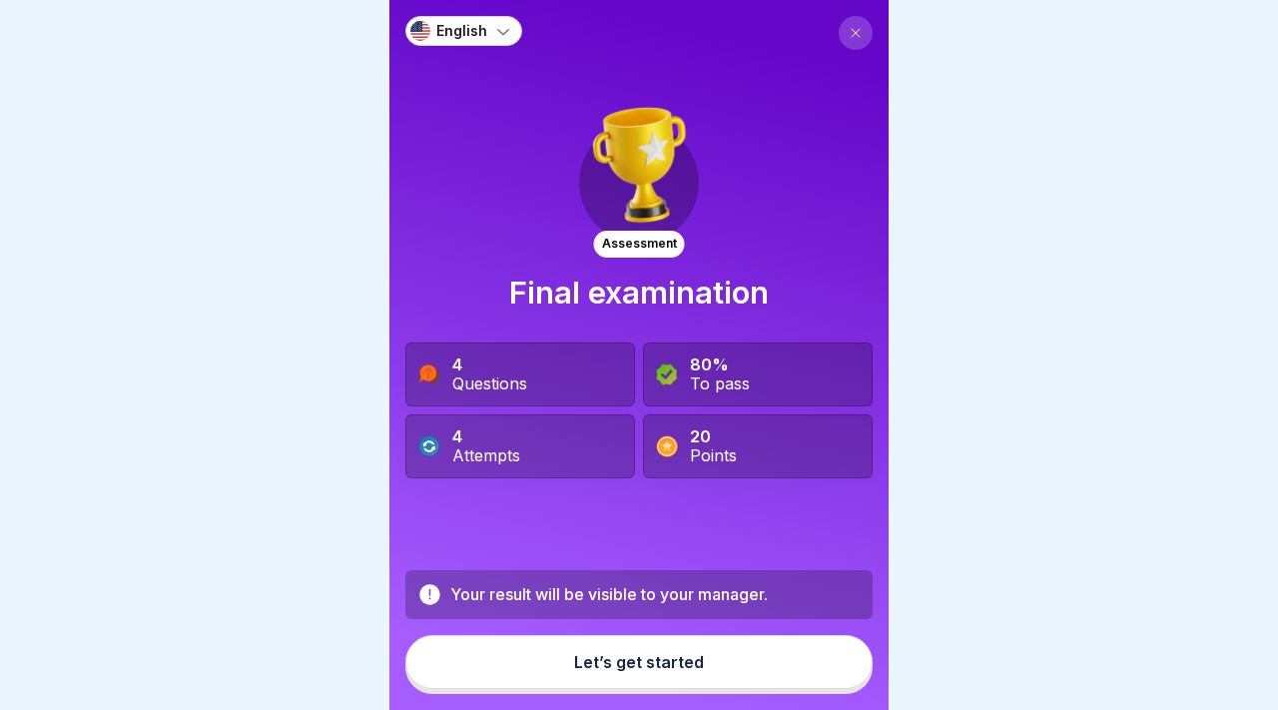
click at [684, 663] on div "Let’s get started" at bounding box center [639, 662] width 130 height 18
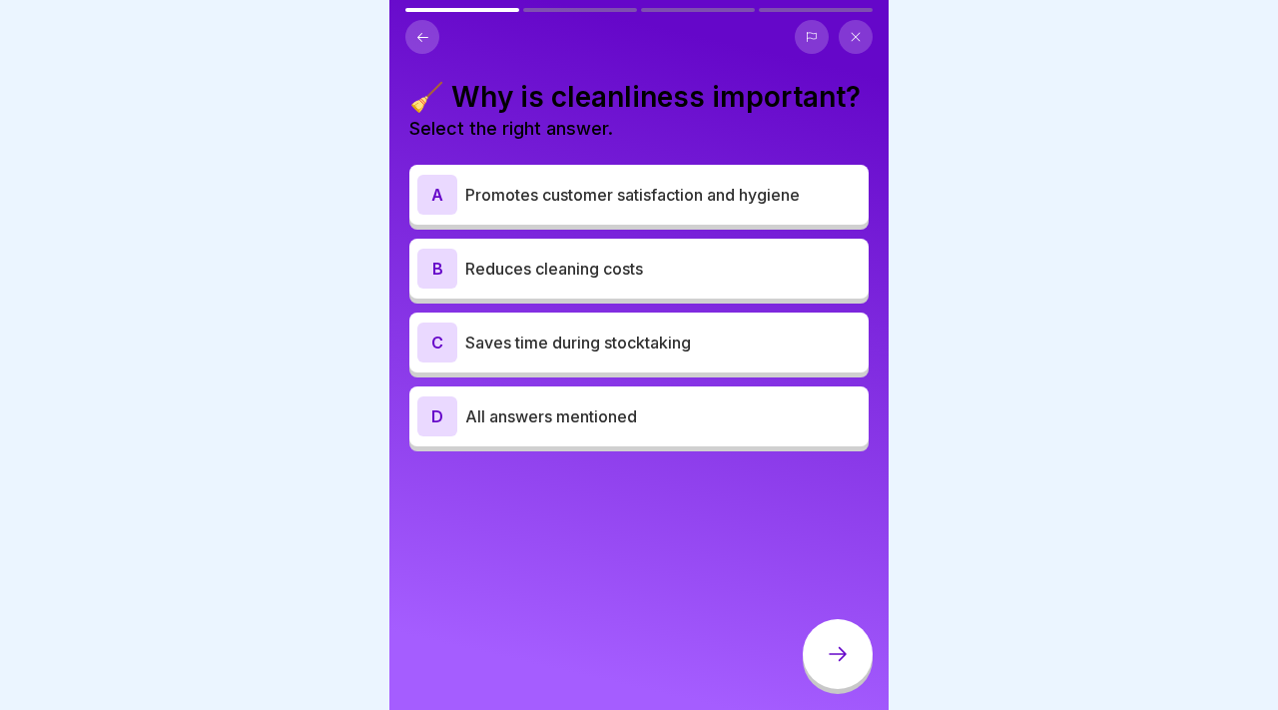
click at [575, 354] on div "C Saves time during stocktaking" at bounding box center [638, 342] width 443 height 40
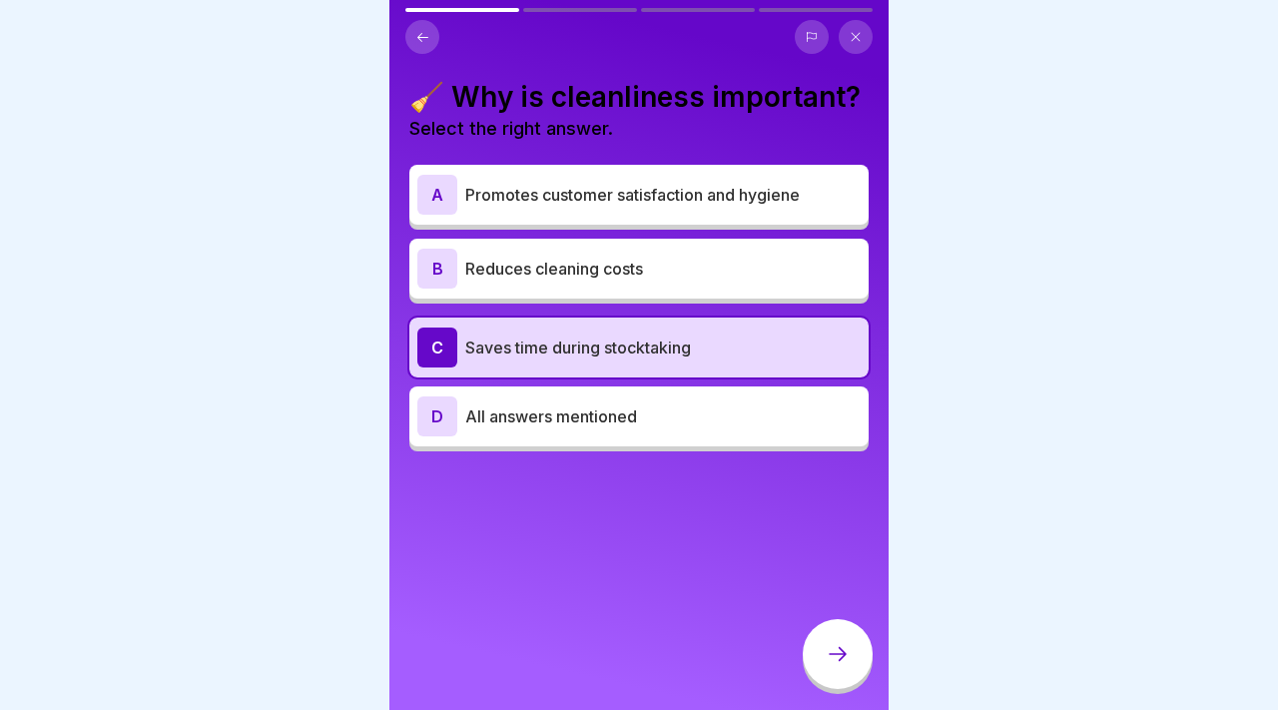
click at [868, 657] on div at bounding box center [837, 654] width 70 height 70
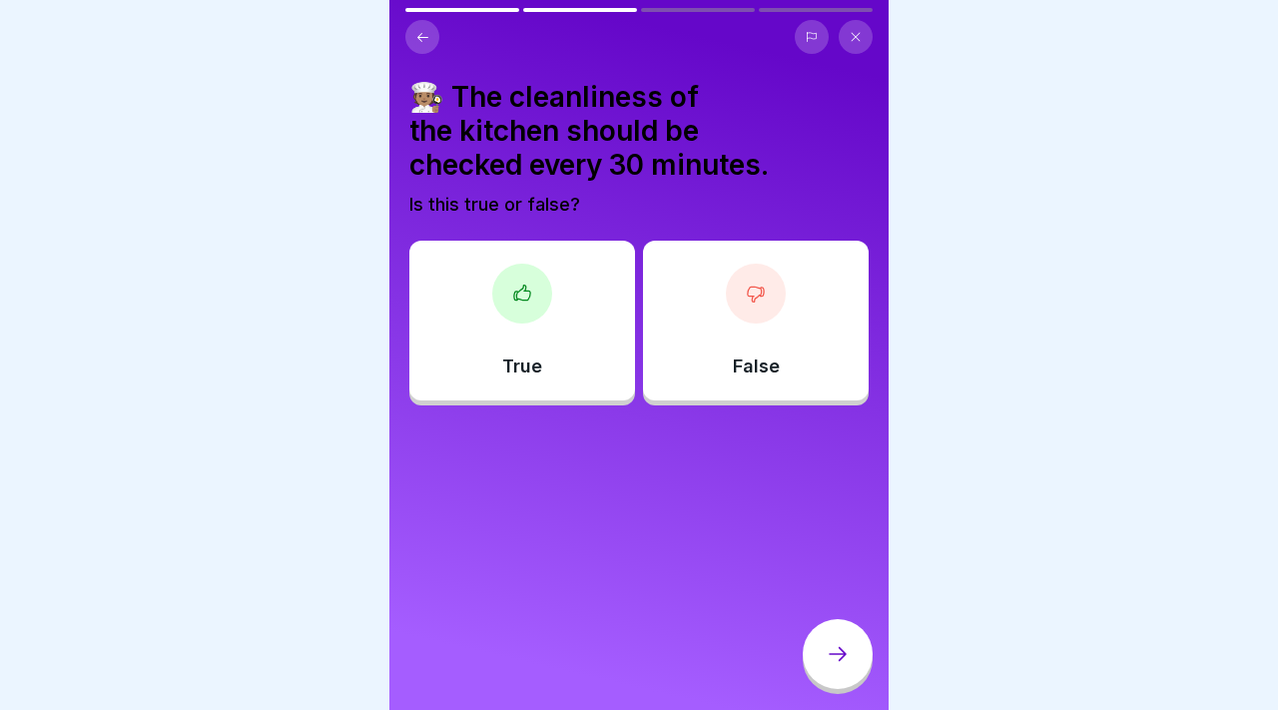
click at [560, 339] on div "True" at bounding box center [522, 321] width 226 height 160
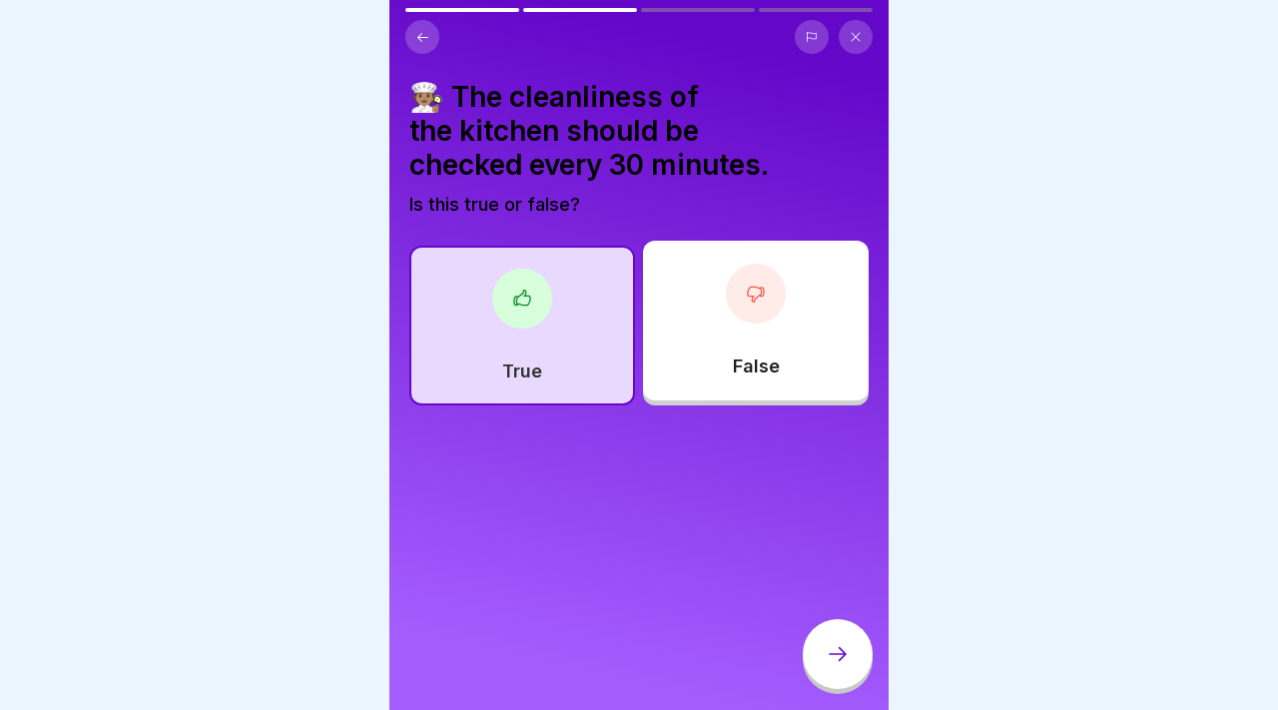
click at [839, 644] on icon at bounding box center [837, 654] width 24 height 24
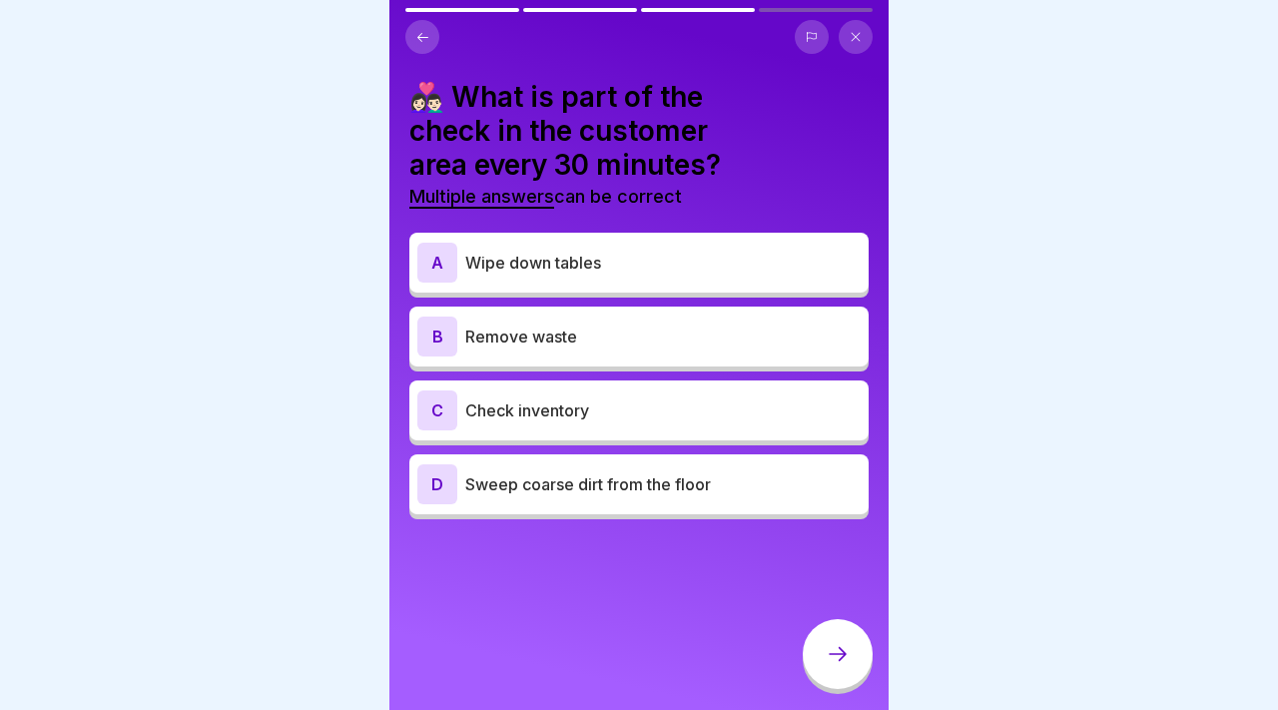
click at [641, 251] on p "Wipe down tables" at bounding box center [662, 263] width 395 height 24
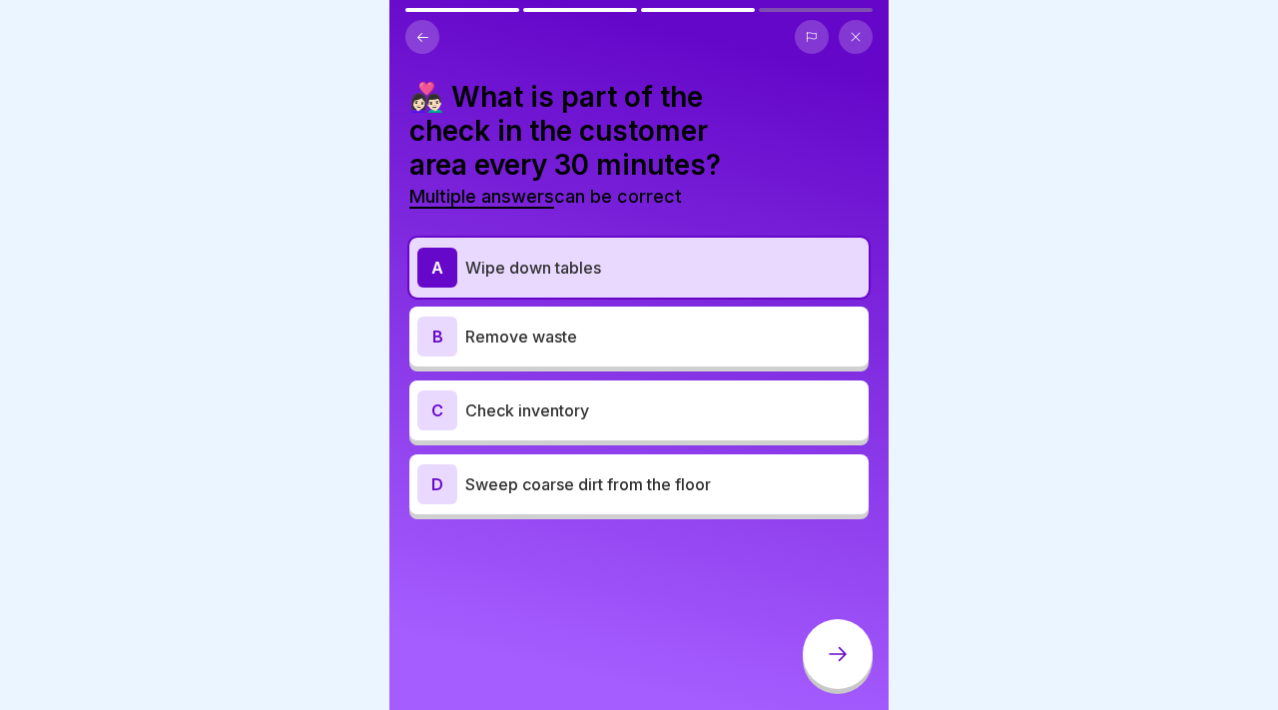
click at [685, 324] on p "Remove waste" at bounding box center [662, 336] width 395 height 24
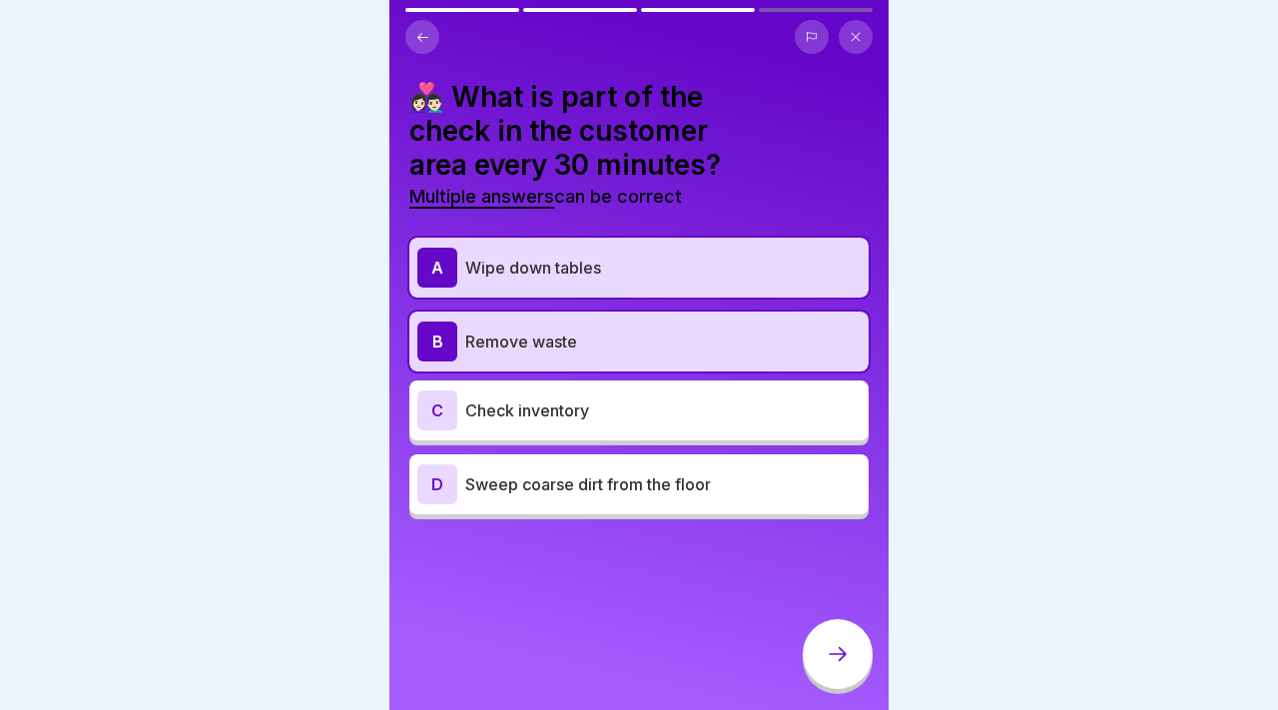
click at [663, 472] on p "Sweep coarse dirt from the floor" at bounding box center [662, 484] width 395 height 24
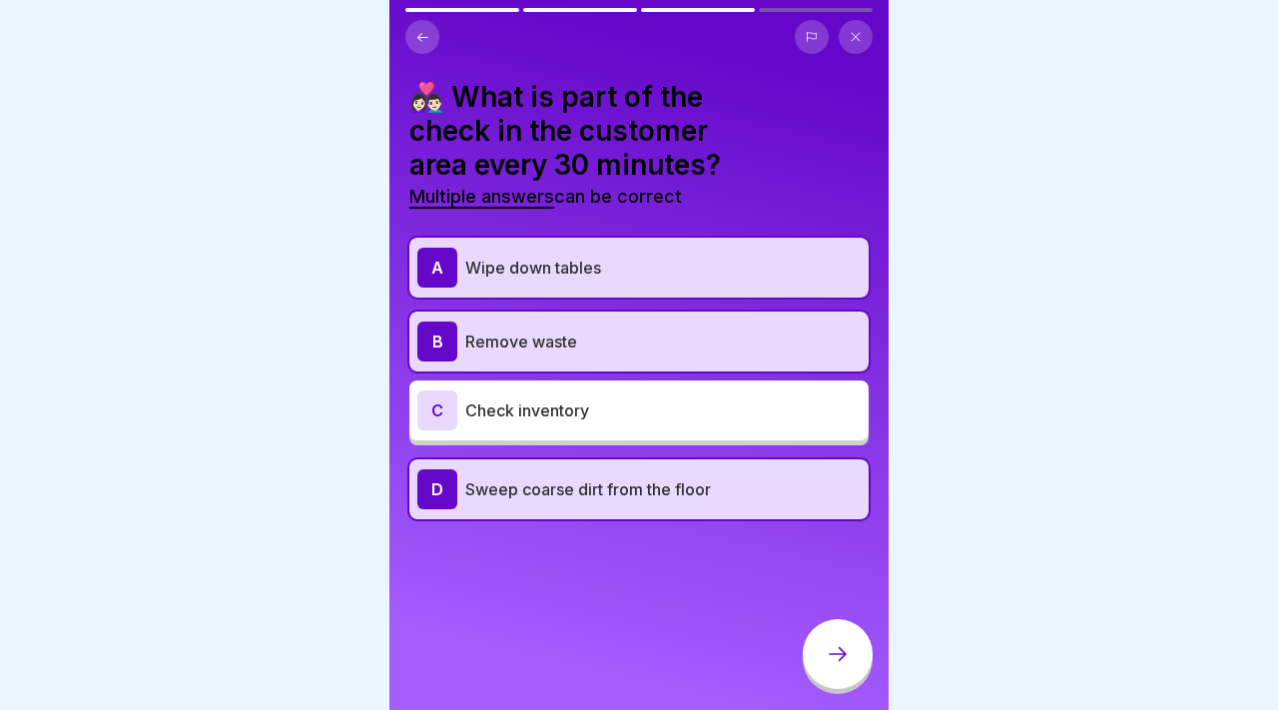
click at [808, 645] on div at bounding box center [837, 654] width 70 height 70
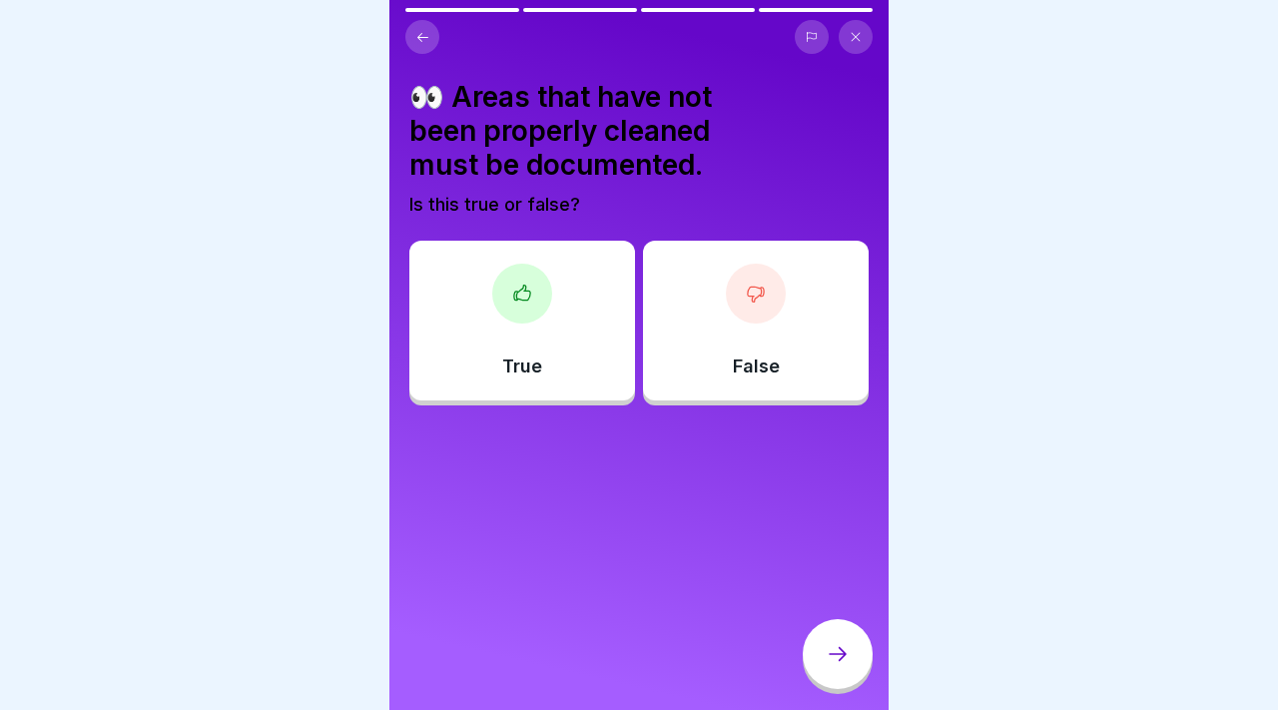
click at [578, 301] on div "True" at bounding box center [522, 321] width 226 height 160
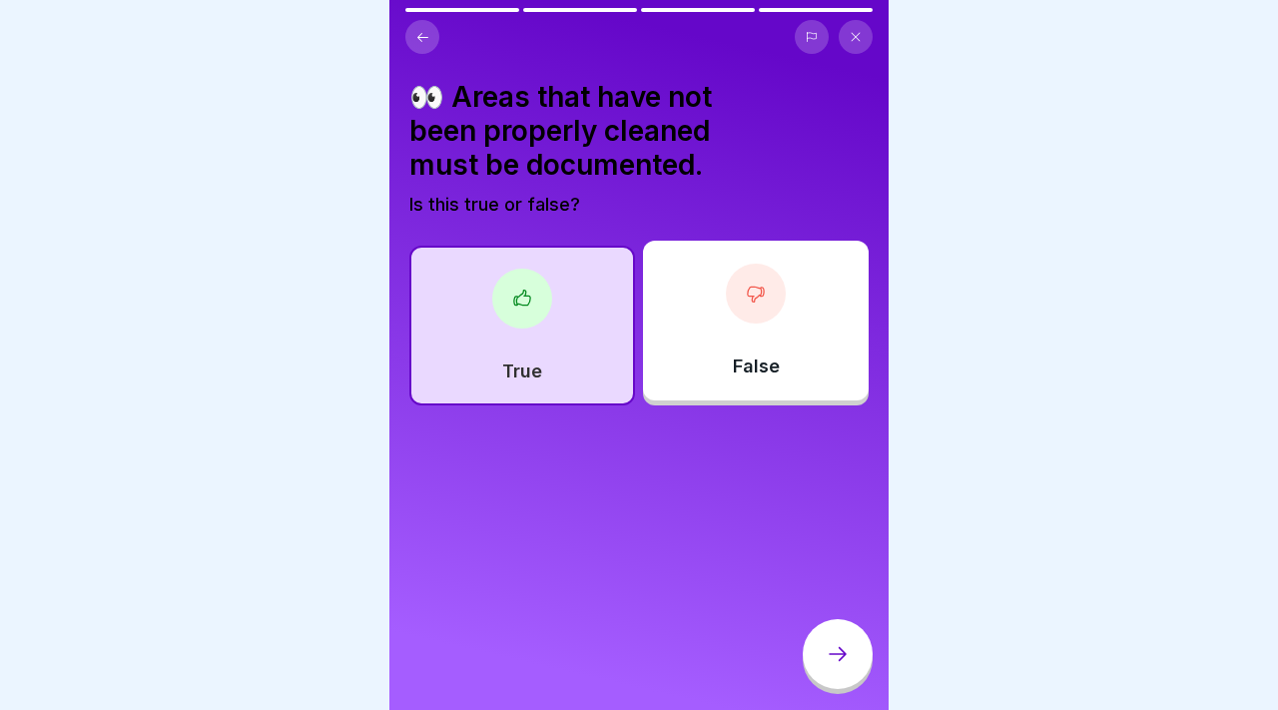
click at [825, 635] on div at bounding box center [837, 654] width 70 height 70
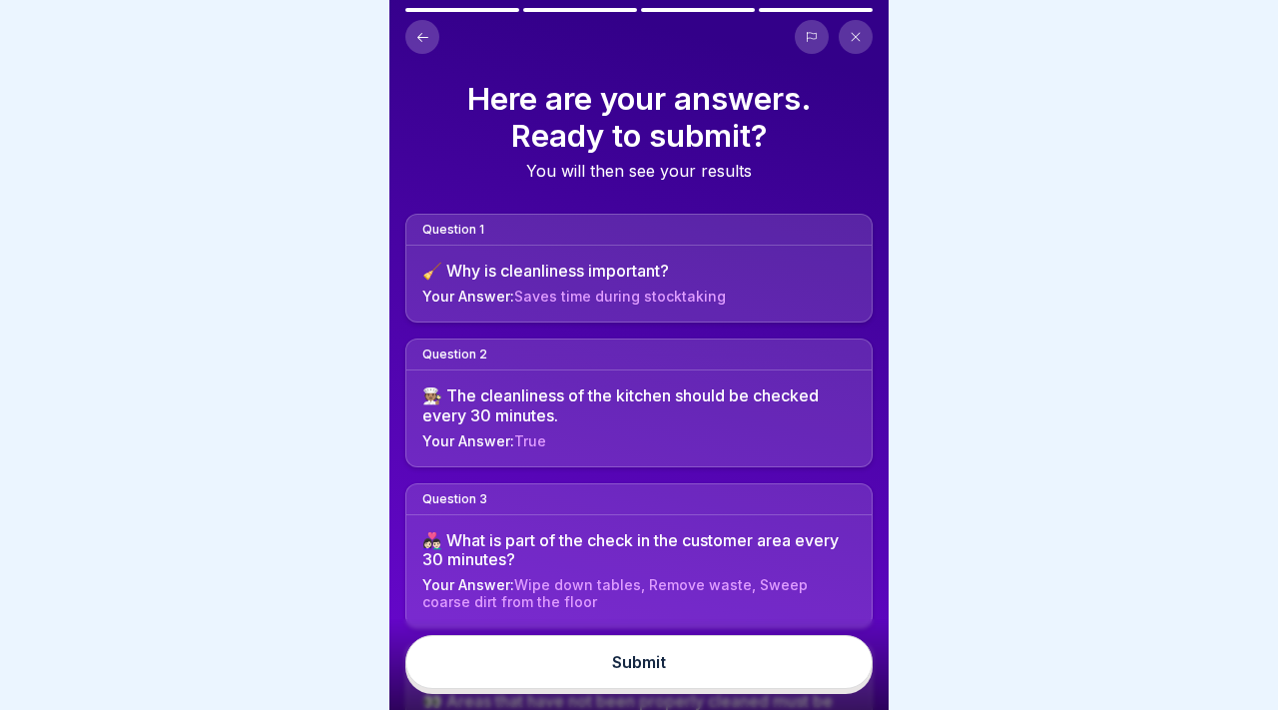
click at [796, 658] on button "Submit" at bounding box center [638, 662] width 467 height 54
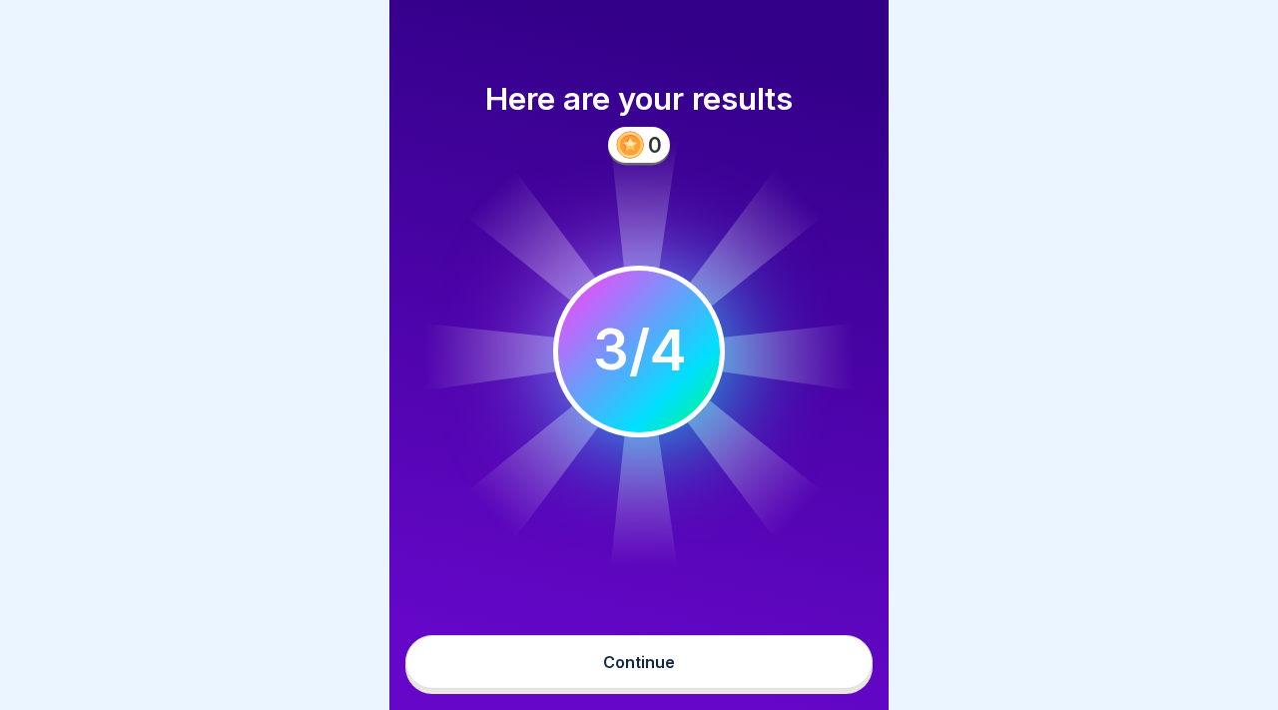
click at [714, 664] on button "Continue" at bounding box center [638, 662] width 467 height 54
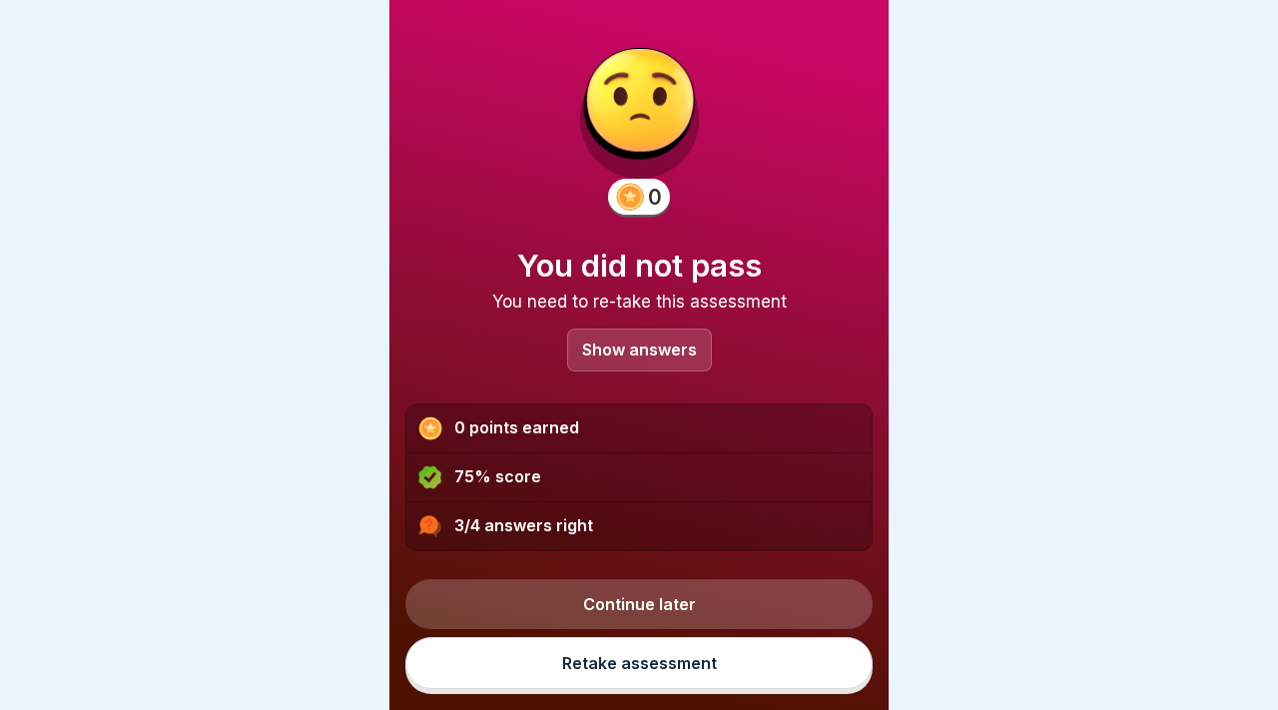
click at [656, 359] on div "Show answers" at bounding box center [639, 349] width 145 height 43
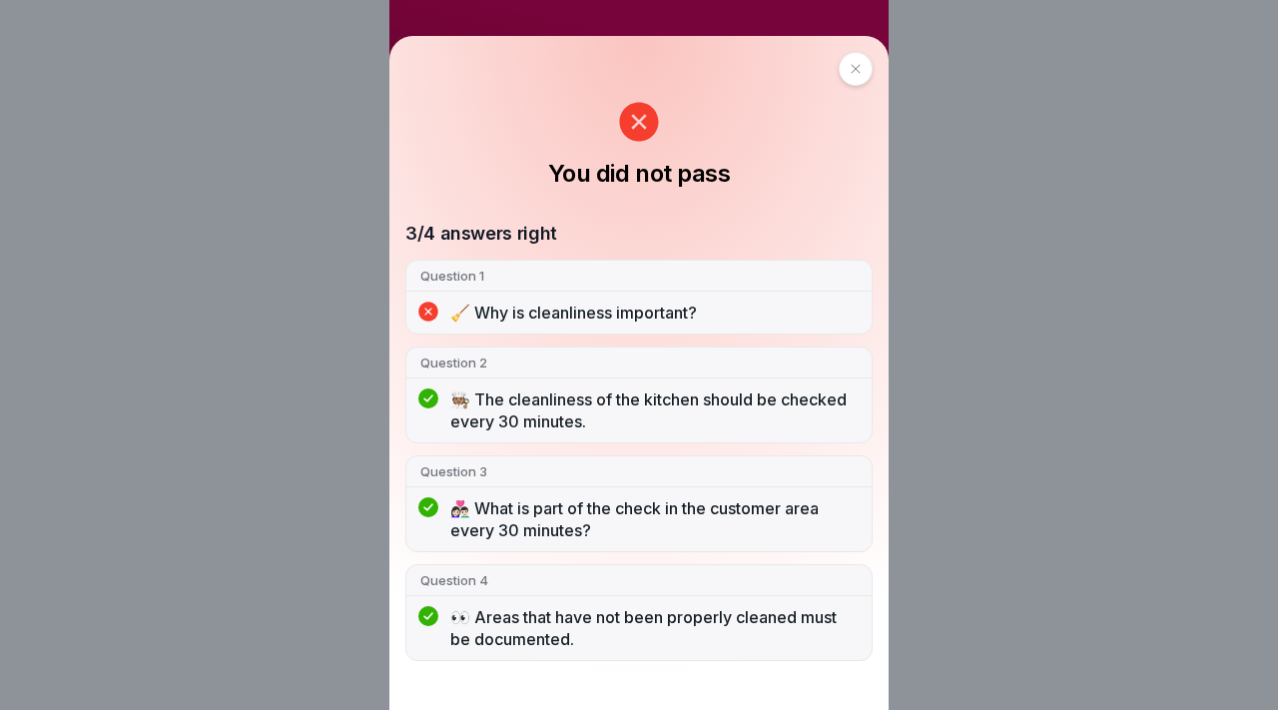
click at [846, 86] on div "You did not pass 3/4 answers right Question 1 🧹 Why is cleanliness important? Q…" at bounding box center [638, 356] width 499 height 641
click at [855, 75] on div at bounding box center [855, 69] width 34 height 34
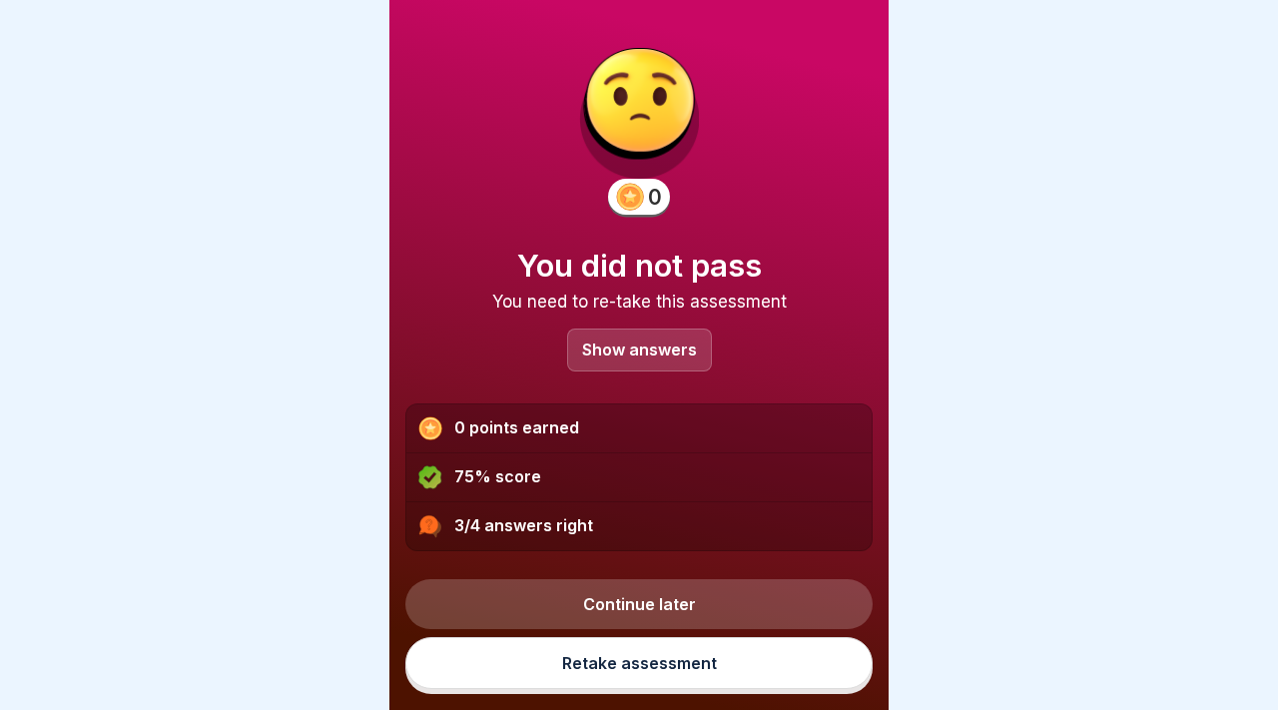
click at [604, 679] on link "Retake assessment" at bounding box center [638, 663] width 467 height 52
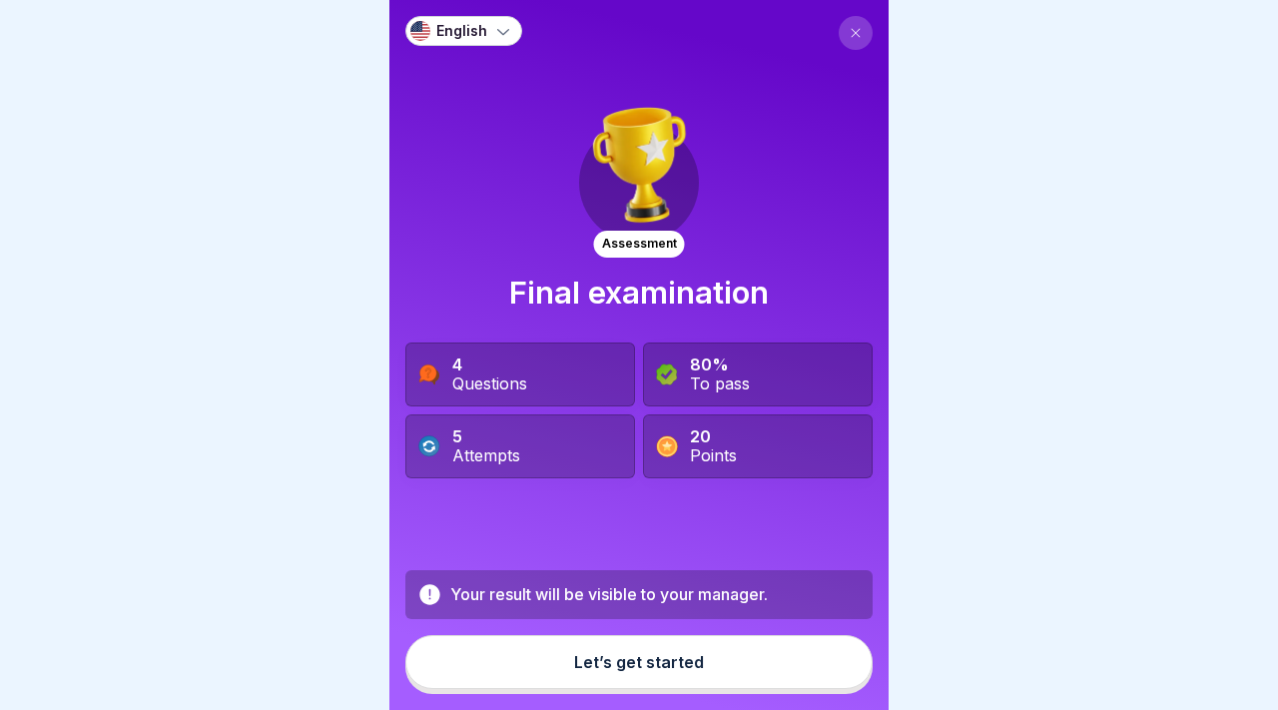
click at [609, 656] on div "Let’s get started" at bounding box center [639, 662] width 130 height 18
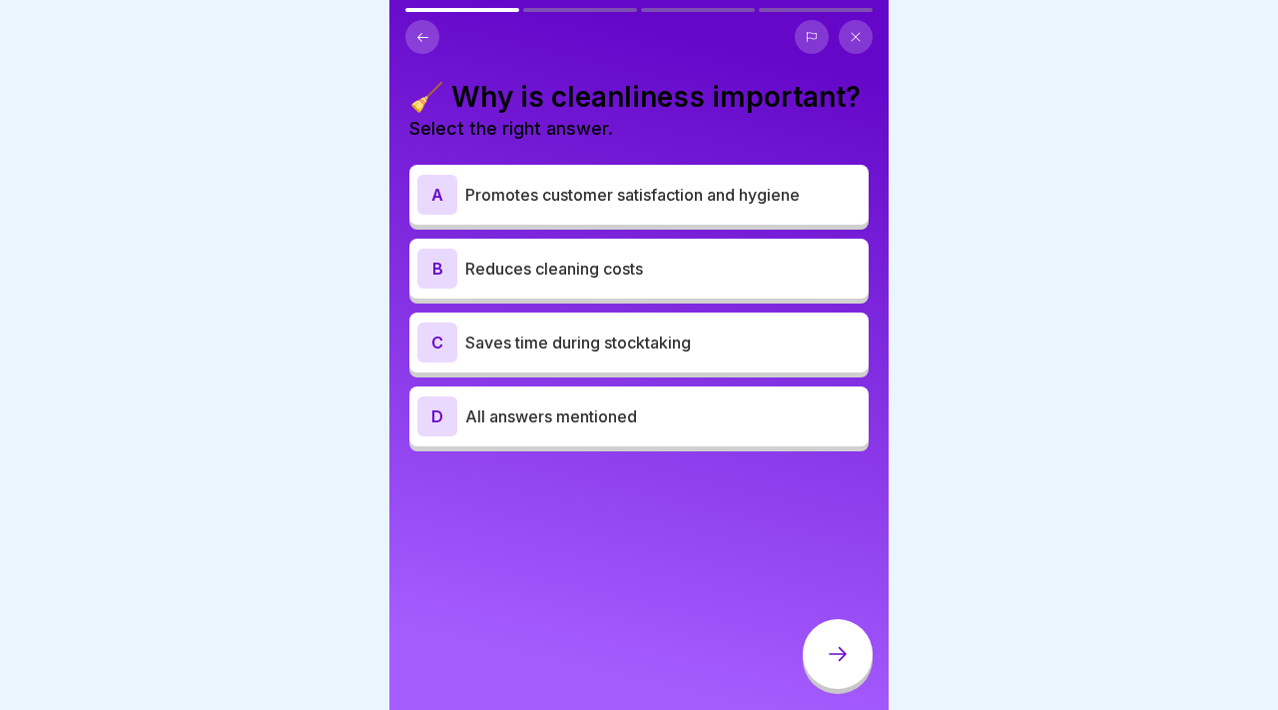
click at [628, 408] on p "All answers mentioned" at bounding box center [662, 416] width 395 height 24
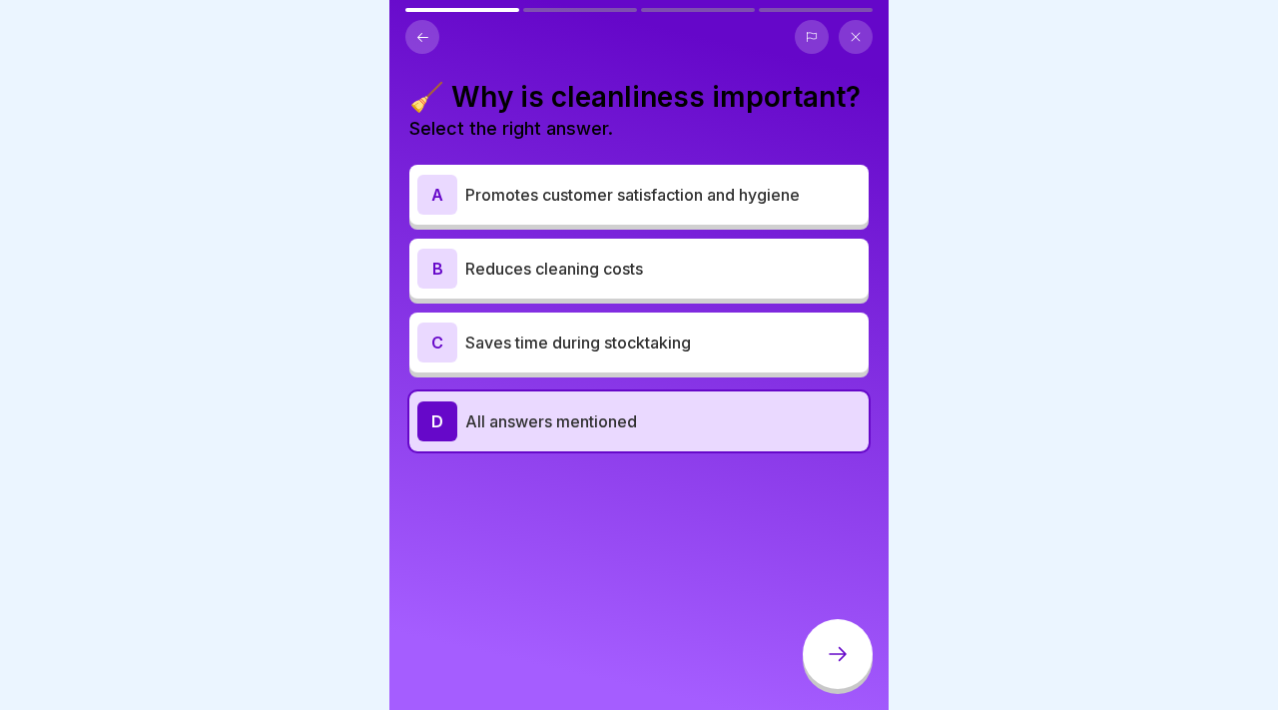
click at [843, 633] on div at bounding box center [837, 654] width 70 height 70
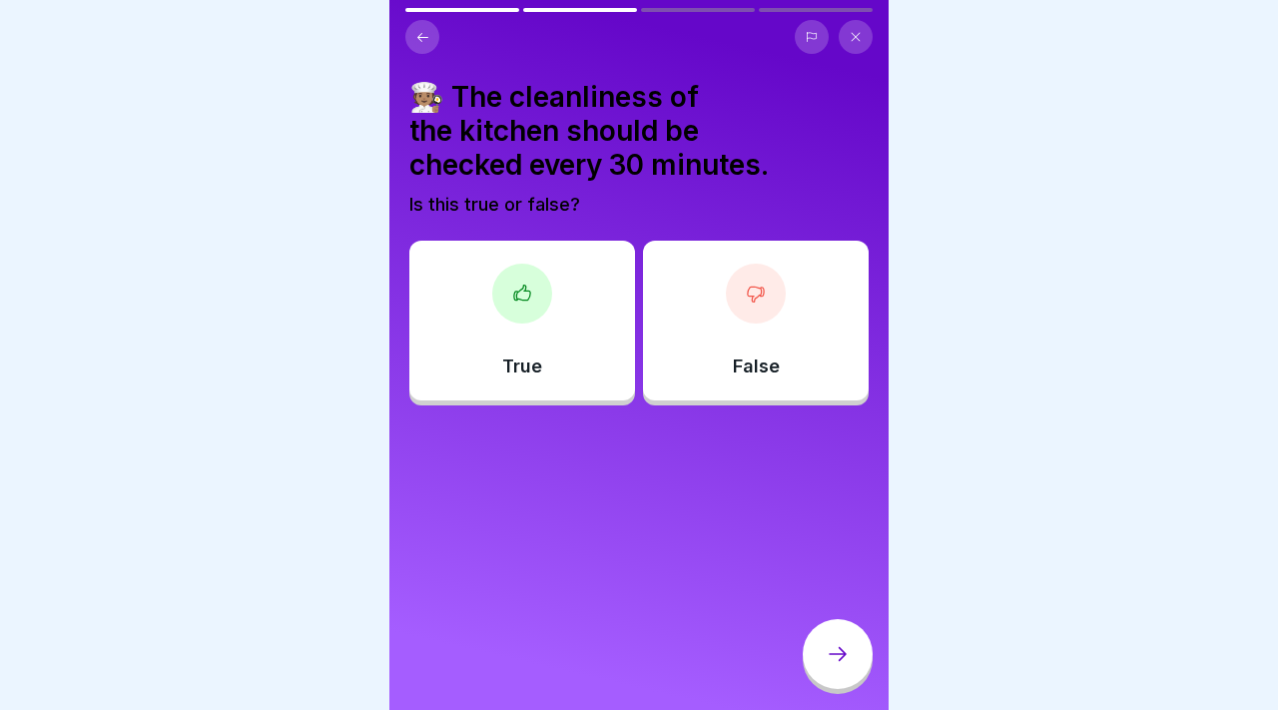
click at [542, 354] on div "True" at bounding box center [522, 321] width 226 height 160
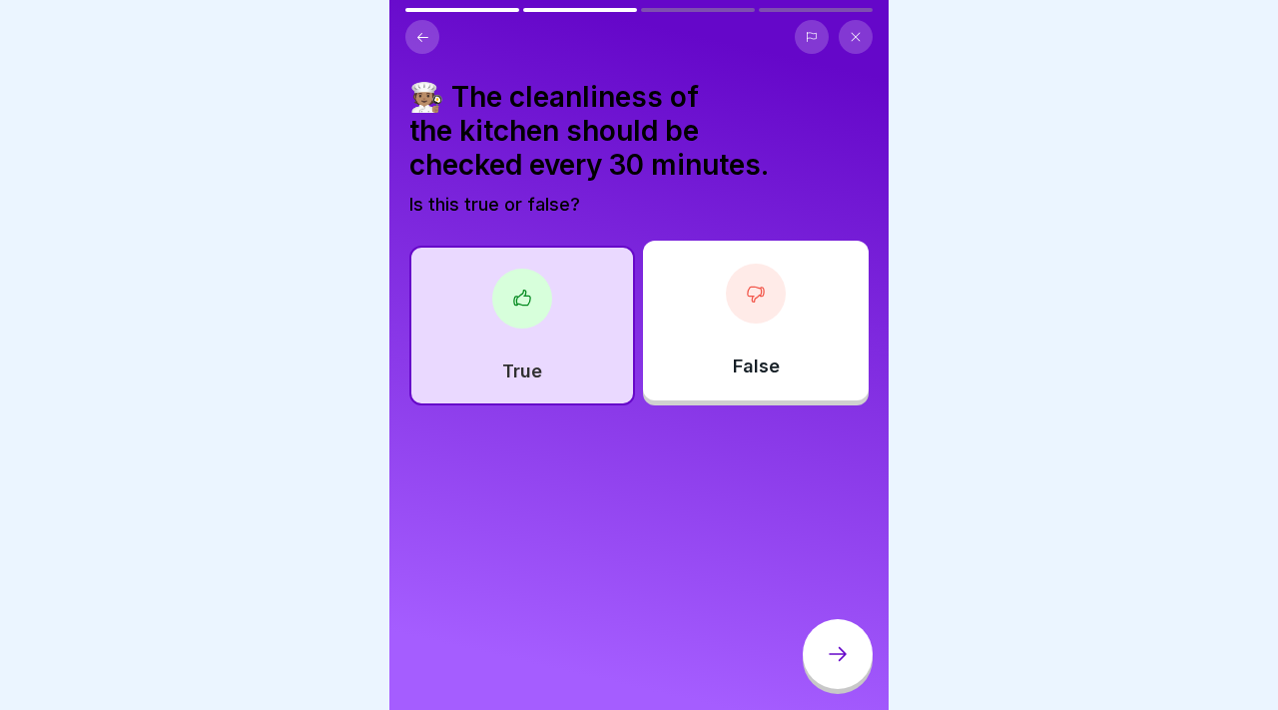
click at [827, 643] on icon at bounding box center [837, 654] width 24 height 24
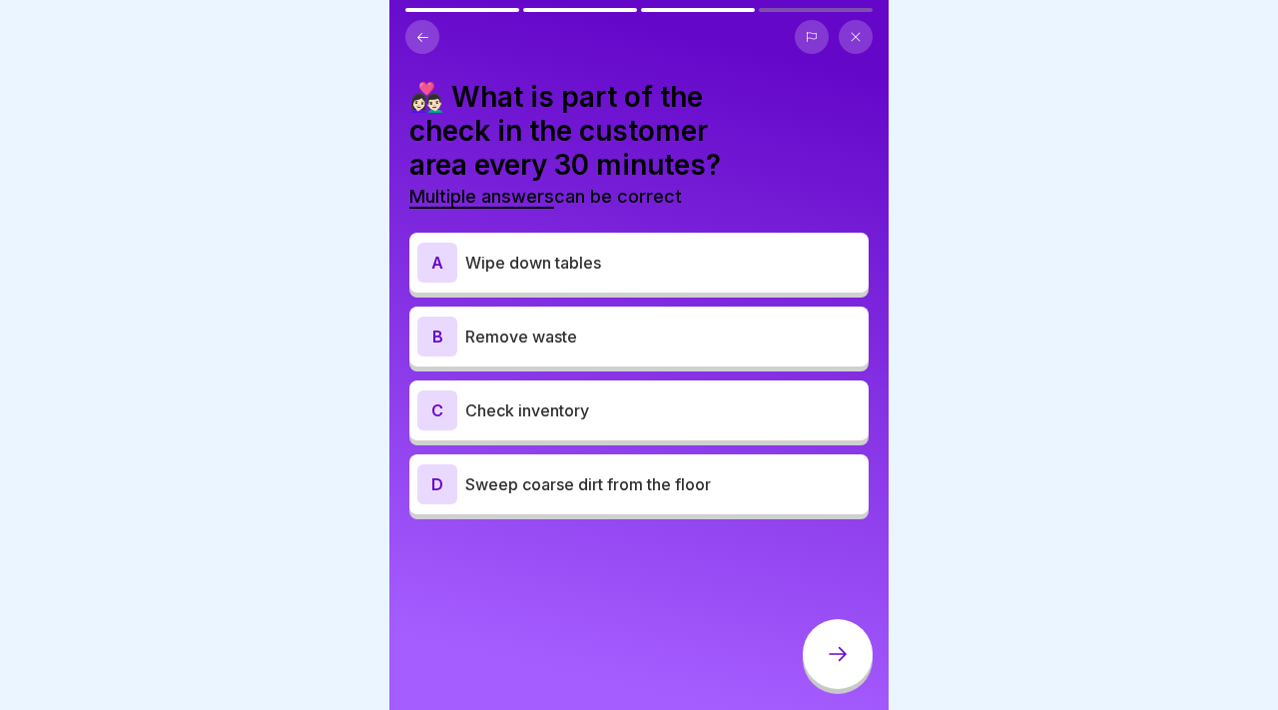
click at [617, 306] on div "B Remove waste" at bounding box center [638, 336] width 459 height 60
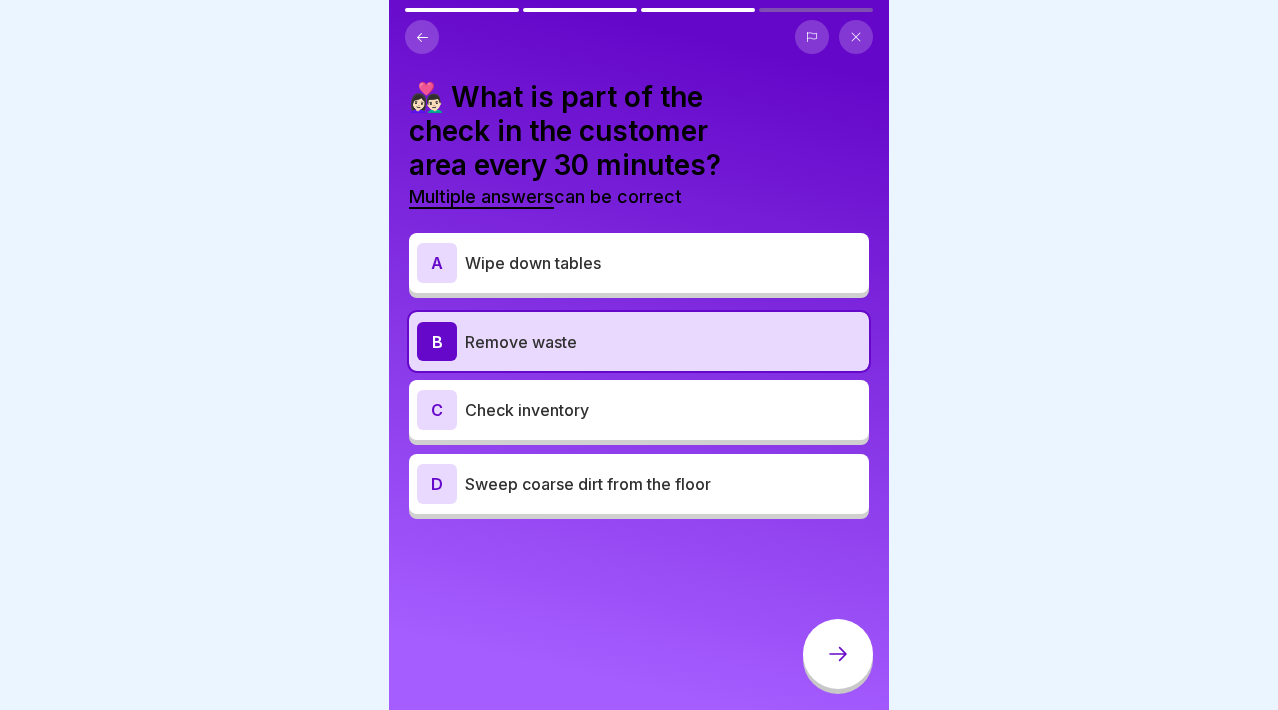
click at [624, 251] on p "Wipe down tables" at bounding box center [662, 263] width 395 height 24
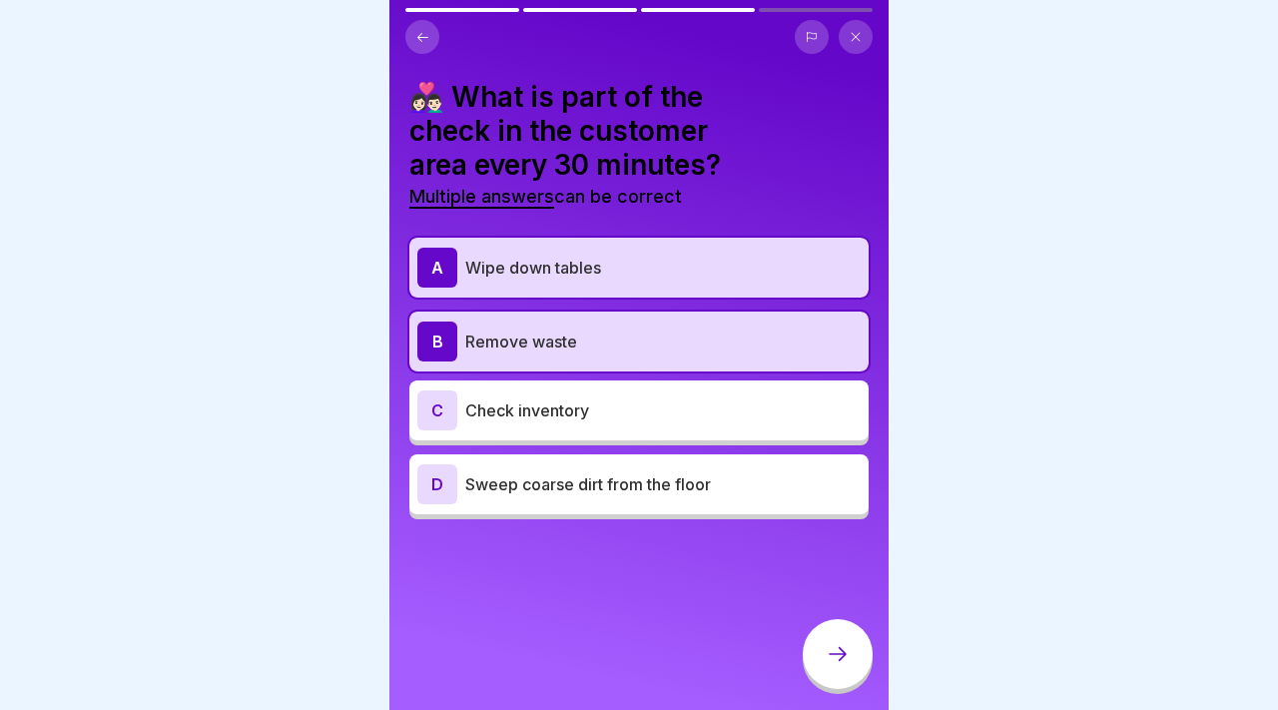
click at [627, 418] on div "A Wipe down tables B Remove waste C Check inventory D Sweep coarse dirt from th…" at bounding box center [638, 378] width 459 height 281
click at [627, 472] on p "Sweep coarse dirt from the floor" at bounding box center [662, 484] width 395 height 24
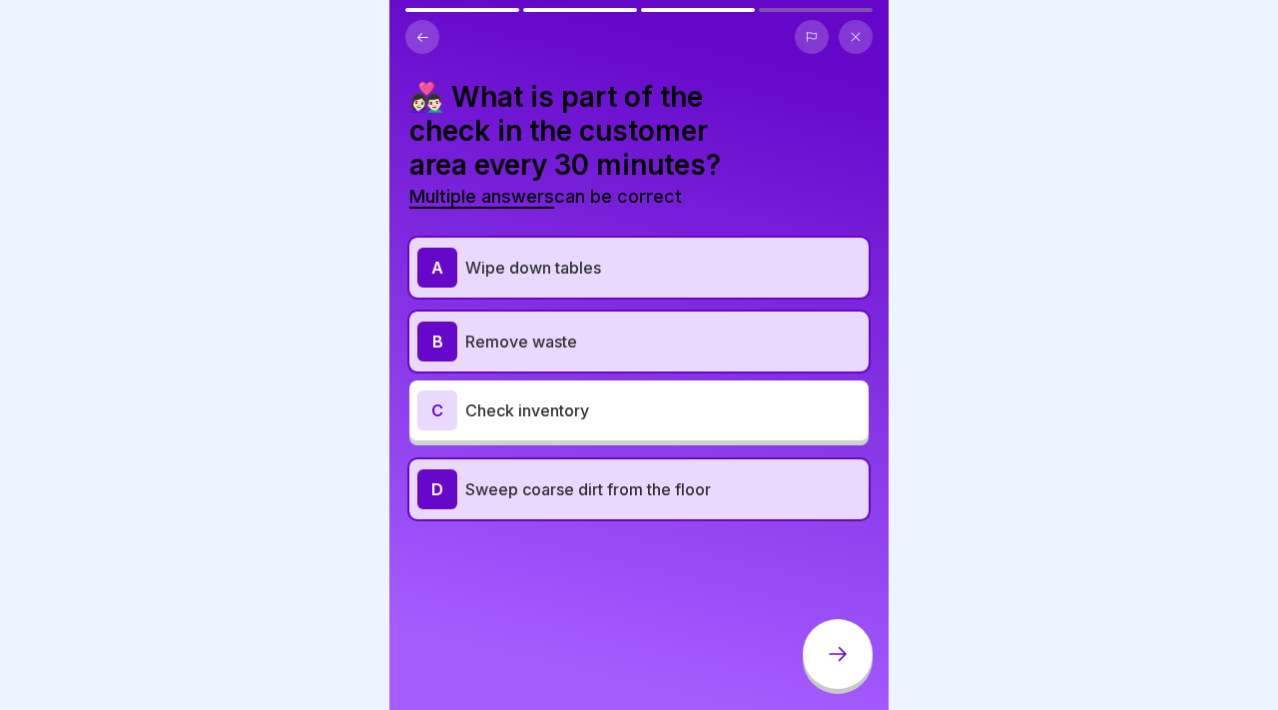
click at [836, 658] on icon at bounding box center [837, 654] width 24 height 24
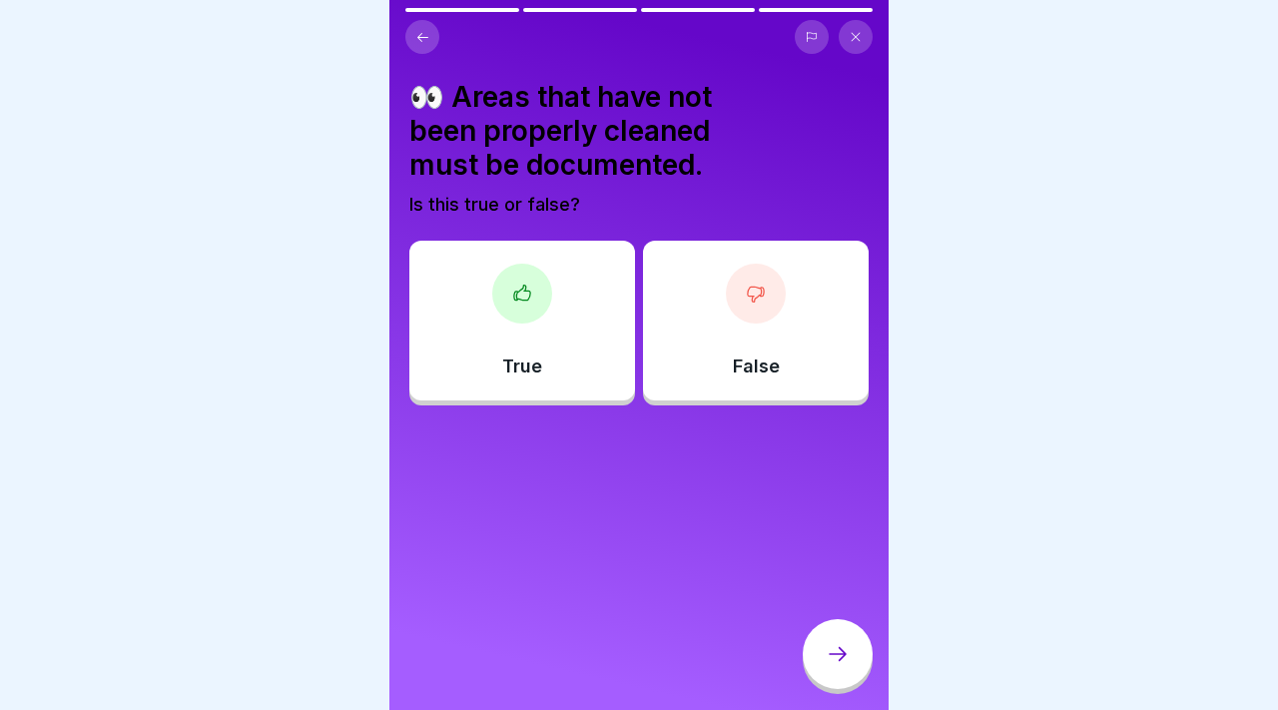
click at [576, 321] on div "True" at bounding box center [522, 321] width 226 height 160
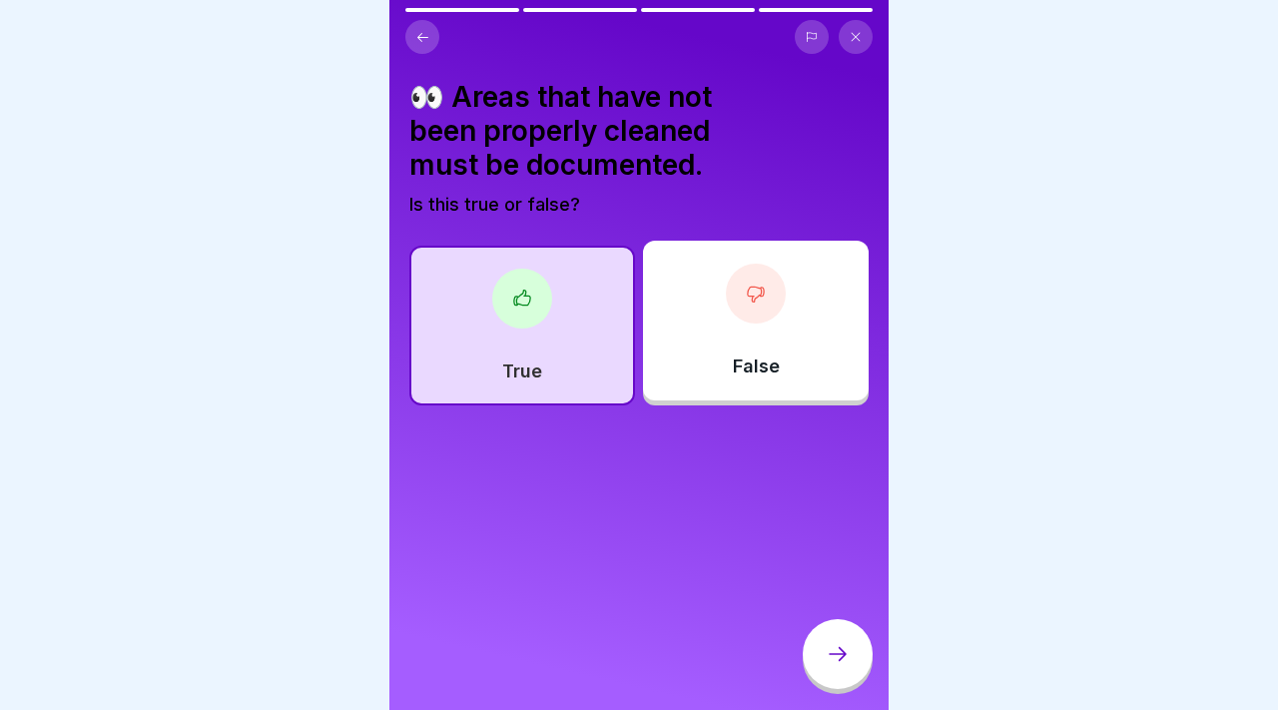
click at [830, 682] on div at bounding box center [837, 654] width 70 height 70
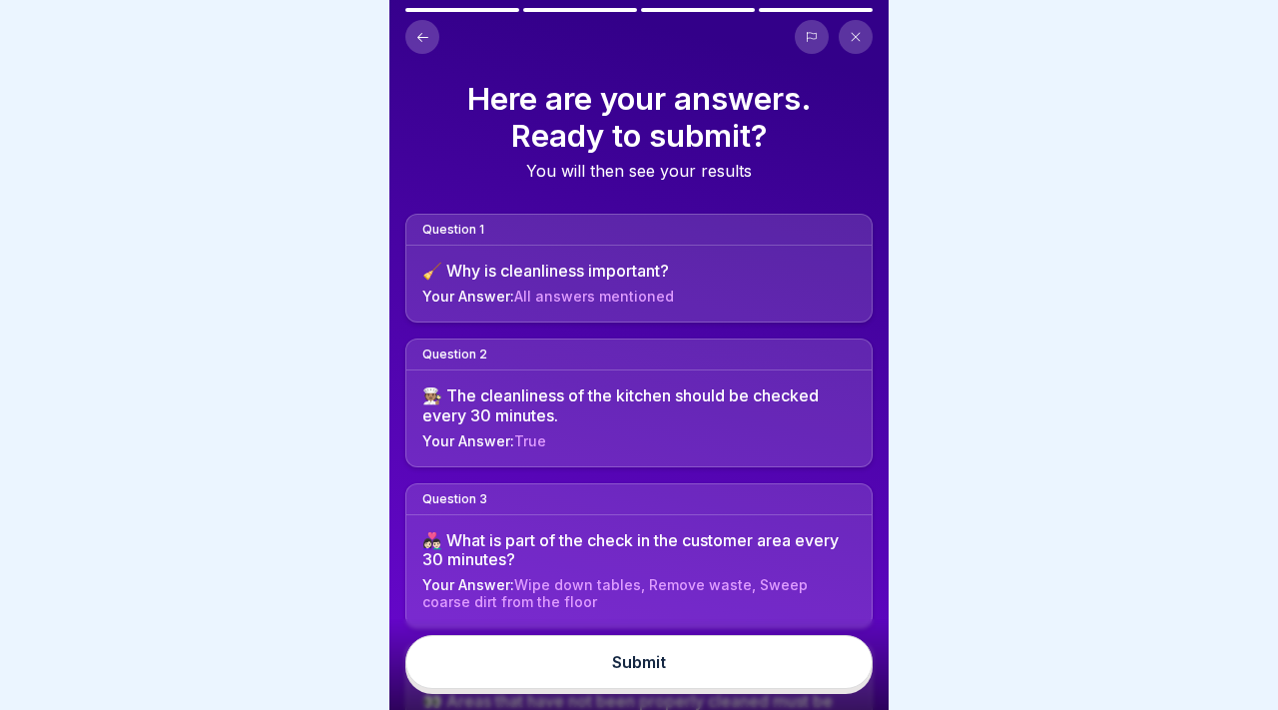
click at [830, 682] on button "Submit" at bounding box center [638, 662] width 467 height 54
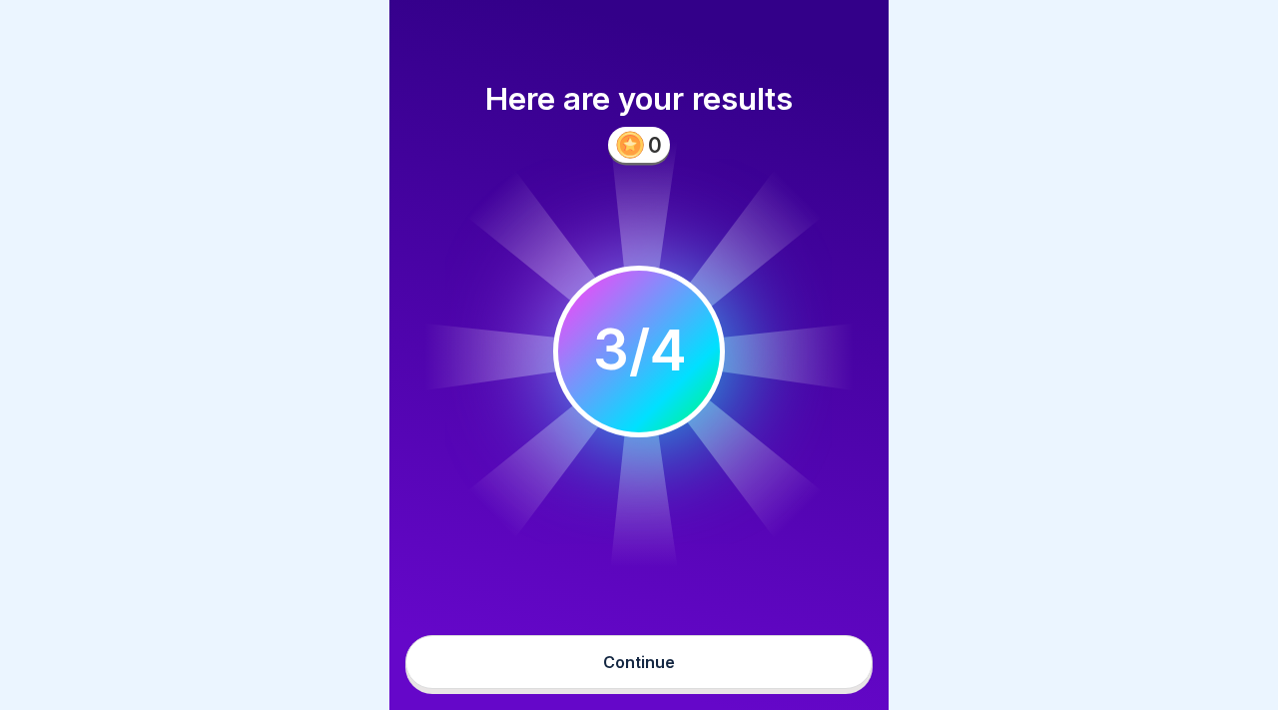
click at [654, 653] on div "Continue" at bounding box center [639, 662] width 72 height 18
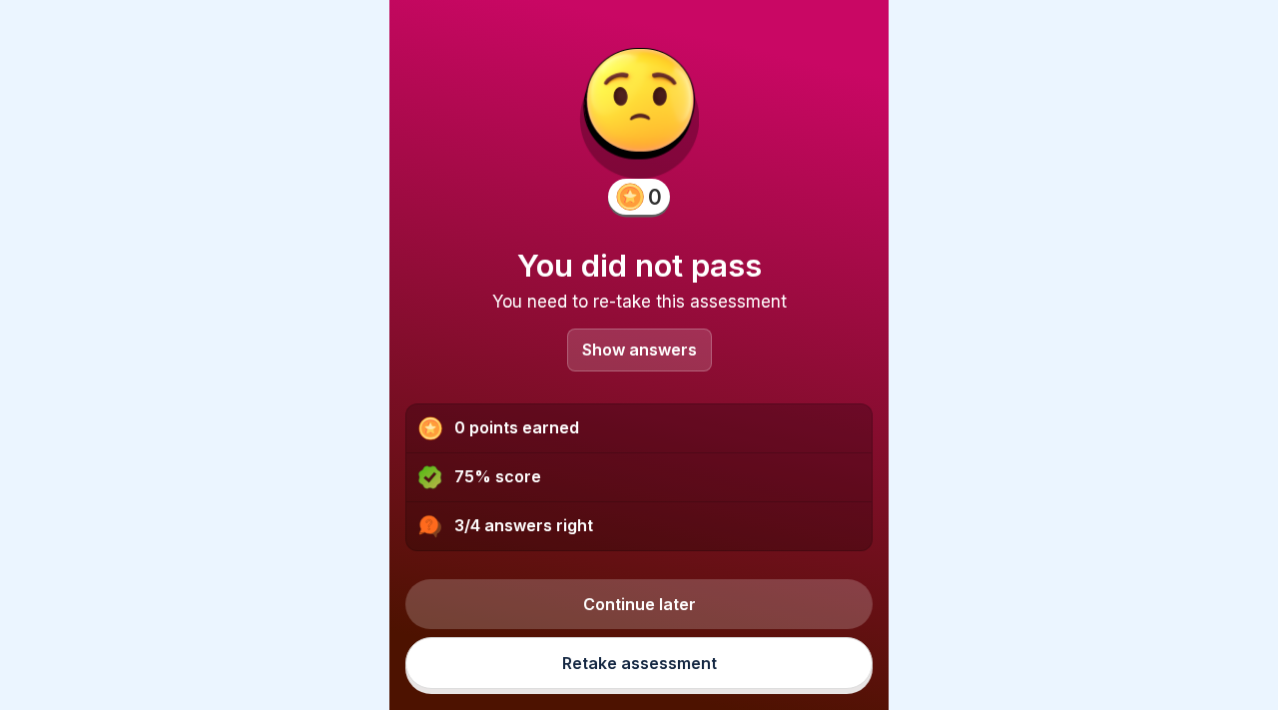
click at [685, 342] on p "Show answers" at bounding box center [639, 349] width 115 height 17
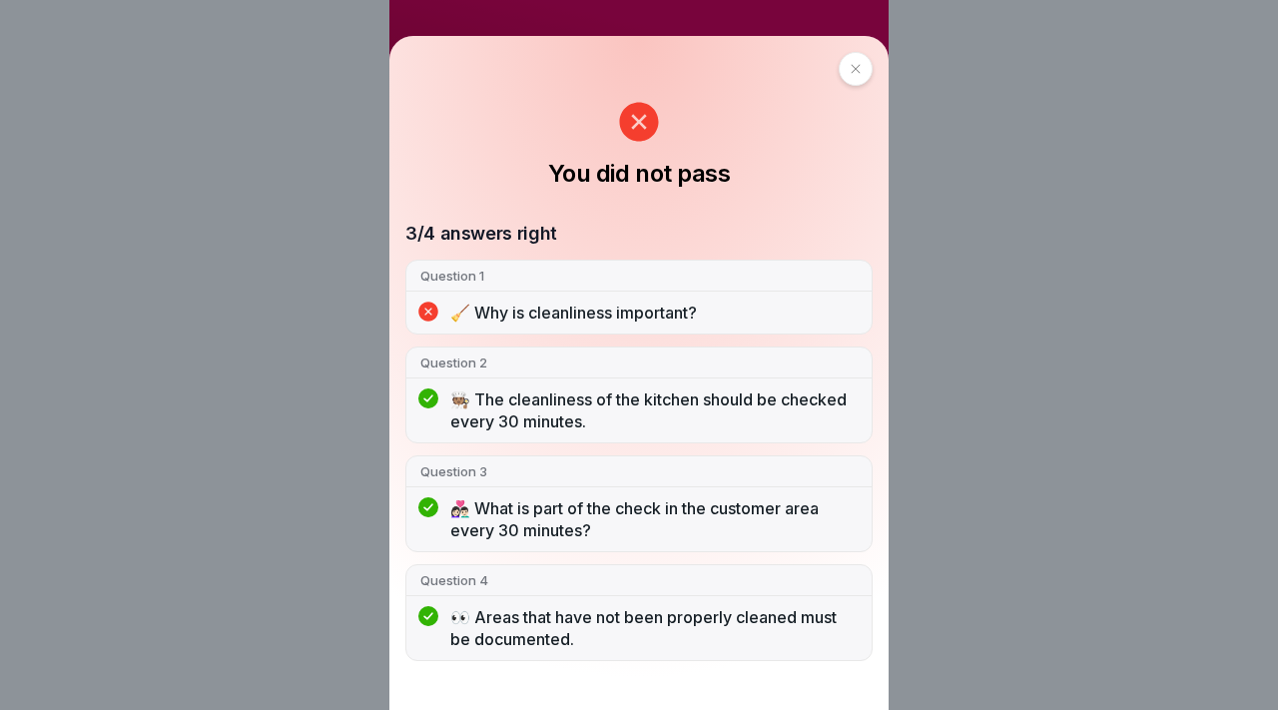
click at [848, 75] on div at bounding box center [855, 69] width 34 height 34
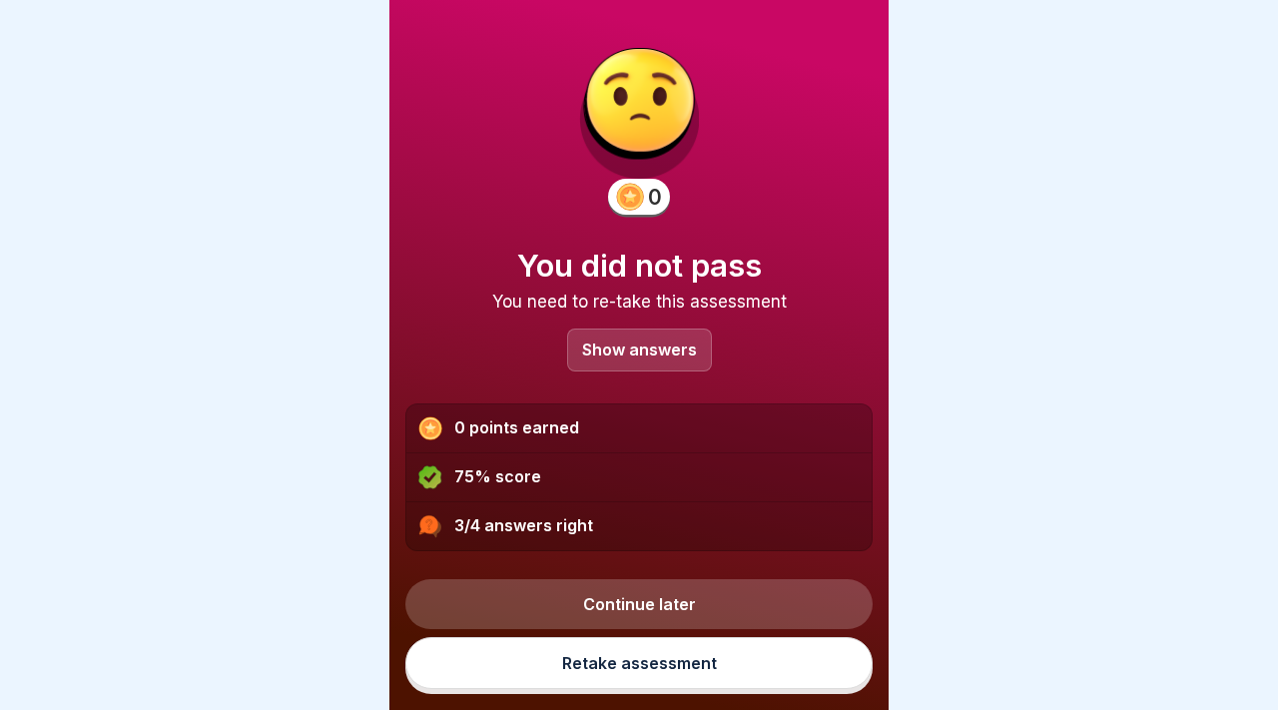
click at [693, 675] on link "Retake assessment" at bounding box center [638, 663] width 467 height 52
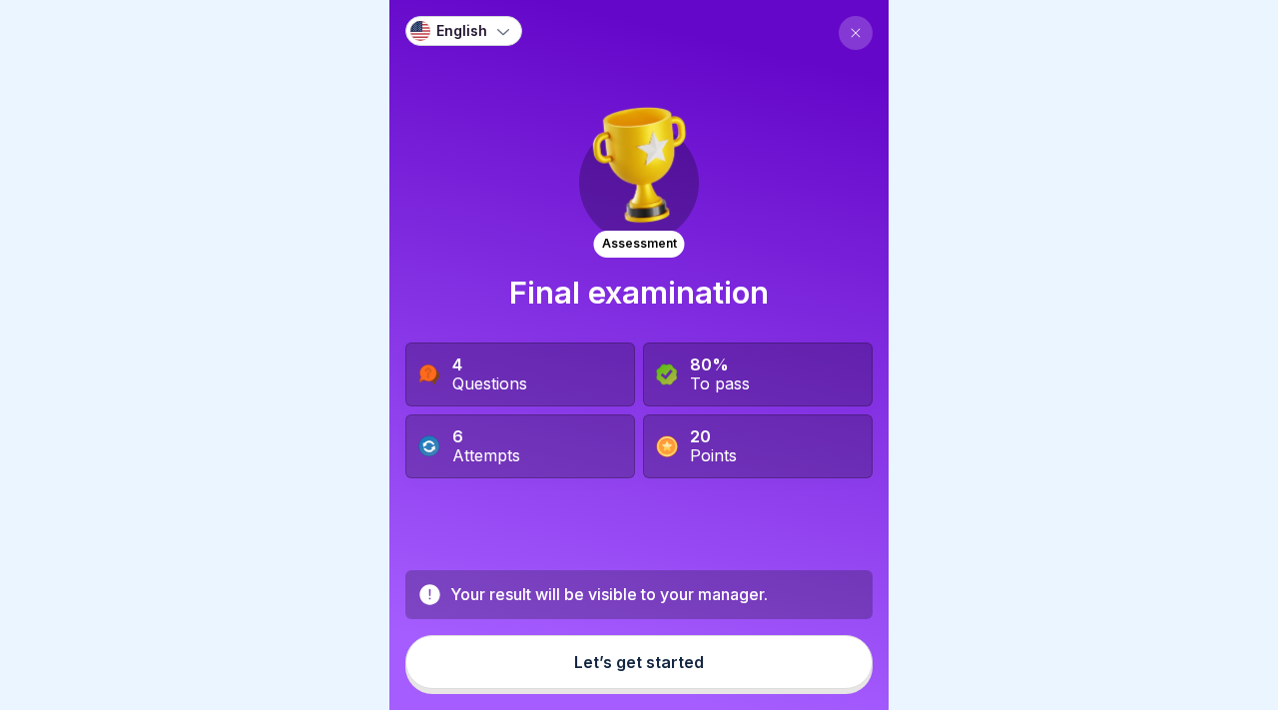
click at [641, 670] on div "Let’s get started" at bounding box center [639, 662] width 130 height 18
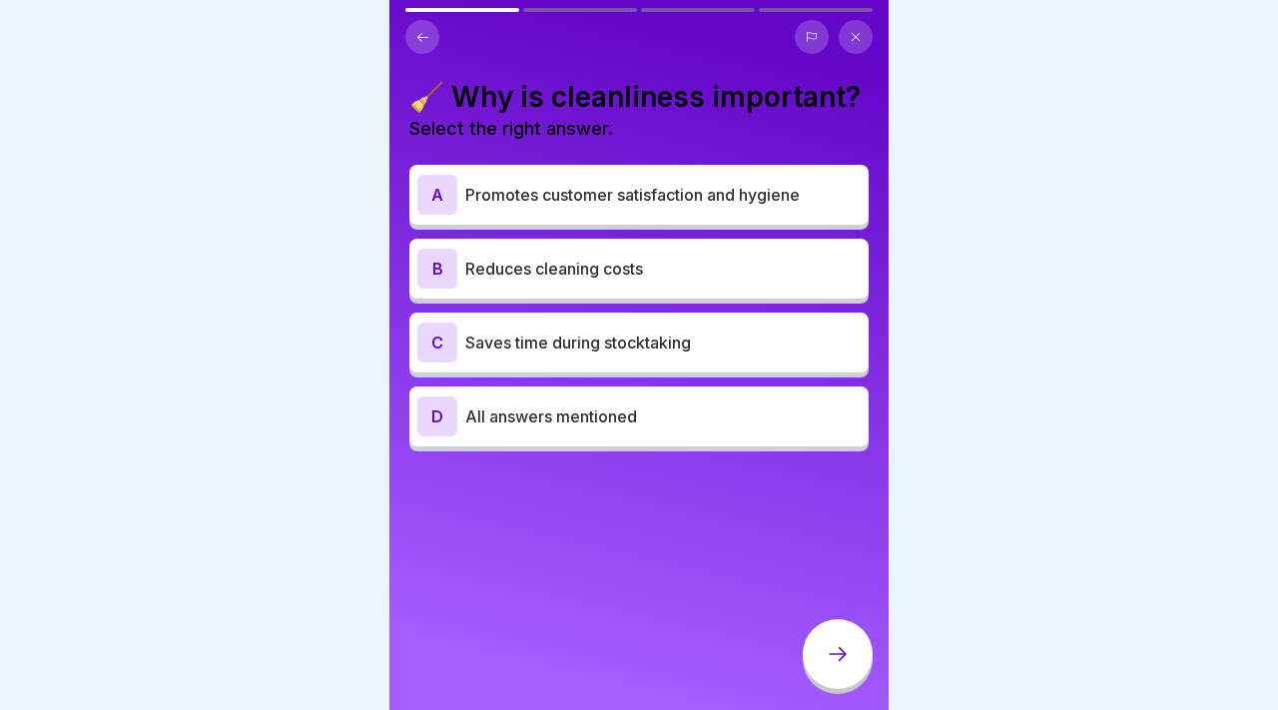
click at [583, 202] on p "Promotes customer satisfaction and hygiene" at bounding box center [662, 195] width 395 height 24
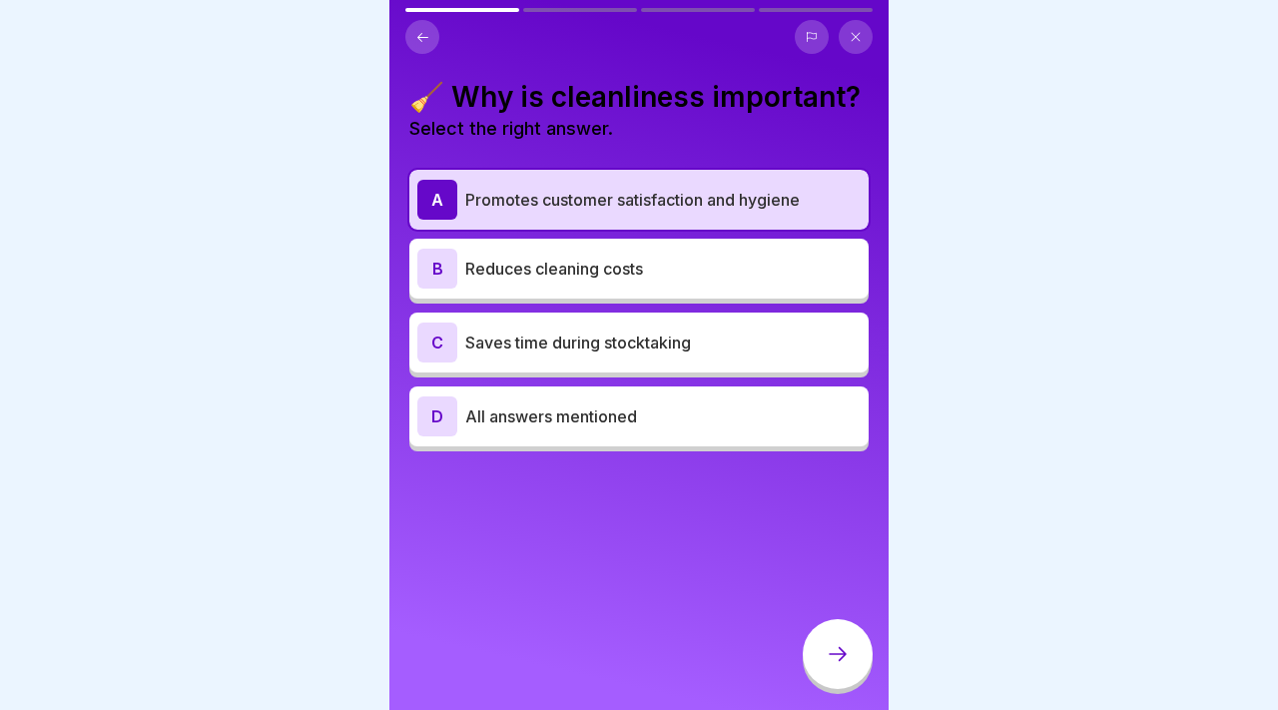
click at [562, 401] on div "D All answers mentioned" at bounding box center [638, 416] width 443 height 40
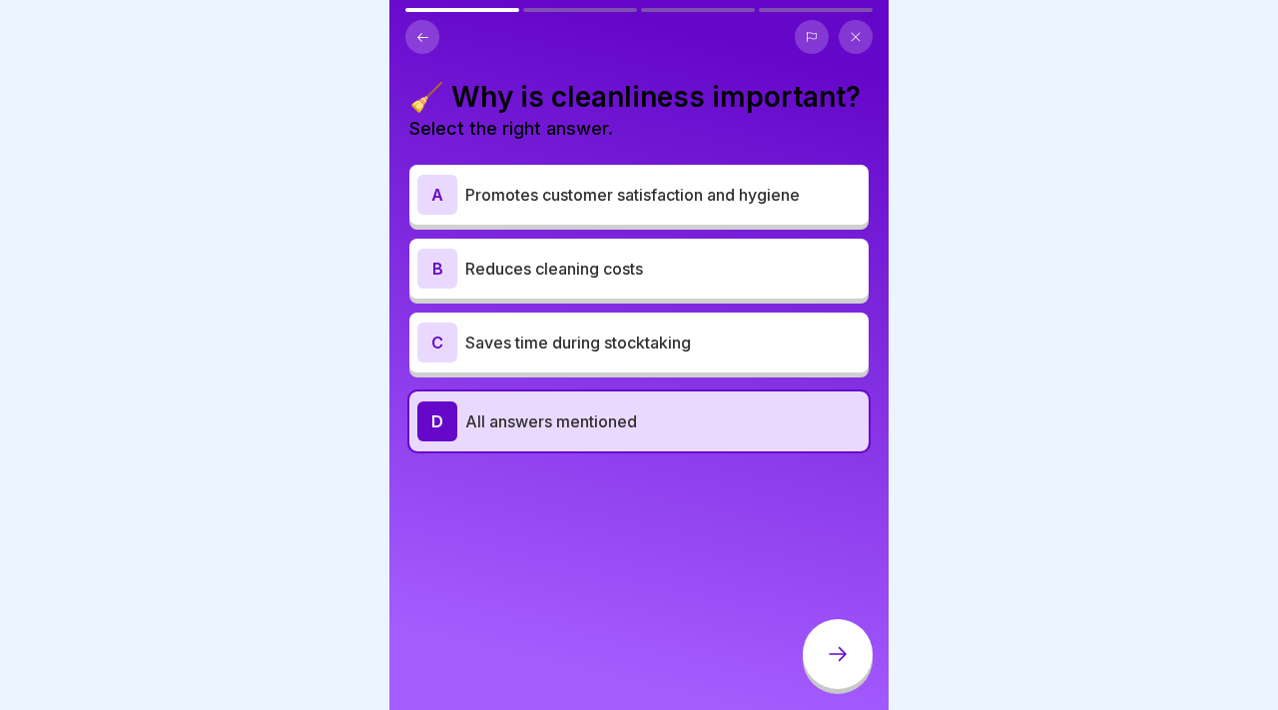
click at [729, 347] on p "Saves time during stocktaking" at bounding box center [662, 342] width 395 height 24
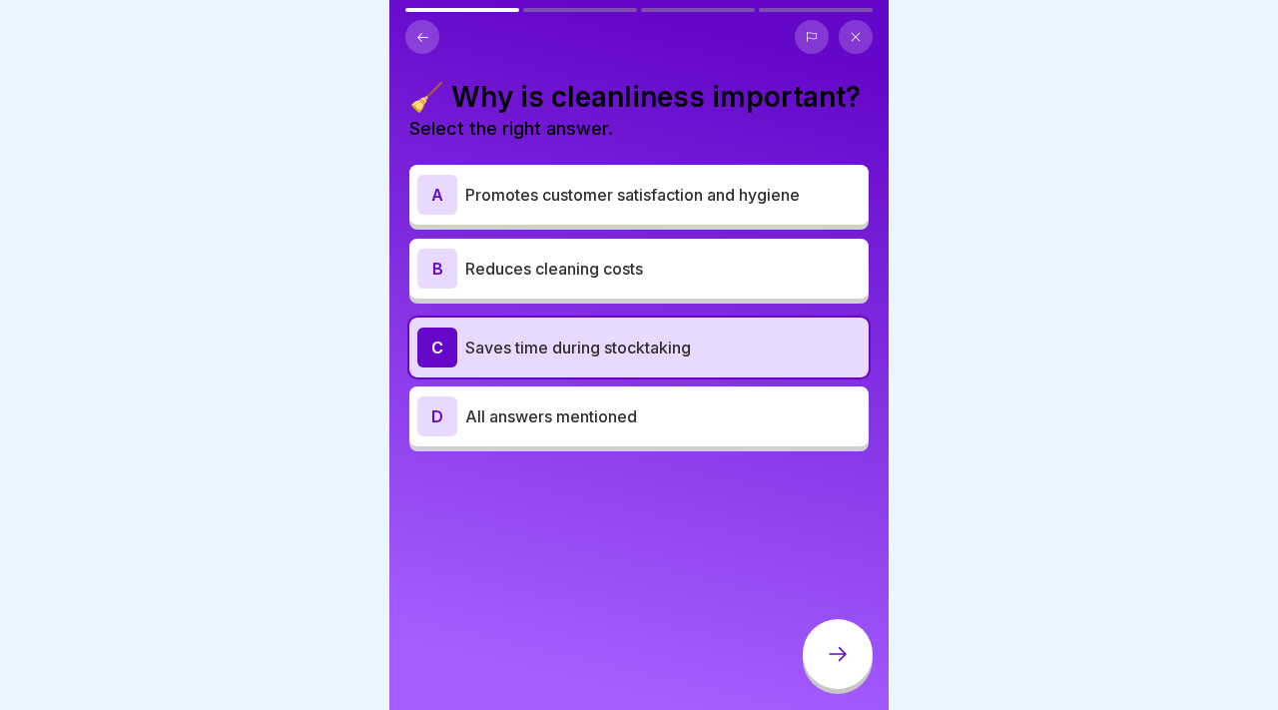
click at [801, 265] on p "Reduces cleaning costs" at bounding box center [662, 269] width 395 height 24
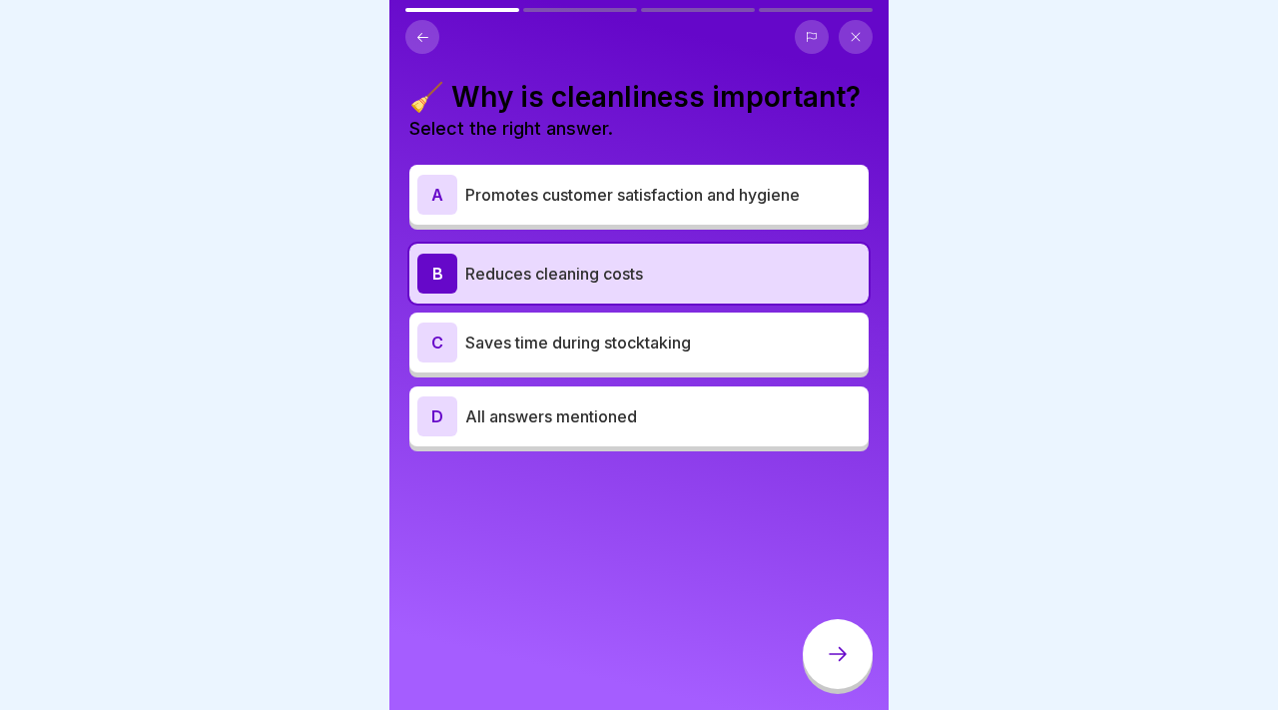
click at [787, 342] on p "Saves time during stocktaking" at bounding box center [662, 342] width 395 height 24
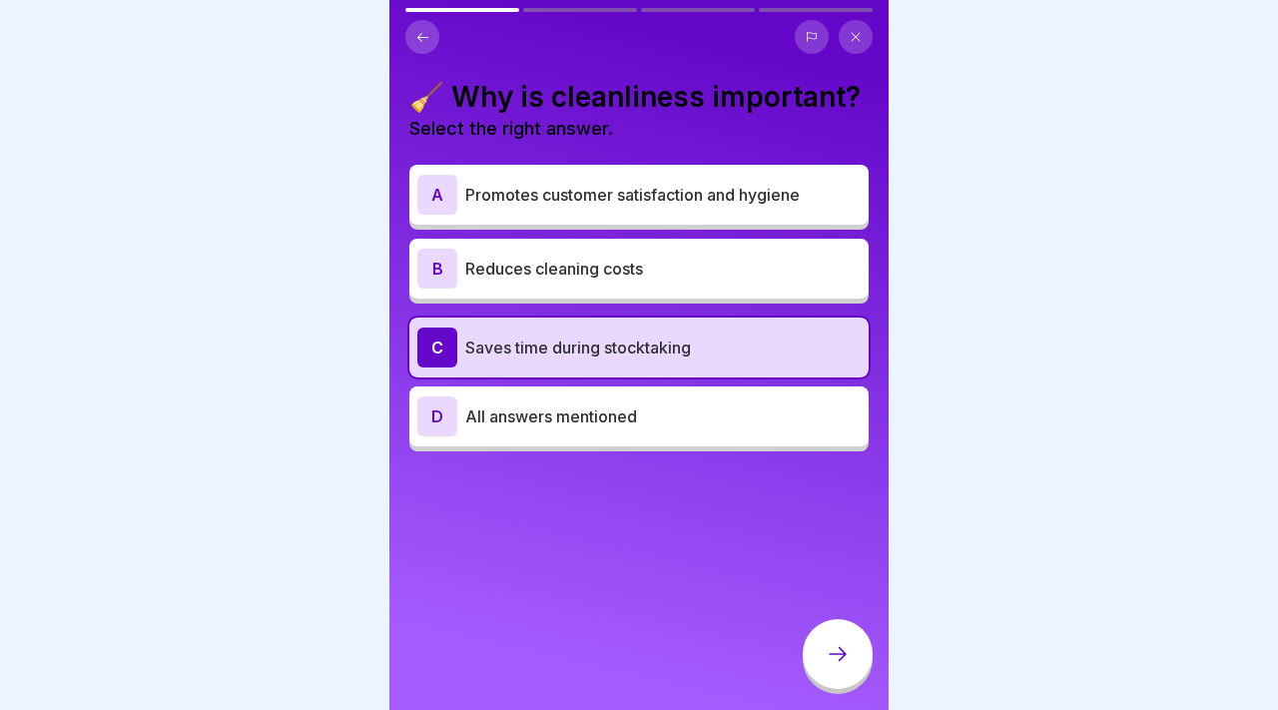
click at [780, 392] on div "D All answers mentioned" at bounding box center [638, 416] width 459 height 60
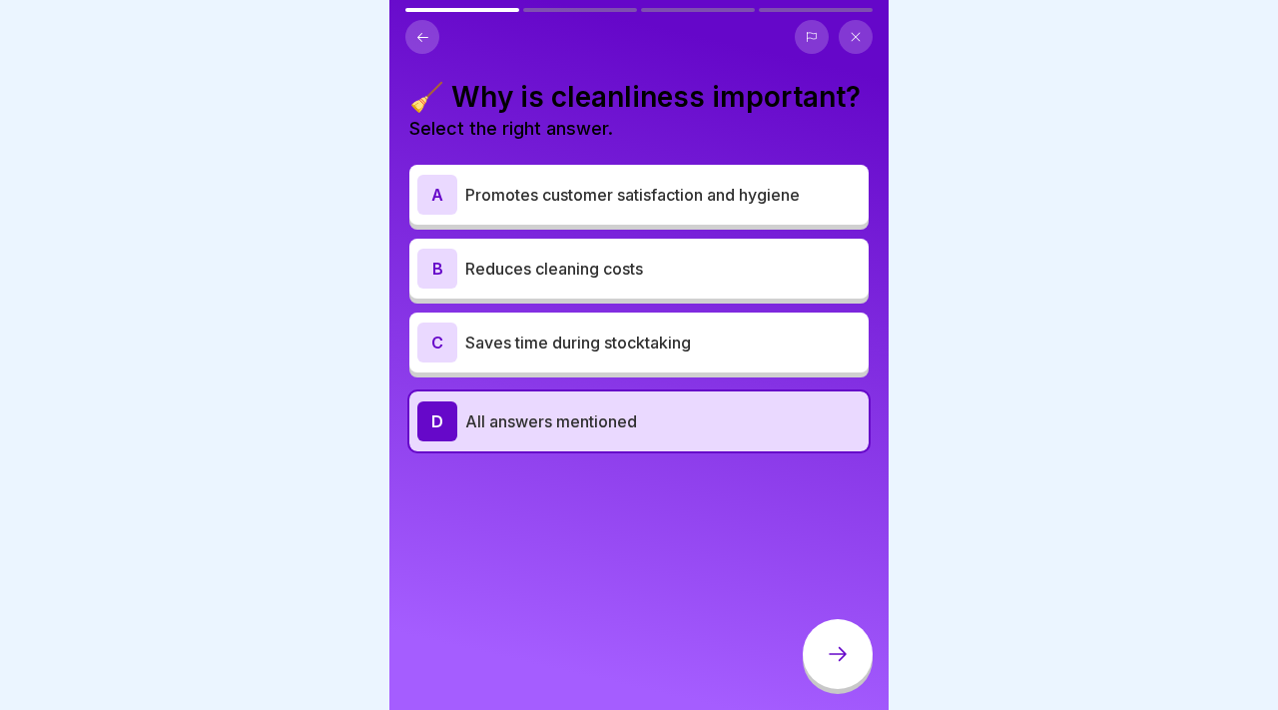
click at [783, 210] on div "A Promotes customer satisfaction and hygiene" at bounding box center [638, 195] width 443 height 40
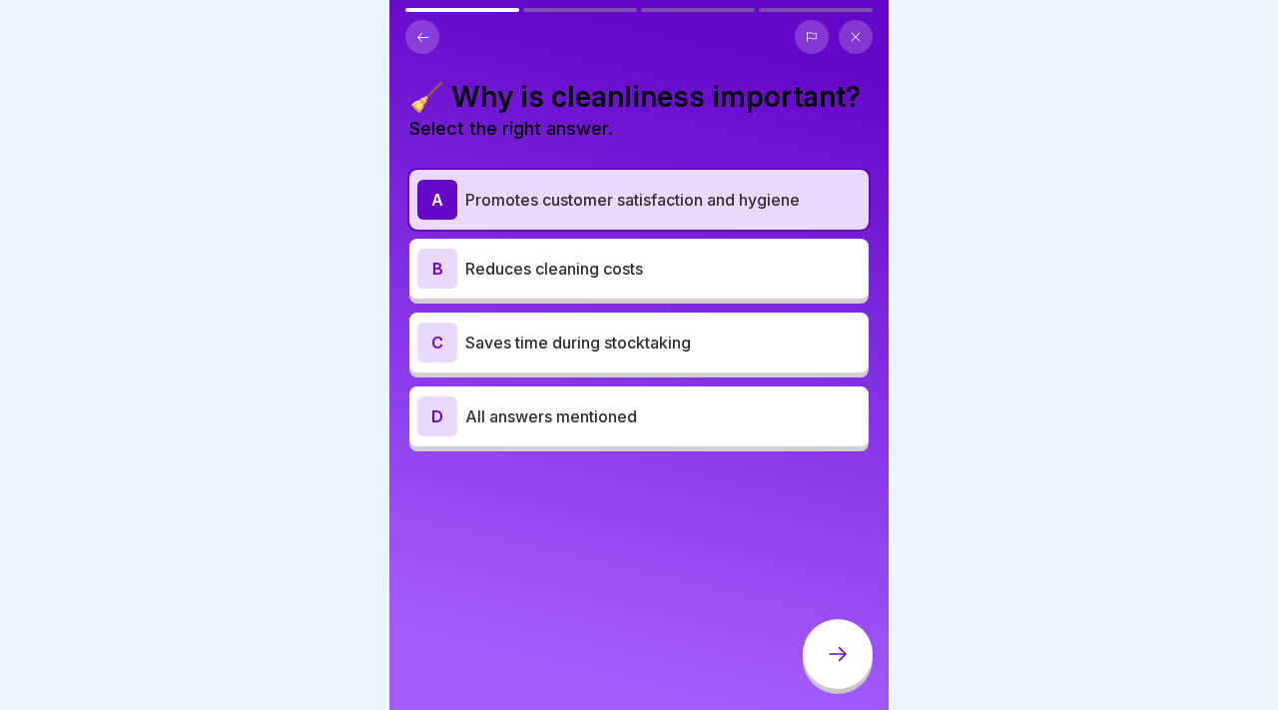
click at [772, 255] on div "B Reduces cleaning costs" at bounding box center [638, 269] width 443 height 40
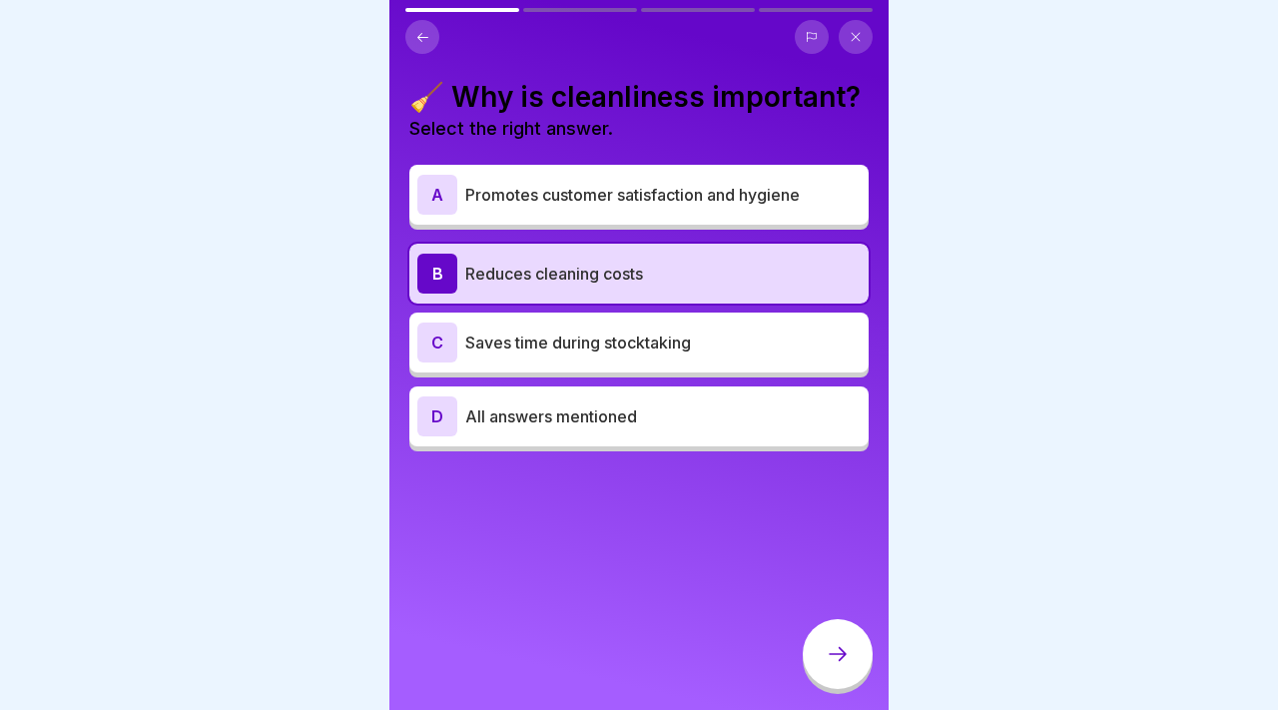
click at [780, 190] on p "Promotes customer satisfaction and hygiene" at bounding box center [662, 195] width 395 height 24
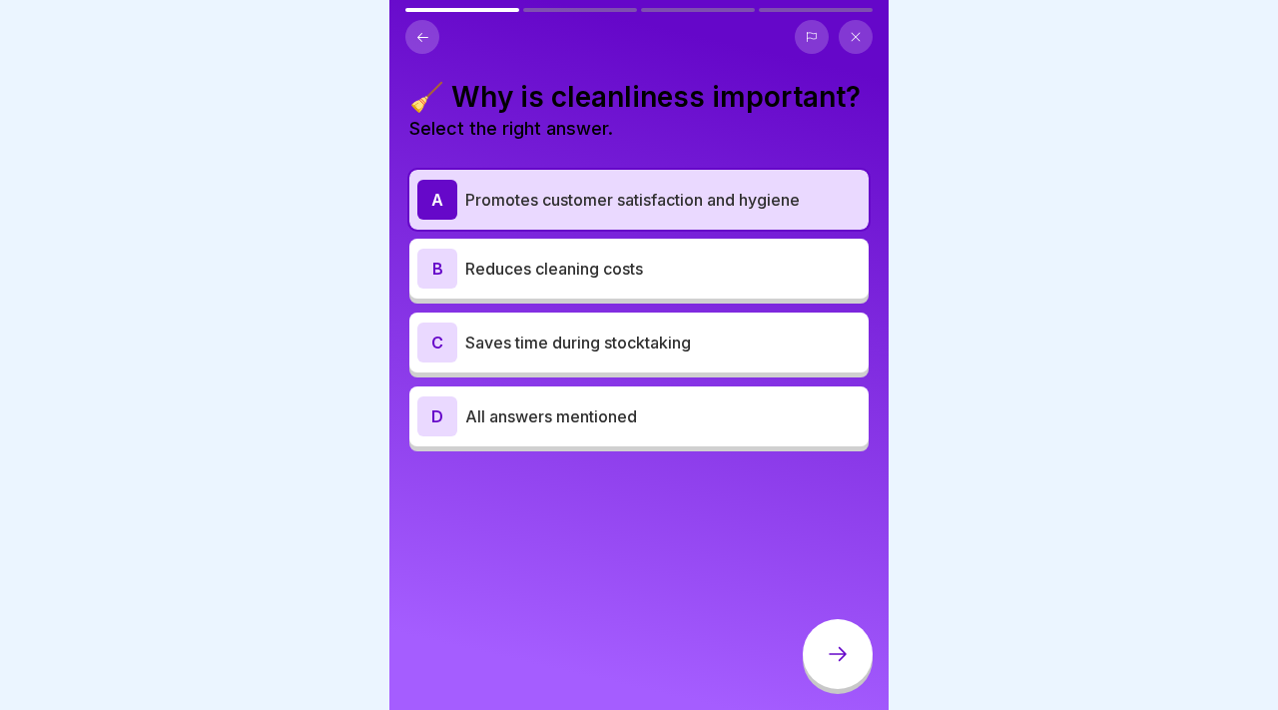
click at [857, 636] on div at bounding box center [837, 654] width 70 height 70
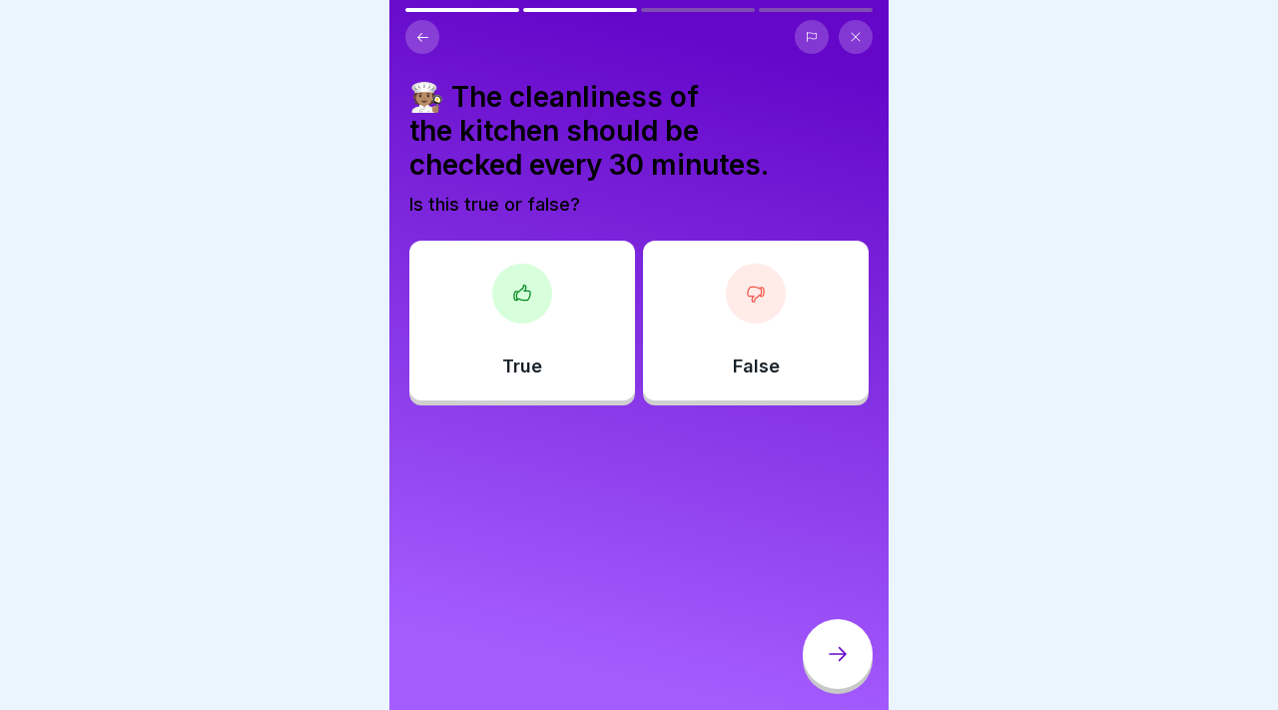
click at [565, 371] on div "True" at bounding box center [522, 321] width 226 height 160
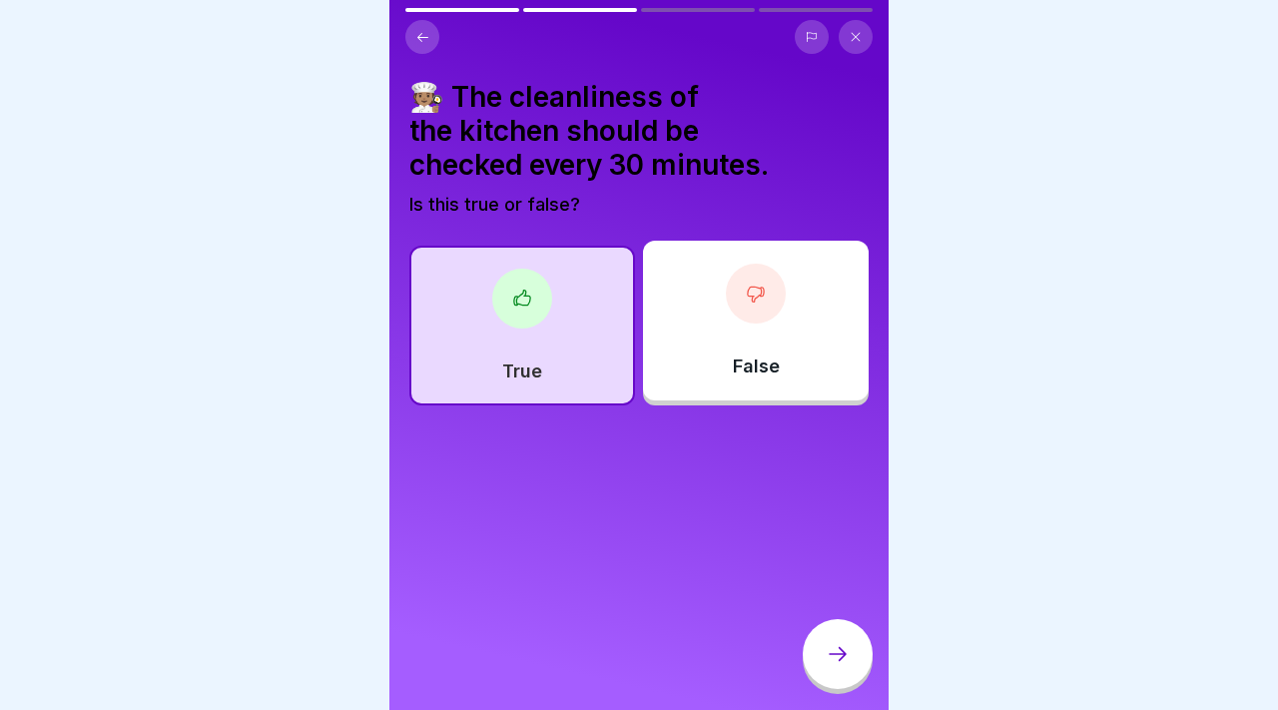
click at [850, 665] on div at bounding box center [837, 654] width 70 height 70
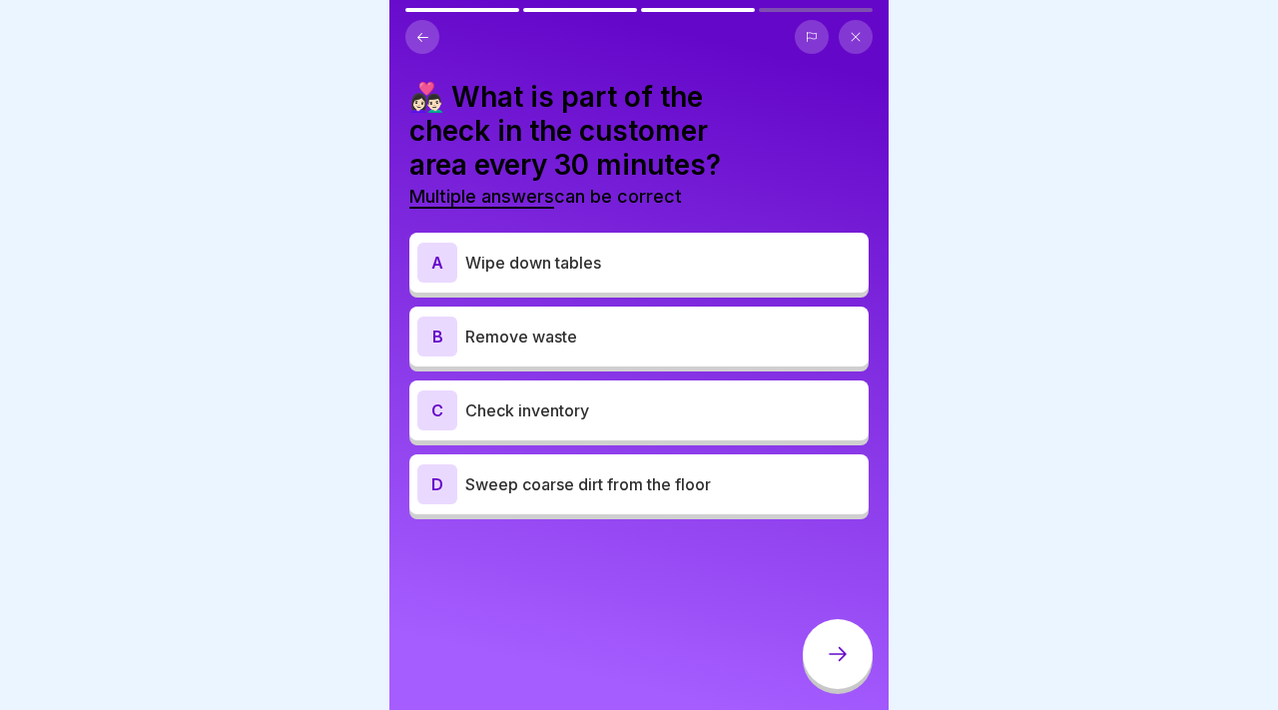
click at [622, 316] on div "B Remove waste" at bounding box center [638, 336] width 443 height 40
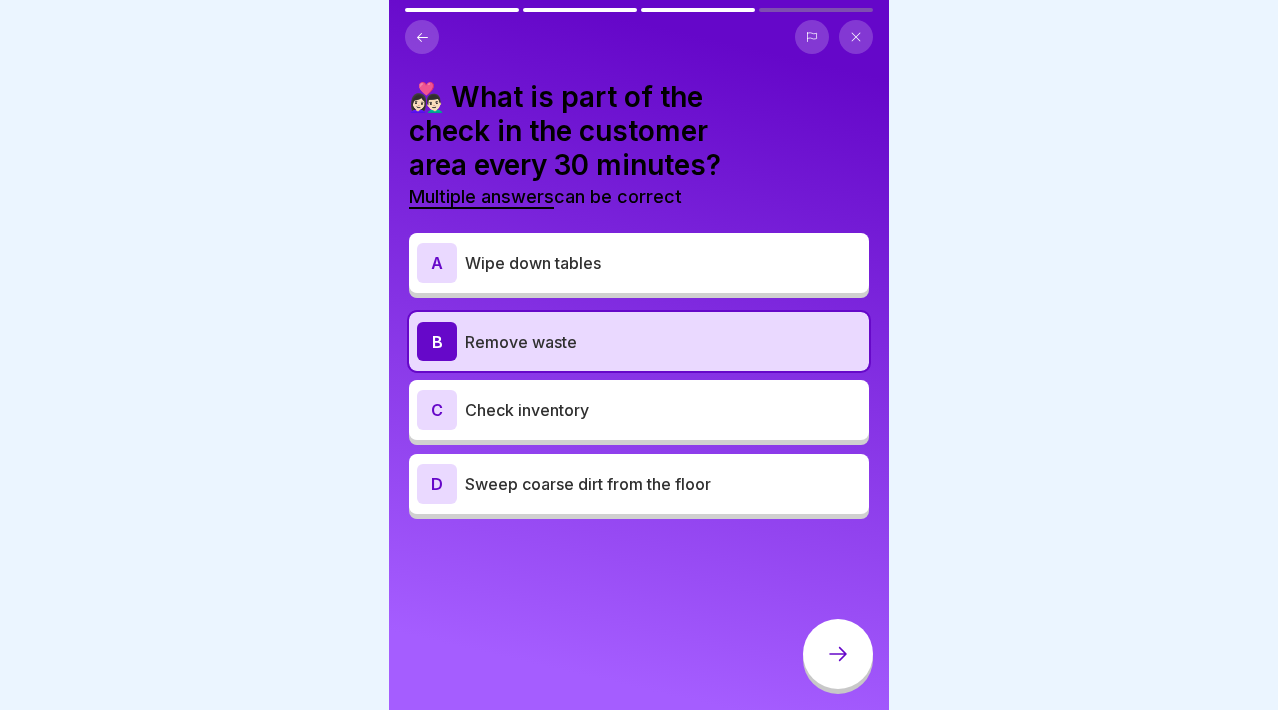
click at [625, 243] on div "A Wipe down tables" at bounding box center [638, 263] width 443 height 40
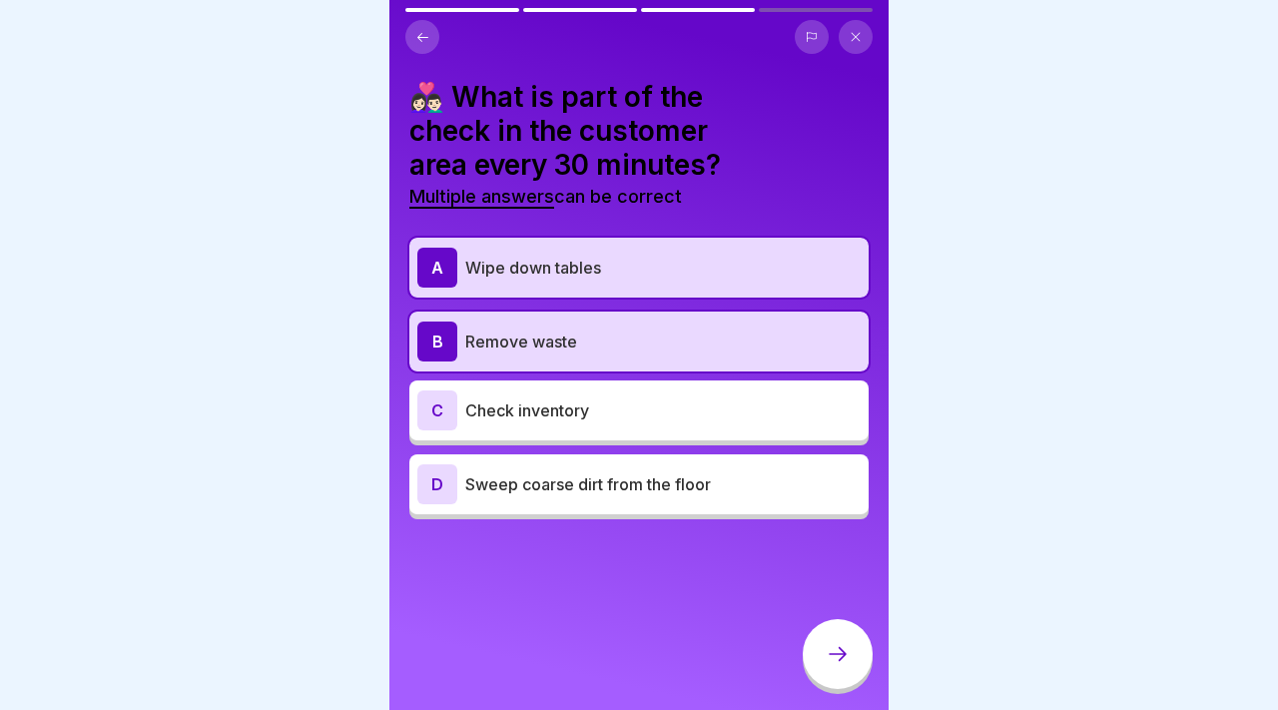
click at [631, 472] on p "Sweep coarse dirt from the floor" at bounding box center [662, 484] width 395 height 24
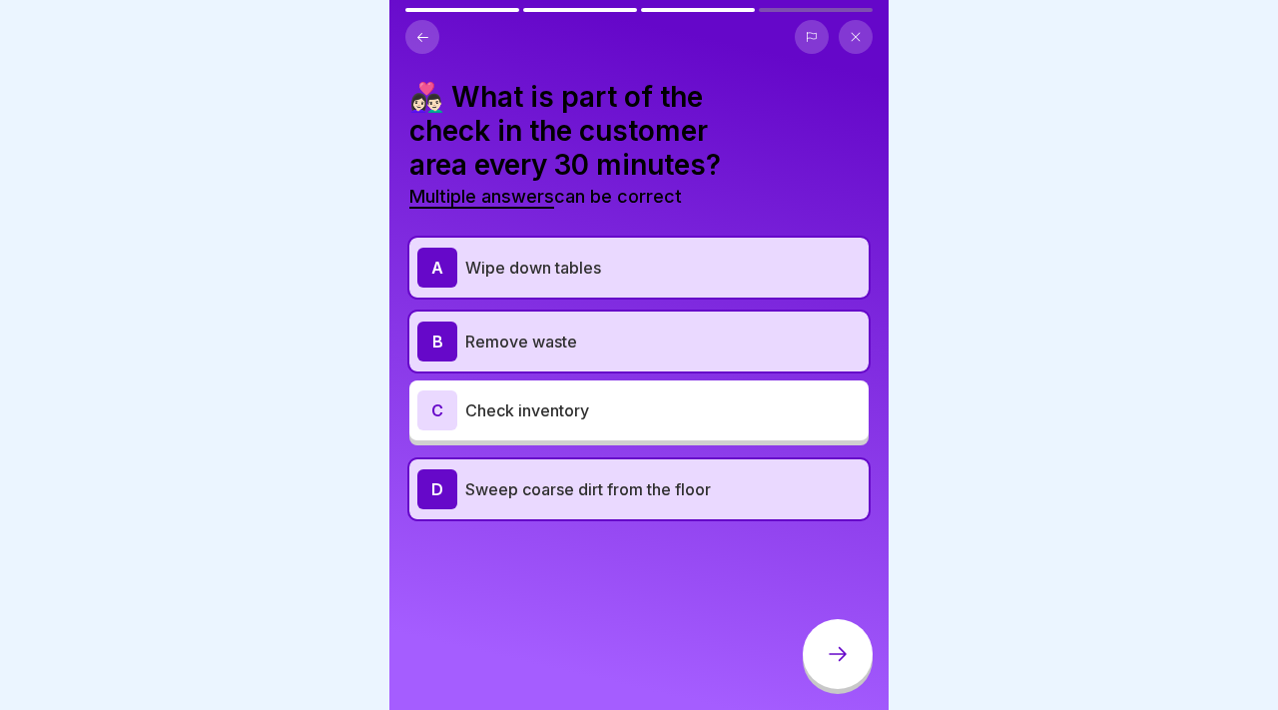
click at [845, 655] on icon at bounding box center [837, 654] width 24 height 24
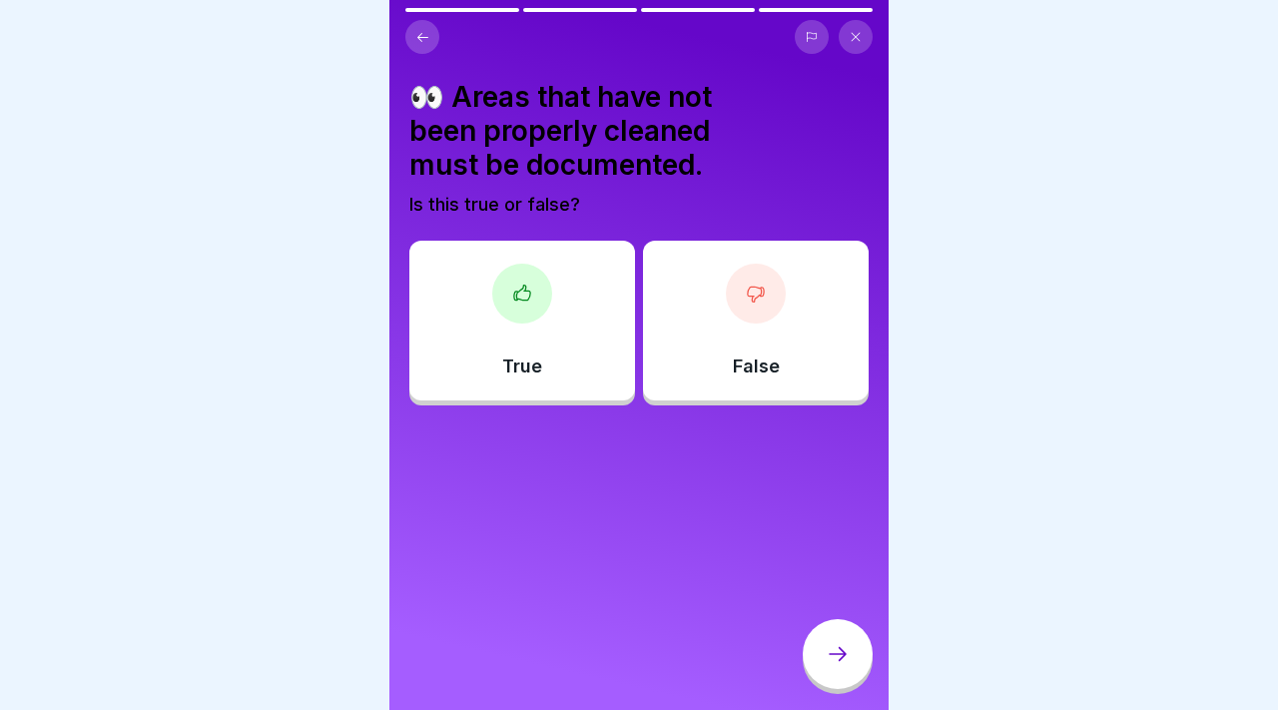
click at [578, 345] on div "True" at bounding box center [522, 321] width 226 height 160
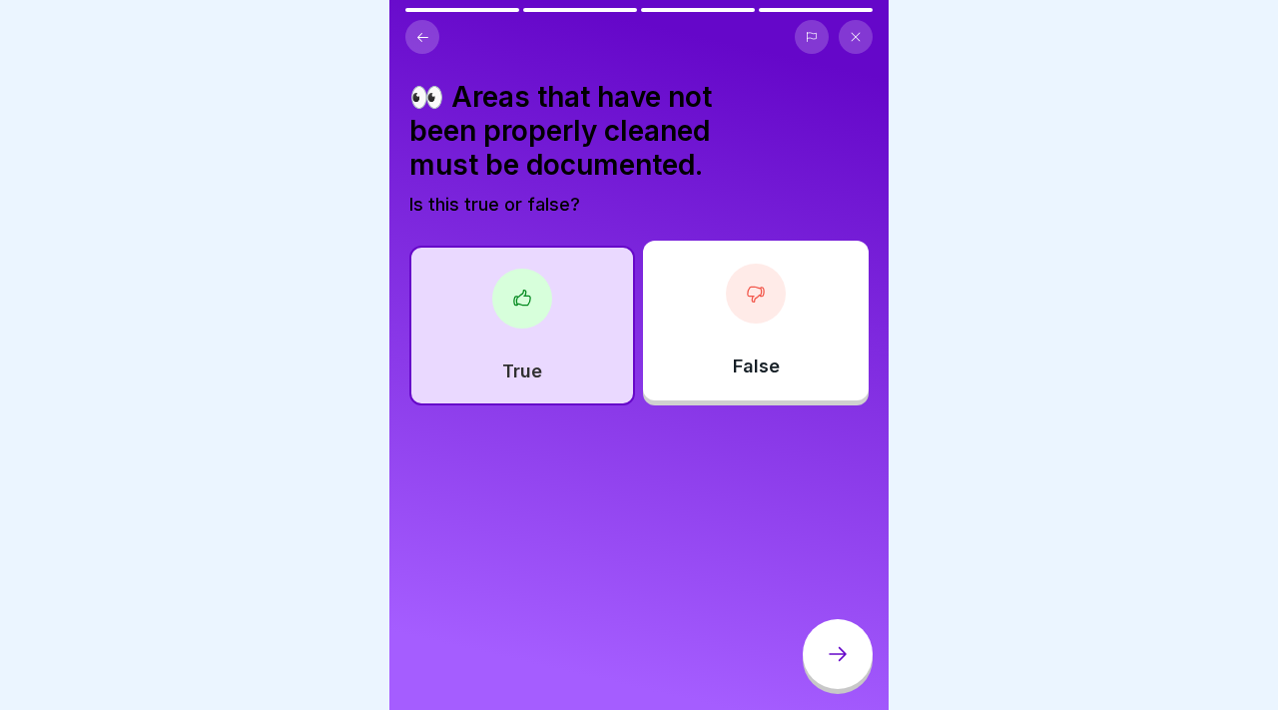
click at [839, 661] on icon at bounding box center [837, 654] width 24 height 24
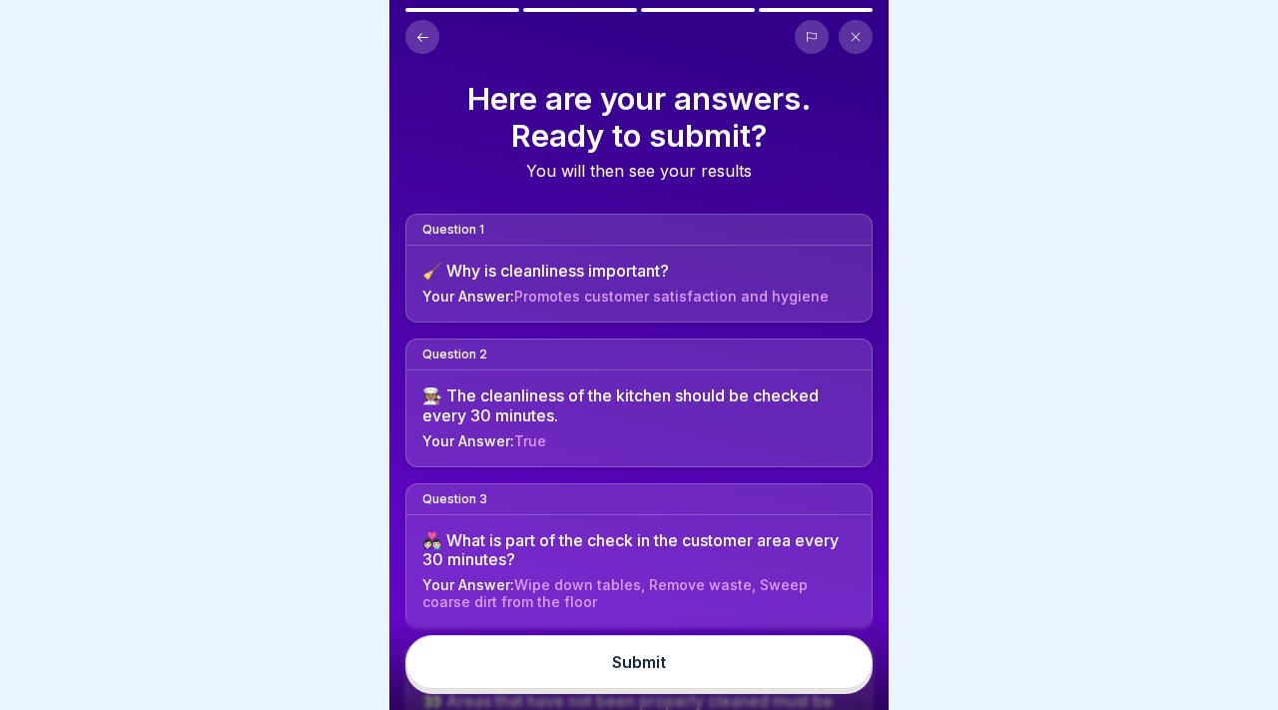
click at [796, 660] on button "Submit" at bounding box center [638, 662] width 467 height 54
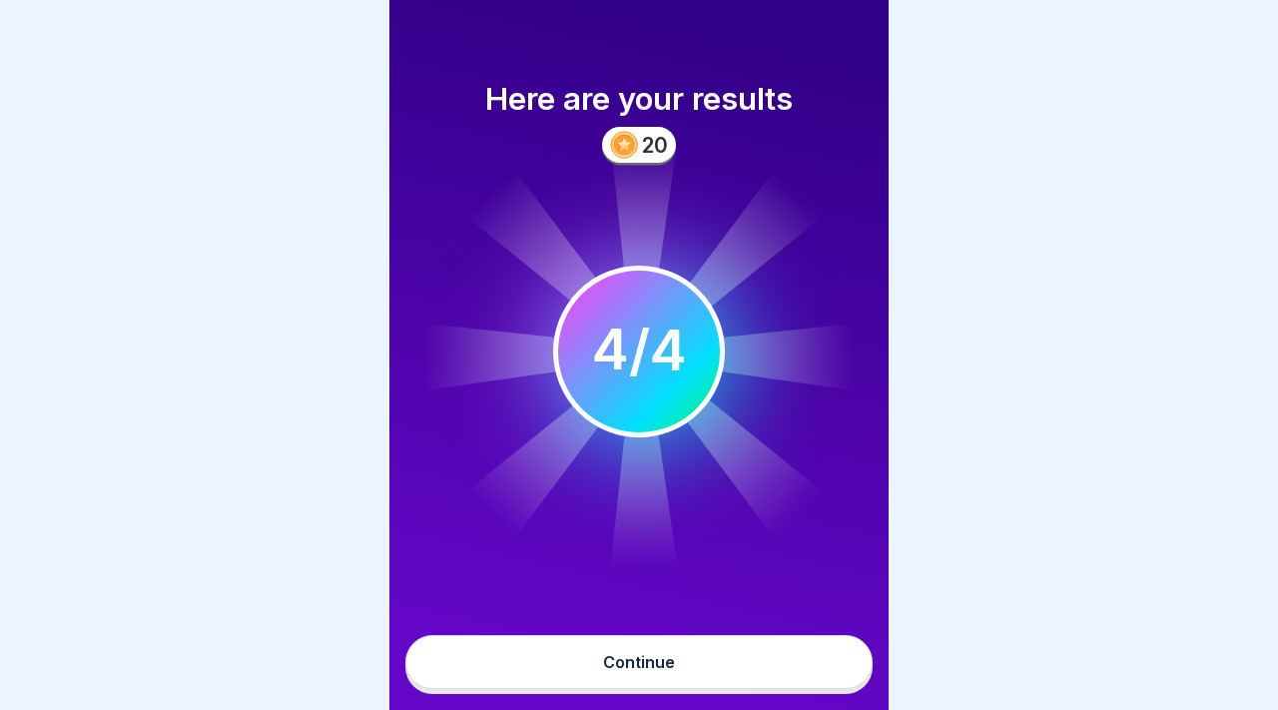
click at [796, 660] on button "Continue" at bounding box center [638, 662] width 467 height 54
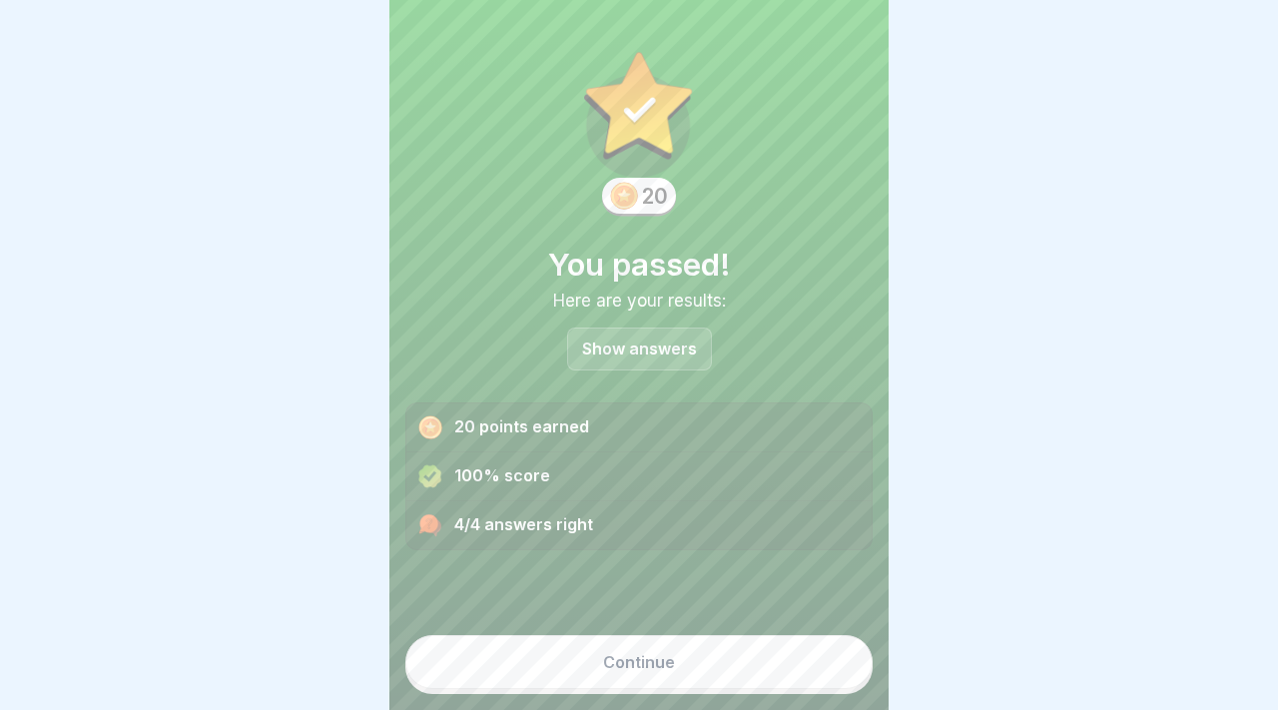
click at [796, 660] on button "Continue" at bounding box center [638, 662] width 467 height 54
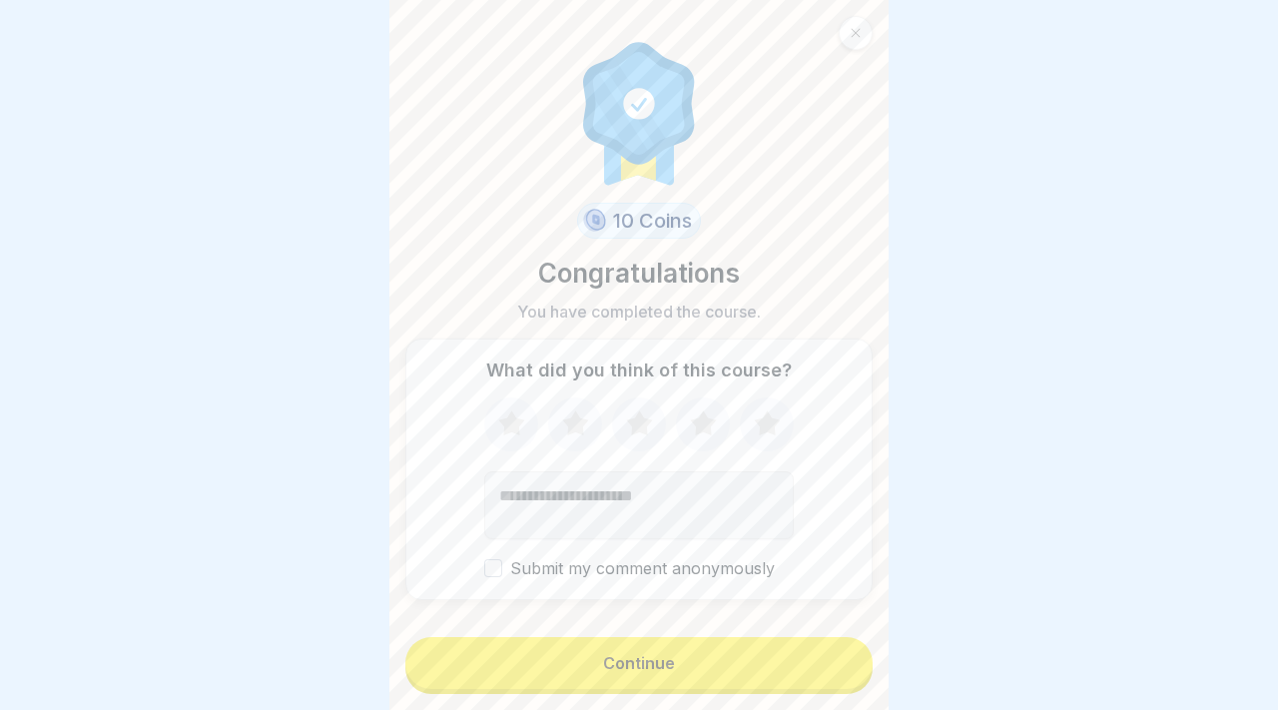
click at [775, 634] on form "10 Coins Congratulations You have completed the course. What did you think of t…" at bounding box center [638, 355] width 499 height 710
click at [771, 666] on button "Continue" at bounding box center [638, 663] width 467 height 52
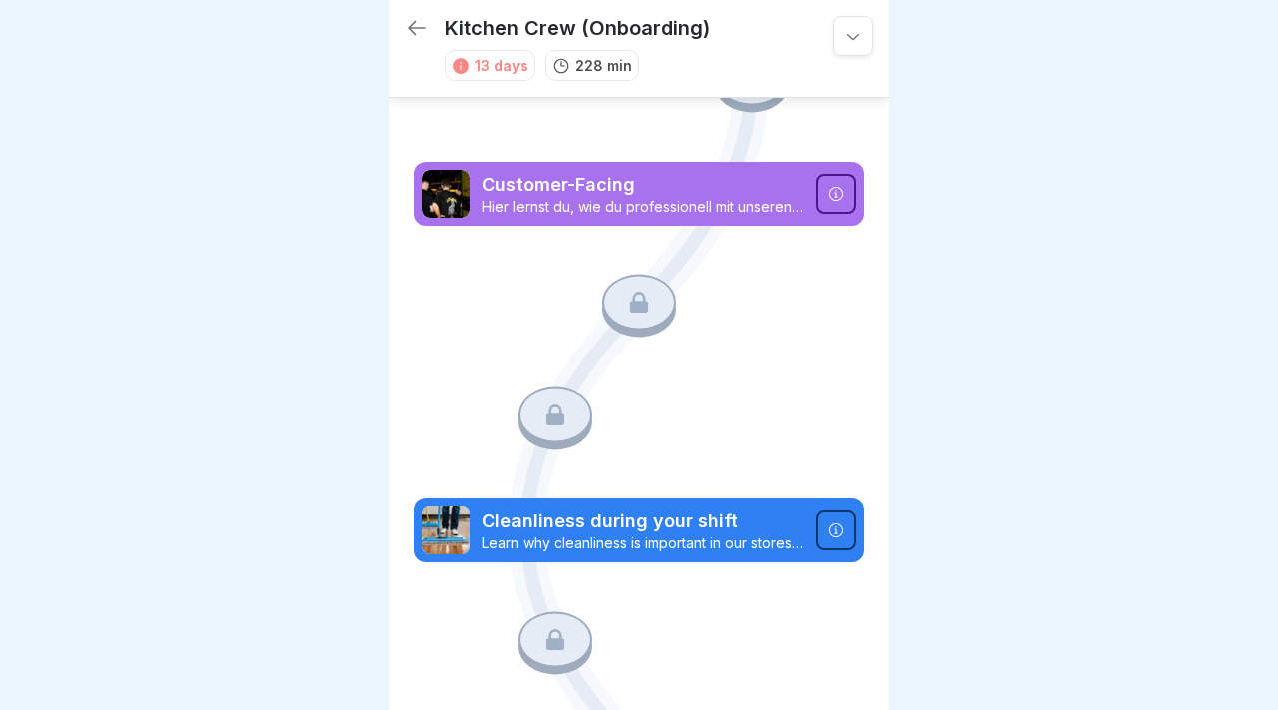
scroll to position [11160, 0]
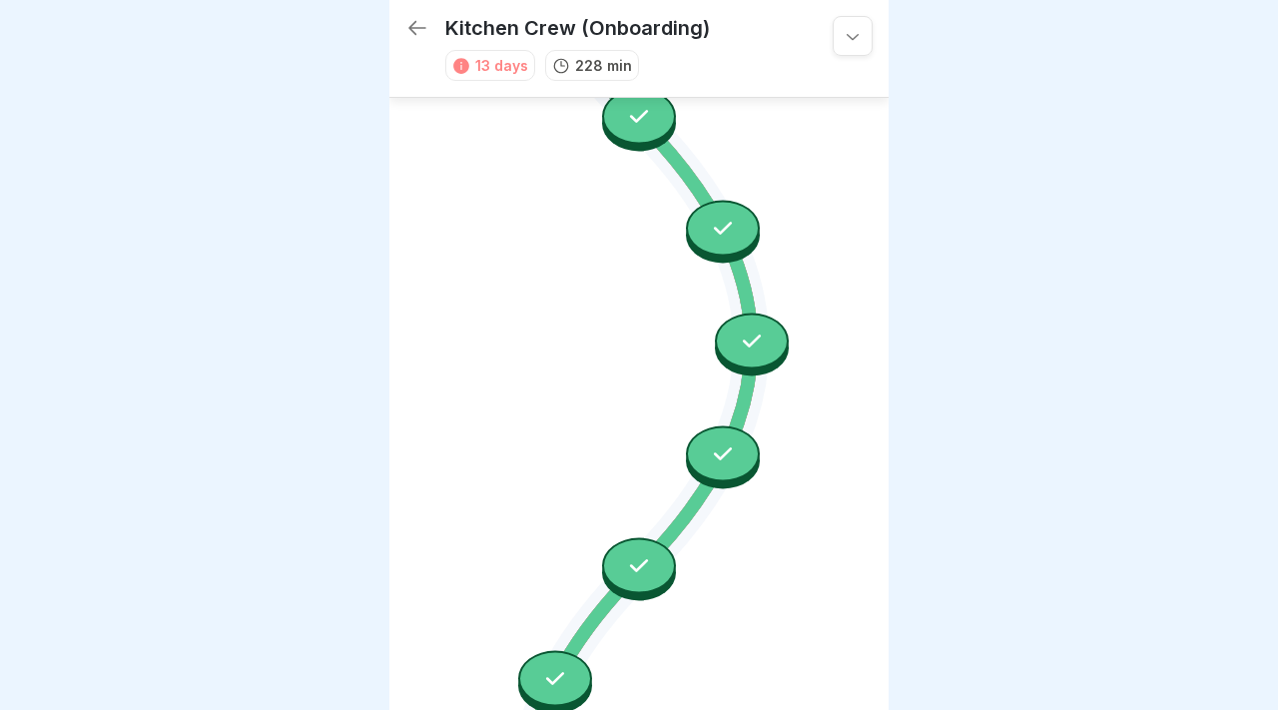
scroll to position [11160, 0]
